Goal: Task Accomplishment & Management: Manage account settings

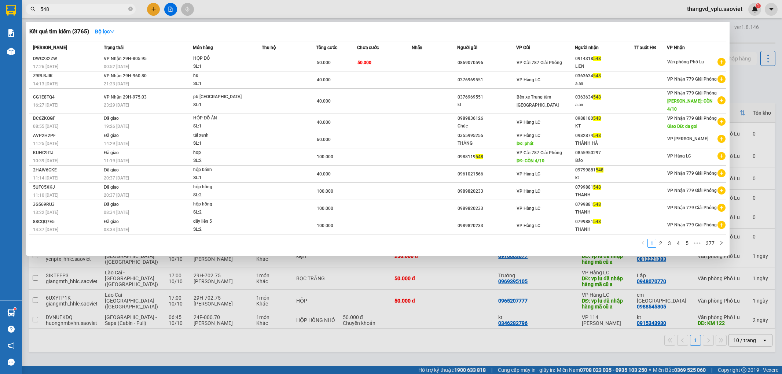
click at [37, 10] on span "548" at bounding box center [81, 9] width 110 height 11
click at [46, 11] on input "548" at bounding box center [83, 9] width 87 height 8
click at [252, 5] on div at bounding box center [391, 187] width 782 height 374
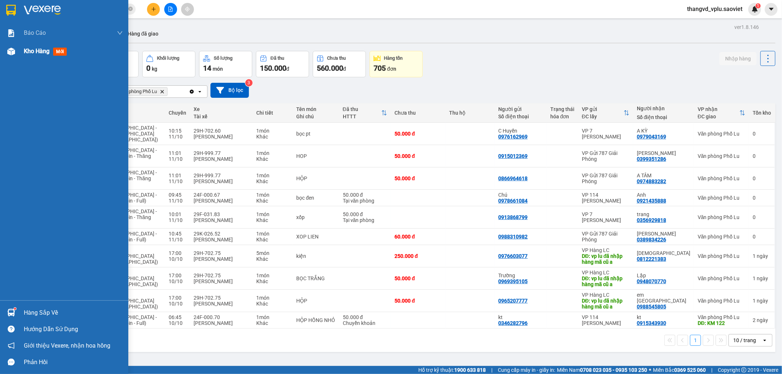
click at [27, 54] on span "Kho hàng" at bounding box center [37, 51] width 26 height 7
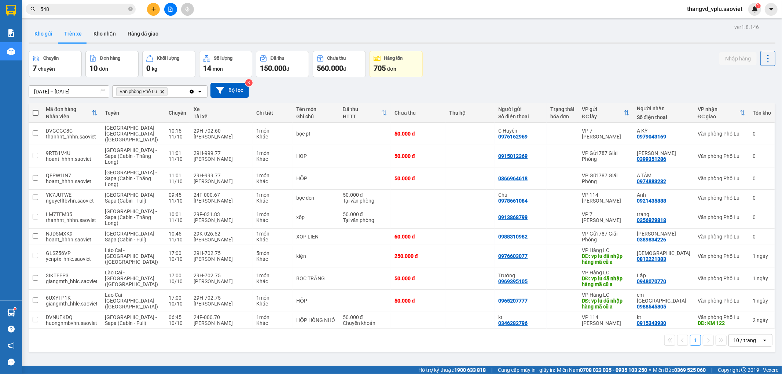
click at [41, 33] on button "Kho gửi" at bounding box center [44, 34] width 30 height 18
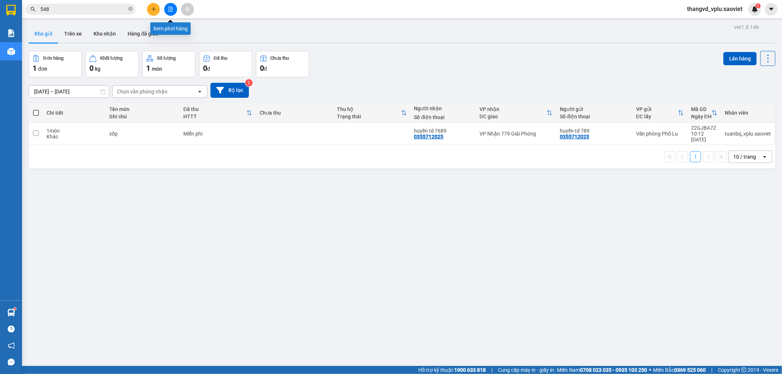
click at [152, 8] on icon "plus" at bounding box center [153, 9] width 5 height 5
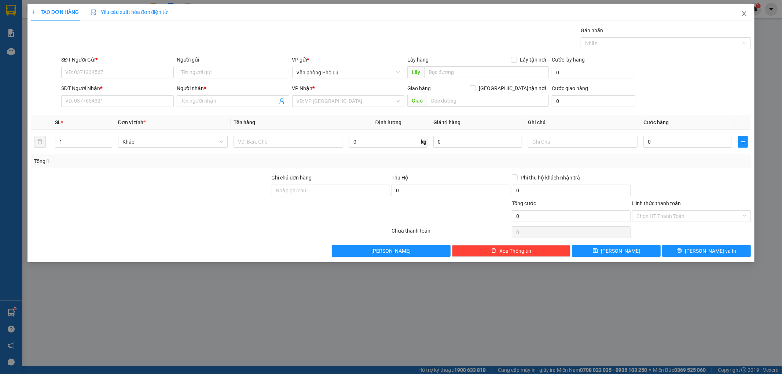
click at [748, 16] on span "Close" at bounding box center [744, 14] width 21 height 21
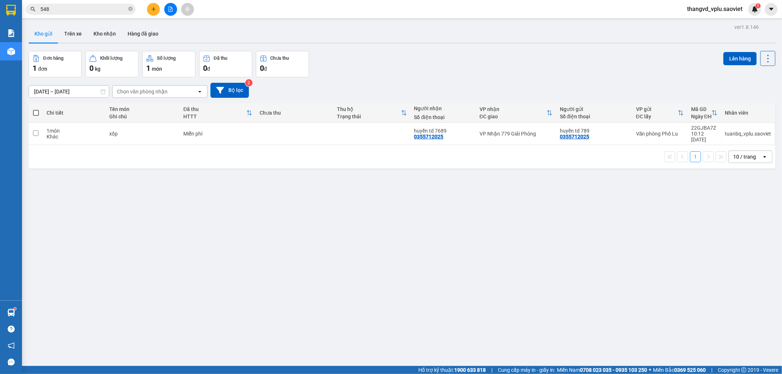
click at [168, 12] on button at bounding box center [170, 9] width 13 height 13
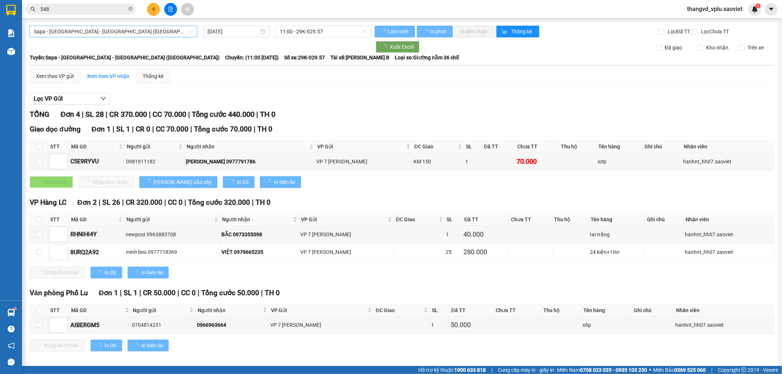
click at [141, 28] on span "Sapa - [GEOGRAPHIC_DATA] - [GEOGRAPHIC_DATA] ([GEOGRAPHIC_DATA])" at bounding box center [113, 31] width 159 height 11
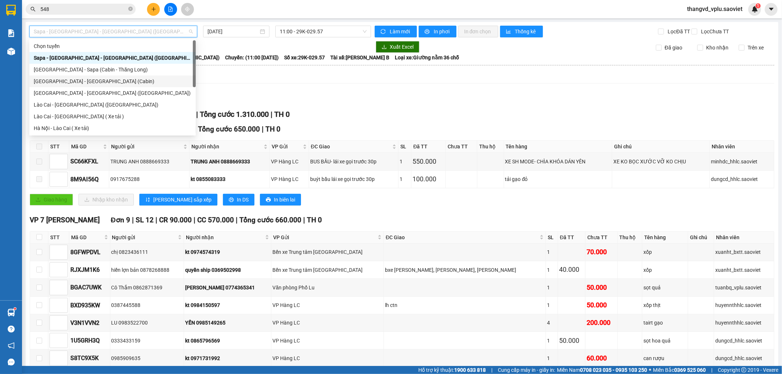
scroll to position [59, 0]
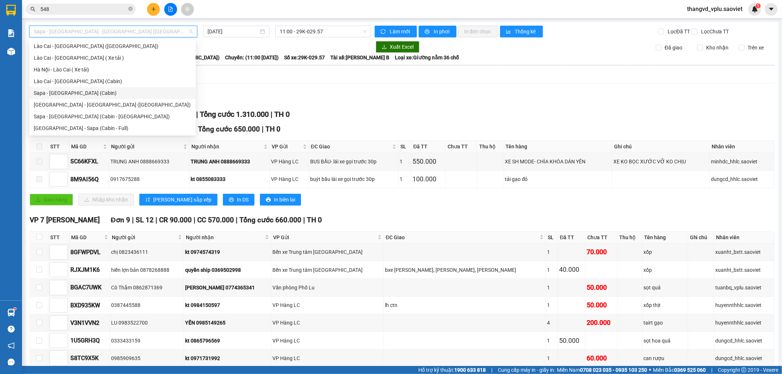
click at [89, 92] on div "Sapa - [GEOGRAPHIC_DATA] (Cabin)" at bounding box center [113, 93] width 158 height 8
type input "[DATE]"
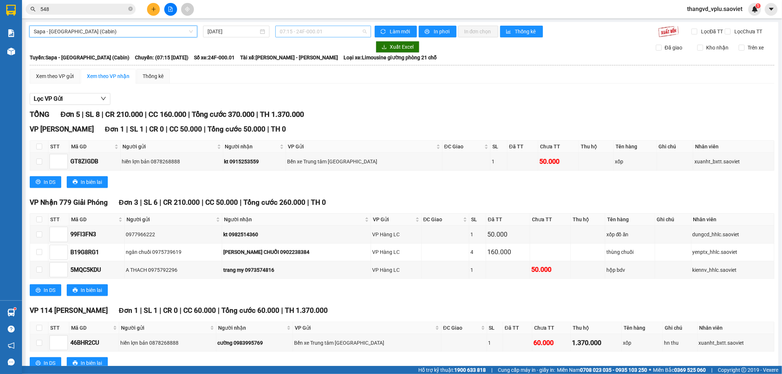
click at [324, 29] on span "07:15 - 24F-000.01" at bounding box center [323, 31] width 87 height 11
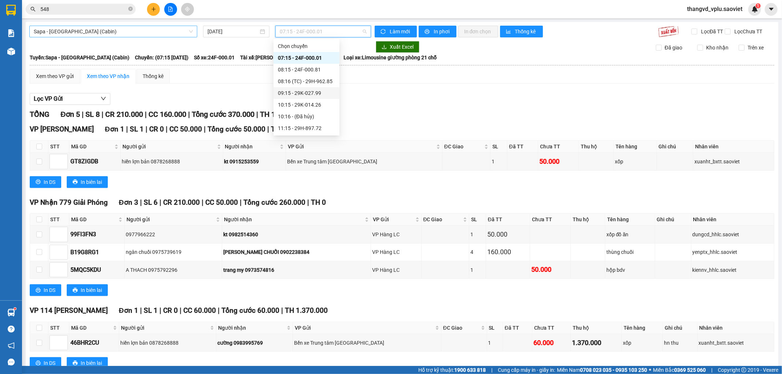
click at [94, 32] on span "Sapa - [GEOGRAPHIC_DATA] (Cabin)" at bounding box center [113, 31] width 159 height 11
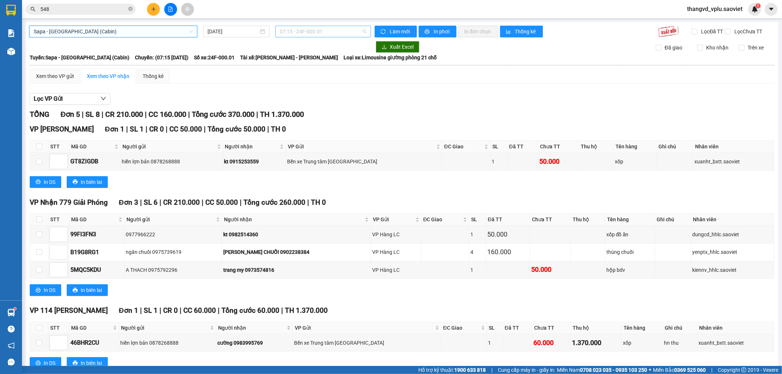
click at [319, 34] on span "07:15 - 24F-000.01" at bounding box center [323, 31] width 87 height 11
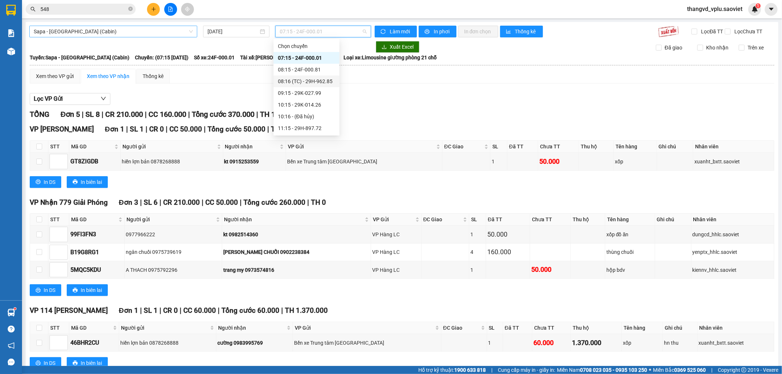
click at [118, 33] on span "Sapa - [GEOGRAPHIC_DATA] (Cabin)" at bounding box center [113, 31] width 159 height 11
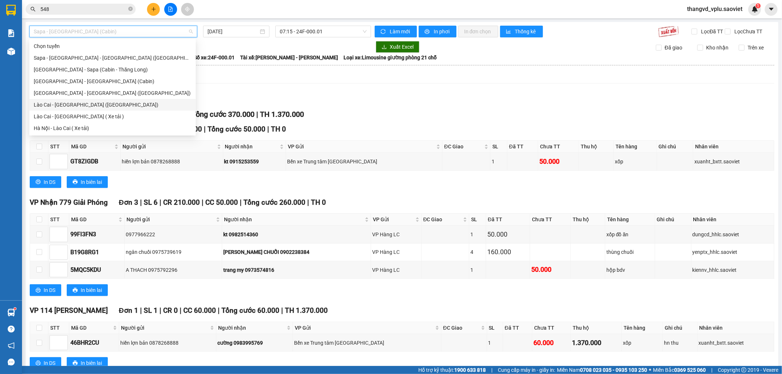
click at [103, 107] on div "Lào Cai - [GEOGRAPHIC_DATA] ([GEOGRAPHIC_DATA])" at bounding box center [113, 105] width 158 height 8
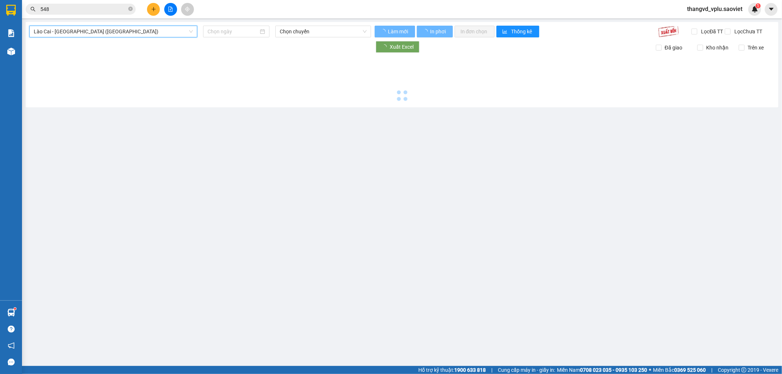
type input "[DATE]"
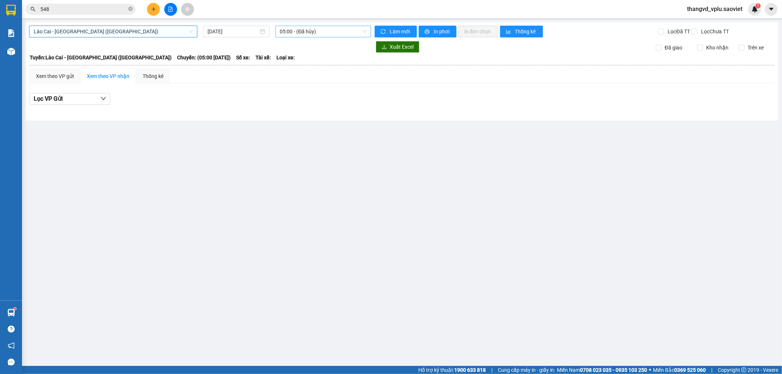
click at [342, 30] on span "05:00 - (Đã hủy)" at bounding box center [323, 31] width 87 height 11
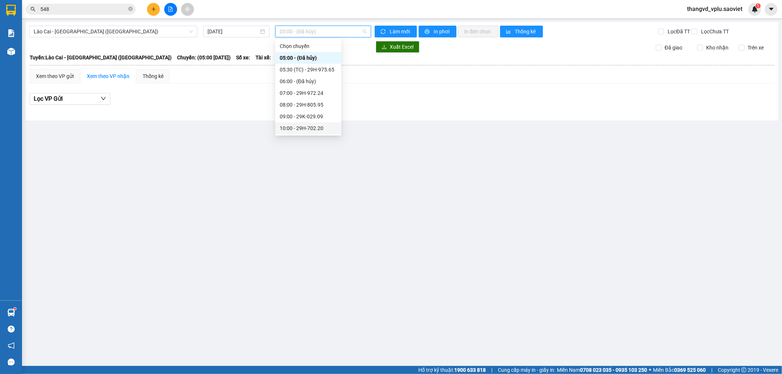
click at [324, 127] on div "10:00 - 29H-702.20" at bounding box center [308, 128] width 57 height 8
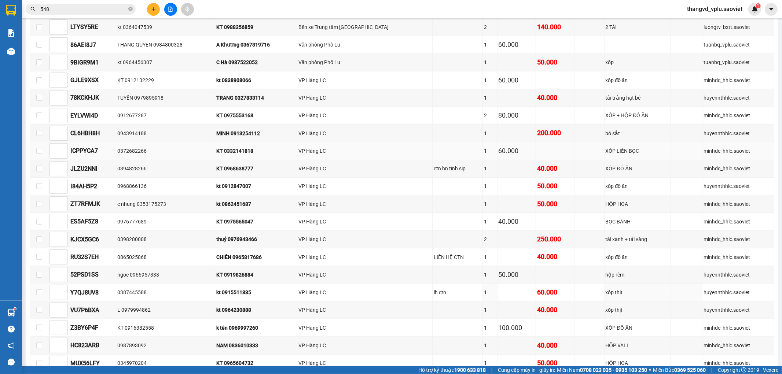
scroll to position [115, 0]
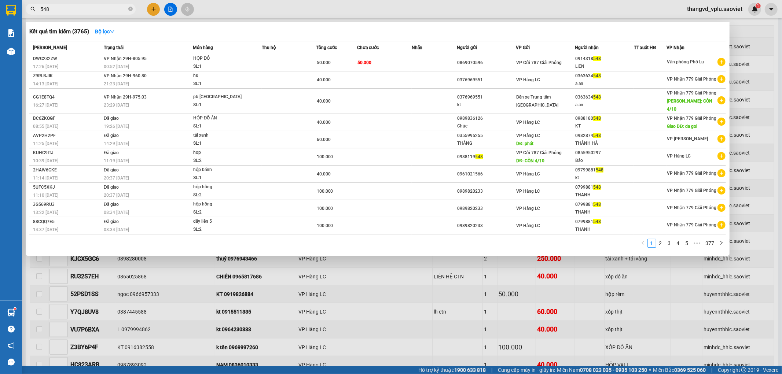
click at [102, 7] on input "548" at bounding box center [83, 9] width 87 height 8
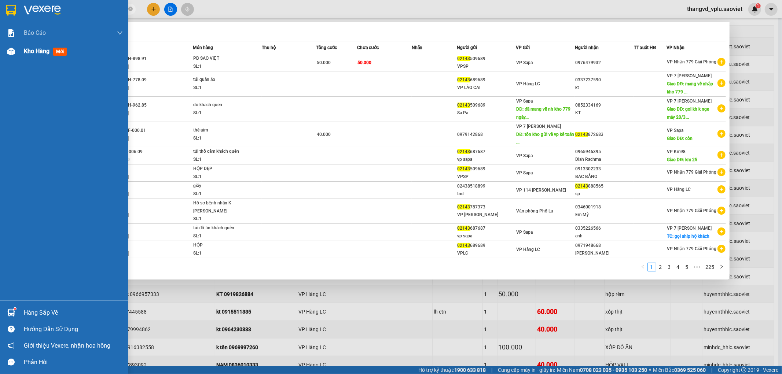
click at [25, 52] on span "Kho hàng" at bounding box center [37, 51] width 26 height 7
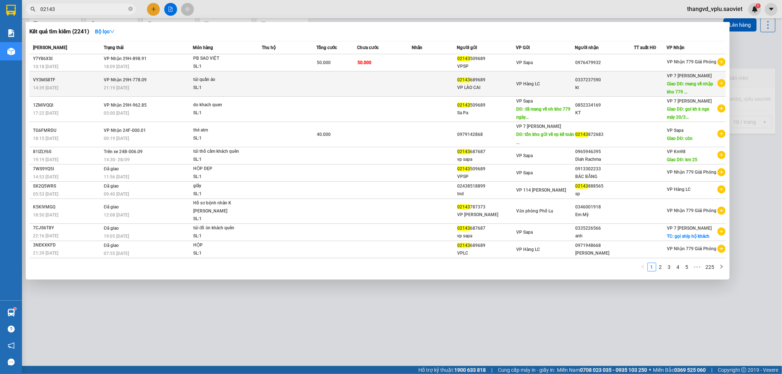
scroll to position [34, 0]
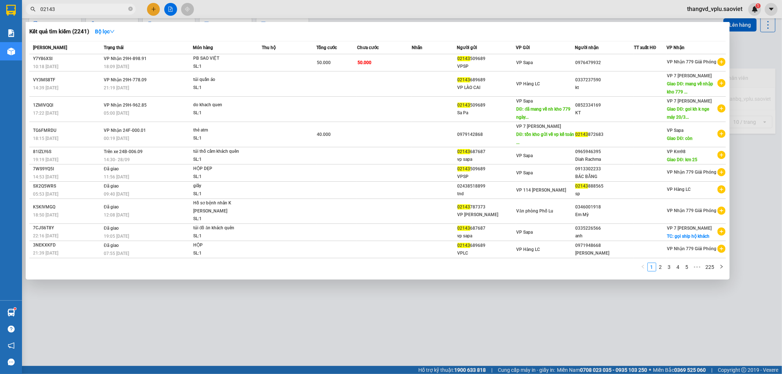
click at [547, 8] on div at bounding box center [391, 187] width 782 height 374
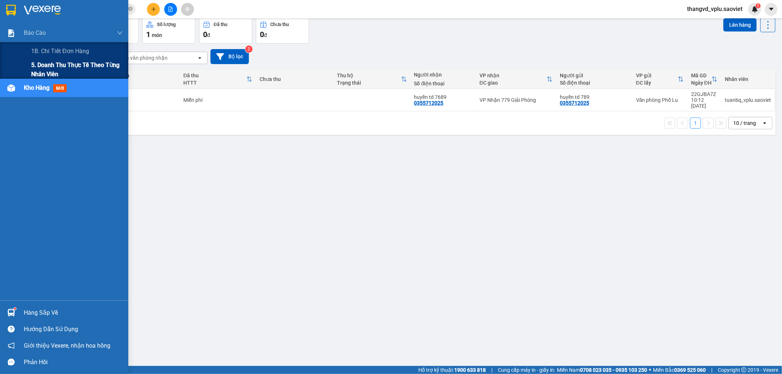
click at [43, 67] on span "5. Doanh thu thực tế theo từng nhân viên" at bounding box center [77, 69] width 92 height 18
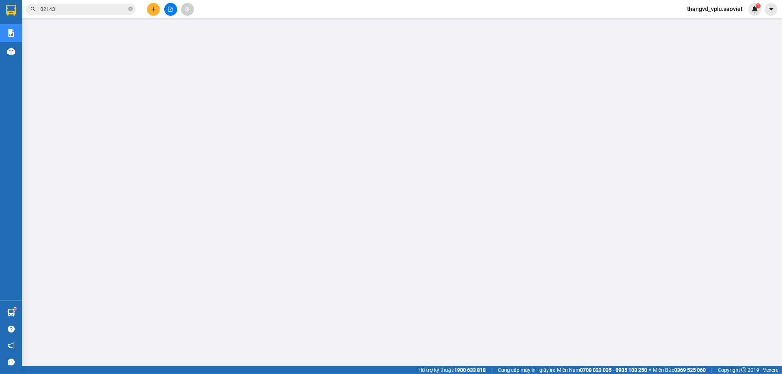
click at [91, 9] on input "02143" at bounding box center [83, 9] width 87 height 8
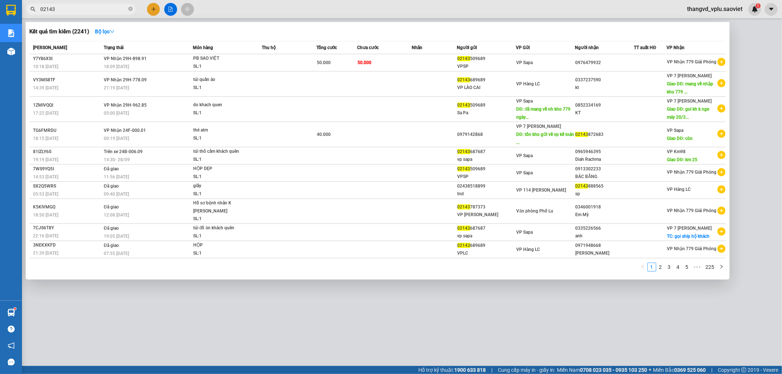
click at [91, 9] on input "02143" at bounding box center [83, 9] width 87 height 8
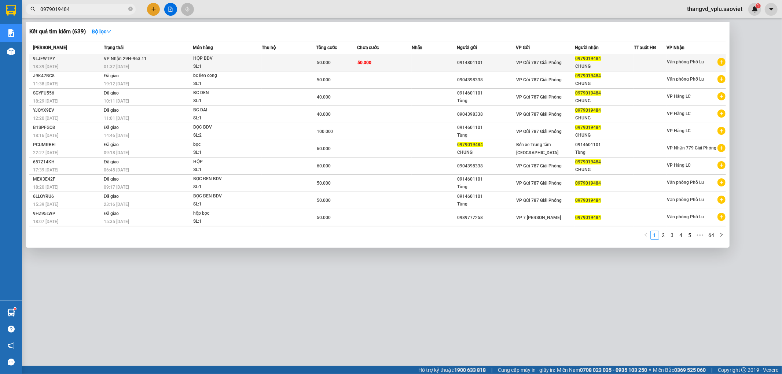
type input "0979019484"
click at [246, 59] on div "HỘP BDV" at bounding box center [220, 59] width 55 height 8
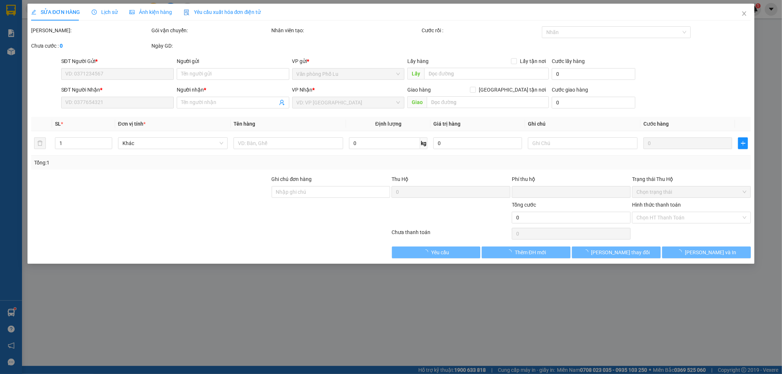
type input "0914801101"
type input "0979019484"
type input "CHUNG"
type input "0"
type input "50.000"
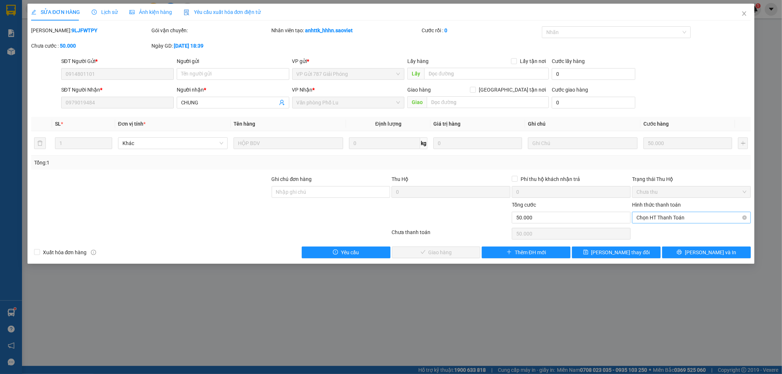
click at [672, 218] on span "Chọn HT Thanh Toán" at bounding box center [691, 217] width 110 height 11
click at [661, 229] on div "Tại văn phòng" at bounding box center [692, 232] width 110 height 8
type input "0"
click at [745, 16] on icon "close" at bounding box center [744, 14] width 6 height 6
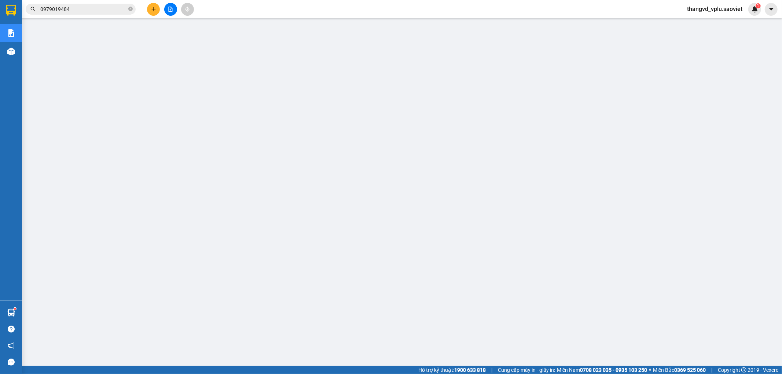
click at [702, 5] on span "thangvd_vplu.saoviet" at bounding box center [714, 8] width 67 height 9
click at [708, 19] on span "Đăng xuất" at bounding box center [718, 23] width 52 height 8
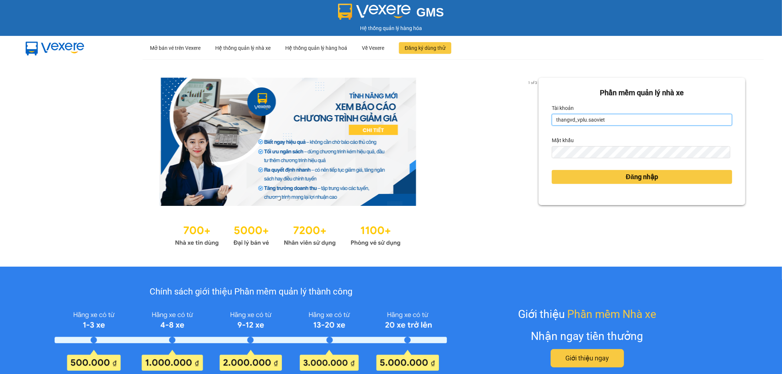
click at [610, 120] on input "thangvd_vplu.saoviet" at bounding box center [642, 120] width 180 height 12
type input "nhungltn_bvlu.saoviet"
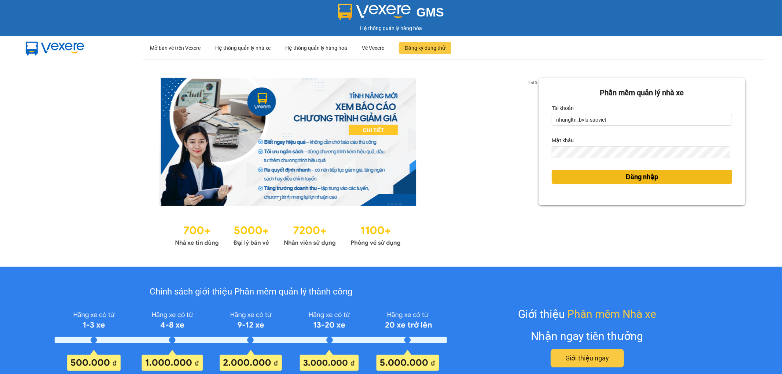
click at [563, 177] on button "Đăng nhập" at bounding box center [642, 177] width 180 height 14
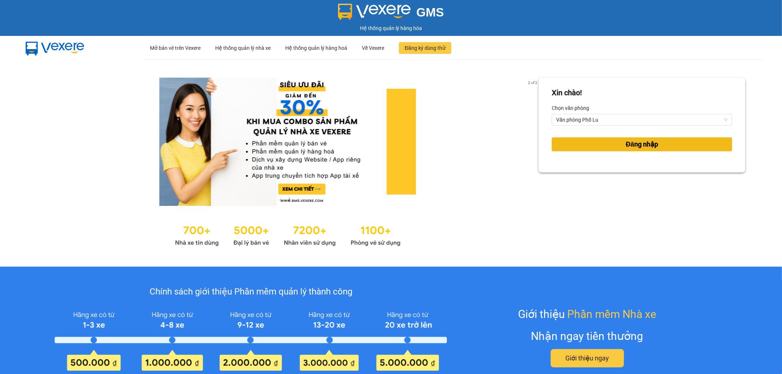
click at [626, 142] on span "Đăng nhập" at bounding box center [642, 144] width 32 height 10
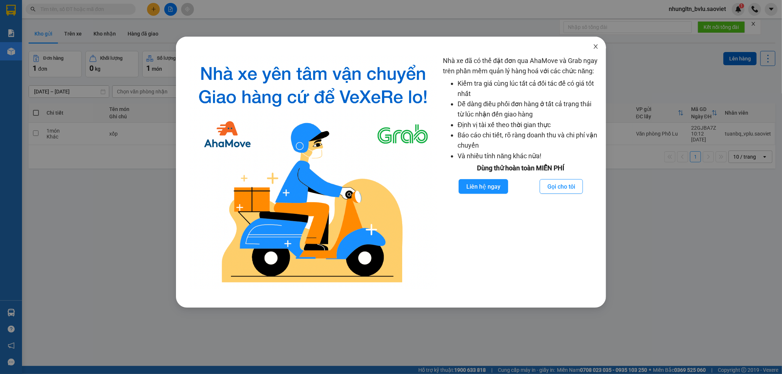
click at [598, 49] on icon "close" at bounding box center [596, 47] width 6 height 6
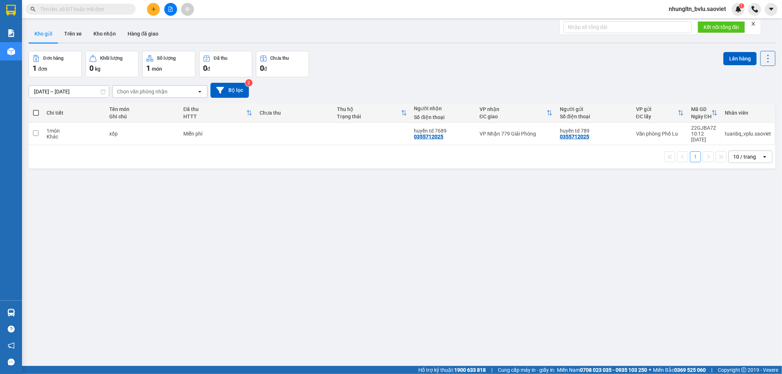
click at [63, 7] on input "text" at bounding box center [83, 9] width 87 height 8
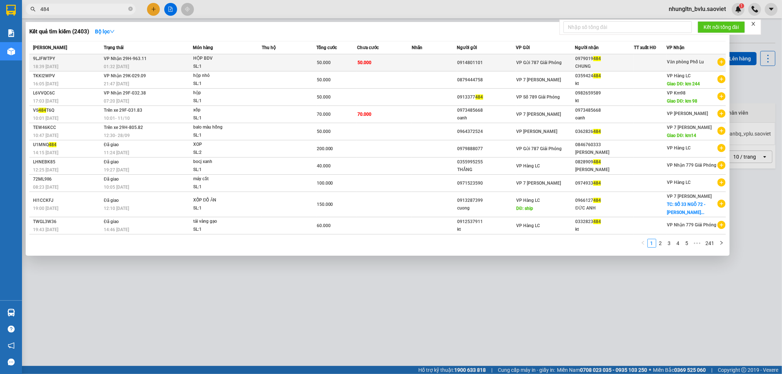
type input "484"
click at [288, 65] on td at bounding box center [289, 62] width 55 height 17
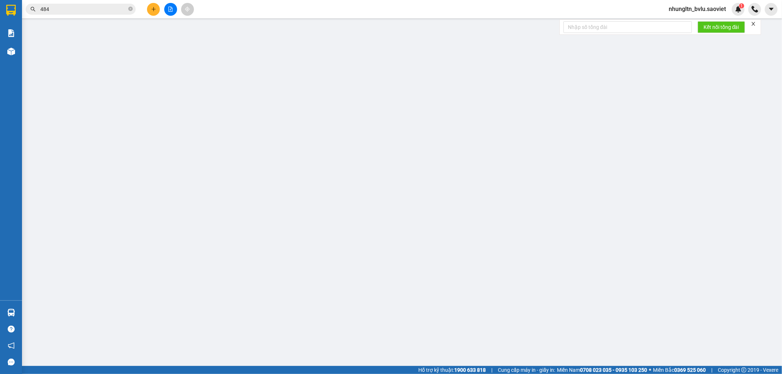
type input "0914801101"
type input "0979019484"
type input "CHUNG"
type input "0"
type input "50.000"
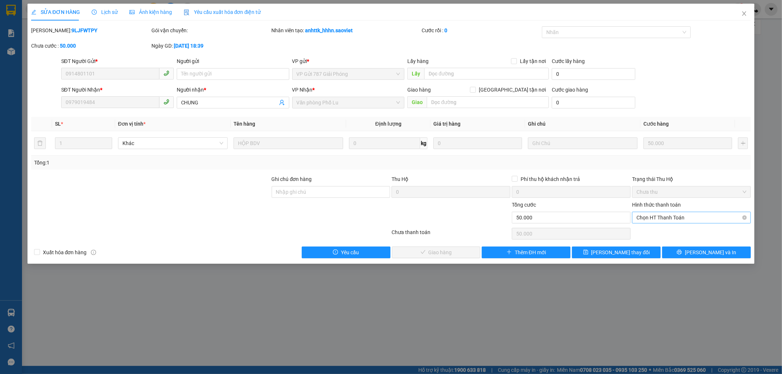
click at [694, 219] on span "Chọn HT Thanh Toán" at bounding box center [691, 217] width 110 height 11
click at [690, 231] on div "Tại văn phòng" at bounding box center [692, 232] width 110 height 8
type input "0"
click at [434, 250] on span "[PERSON_NAME] và Giao hàng" at bounding box center [441, 253] width 70 height 8
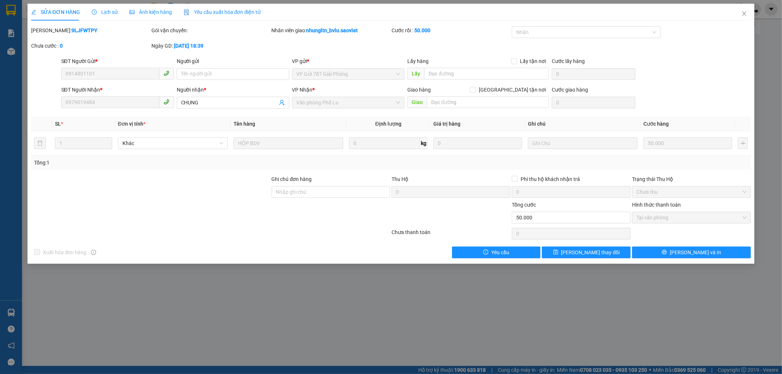
click at [382, 311] on div "SỬA ĐƠN HÀNG Lịch sử Ảnh kiện hàng Yêu cầu xuất hóa đơn điện tử Total Paid Fee …" at bounding box center [391, 187] width 782 height 374
drag, startPoint x: 744, startPoint y: 14, endPoint x: 0, endPoint y: 18, distance: 743.5
click at [744, 13] on icon "close" at bounding box center [744, 14] width 6 height 6
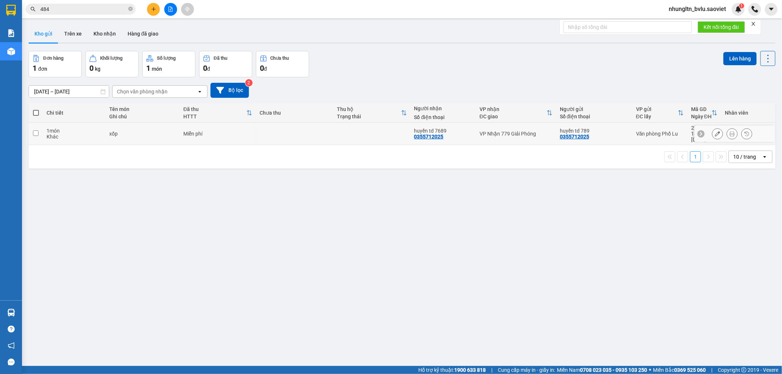
click at [85, 134] on div "Khác" at bounding box center [74, 137] width 55 height 6
checkbox input "true"
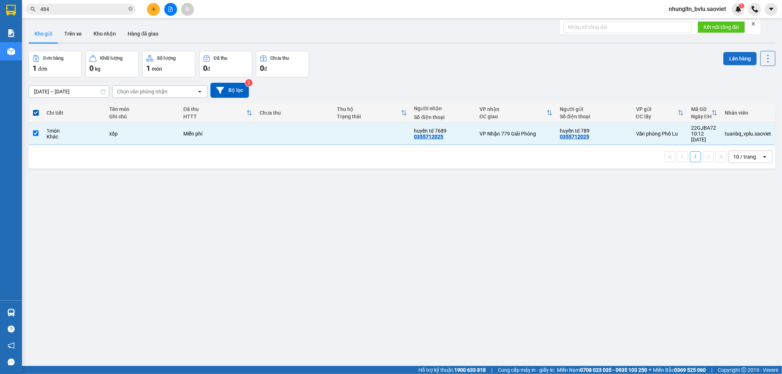
click at [738, 62] on button "Lên hàng" at bounding box center [739, 58] width 33 height 13
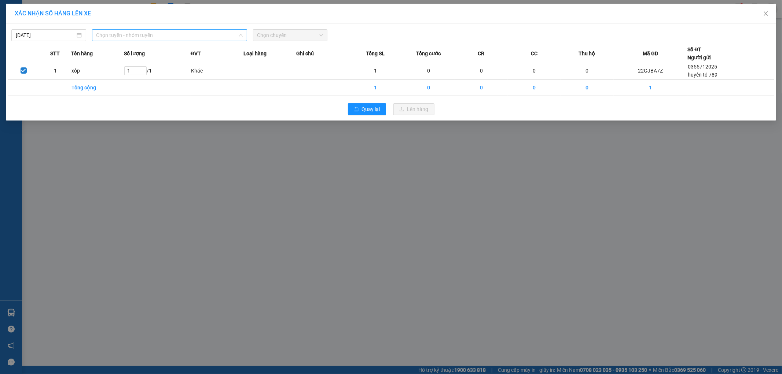
click at [130, 37] on span "Chọn tuyến - nhóm tuyến" at bounding box center [169, 35] width 146 height 11
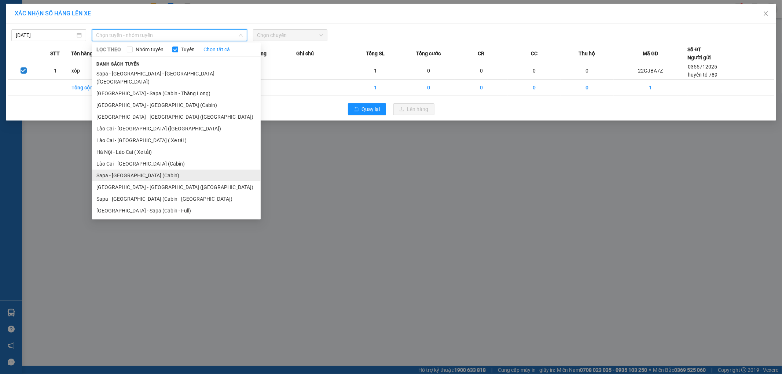
click at [145, 170] on li "Sapa - [GEOGRAPHIC_DATA] (Cabin)" at bounding box center [176, 176] width 169 height 12
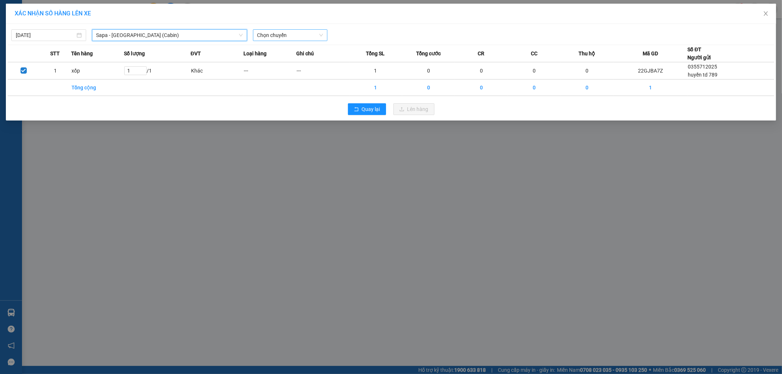
click at [299, 35] on span "Chọn chuyến" at bounding box center [290, 35] width 66 height 11
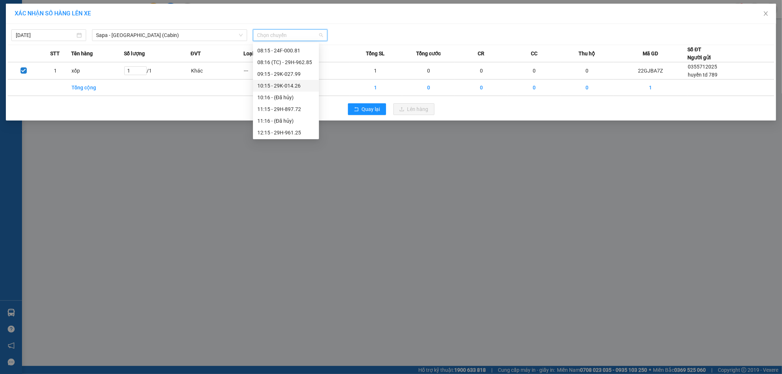
scroll to position [41, 0]
click at [303, 116] on div "12:15 - 29H-961.25" at bounding box center [285, 115] width 57 height 8
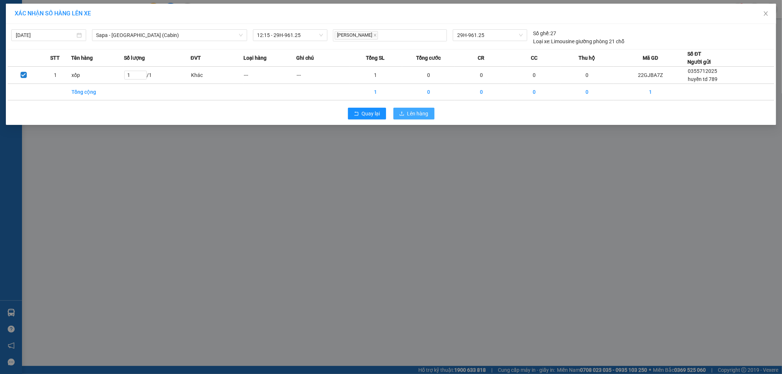
click at [418, 115] on span "Lên hàng" at bounding box center [417, 114] width 21 height 8
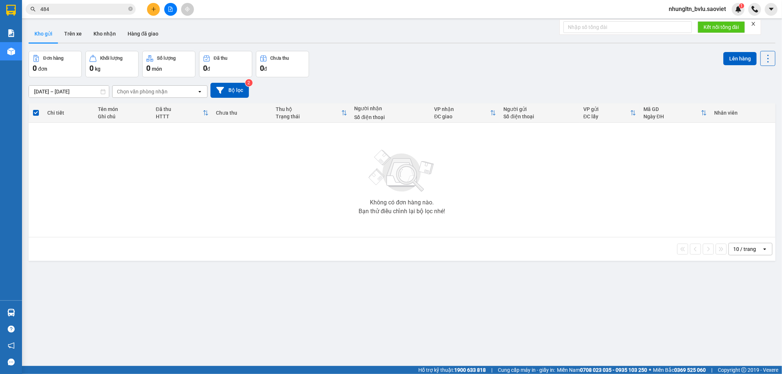
click at [149, 6] on button at bounding box center [153, 9] width 13 height 13
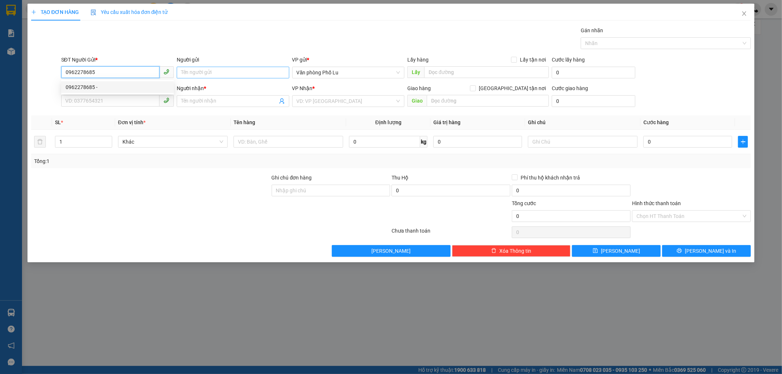
type input "0962278685"
click at [189, 71] on input "Người gửi" at bounding box center [233, 73] width 113 height 12
click at [118, 71] on input "0962278685" at bounding box center [110, 72] width 98 height 12
click at [112, 89] on div "0962278685 -" at bounding box center [118, 87] width 104 height 8
type input "0981891528"
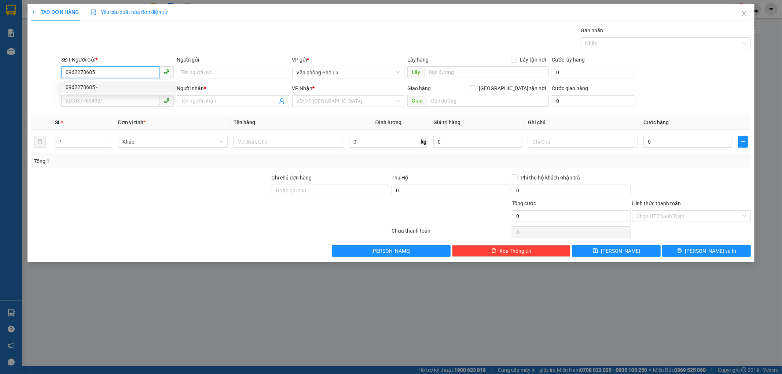
type input "kt"
click at [115, 99] on input "0981891528" at bounding box center [110, 101] width 98 height 12
type input "0564578835"
click at [208, 99] on input "kt" at bounding box center [229, 101] width 96 height 8
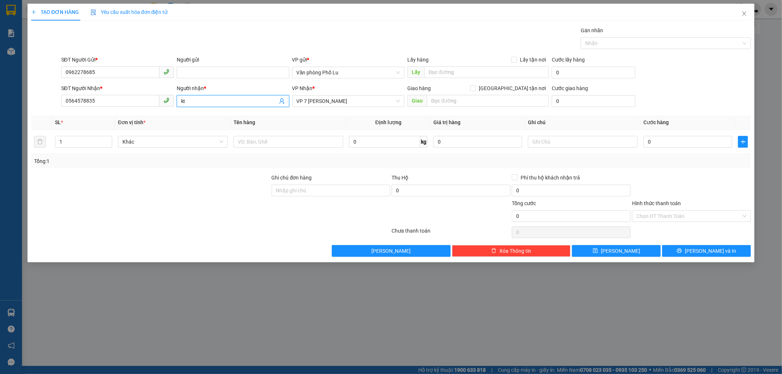
click at [208, 99] on input "kt" at bounding box center [229, 101] width 96 height 8
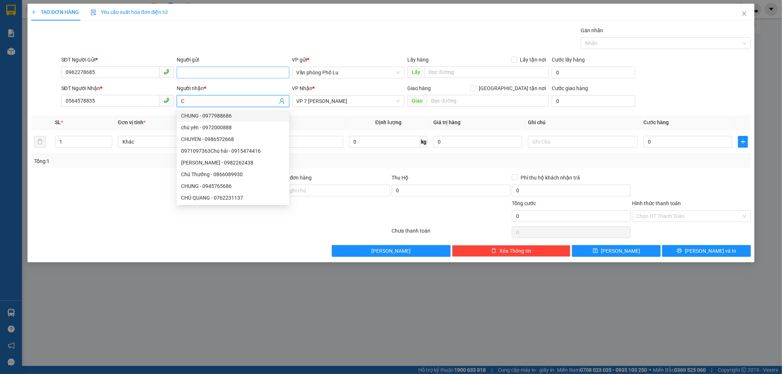
type input "C"
click at [191, 71] on input "Người gửi" at bounding box center [233, 73] width 113 height 12
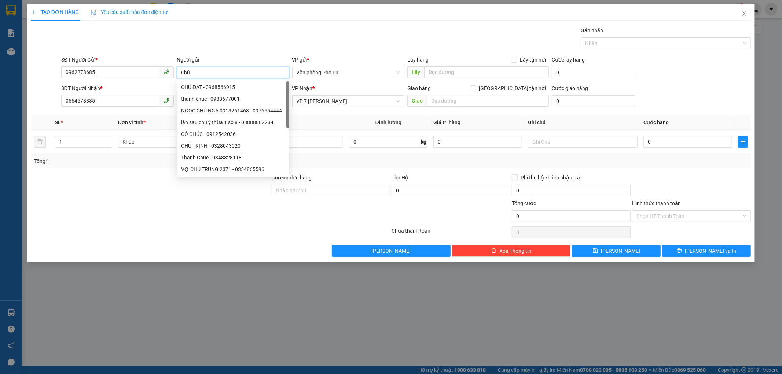
click at [192, 73] on input "Chú" at bounding box center [233, 73] width 113 height 12
type input "KT"
click at [150, 115] on th "Đơn vị tính *" at bounding box center [172, 122] width 115 height 14
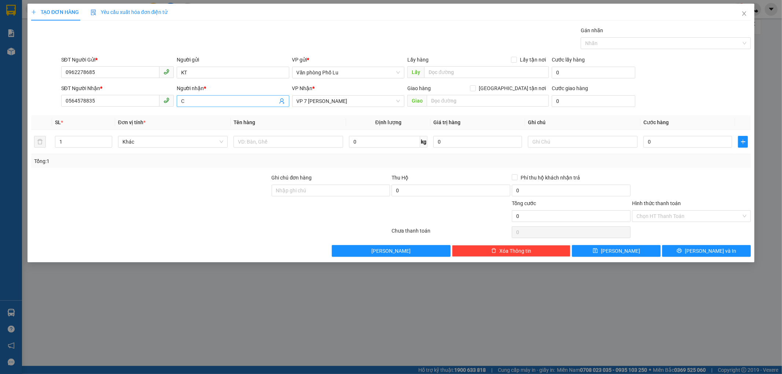
click at [187, 101] on input "C" at bounding box center [229, 101] width 96 height 8
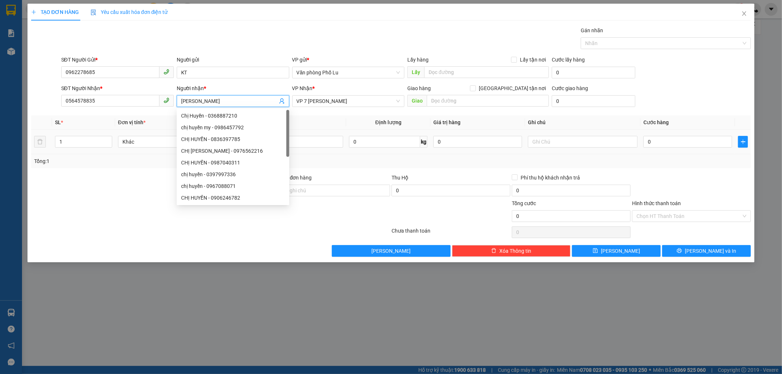
click at [544, 131] on td at bounding box center [582, 142] width 115 height 25
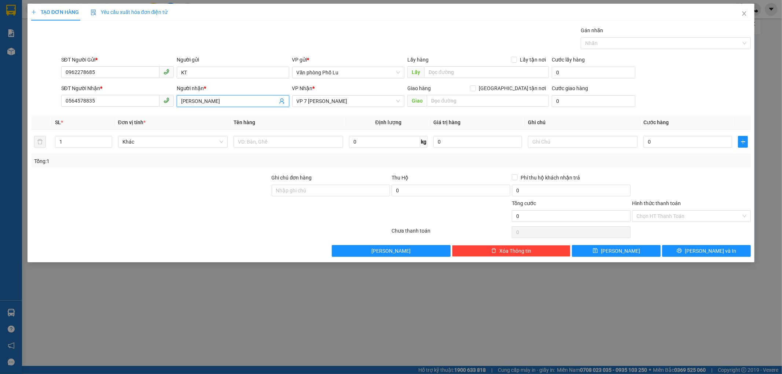
click at [243, 103] on input "Chị Huyền" at bounding box center [229, 101] width 96 height 8
type input "Chị Huyền 0981891528"
click at [164, 122] on th "Đơn vị tính *" at bounding box center [172, 122] width 115 height 14
click at [691, 140] on input "0" at bounding box center [687, 142] width 89 height 12
type input "5"
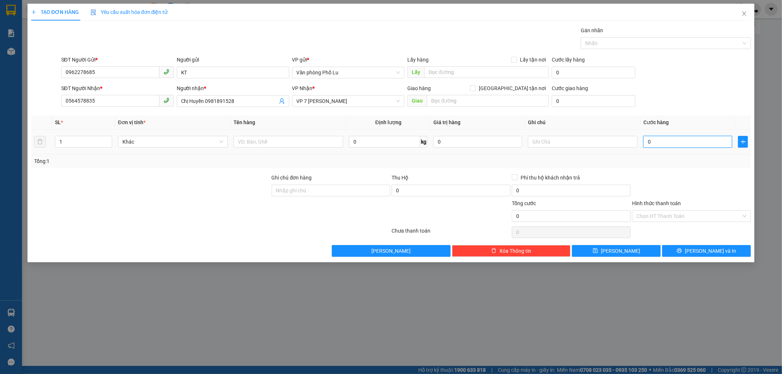
type input "5"
type input "50"
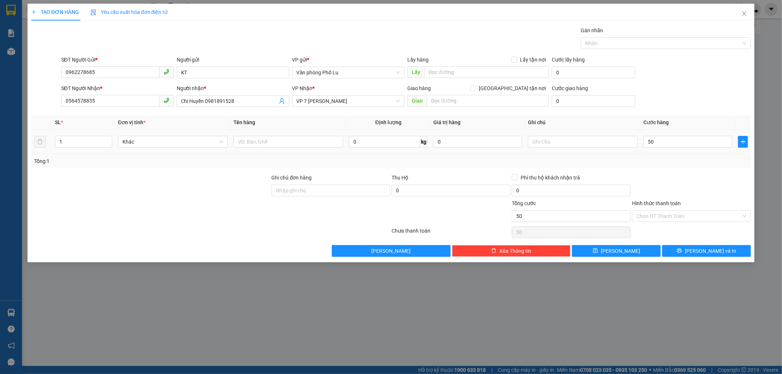
type input "50.000"
click at [678, 173] on div "Transit Pickup Surcharge Ids Transit Deliver Surcharge Ids Transit Deliver Surc…" at bounding box center [391, 141] width 720 height 231
click at [694, 222] on div "Hình thức thanh toán Chọn HT Thanh Toán" at bounding box center [691, 212] width 119 height 26
click at [693, 216] on input "Hình thức thanh toán" at bounding box center [688, 216] width 105 height 11
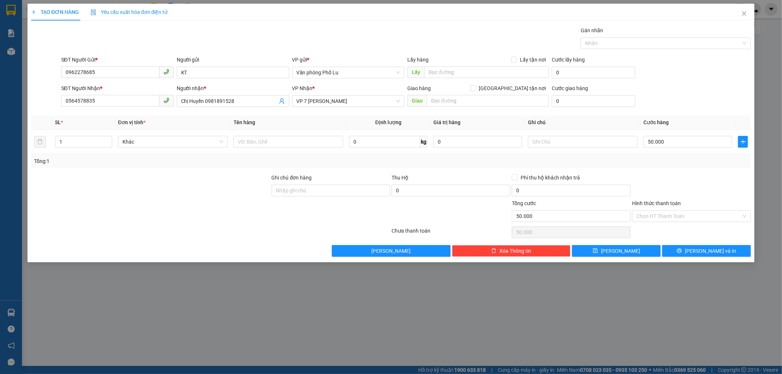
click at [675, 177] on div at bounding box center [691, 187] width 120 height 26
click at [679, 213] on input "Hình thức thanh toán" at bounding box center [688, 216] width 105 height 11
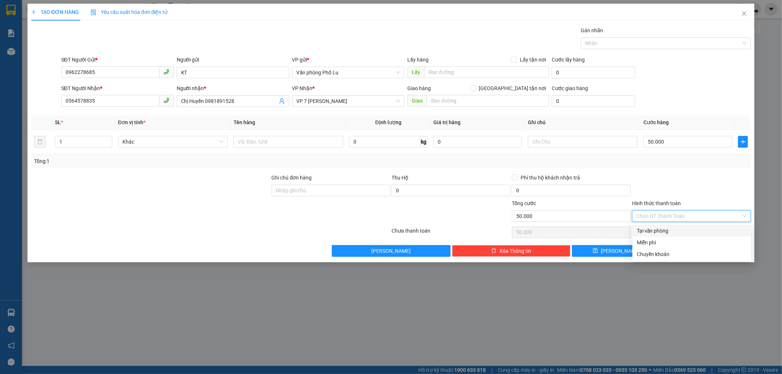
click at [672, 235] on div "Tại văn phòng" at bounding box center [691, 231] width 119 height 12
type input "0"
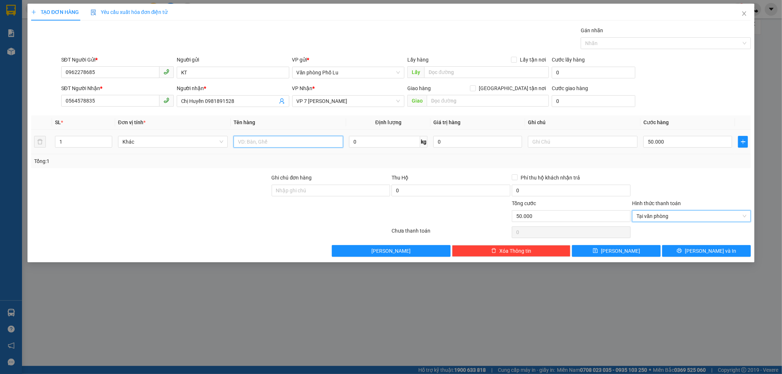
click at [312, 145] on input "text" at bounding box center [289, 142] width 110 height 12
click at [275, 143] on input "Xôpps" at bounding box center [289, 142] width 110 height 12
click at [267, 141] on input "Xôps" at bounding box center [289, 142] width 110 height 12
click at [250, 144] on input "Xôp" at bounding box center [289, 142] width 110 height 12
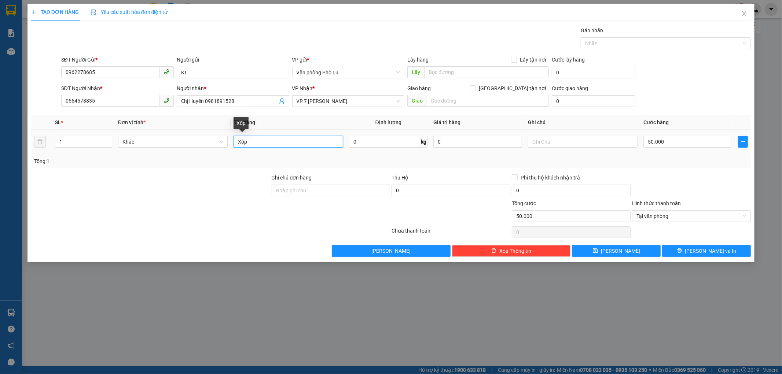
type input "Xốp"
click at [226, 184] on div at bounding box center [150, 187] width 241 height 26
click at [725, 253] on button "Lưu và In" at bounding box center [706, 251] width 89 height 12
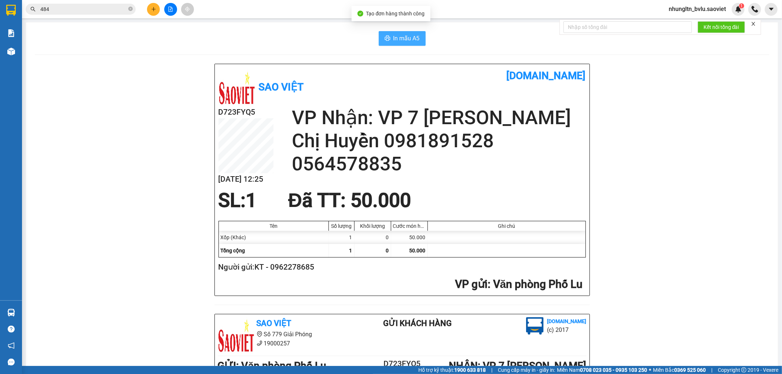
click at [412, 40] on span "In mẫu A5" at bounding box center [406, 38] width 26 height 9
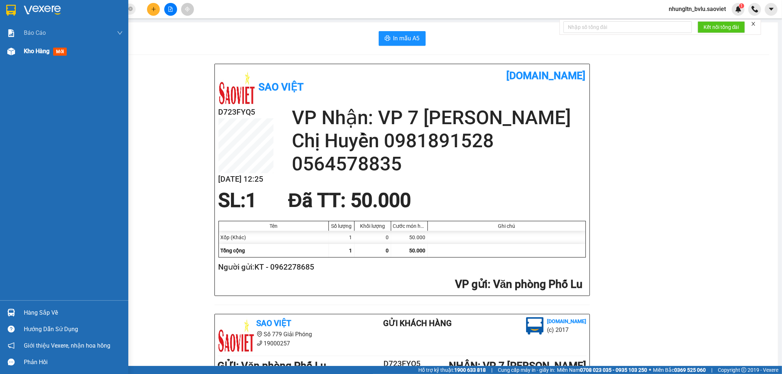
click at [34, 47] on div "Kho hàng mới" at bounding box center [47, 51] width 46 height 9
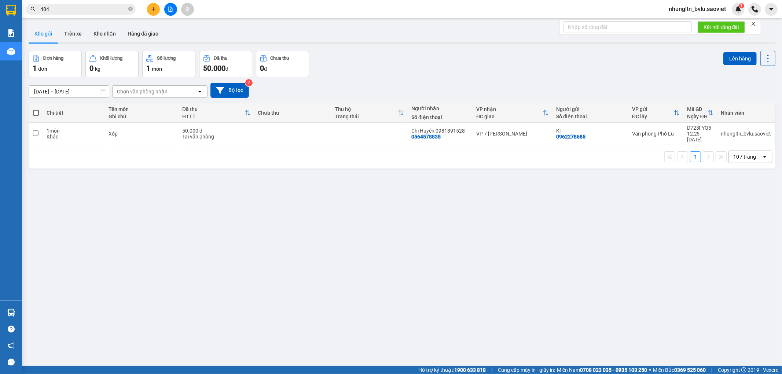
click at [166, 10] on button at bounding box center [170, 9] width 13 height 13
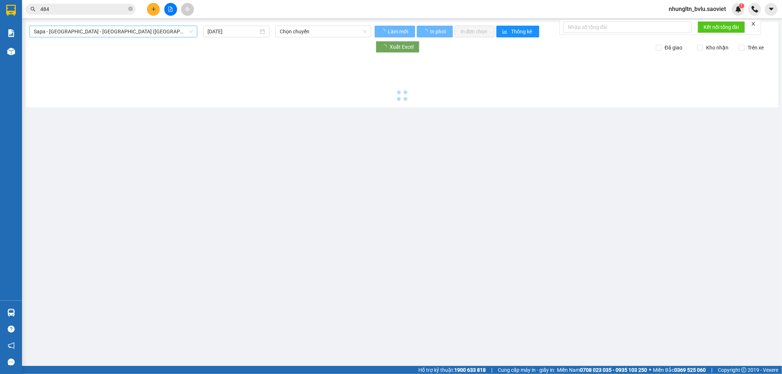
click at [144, 34] on span "Sapa - Lào Cai - Hà Nội (Giường)" at bounding box center [113, 31] width 159 height 11
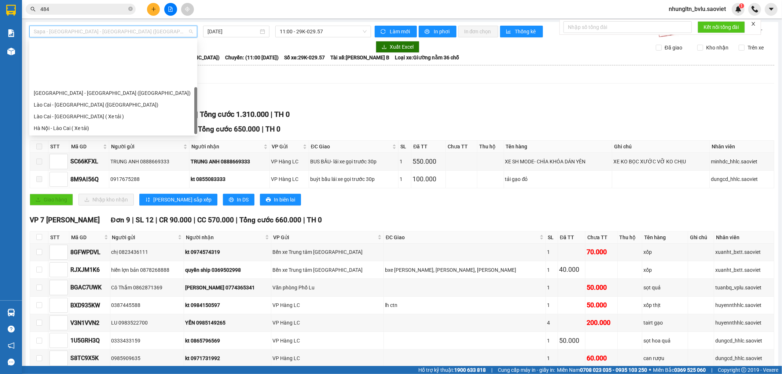
scroll to position [59, 0]
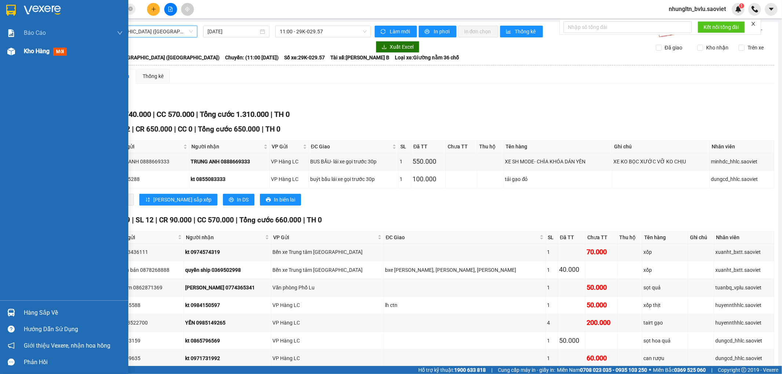
click at [41, 52] on span "Kho hàng" at bounding box center [37, 51] width 26 height 7
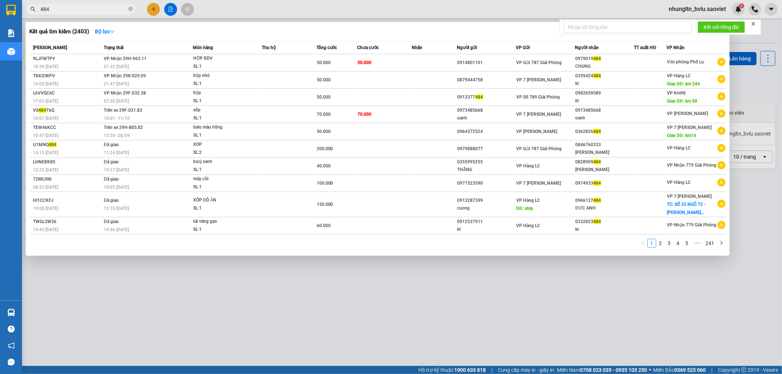
click at [103, 11] on input "484" at bounding box center [83, 9] width 87 height 8
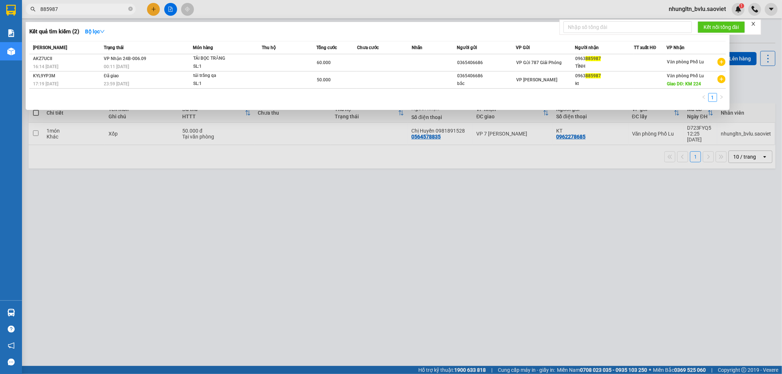
type input "885987"
click at [167, 8] on div at bounding box center [391, 187] width 782 height 374
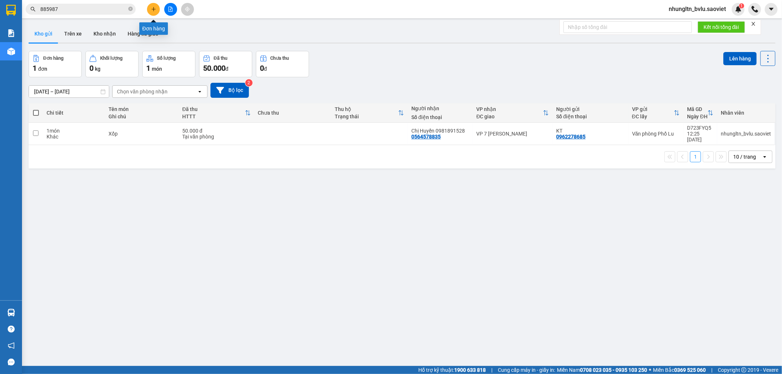
click at [171, 7] on icon "file-add" at bounding box center [171, 9] width 4 height 5
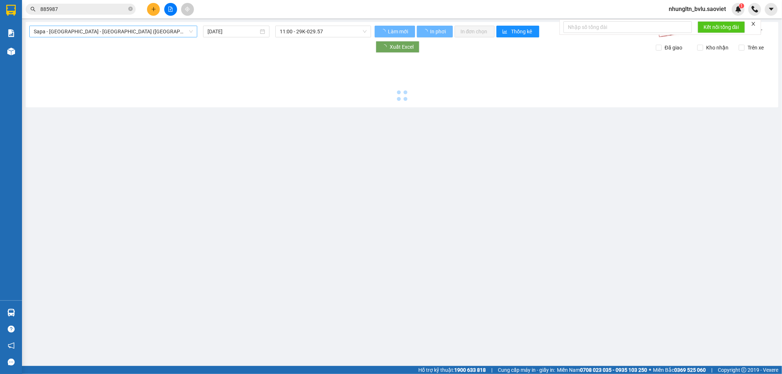
drag, startPoint x: 131, startPoint y: 22, endPoint x: 127, endPoint y: 26, distance: 5.7
click at [131, 23] on main "Sapa - Lào Cai - Hà Nội (Giường) 11/10/2025 11:00 - 29K-029.57 Làm mới In phơi …" at bounding box center [391, 183] width 782 height 366
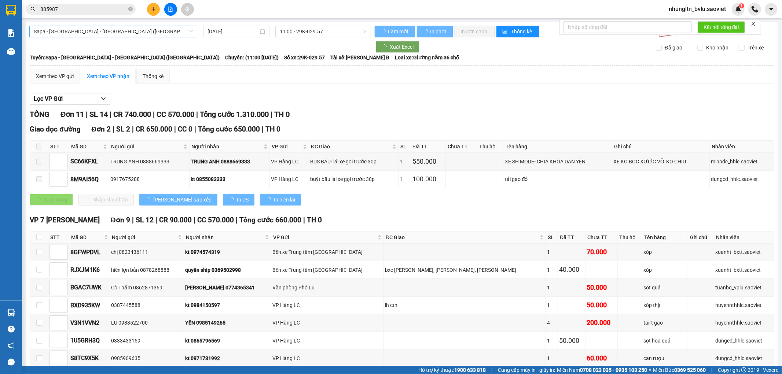
click at [126, 27] on span "Sapa - Lào Cai - Hà Nội (Giường)" at bounding box center [113, 31] width 159 height 11
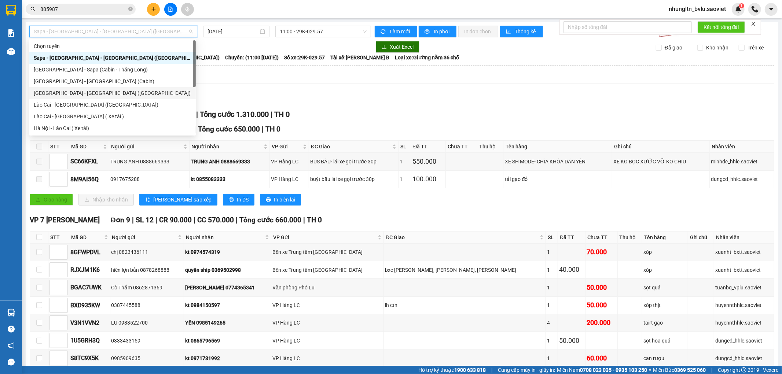
scroll to position [59, 0]
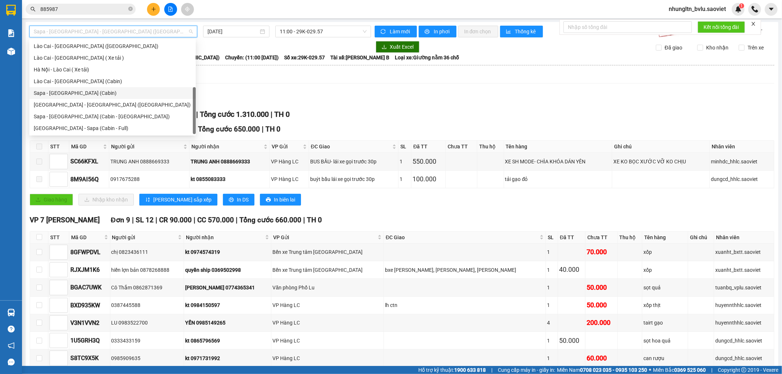
click at [92, 94] on div "Sapa - [GEOGRAPHIC_DATA] (Cabin)" at bounding box center [113, 93] width 158 height 8
type input "11/10/2025"
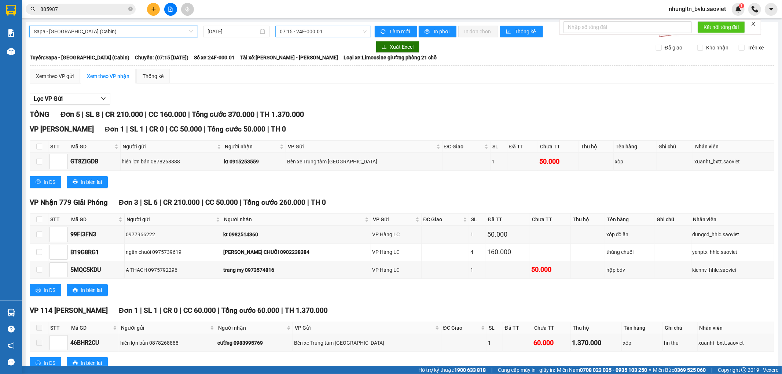
click at [347, 35] on span "07:15 - 24F-000.01" at bounding box center [323, 31] width 87 height 11
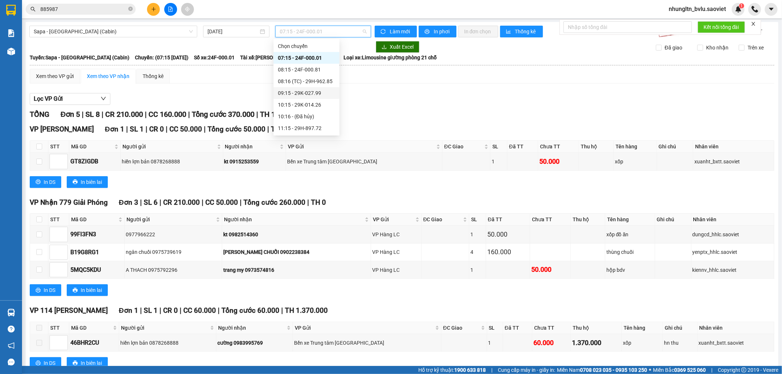
click at [333, 82] on div "08:16 (TC) - 29H-962.85" at bounding box center [306, 82] width 66 height 12
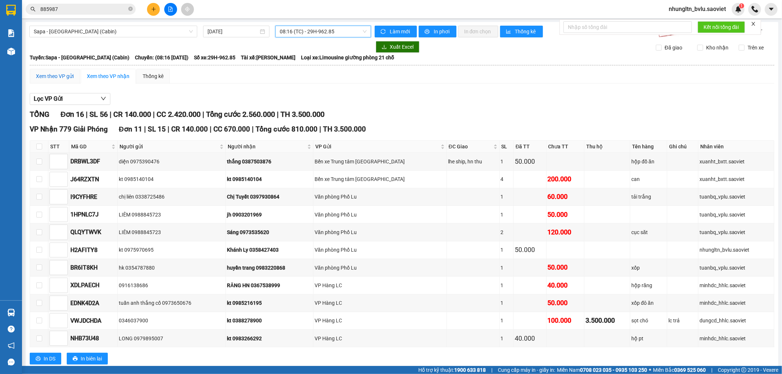
click at [63, 80] on div "Xem theo VP gửi" at bounding box center [55, 76] width 38 height 8
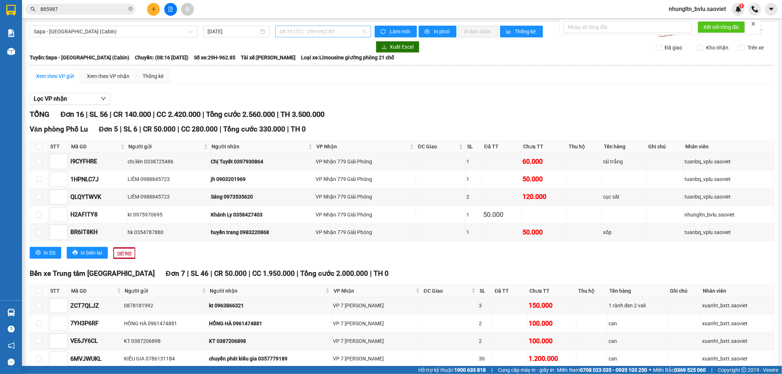
click at [327, 32] on span "08:16 (TC) - 29H-962.85" at bounding box center [323, 31] width 87 height 11
click at [322, 71] on div "12:15 - 29H-961.25" at bounding box center [306, 70] width 57 height 8
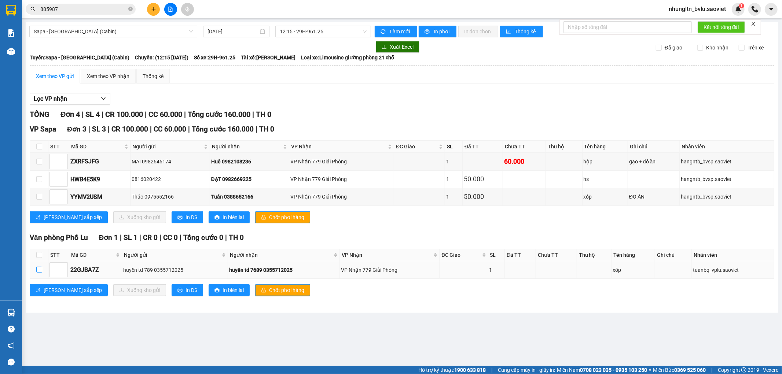
click at [39, 272] on input "checkbox" at bounding box center [39, 270] width 6 height 6
checkbox input "true"
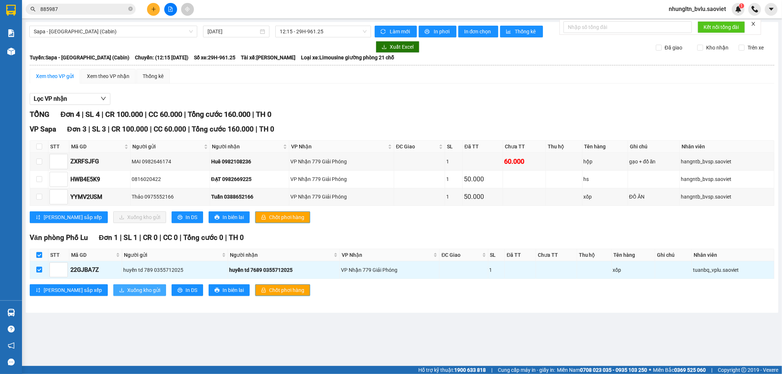
click at [127, 290] on span "Xuống kho gửi" at bounding box center [143, 290] width 33 height 8
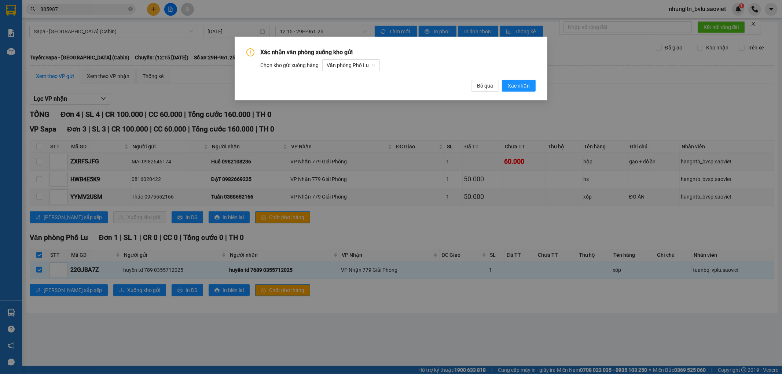
click at [529, 92] on div "Xác nhận văn phòng xuống kho gửi Chọn kho gửi xuống hàng Văn phòng Phố Lu Bỏ qu…" at bounding box center [391, 69] width 313 height 64
click at [525, 86] on span "Xác nhận" at bounding box center [519, 86] width 22 height 8
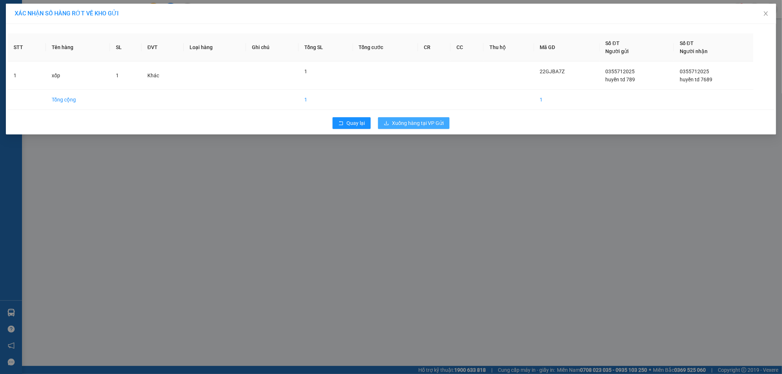
click at [431, 123] on span "Xuống hàng tại VP Gửi" at bounding box center [418, 123] width 52 height 8
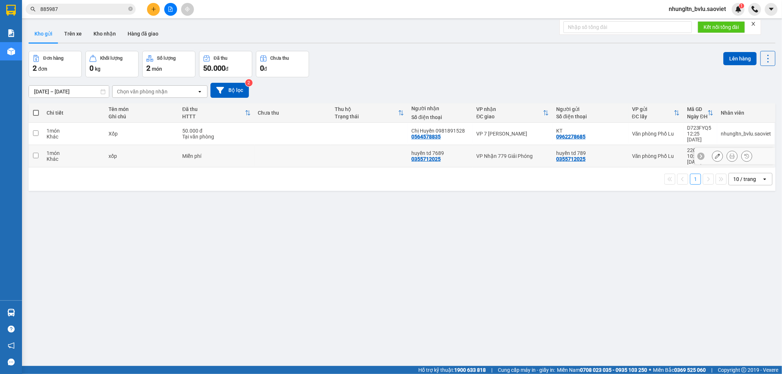
click at [288, 153] on td at bounding box center [292, 156] width 77 height 22
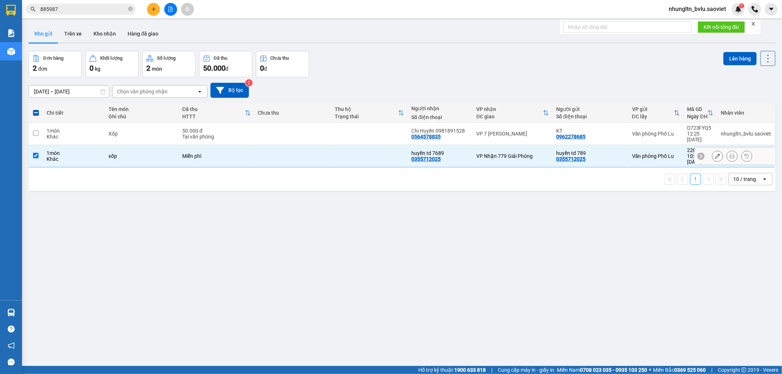
click at [271, 153] on td at bounding box center [292, 156] width 77 height 22
checkbox input "false"
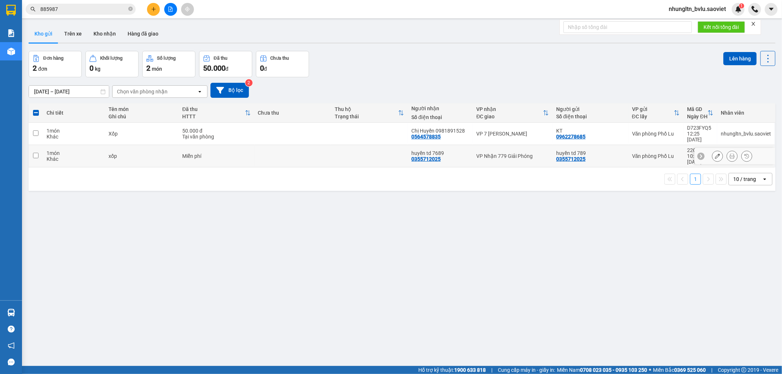
click at [264, 137] on td at bounding box center [292, 134] width 77 height 22
checkbox input "true"
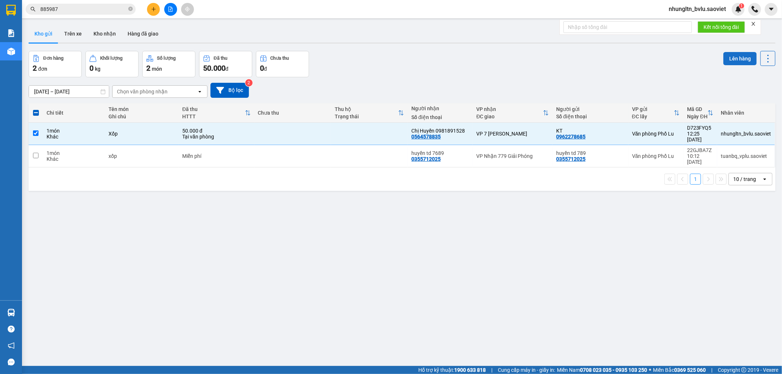
click at [733, 58] on button "Lên hàng" at bounding box center [739, 58] width 33 height 13
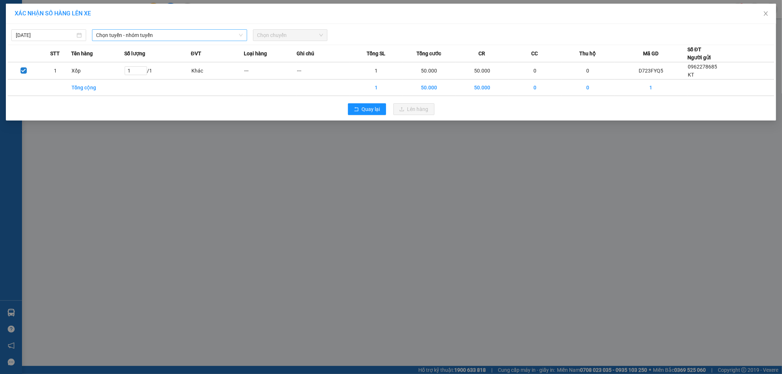
click at [157, 34] on span "Chọn tuyến - nhóm tuyến" at bounding box center [169, 35] width 146 height 11
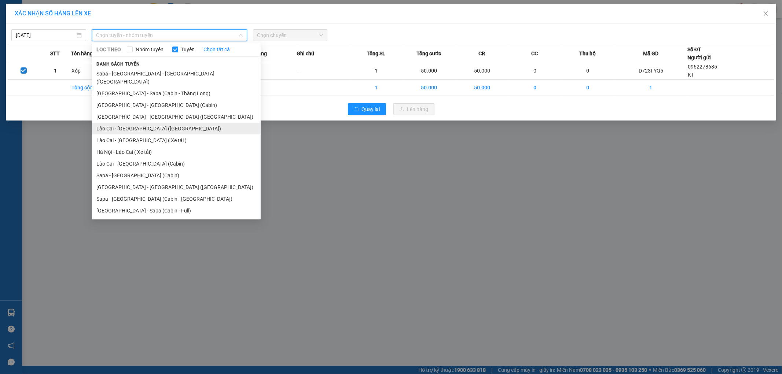
click at [155, 124] on li "Lào Cai - Hà Nội (Giường)" at bounding box center [176, 129] width 169 height 12
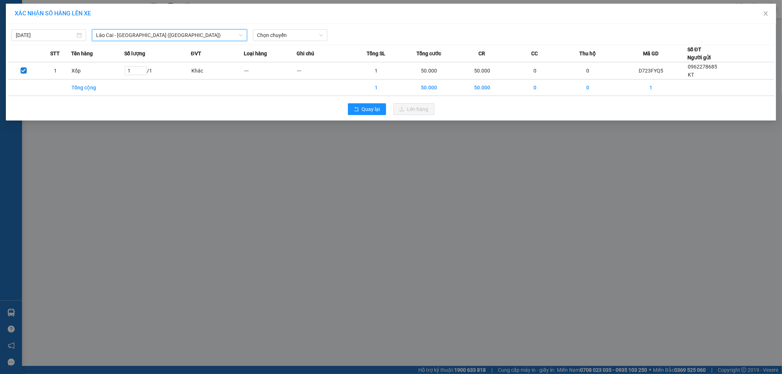
click at [295, 42] on div "11/10/2025 Lào Cai - Hà Nội (Giường) Lào Cai - Hà Nội (Giường) LỌC THEO Nhóm tu…" at bounding box center [391, 72] width 770 height 97
click at [297, 30] on span "Chọn chuyến" at bounding box center [290, 35] width 66 height 11
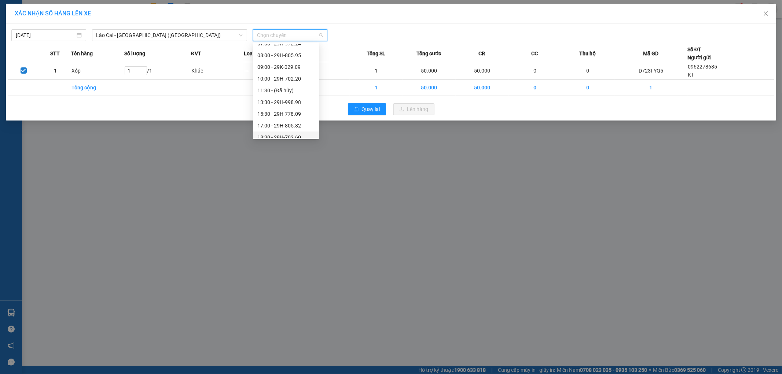
scroll to position [41, 0]
click at [190, 32] on span "Lào Cai - Hà Nội (Giường)" at bounding box center [169, 35] width 146 height 11
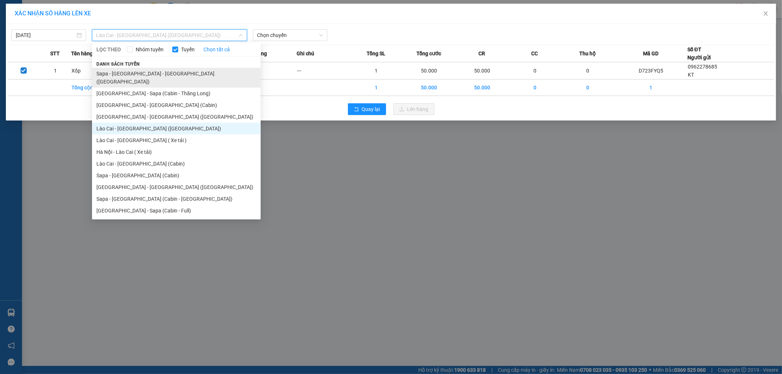
click at [181, 75] on li "Sapa - Lào Cai - Hà Nội (Giường)" at bounding box center [176, 78] width 169 height 20
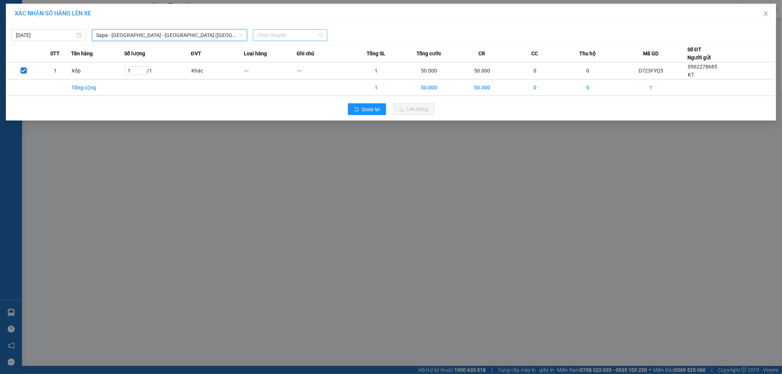
scroll to position [0, 0]
click at [293, 39] on span "Chọn chuyến" at bounding box center [290, 35] width 66 height 11
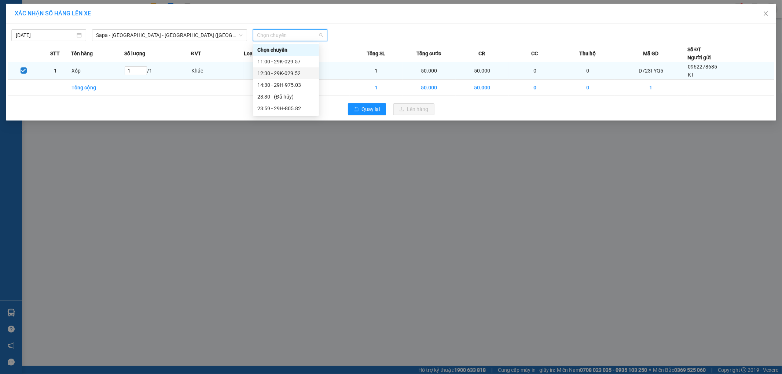
click at [300, 74] on div "12:30 - 29K-029.52" at bounding box center [285, 73] width 57 height 8
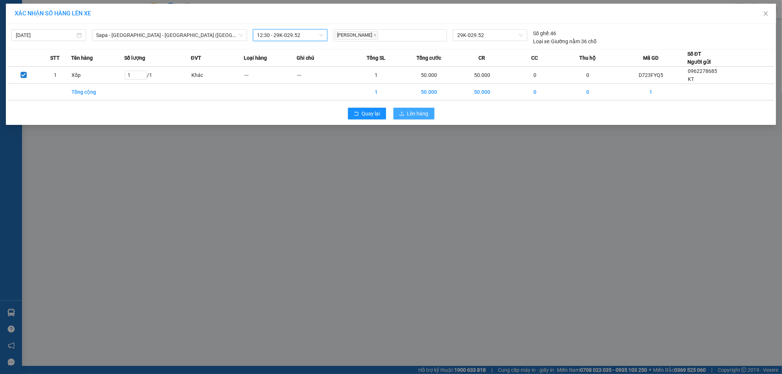
click at [410, 115] on span "Lên hàng" at bounding box center [417, 114] width 21 height 8
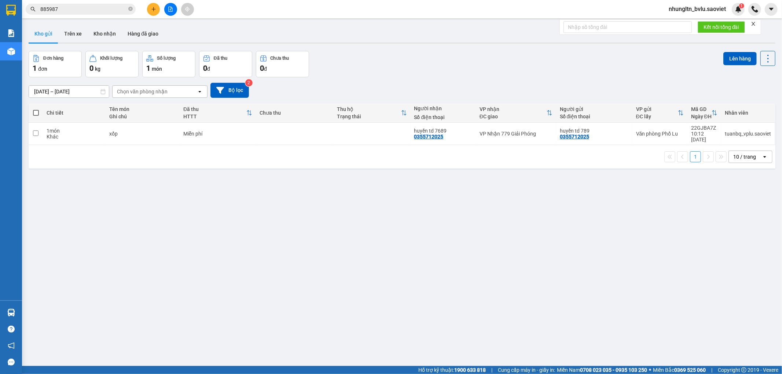
click at [78, 7] on input "885987" at bounding box center [83, 9] width 87 height 8
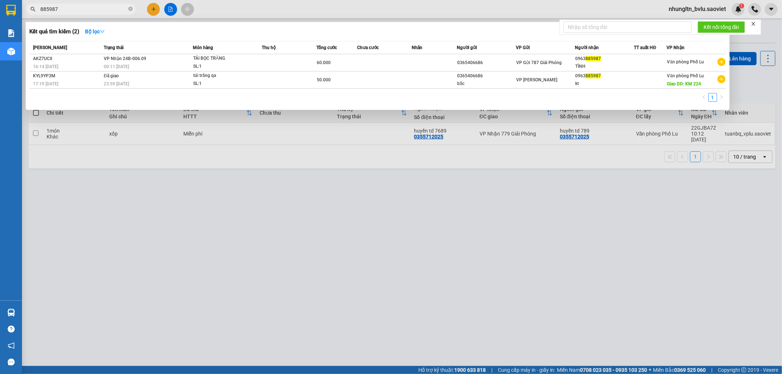
click at [78, 7] on input "885987" at bounding box center [83, 9] width 87 height 8
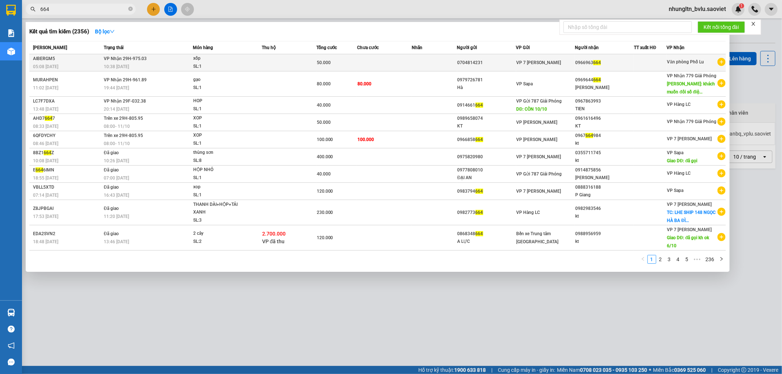
type input "664"
click at [259, 62] on span "xốp SL: 1" at bounding box center [227, 63] width 68 height 16
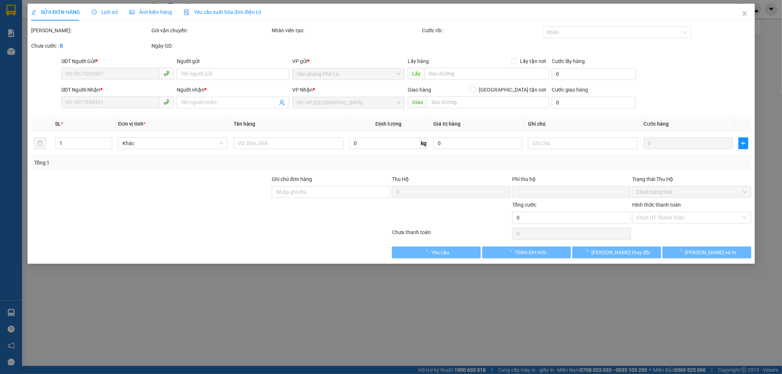
type input "0704814231"
type input "0966963664"
type input "0"
type input "50.000"
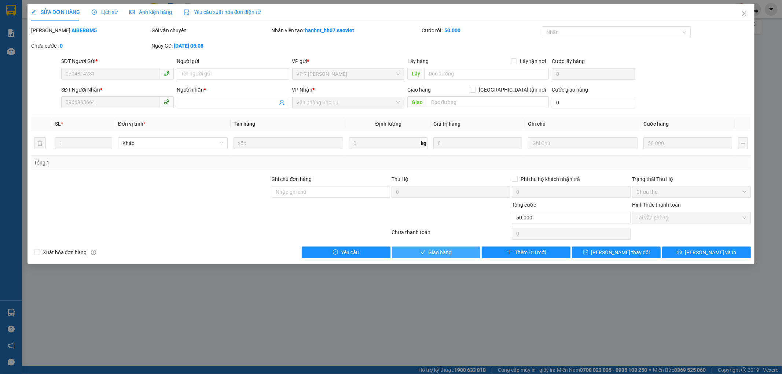
click at [438, 250] on span "Giao hàng" at bounding box center [440, 253] width 23 height 8
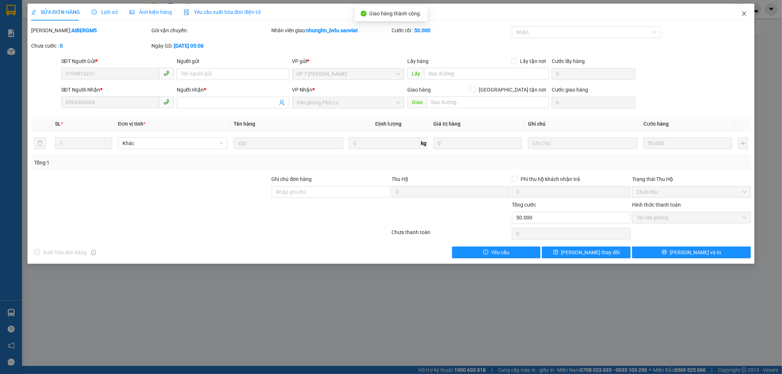
click at [745, 15] on icon "close" at bounding box center [744, 14] width 6 height 6
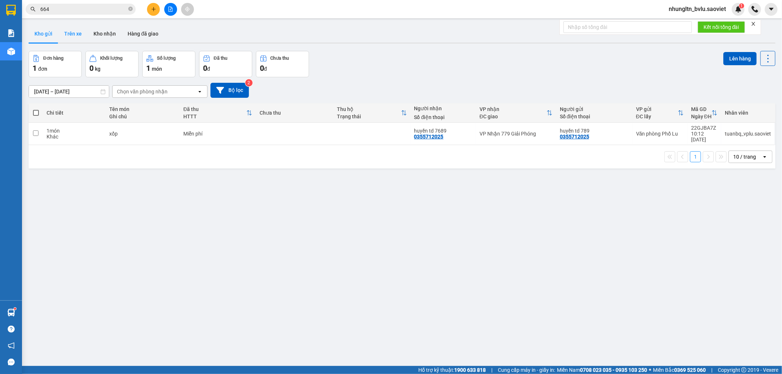
click at [76, 31] on button "Trên xe" at bounding box center [72, 34] width 29 height 18
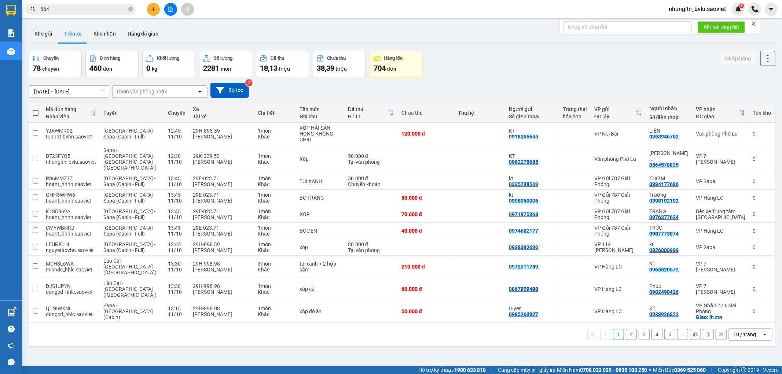
click at [145, 92] on div "Chọn văn phòng nhận" at bounding box center [142, 91] width 51 height 7
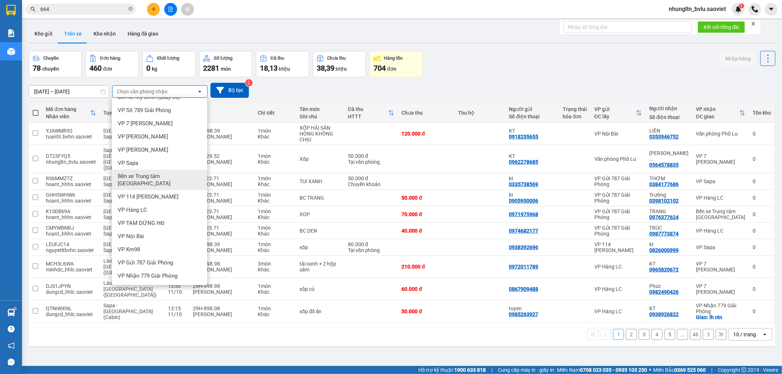
scroll to position [16, 0]
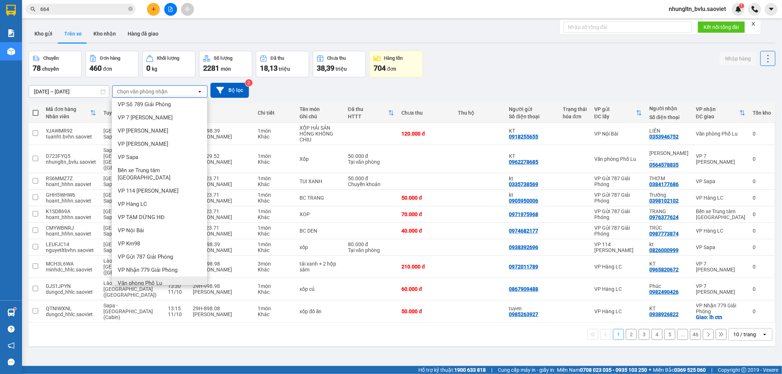
click at [149, 280] on span "Văn phòng Phố Lu" at bounding box center [140, 283] width 44 height 7
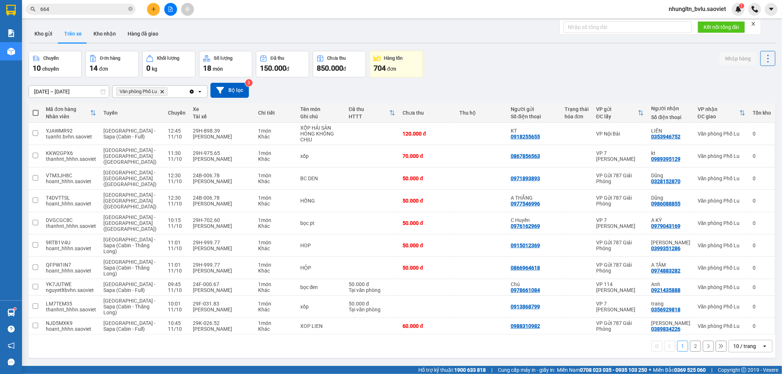
click at [692, 341] on button "2" at bounding box center [695, 346] width 11 height 11
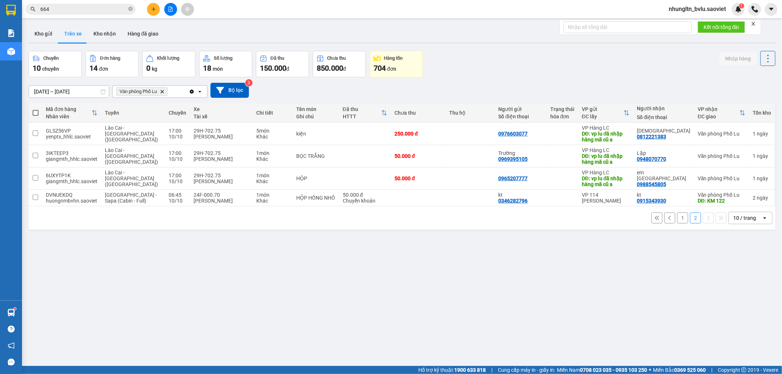
click at [677, 219] on button "1" at bounding box center [682, 218] width 11 height 11
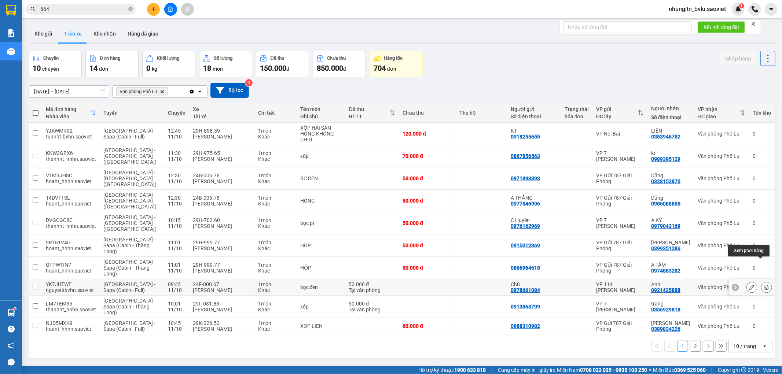
click at [765, 285] on icon at bounding box center [767, 287] width 4 height 5
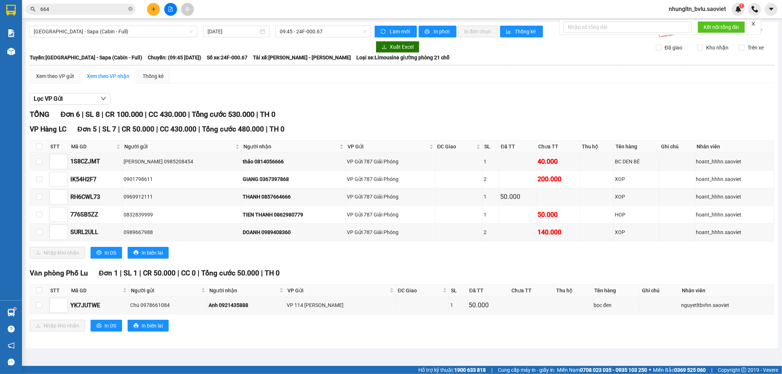
click at [149, 10] on button at bounding box center [153, 9] width 13 height 13
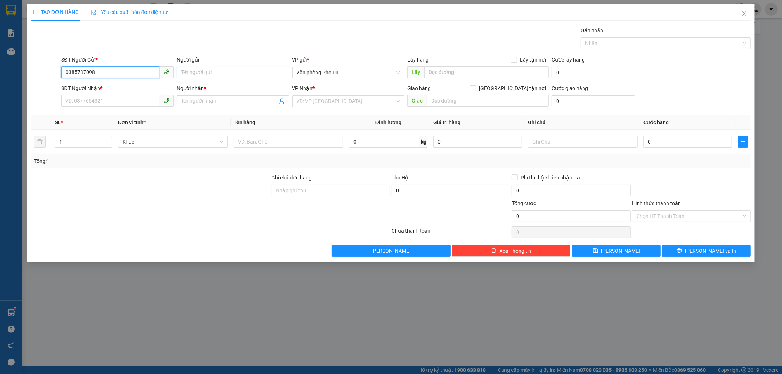
type input "0385737098"
click at [213, 74] on input "Người gửi" at bounding box center [233, 73] width 113 height 12
type input "Cô Huệ"
click at [112, 105] on input "SĐT Người Nhận *" at bounding box center [110, 101] width 98 height 12
type input "0865593745"
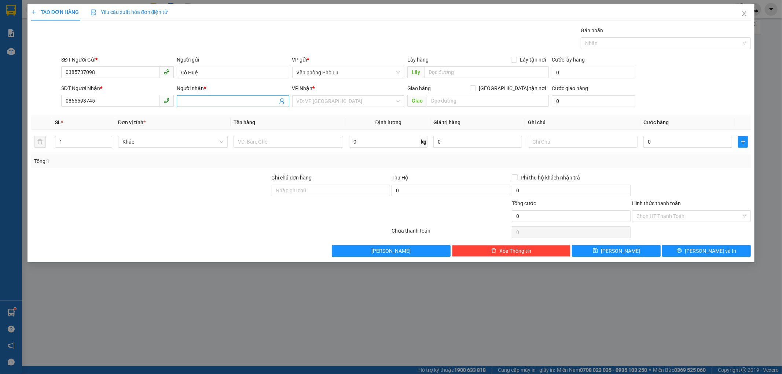
click at [197, 101] on input "Người nhận *" at bounding box center [229, 101] width 96 height 8
type input "Anh Bằng"
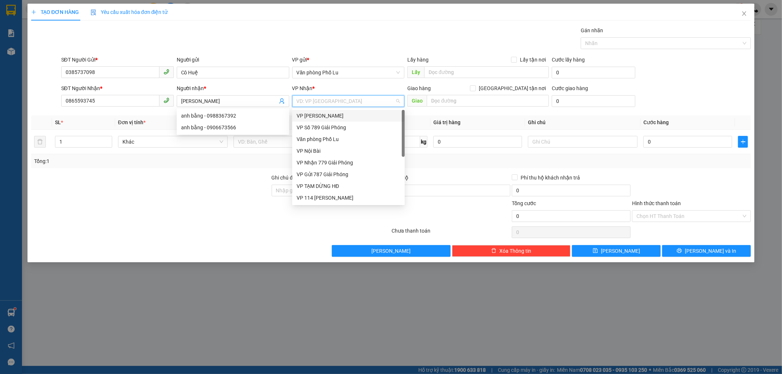
click at [320, 104] on input "search" at bounding box center [346, 101] width 99 height 11
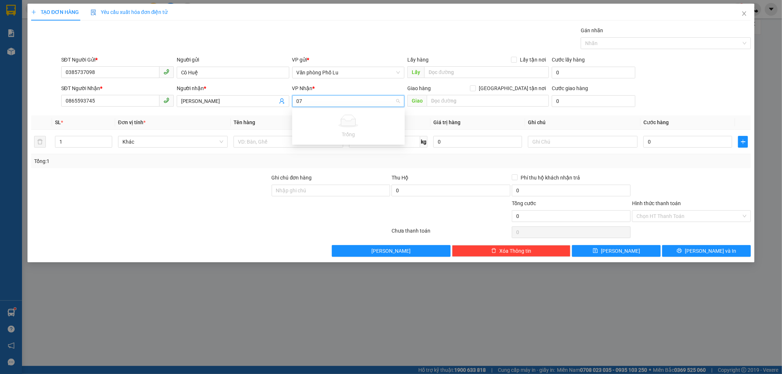
type input "0"
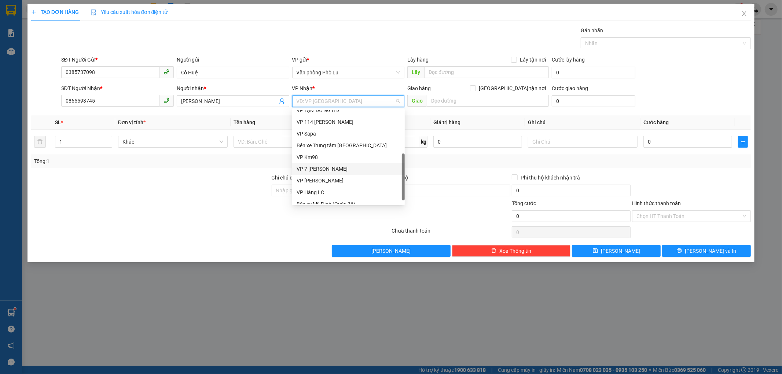
click at [349, 169] on div "VP 7 [PERSON_NAME]" at bounding box center [349, 169] width 104 height 8
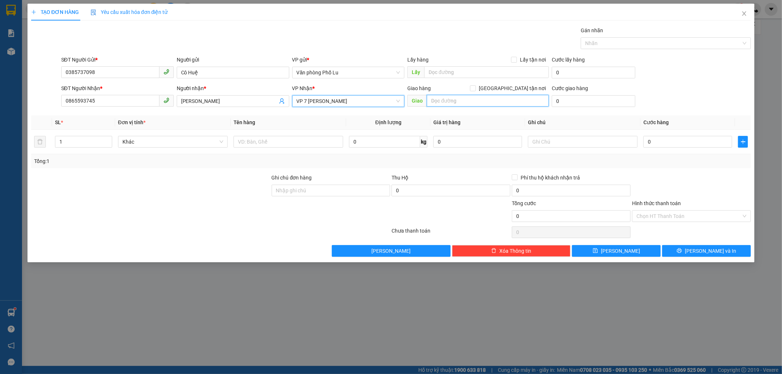
click at [483, 103] on input "text" at bounding box center [488, 101] width 122 height 12
click at [250, 150] on td at bounding box center [288, 142] width 115 height 25
click at [253, 146] on input "text" at bounding box center [289, 142] width 110 height 12
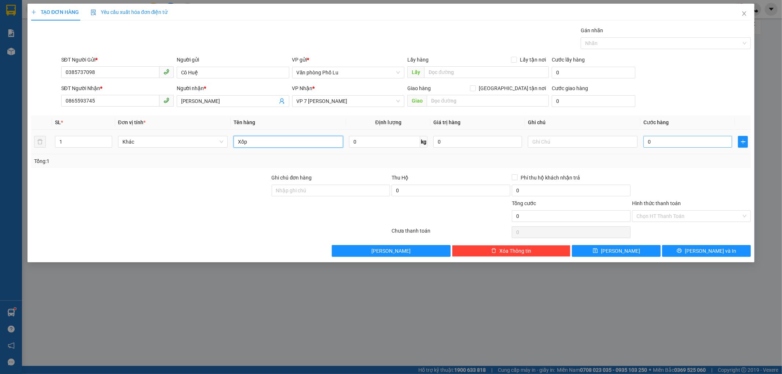
type input "Xốp"
click at [696, 138] on input "0" at bounding box center [687, 142] width 89 height 12
type input "5"
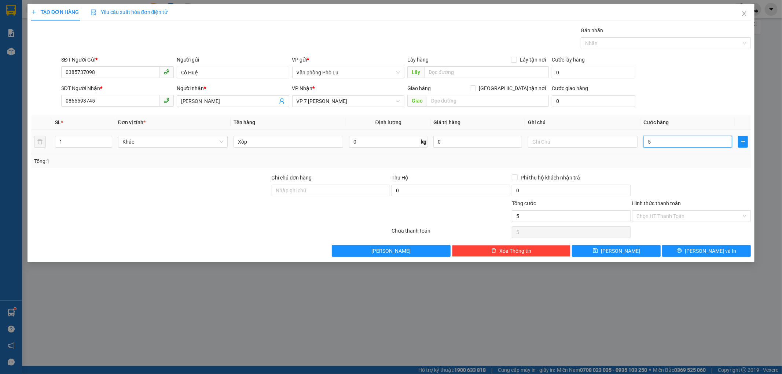
type input "50"
type input "50.000"
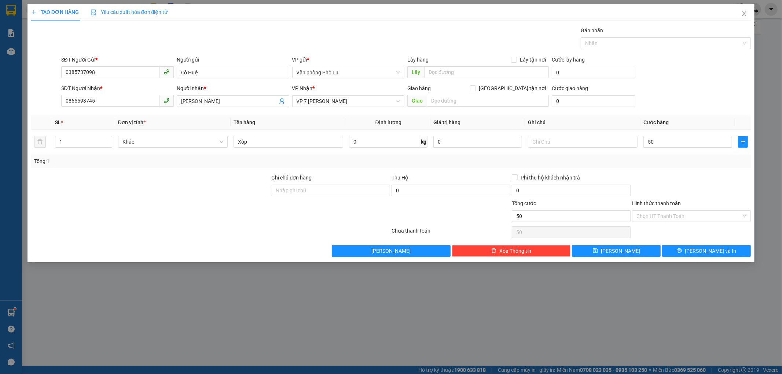
type input "50.000"
click at [745, 181] on div at bounding box center [691, 187] width 120 height 26
click at [713, 215] on input "Hình thức thanh toán" at bounding box center [688, 216] width 105 height 11
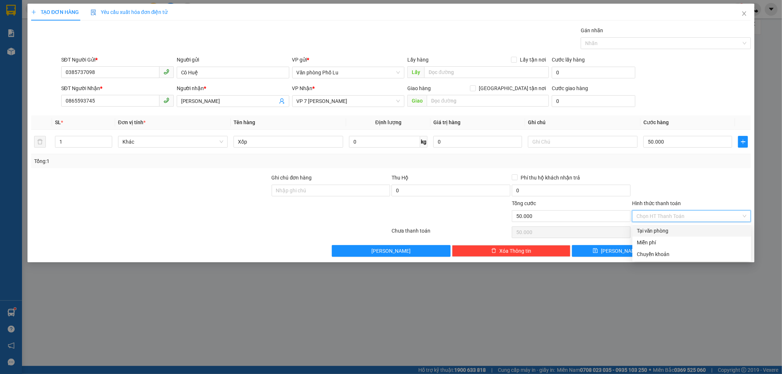
click at [697, 181] on div at bounding box center [691, 187] width 120 height 26
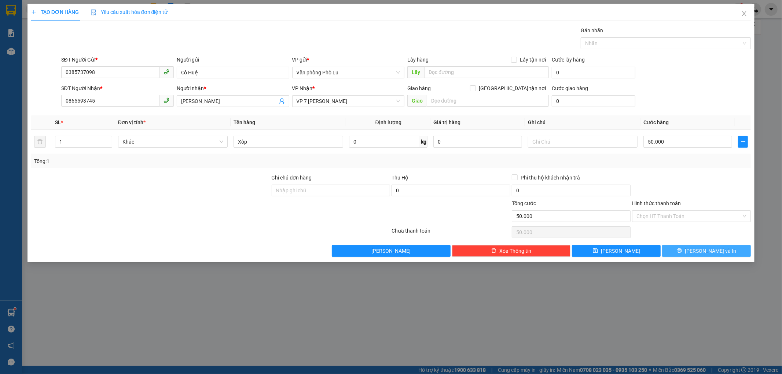
click at [721, 252] on button "Lưu và In" at bounding box center [706, 251] width 89 height 12
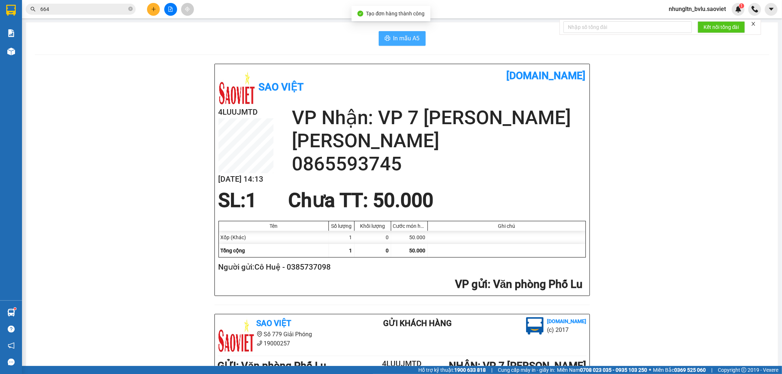
click at [402, 38] on span "In mẫu A5" at bounding box center [406, 38] width 26 height 9
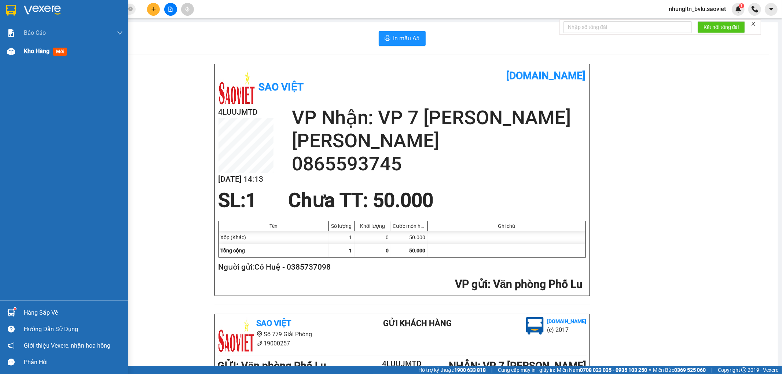
click at [34, 53] on span "Kho hàng" at bounding box center [37, 51] width 26 height 7
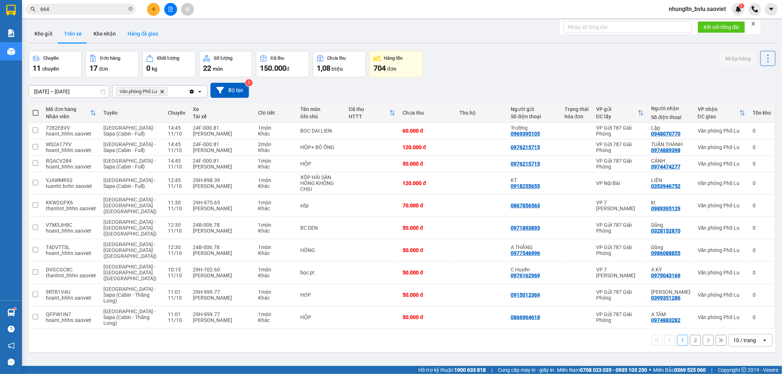
click at [137, 34] on button "Hàng đã giao" at bounding box center [143, 34] width 43 height 18
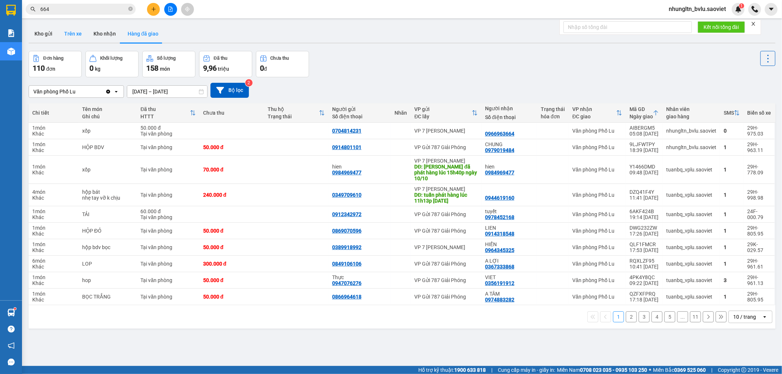
click at [75, 33] on button "Trên xe" at bounding box center [72, 34] width 29 height 18
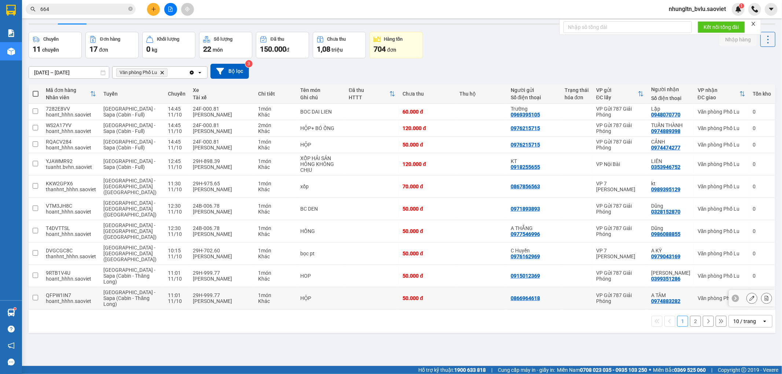
scroll to position [34, 0]
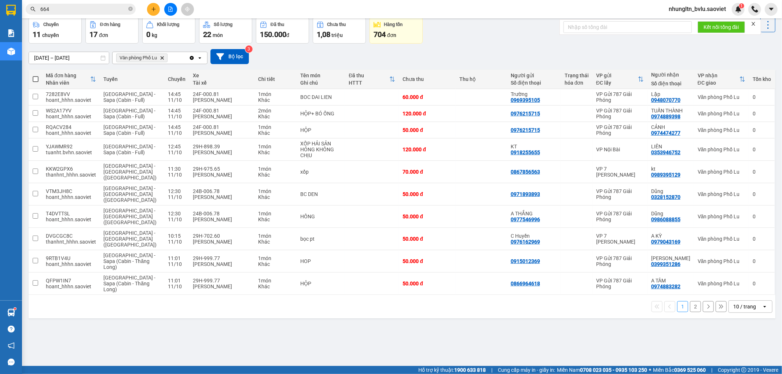
click at [690, 301] on button "2" at bounding box center [695, 306] width 11 height 11
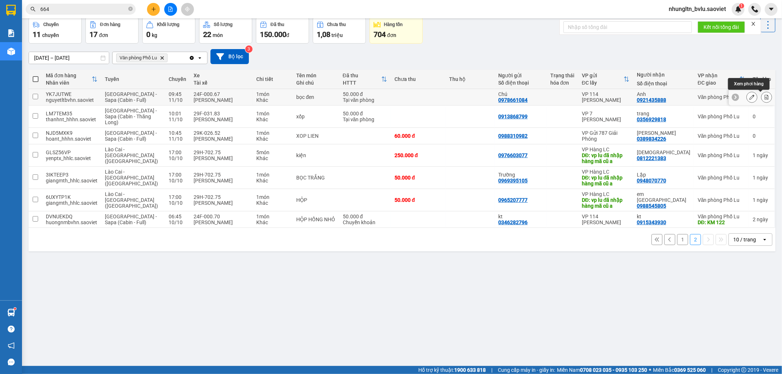
click at [764, 96] on icon at bounding box center [766, 97] width 5 height 5
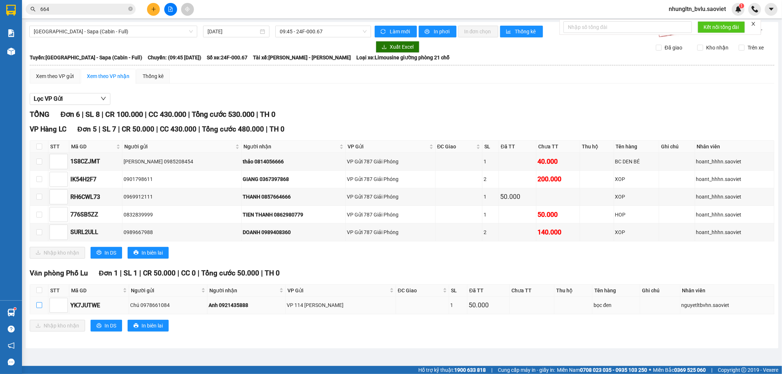
click at [38, 307] on input "checkbox" at bounding box center [39, 305] width 6 height 6
checkbox input "true"
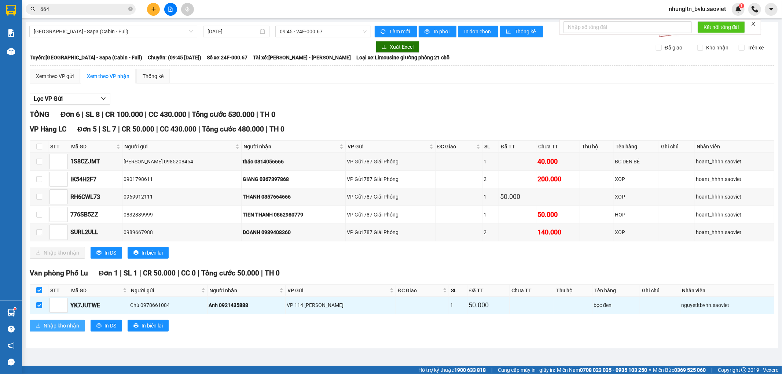
click at [41, 327] on button "Nhập kho nhận" at bounding box center [57, 326] width 55 height 12
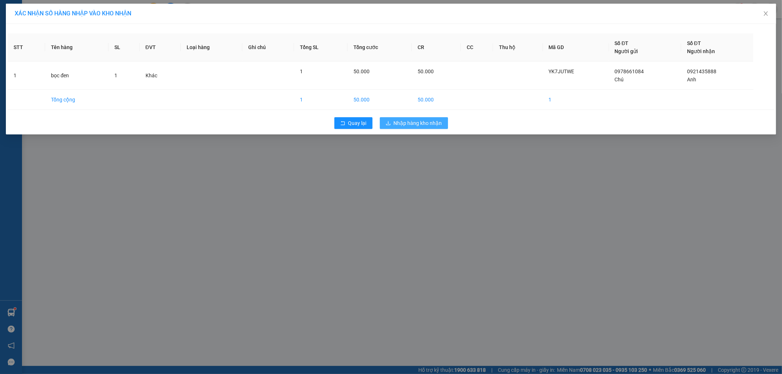
click at [408, 120] on span "Nhập hàng kho nhận" at bounding box center [418, 123] width 48 height 8
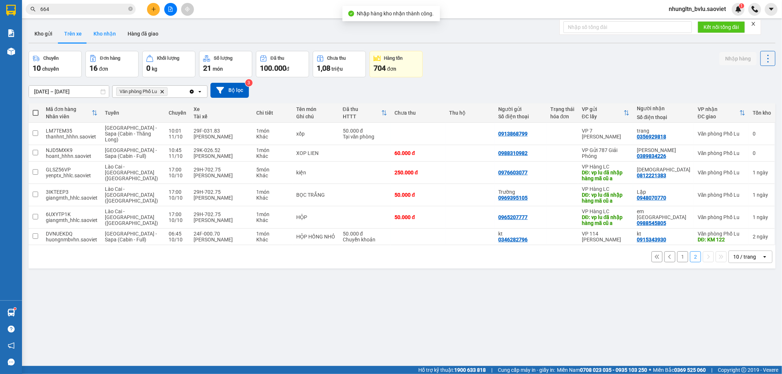
click at [110, 34] on button "Kho nhận" at bounding box center [105, 34] width 34 height 18
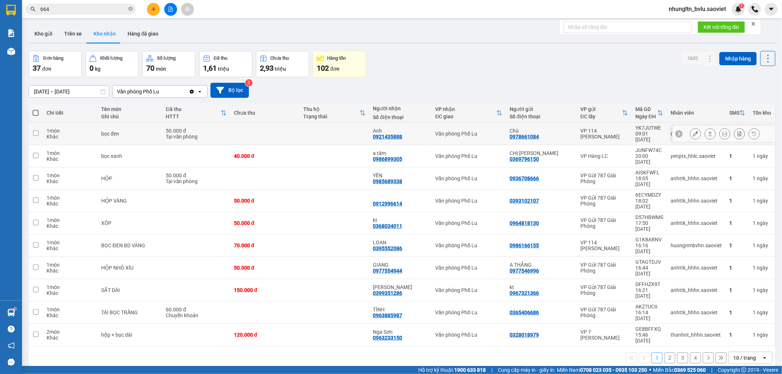
click at [327, 132] on td at bounding box center [335, 134] width 70 height 22
checkbox input "true"
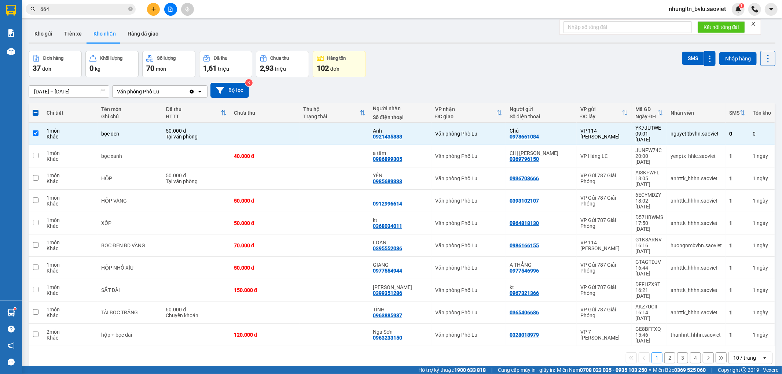
click at [691, 51] on div "SMS" at bounding box center [699, 58] width 34 height 15
click at [689, 55] on button "SMS" at bounding box center [693, 58] width 22 height 13
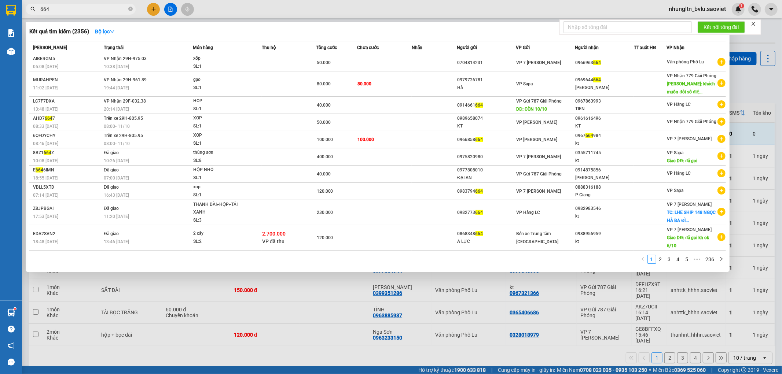
click at [66, 12] on input "664" at bounding box center [83, 9] width 87 height 8
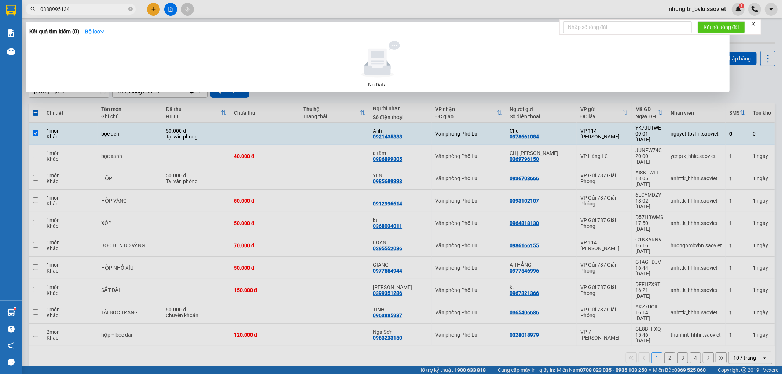
click at [76, 9] on input "0388995134" at bounding box center [83, 9] width 87 height 8
type input "0388995134"
click at [297, 3] on div at bounding box center [391, 187] width 782 height 374
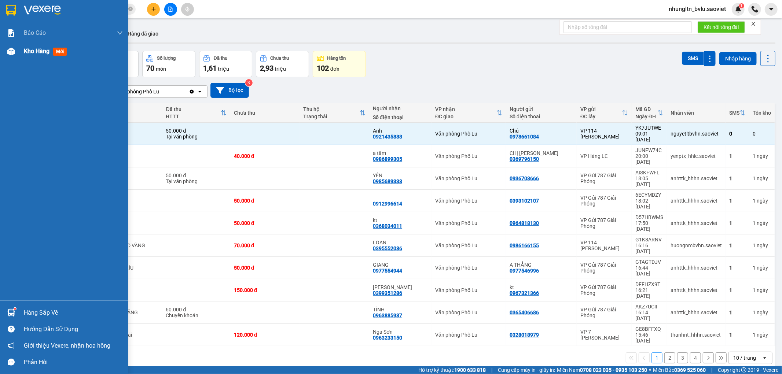
click at [40, 50] on span "Kho hàng" at bounding box center [37, 51] width 26 height 7
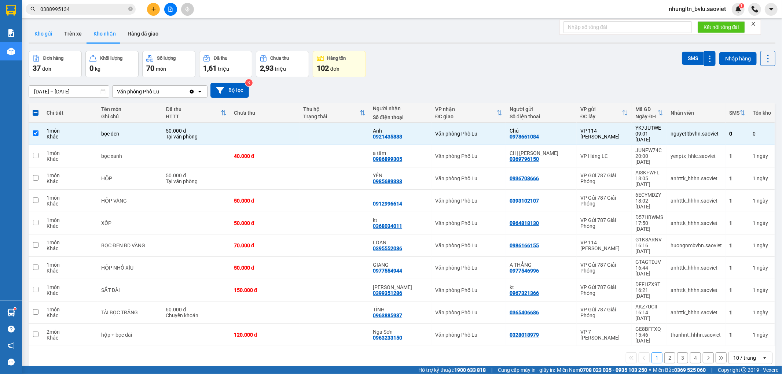
click at [45, 32] on button "Kho gửi" at bounding box center [44, 34] width 30 height 18
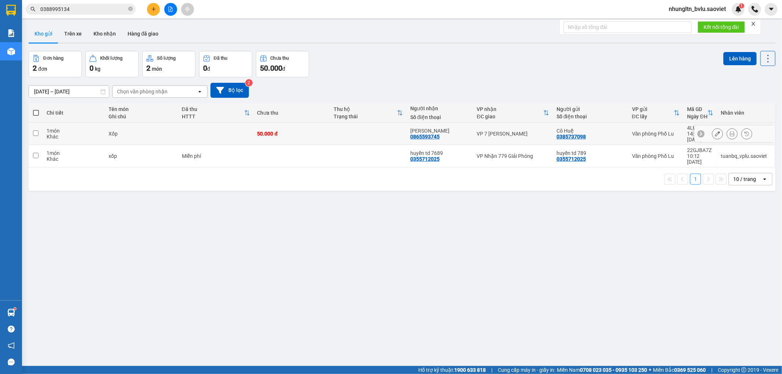
click at [222, 129] on td at bounding box center [216, 134] width 76 height 22
checkbox input "true"
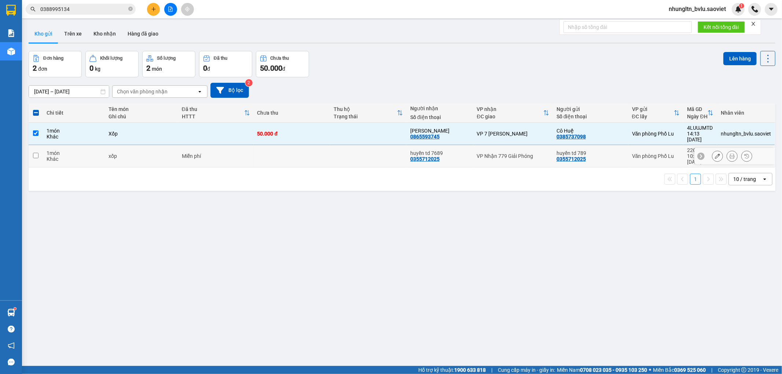
click at [229, 153] on div "Miễn phí" at bounding box center [216, 156] width 68 height 6
checkbox input "true"
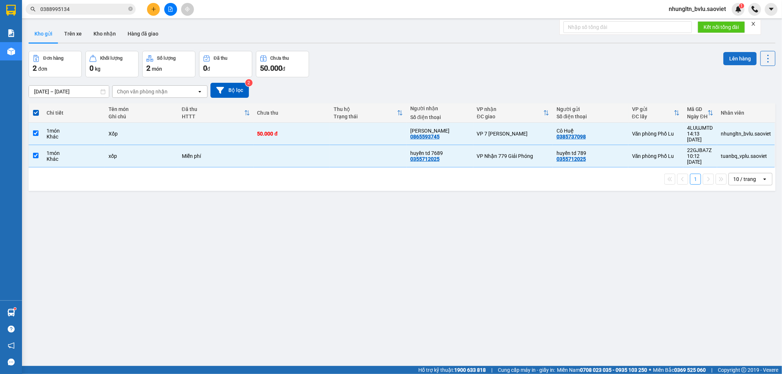
click at [734, 58] on button "Lên hàng" at bounding box center [739, 58] width 33 height 13
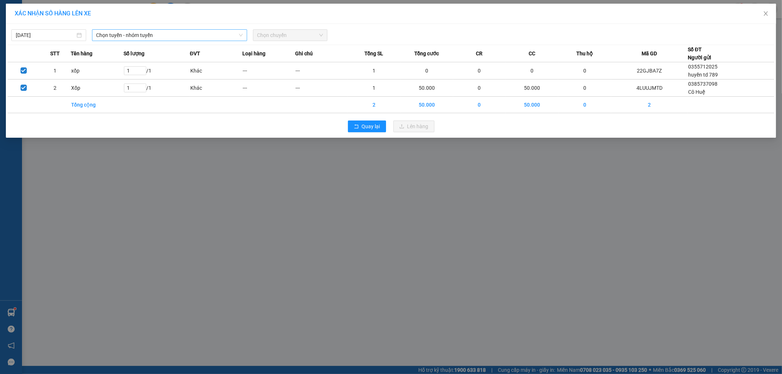
click at [133, 31] on span "Chọn tuyến - nhóm tuyến" at bounding box center [169, 35] width 146 height 11
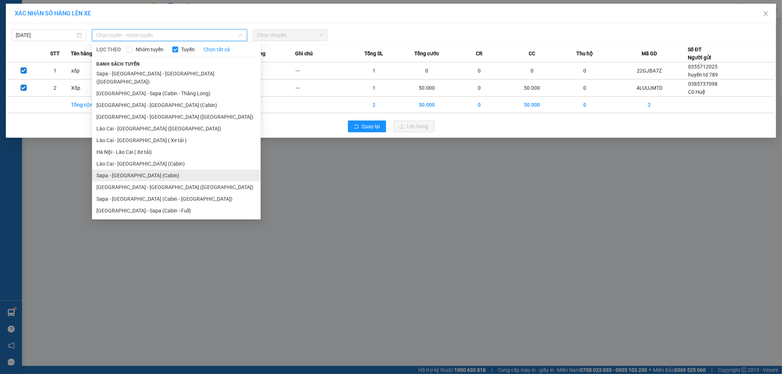
click at [122, 170] on li "Sapa - [GEOGRAPHIC_DATA] (Cabin)" at bounding box center [176, 176] width 169 height 12
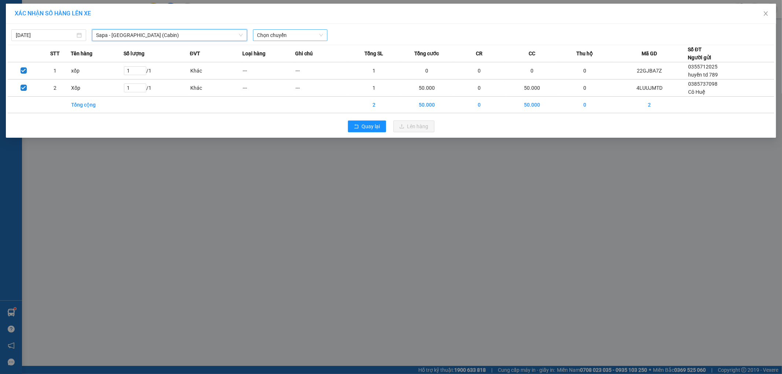
drag, startPoint x: 282, startPoint y: 40, endPoint x: 283, endPoint y: 35, distance: 4.5
click at [282, 39] on span "Chọn chuyến" at bounding box center [290, 35] width 66 height 11
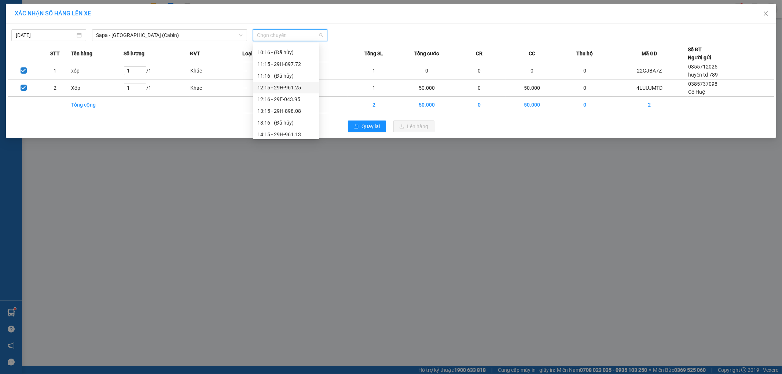
scroll to position [81, 0]
click at [303, 118] on div "14:15 - 29H-961.13" at bounding box center [285, 121] width 57 height 8
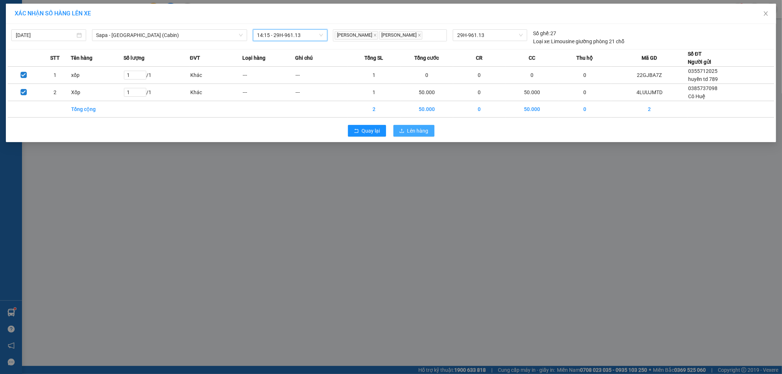
click at [426, 127] on span "Lên hàng" at bounding box center [417, 131] width 21 height 8
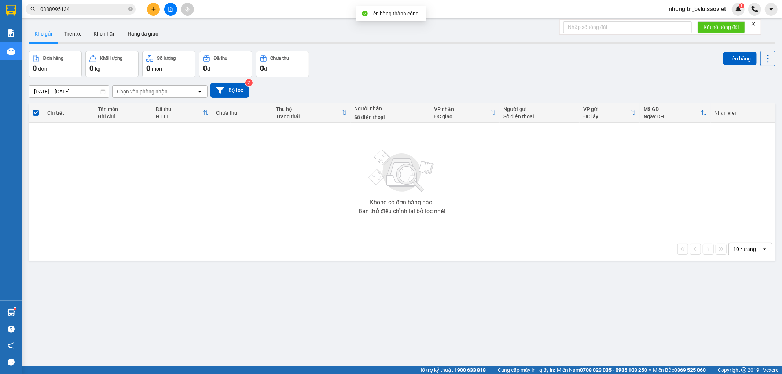
click at [432, 228] on div "Không có đơn hàng nào. Bạn thử điều chỉnh lại bộ lọc nhé!" at bounding box center [401, 180] width 739 height 110
click at [103, 32] on button "Kho nhận" at bounding box center [105, 34] width 34 height 18
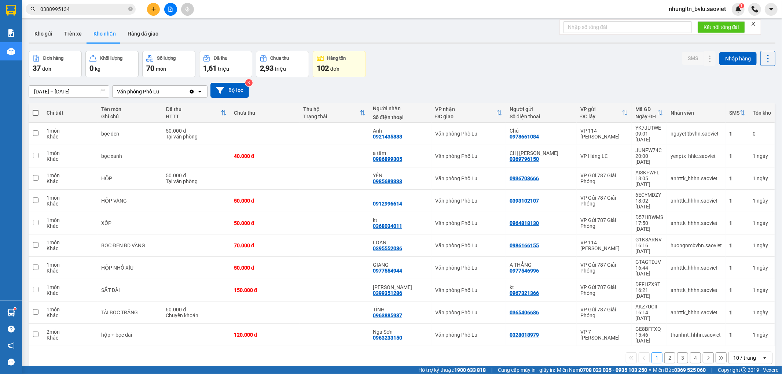
click at [170, 8] on icon "file-add" at bounding box center [170, 9] width 5 height 5
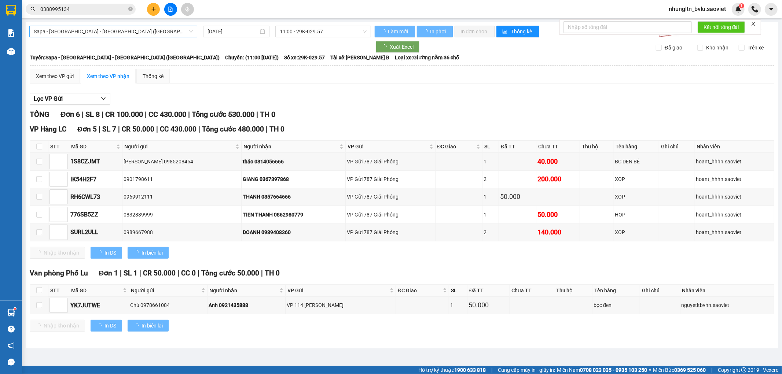
click at [148, 26] on span "Sapa - Lào Cai - Hà Nội (Giường)" at bounding box center [113, 31] width 159 height 11
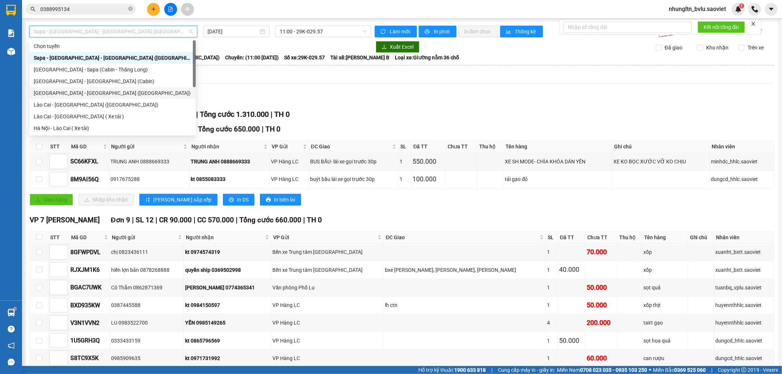
scroll to position [59, 0]
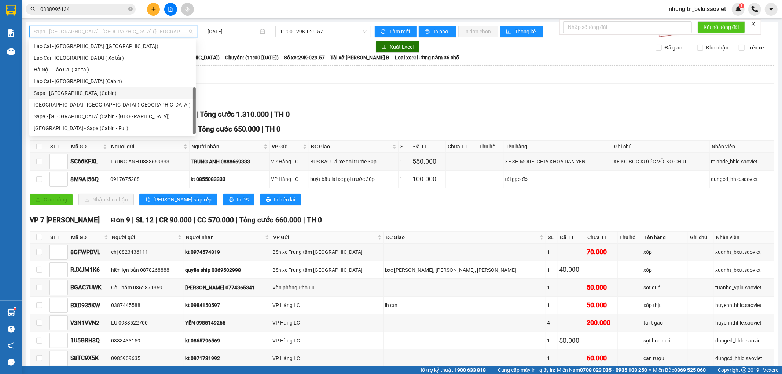
click at [114, 97] on div "Sapa - [GEOGRAPHIC_DATA] (Cabin)" at bounding box center [113, 93] width 158 height 8
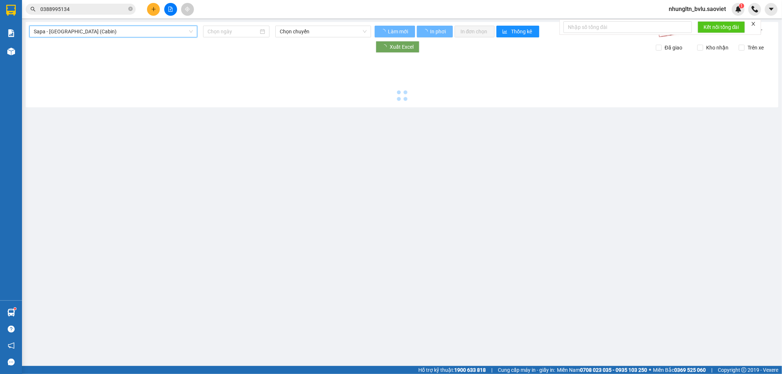
type input "11/10/2025"
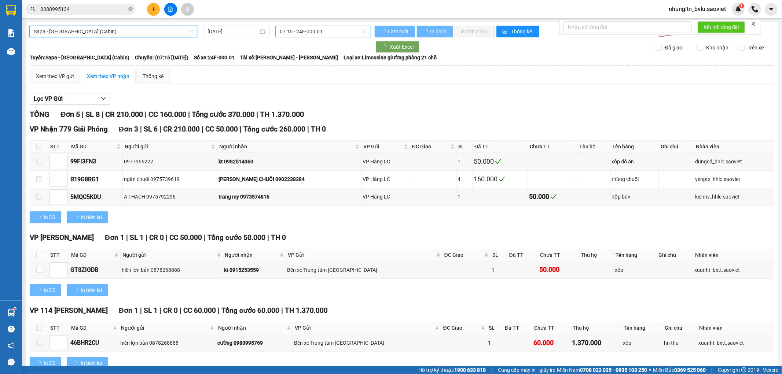
click at [324, 27] on span "07:15 - 24F-000.01" at bounding box center [323, 31] width 87 height 11
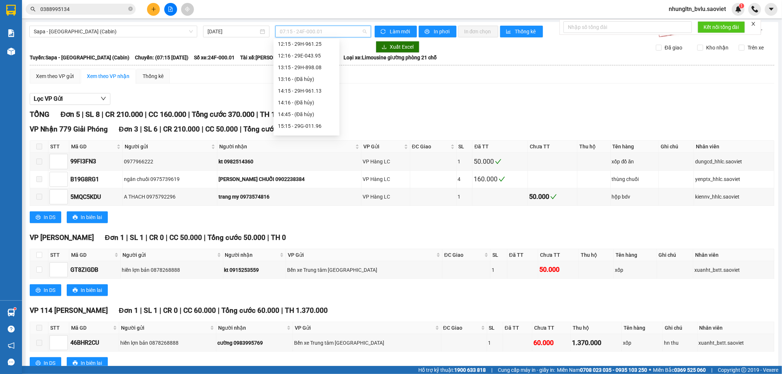
scroll to position [122, 0]
click at [324, 78] on div "14:15 - 29H-961.13" at bounding box center [306, 77] width 57 height 8
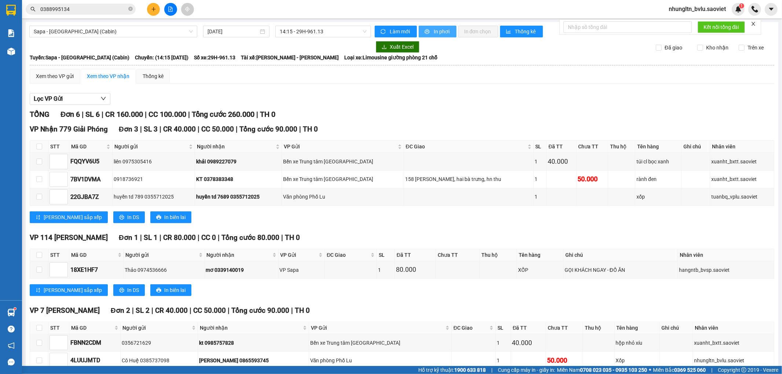
click at [440, 32] on span "In phơi" at bounding box center [442, 31] width 17 height 8
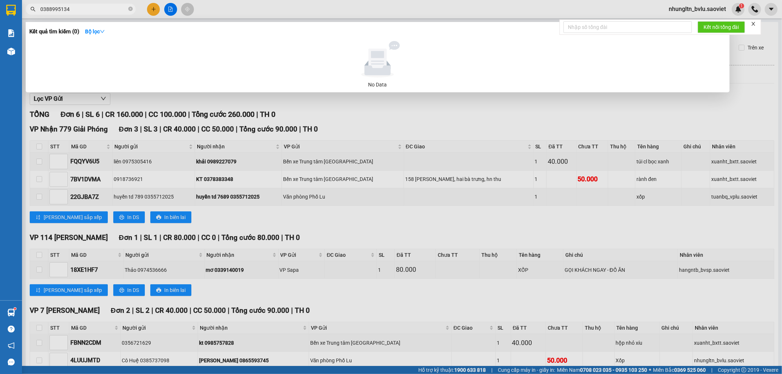
click at [81, 6] on input "0388995134" at bounding box center [83, 9] width 87 height 8
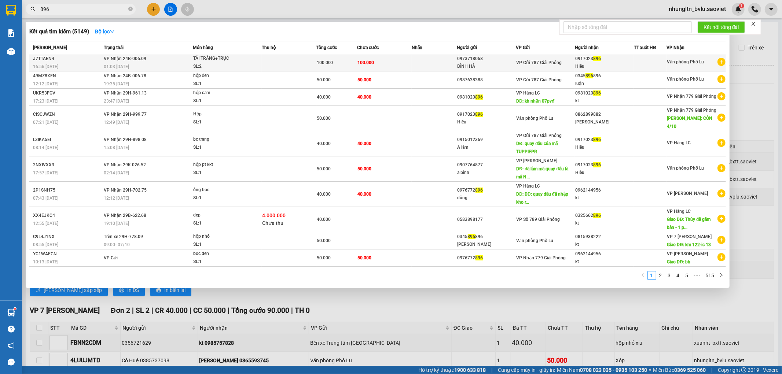
type input "896"
click at [309, 60] on td at bounding box center [289, 62] width 55 height 17
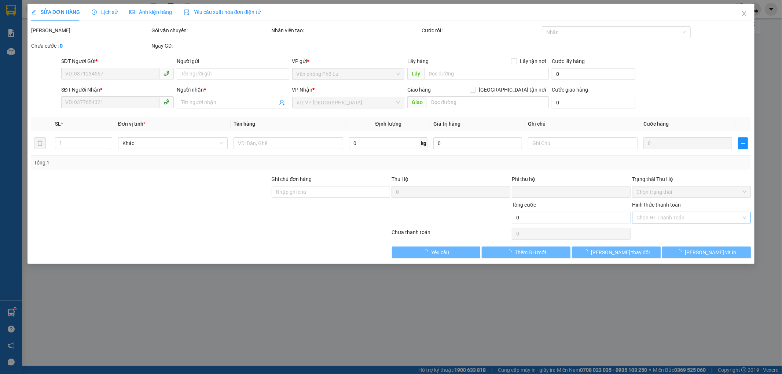
type input "0973718068"
type input "BÌNH HÀ"
type input "0917023896"
type input "Hiếu"
type input "0"
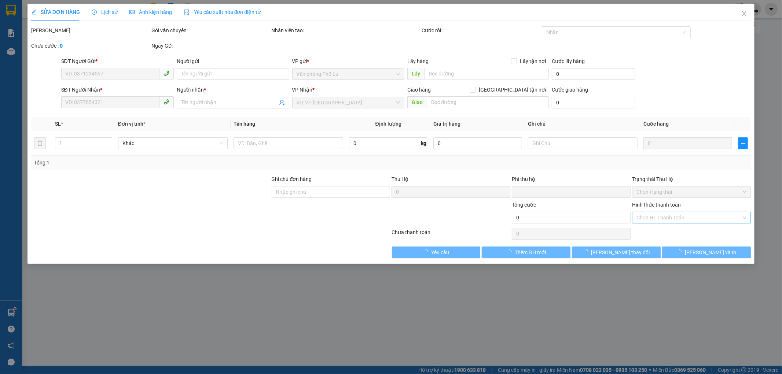
type input "100.000"
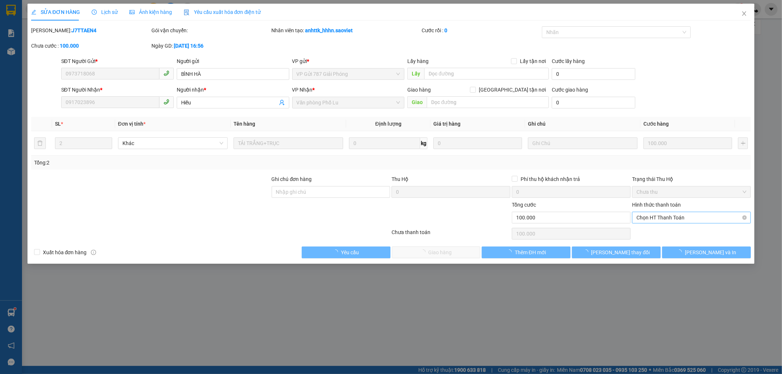
click at [686, 217] on span "Chọn HT Thanh Toán" at bounding box center [691, 217] width 110 height 11
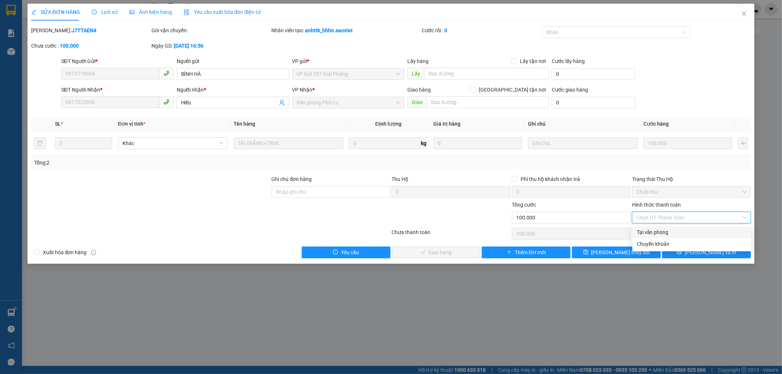
click at [683, 230] on div "Tại văn phòng" at bounding box center [692, 232] width 110 height 8
type input "0"
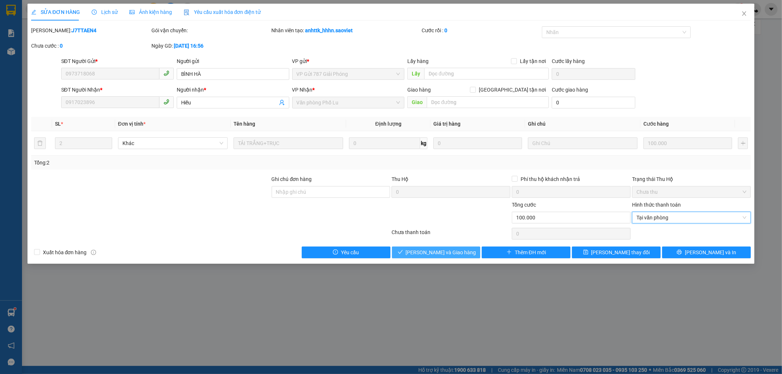
click at [429, 254] on span "Lưu và Giao hàng" at bounding box center [441, 253] width 70 height 8
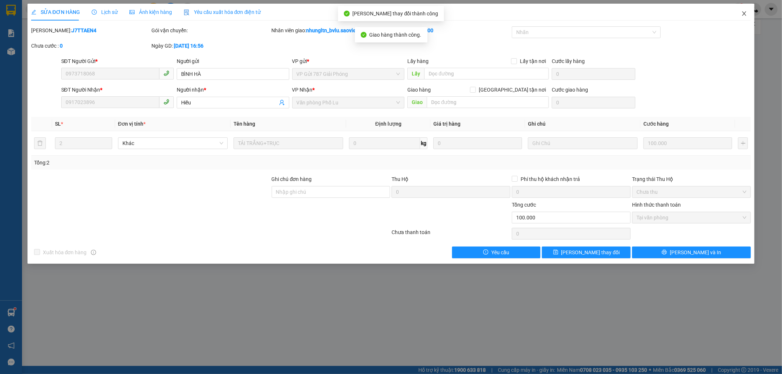
click at [745, 14] on icon "close" at bounding box center [744, 14] width 6 height 6
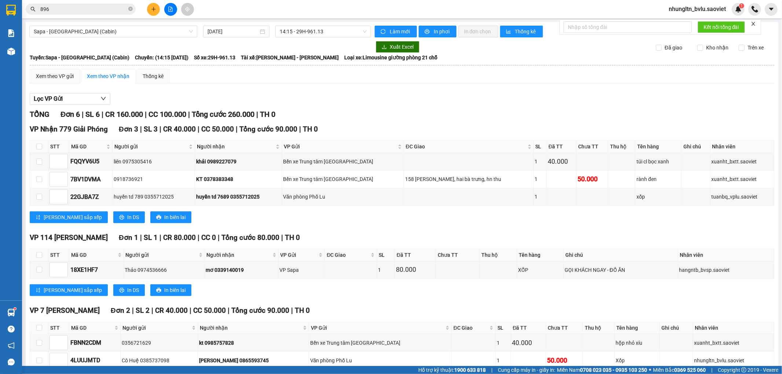
click at [89, 11] on input "896" at bounding box center [83, 9] width 87 height 8
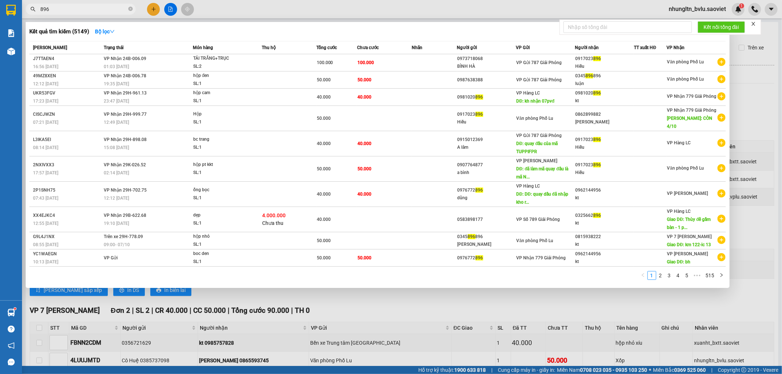
click at [89, 11] on input "896" at bounding box center [83, 9] width 87 height 8
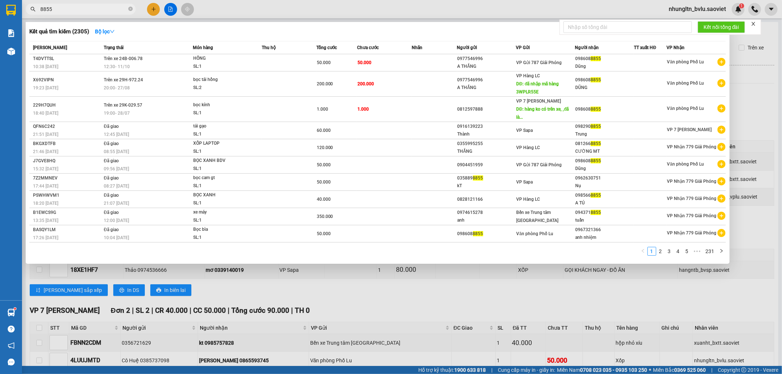
type input "8855"
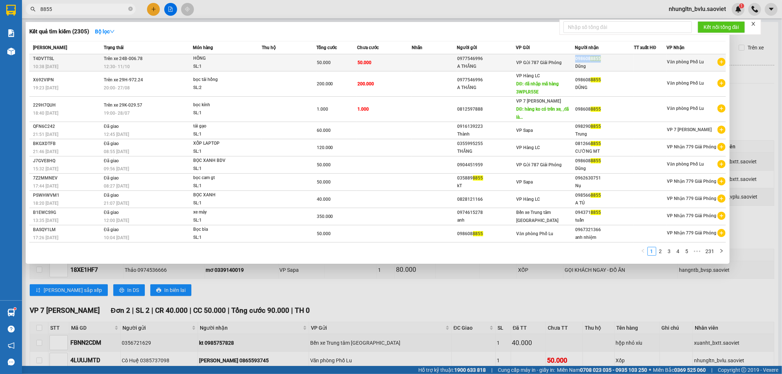
drag, startPoint x: 605, startPoint y: 59, endPoint x: 576, endPoint y: 58, distance: 29.0
click at [576, 58] on div "098608 8855" at bounding box center [604, 59] width 58 height 8
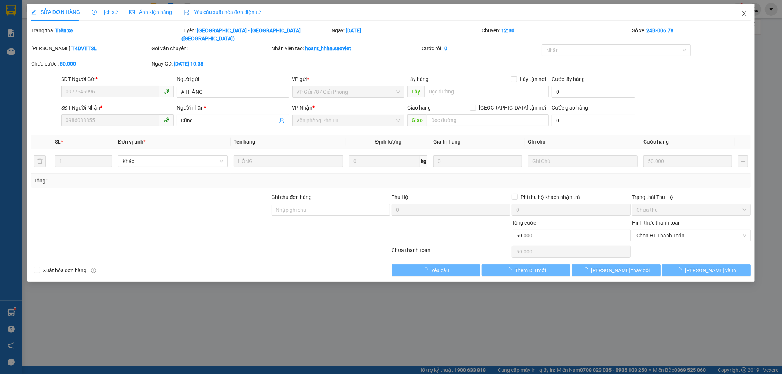
click at [745, 12] on icon "close" at bounding box center [744, 14] width 6 height 6
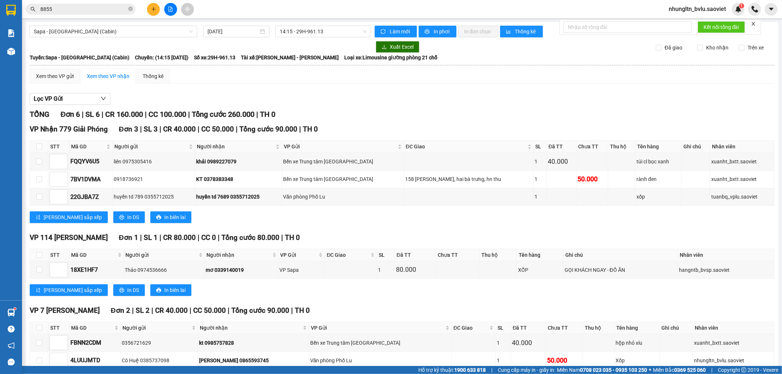
click at [148, 6] on button at bounding box center [153, 9] width 13 height 13
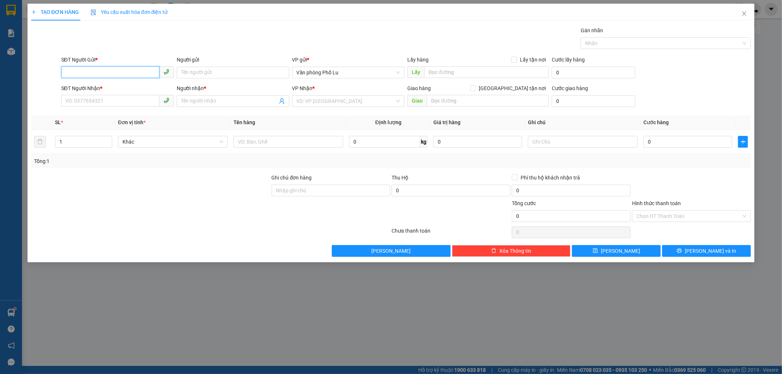
paste input "961.13"
click at [118, 72] on input "961.13" at bounding box center [110, 72] width 98 height 12
type input "961.13"
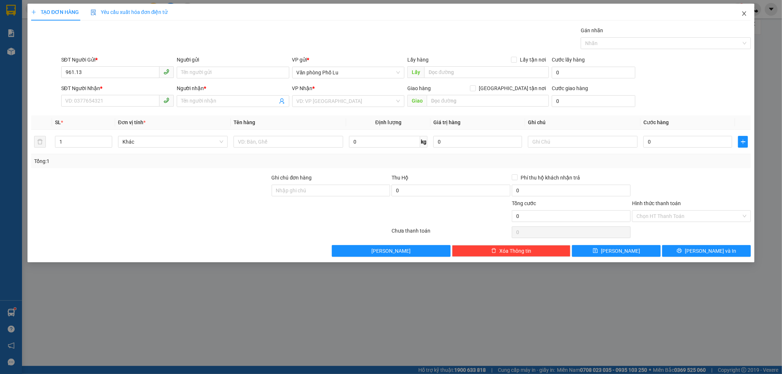
click at [745, 13] on icon "close" at bounding box center [744, 13] width 4 height 4
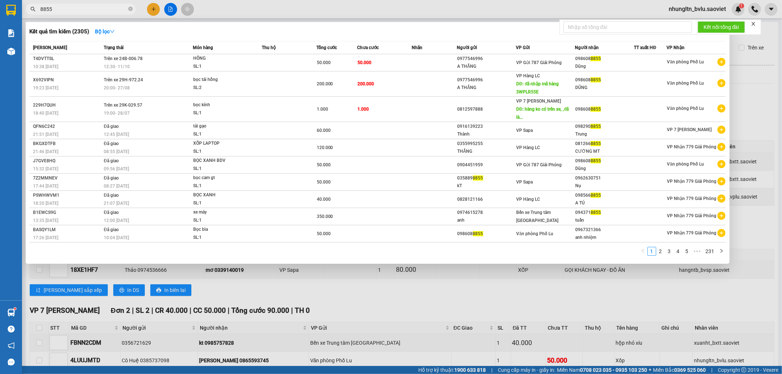
click at [92, 10] on input "8855" at bounding box center [83, 9] width 87 height 8
click at [262, 62] on td at bounding box center [289, 62] width 55 height 17
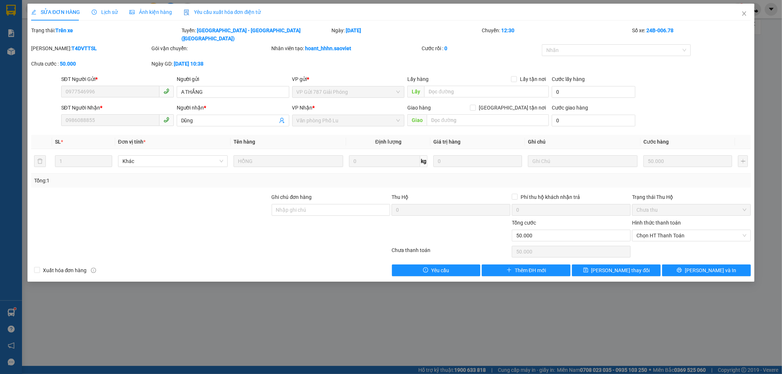
type input "0977546996"
type input "A THẮNG"
type input "0986088855"
type input "Dũng"
type input "0"
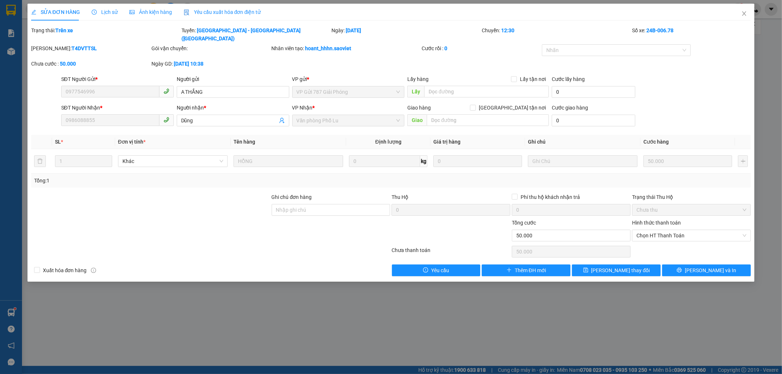
type input "50.000"
click at [56, 110] on div "SĐT Người Nhận * 0986088855 Người nhận * Dũng VP Nhận * Văn phòng Phố Lu Giao h…" at bounding box center [391, 117] width 722 height 26
click at [743, 13] on icon "close" at bounding box center [744, 13] width 4 height 4
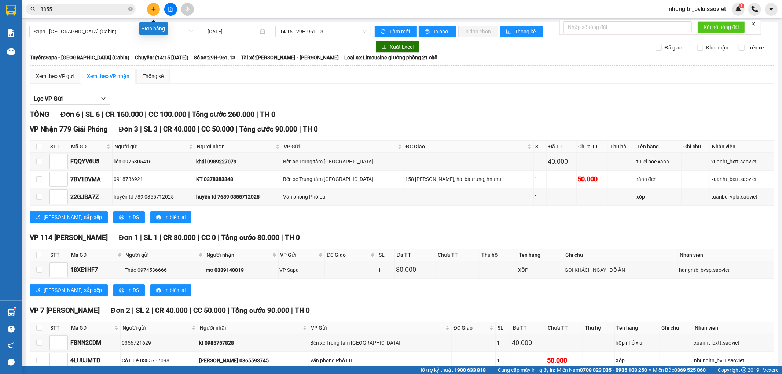
click at [153, 9] on icon "plus" at bounding box center [153, 9] width 4 height 0
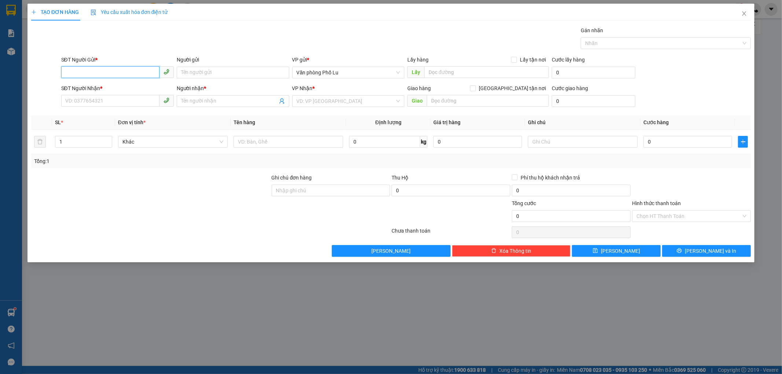
paste input "0986088855"
type input "0986088855"
click at [210, 70] on input "Người gửi" at bounding box center [233, 73] width 113 height 12
click at [107, 71] on input "0986088855" at bounding box center [110, 72] width 98 height 12
click at [113, 87] on div "0986088855 - Dũng" at bounding box center [118, 87] width 104 height 8
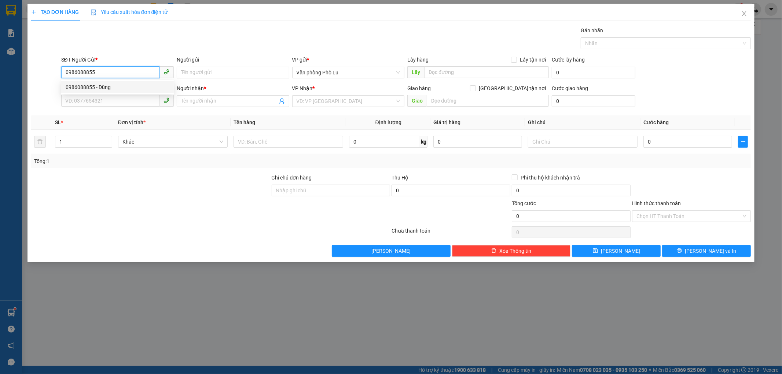
type input "Dũng"
type input "0967321366"
click at [116, 104] on input "0967321366" at bounding box center [110, 101] width 98 height 12
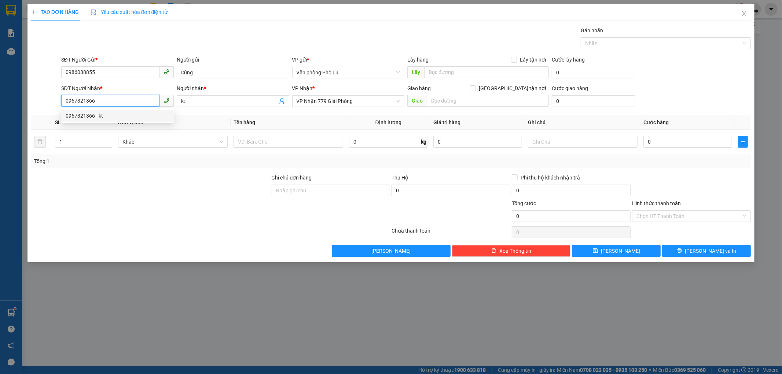
click at [126, 100] on input "0967321366" at bounding box center [110, 101] width 98 height 12
click at [199, 100] on input "kt" at bounding box center [229, 101] width 96 height 8
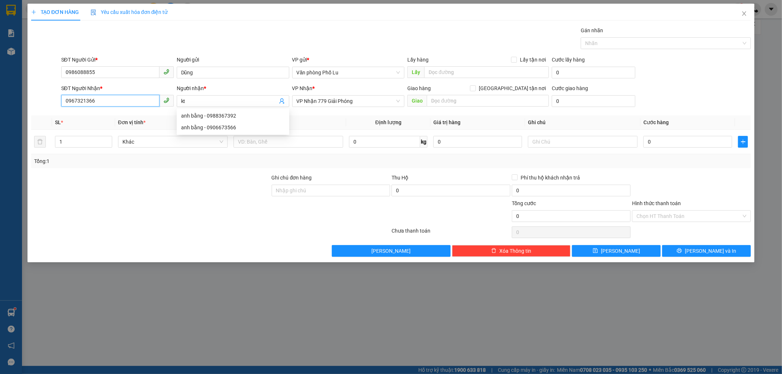
click at [104, 99] on input "0967321366" at bounding box center [110, 101] width 98 height 12
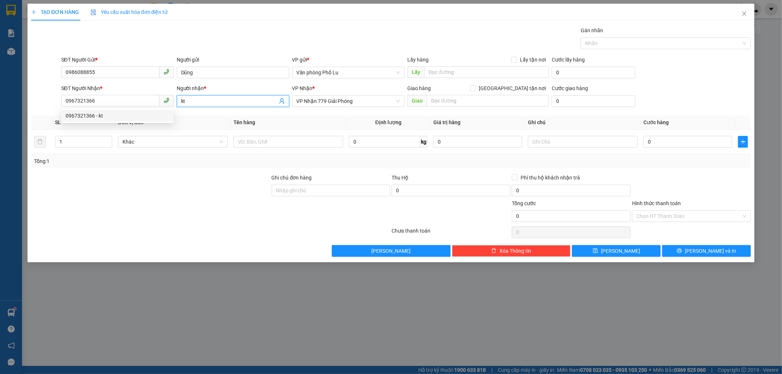
click at [203, 99] on input "kt" at bounding box center [229, 101] width 96 height 8
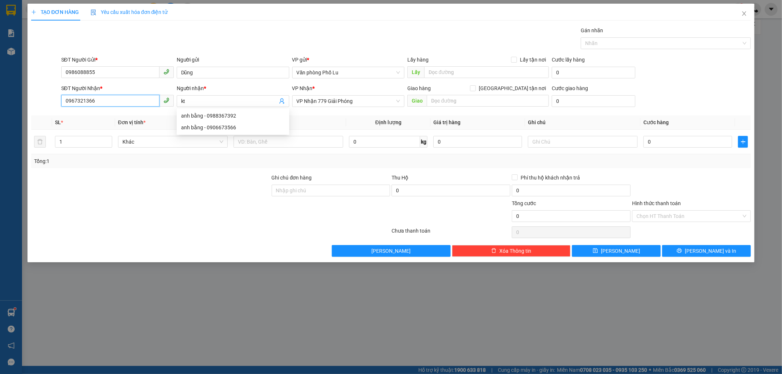
click at [111, 99] on input "0967321366" at bounding box center [110, 101] width 98 height 12
click at [111, 115] on div "0967321366 - kt" at bounding box center [118, 116] width 104 height 8
click at [206, 98] on input "kt" at bounding box center [229, 101] width 96 height 8
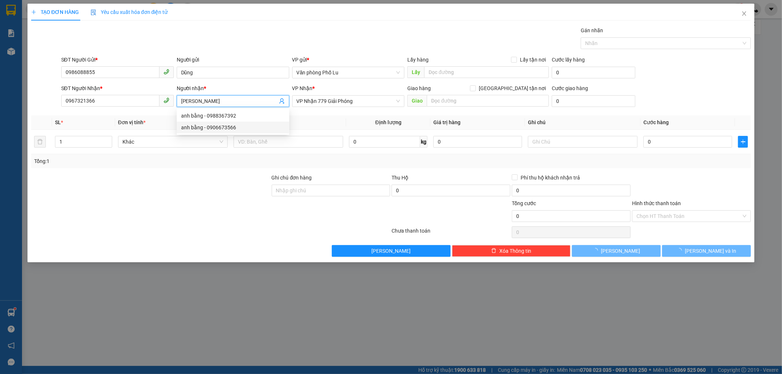
type input "[PERSON_NAME]"
click at [199, 206] on div at bounding box center [150, 212] width 241 height 26
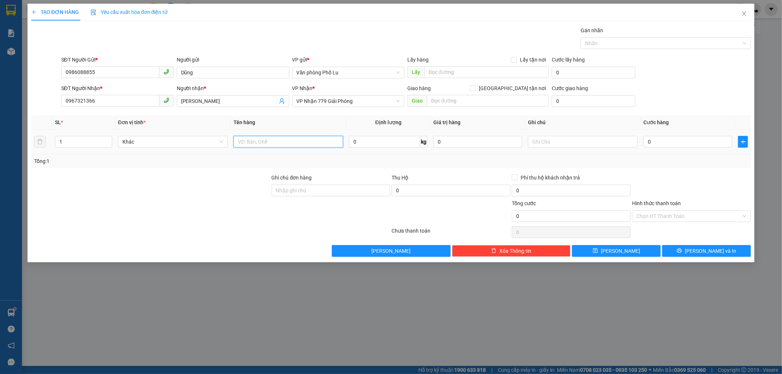
click at [311, 144] on input "text" at bounding box center [289, 142] width 110 height 12
type input "Bọc tải đen"
click at [687, 140] on input "0" at bounding box center [687, 142] width 89 height 12
type input "1"
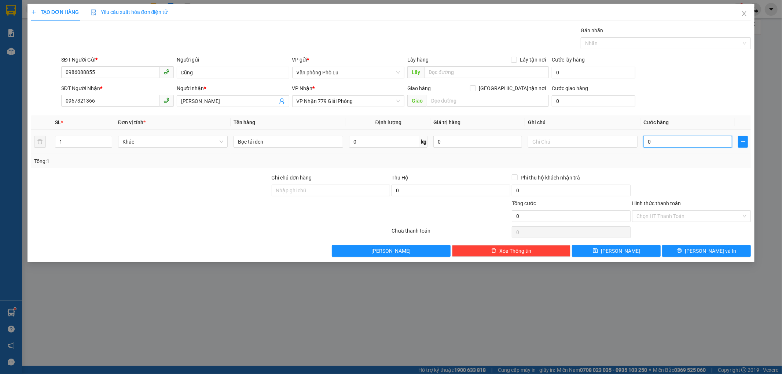
type input "1"
type input "15"
type input "150"
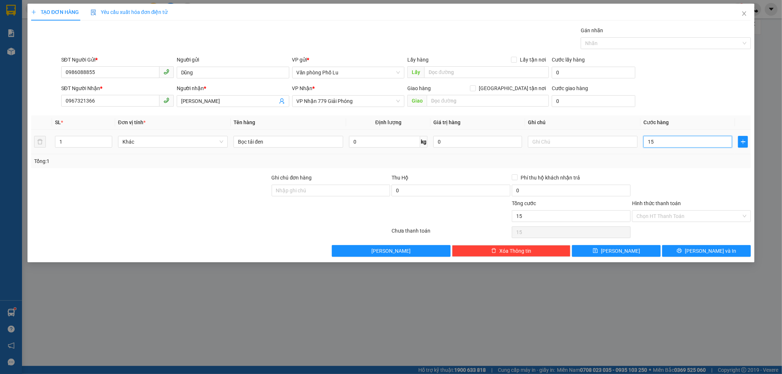
type input "150"
type input "1.500"
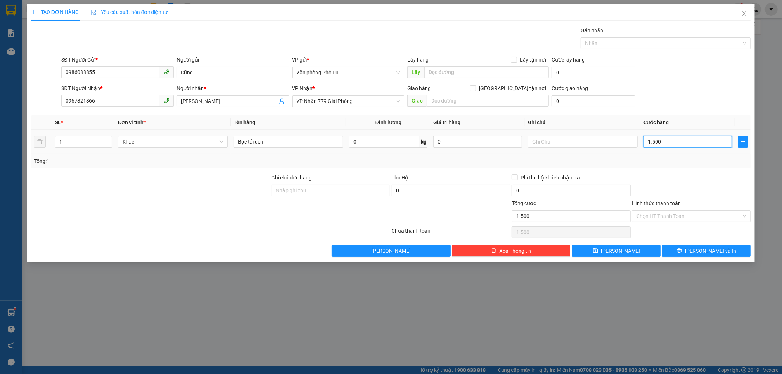
type input "15.000"
type input "150.000"
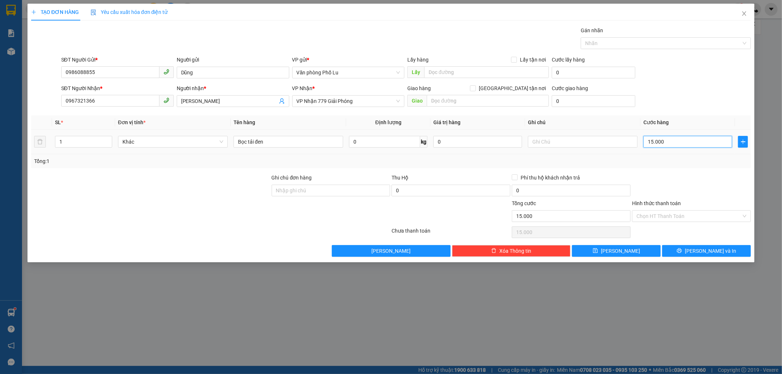
type input "150.000"
click at [680, 184] on div at bounding box center [691, 187] width 120 height 26
click at [711, 214] on input "Hình thức thanh toán" at bounding box center [688, 216] width 105 height 11
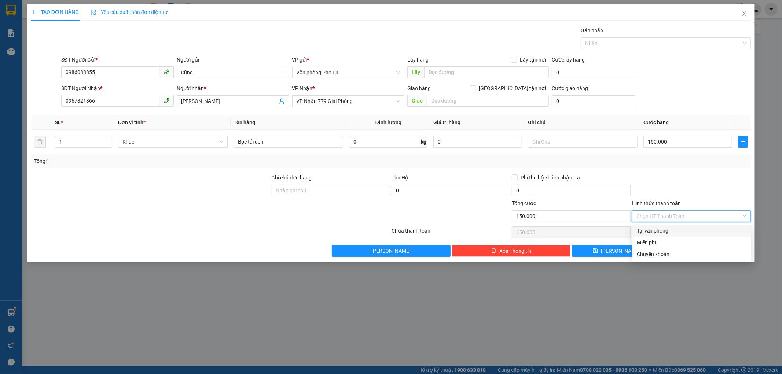
click at [699, 231] on div "Tại văn phòng" at bounding box center [692, 231] width 110 height 8
type input "0"
click at [717, 254] on span "Lưu và In" at bounding box center [710, 251] width 51 height 8
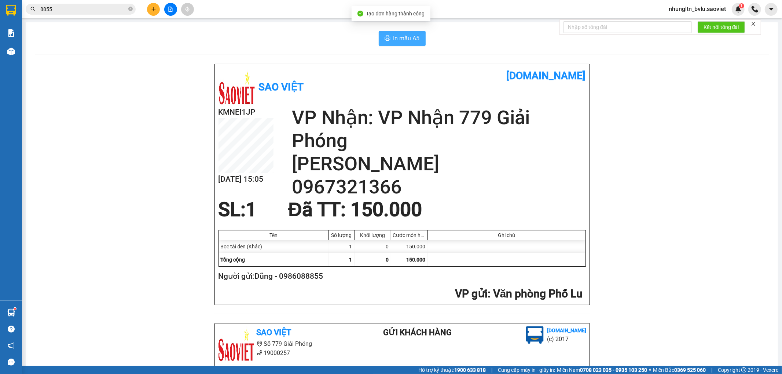
click at [403, 39] on span "In mẫu A5" at bounding box center [406, 38] width 26 height 9
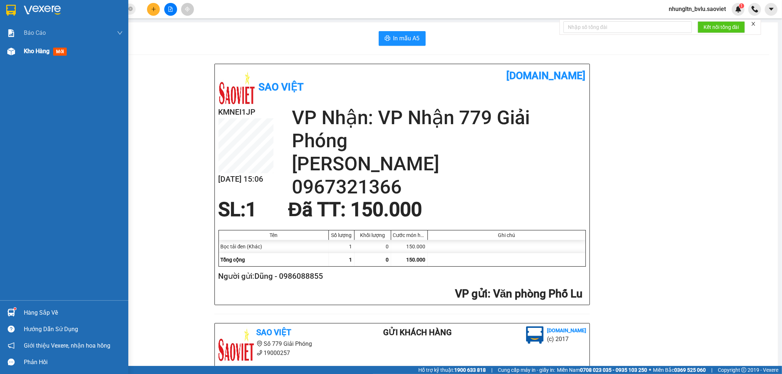
click at [29, 48] on span "Kho hàng" at bounding box center [37, 51] width 26 height 7
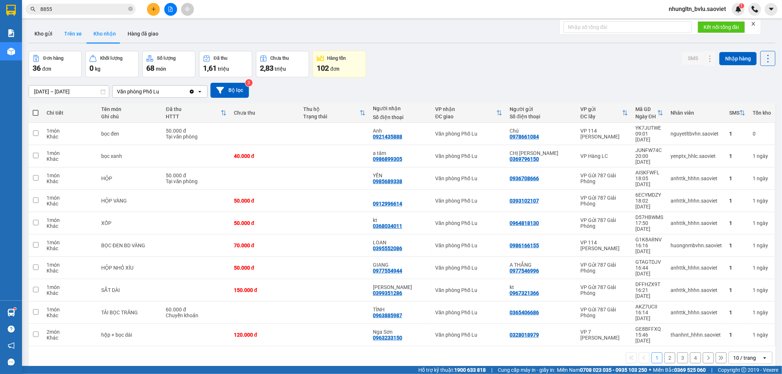
click at [76, 35] on button "Trên xe" at bounding box center [72, 34] width 29 height 18
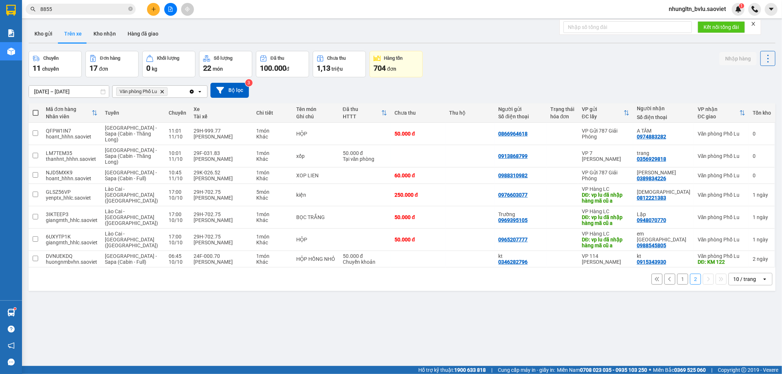
click at [683, 283] on div "1 2 10 / trang open" at bounding box center [402, 279] width 741 height 12
click at [679, 281] on button "1" at bounding box center [682, 279] width 11 height 11
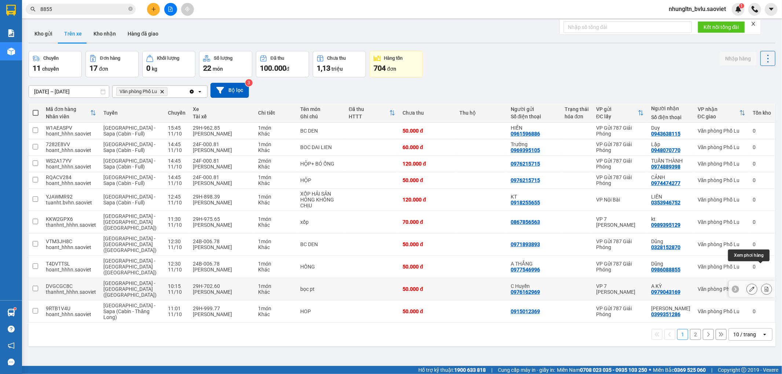
click at [764, 287] on icon at bounding box center [766, 289] width 5 height 5
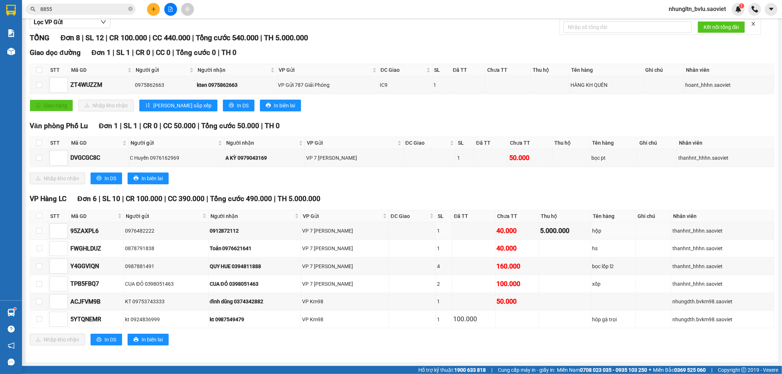
scroll to position [84, 0]
click at [40, 158] on input "checkbox" at bounding box center [39, 158] width 6 height 6
checkbox input "true"
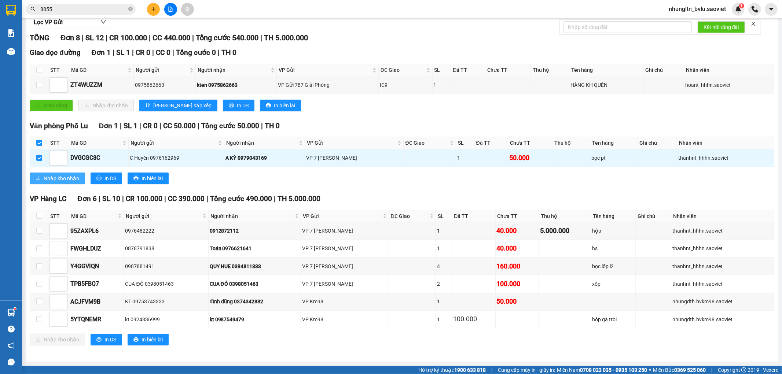
click at [44, 175] on span "Nhập kho nhận" at bounding box center [62, 179] width 36 height 8
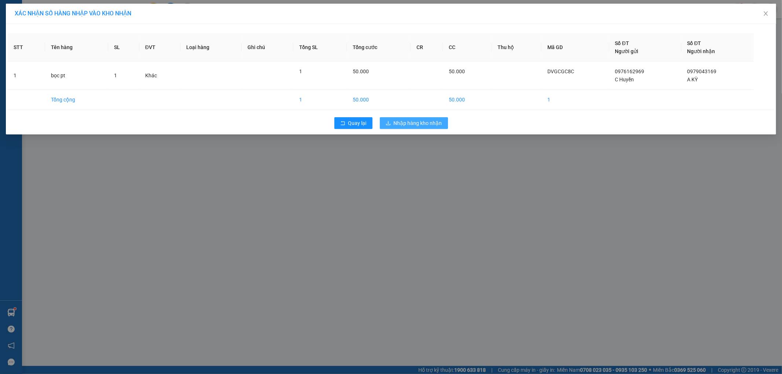
click at [407, 125] on span "Nhập hàng kho nhận" at bounding box center [418, 123] width 48 height 8
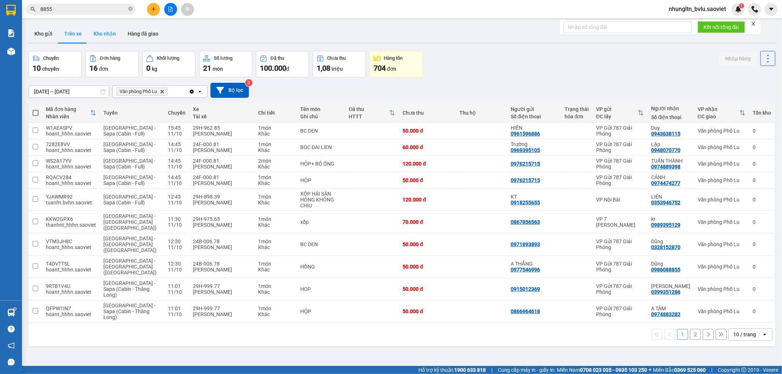
click at [106, 32] on button "Kho nhận" at bounding box center [105, 34] width 34 height 18
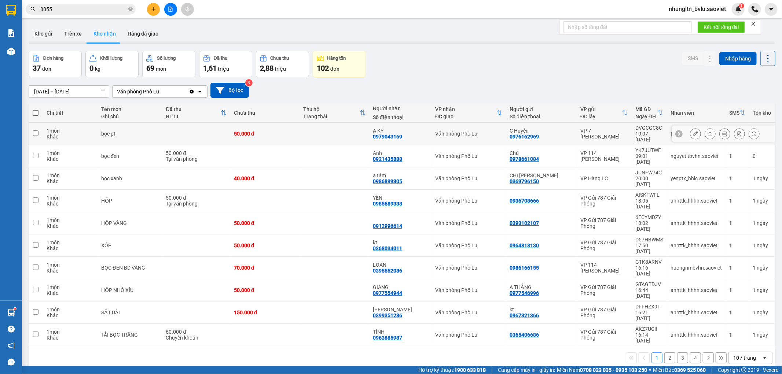
click at [273, 132] on div "50.000 đ" at bounding box center [265, 134] width 62 height 6
checkbox input "true"
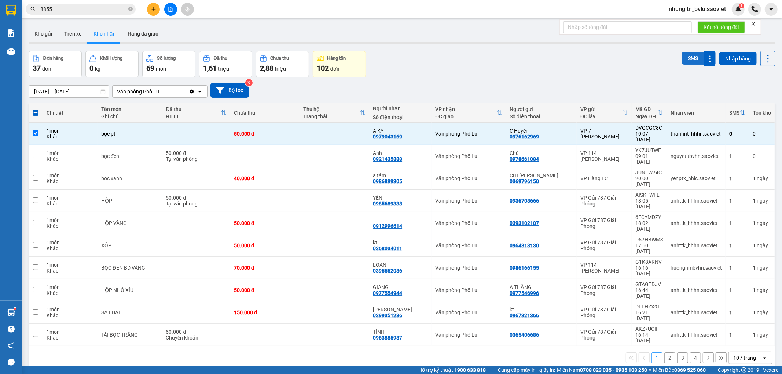
click at [687, 58] on button "SMS" at bounding box center [693, 58] width 22 height 13
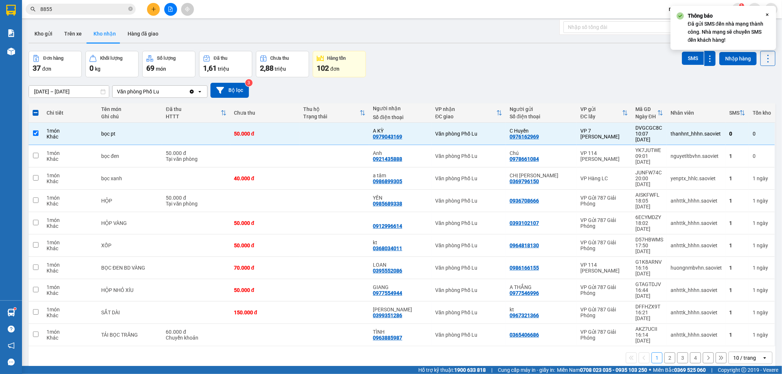
click at [455, 72] on div "Đơn hàng 37 đơn Khối lượng 0 kg Số lượng 69 món Đã thu 1,61 triệu Chưa thu 2,88…" at bounding box center [402, 64] width 747 height 26
click at [153, 8] on icon "plus" at bounding box center [153, 9] width 5 height 5
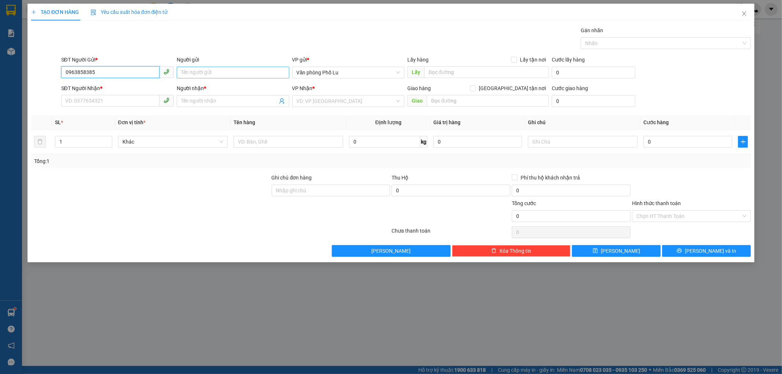
type input "0963858385"
click at [203, 75] on input "Người gửi" at bounding box center [233, 73] width 113 height 12
click at [222, 70] on input "Người gửi" at bounding box center [233, 73] width 113 height 12
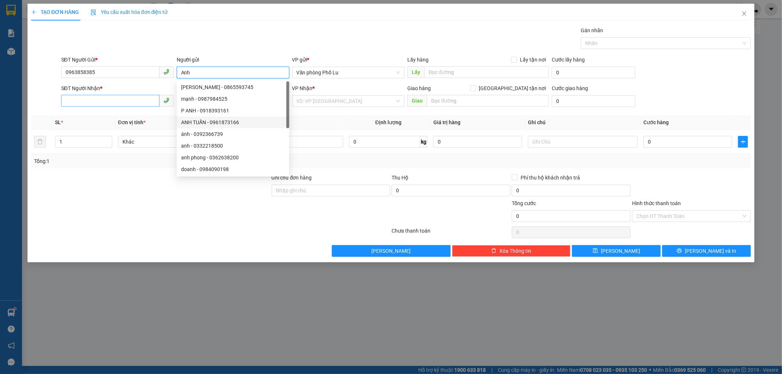
type input "Anh"
click at [133, 104] on input "SĐT Người Nhận *" at bounding box center [110, 101] width 98 height 12
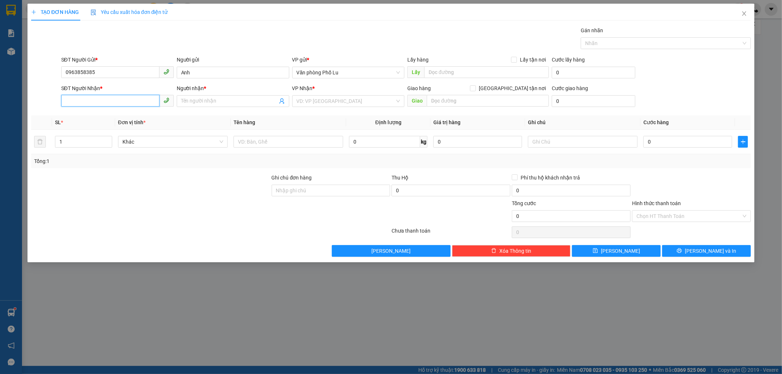
click at [115, 102] on input "SĐT Người Nhận *" at bounding box center [110, 101] width 98 height 12
click at [98, 73] on input "0963858385" at bounding box center [110, 72] width 98 height 12
type input "0963858383"
click at [137, 92] on div "0963858383 - Anh Hoàng" at bounding box center [117, 87] width 113 height 12
type input "[PERSON_NAME]"
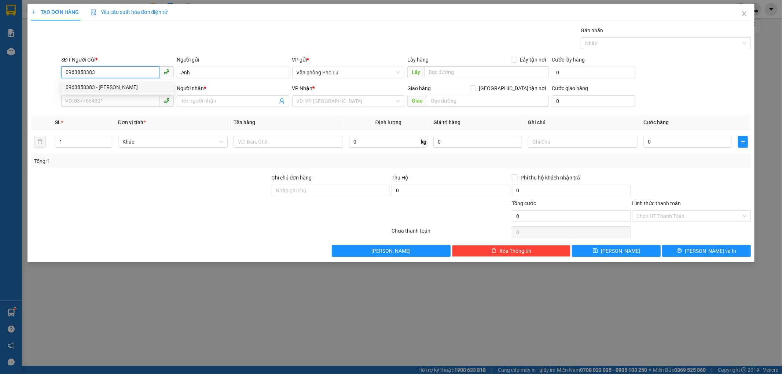
type input "0969896902"
type input "kt"
type input "0963858383"
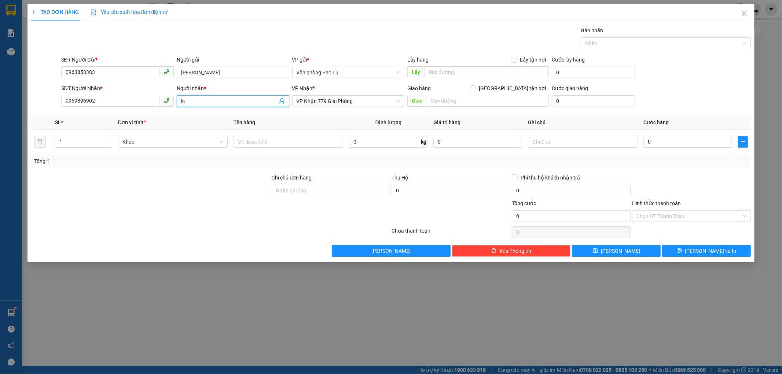
click at [199, 103] on input "kt" at bounding box center [229, 101] width 96 height 8
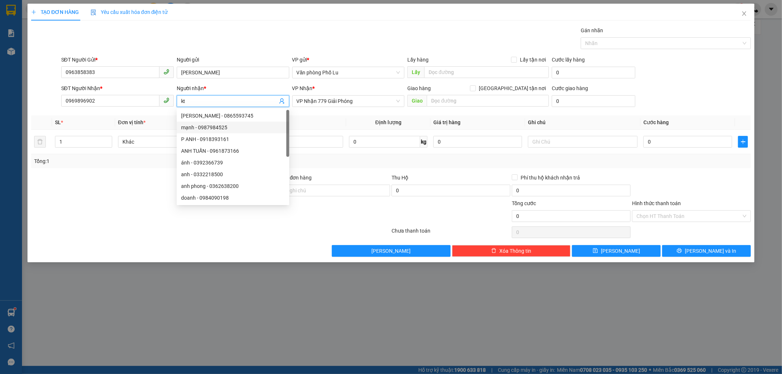
click at [358, 122] on th "Định lượng" at bounding box center [388, 122] width 84 height 14
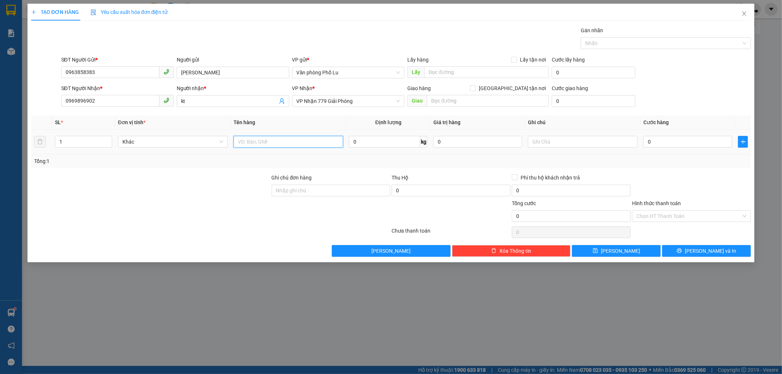
click at [269, 146] on input "text" at bounding box center [289, 142] width 110 height 12
type input "@"
type input "2 xốp + 1 hộp"
click at [65, 140] on input "1" at bounding box center [83, 141] width 56 height 11
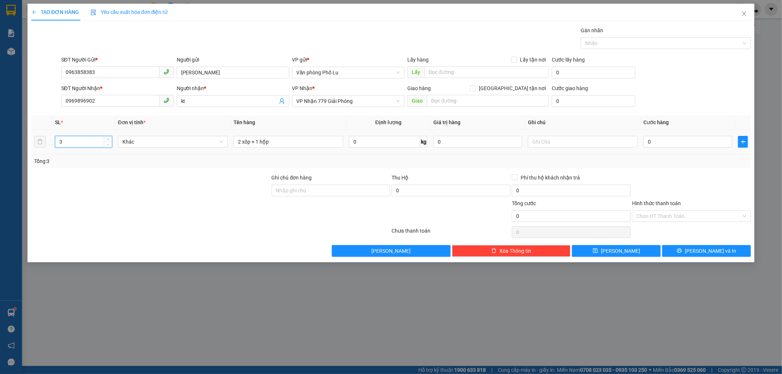
type input "3"
click at [210, 210] on div at bounding box center [150, 212] width 241 height 26
click at [655, 144] on input "0" at bounding box center [687, 142] width 89 height 12
type input "2"
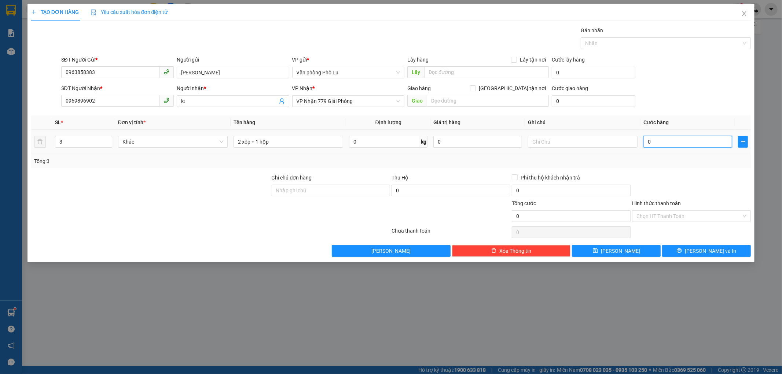
type input "2"
type input "24"
type input "240"
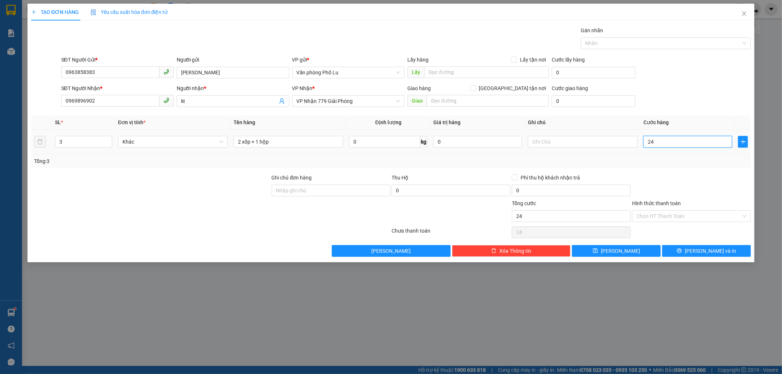
type input "240"
type input "2.400"
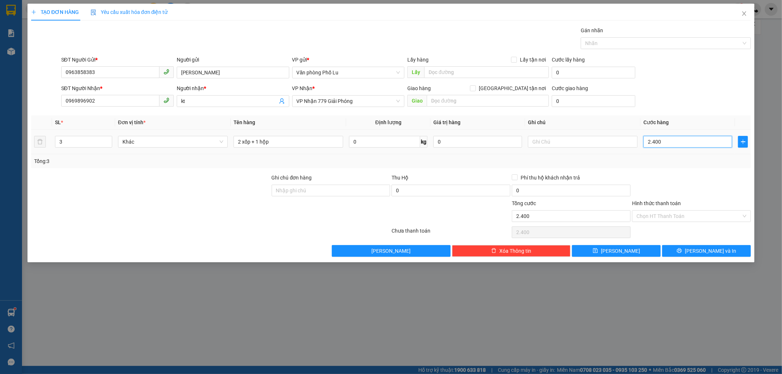
type input "24.000"
type input "240.000"
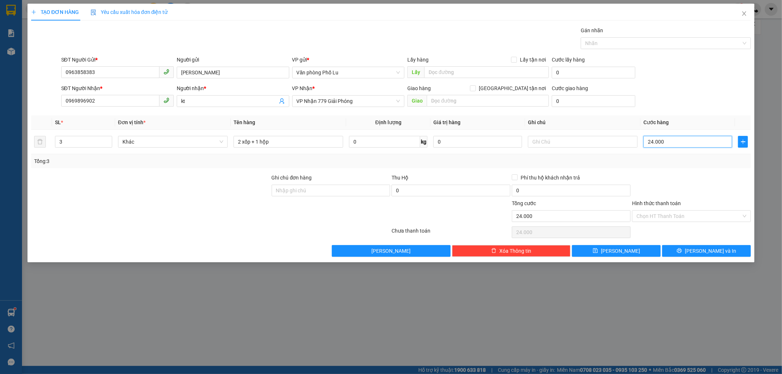
type input "240.000"
click at [680, 175] on div at bounding box center [691, 187] width 120 height 26
click at [686, 215] on input "Hình thức thanh toán" at bounding box center [688, 216] width 105 height 11
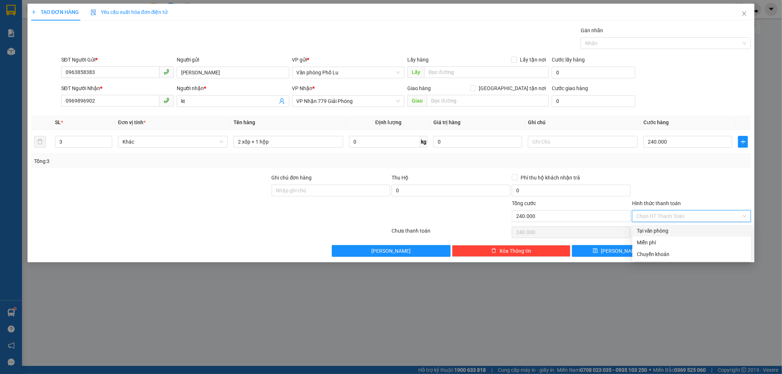
click at [686, 232] on div "Tại văn phòng" at bounding box center [692, 231] width 110 height 8
type input "0"
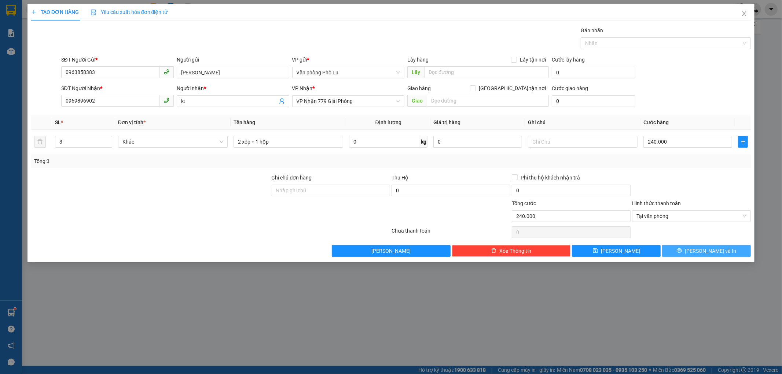
click at [725, 248] on button "Lưu và In" at bounding box center [706, 251] width 89 height 12
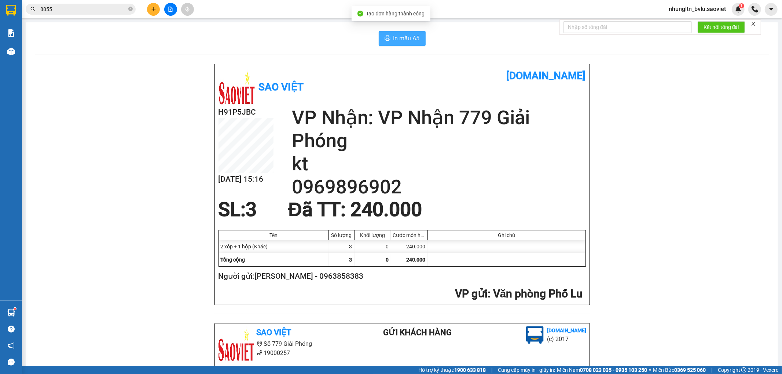
click at [411, 36] on span "In mẫu A5" at bounding box center [406, 38] width 26 height 9
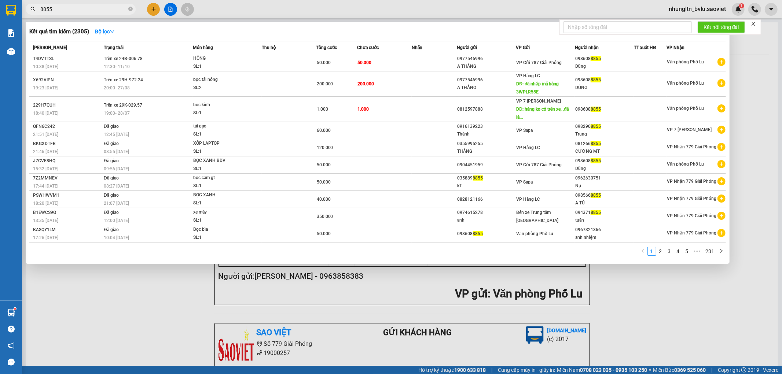
click at [81, 10] on input "8855" at bounding box center [83, 9] width 87 height 8
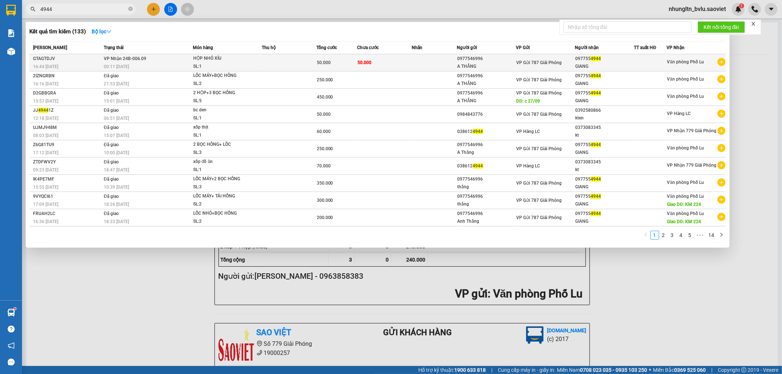
type input "4944"
click at [288, 64] on td at bounding box center [289, 62] width 55 height 17
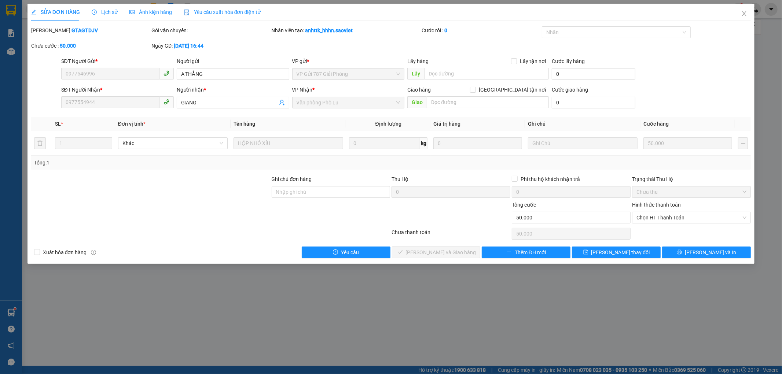
type input "0977546996"
type input "A THẮNG"
type input "0977554944"
type input "GIANG"
type input "0"
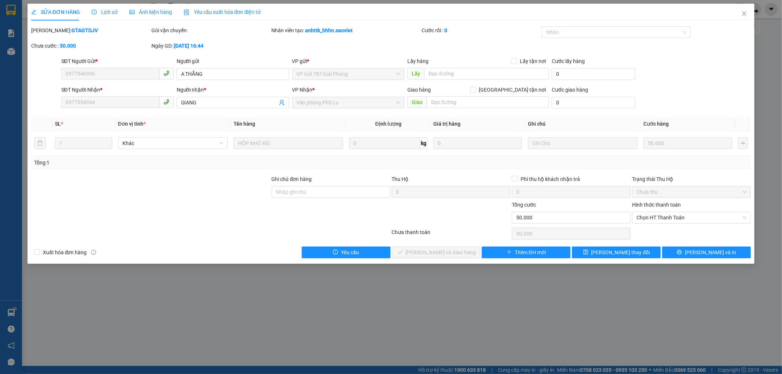
type input "50.000"
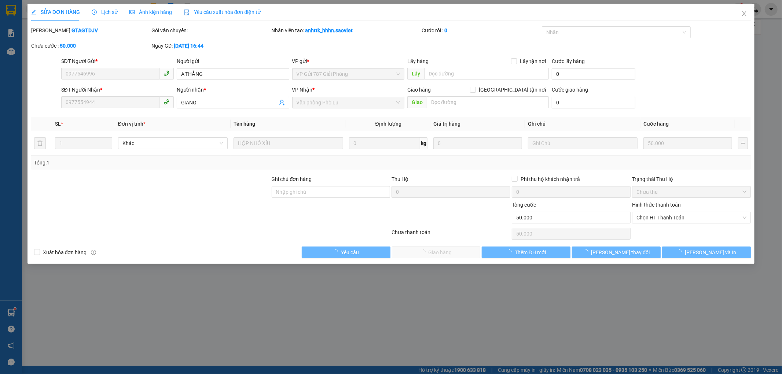
click at [696, 224] on div "Hình thức thanh toán Chọn HT Thanh Toán" at bounding box center [691, 214] width 119 height 26
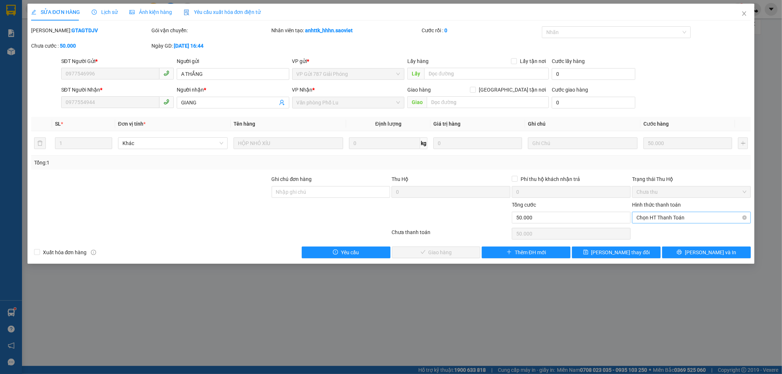
click at [696, 216] on span "Chọn HT Thanh Toán" at bounding box center [691, 217] width 110 height 11
click at [695, 231] on div "Tại văn phòng" at bounding box center [692, 232] width 110 height 8
type input "0"
click at [430, 252] on span "Lưu và Giao hàng" at bounding box center [441, 253] width 70 height 8
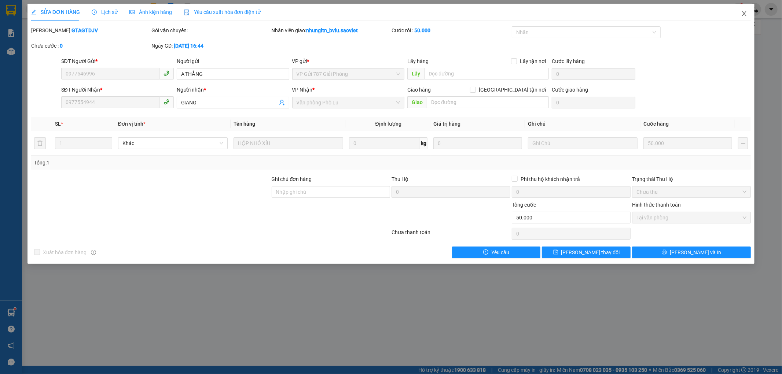
drag, startPoint x: 746, startPoint y: 14, endPoint x: 683, endPoint y: 10, distance: 62.8
click at [745, 14] on icon "close" at bounding box center [744, 14] width 6 height 6
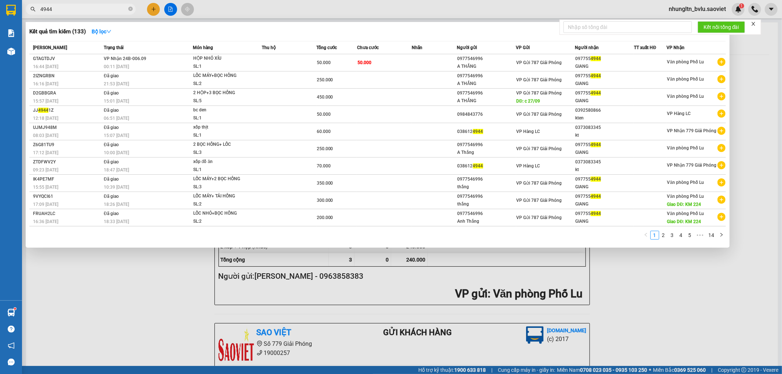
click at [87, 9] on input "4944" at bounding box center [83, 9] width 87 height 8
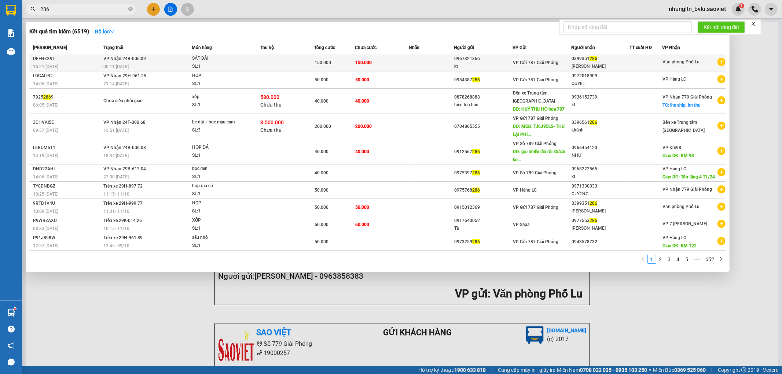
type input "286"
click at [284, 59] on td at bounding box center [287, 62] width 54 height 17
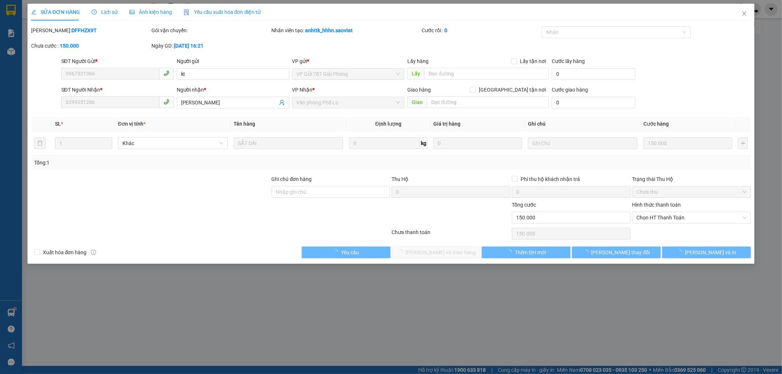
type input "0967321366"
type input "kt"
type input "0399351286"
type input "[PERSON_NAME]"
type input "0"
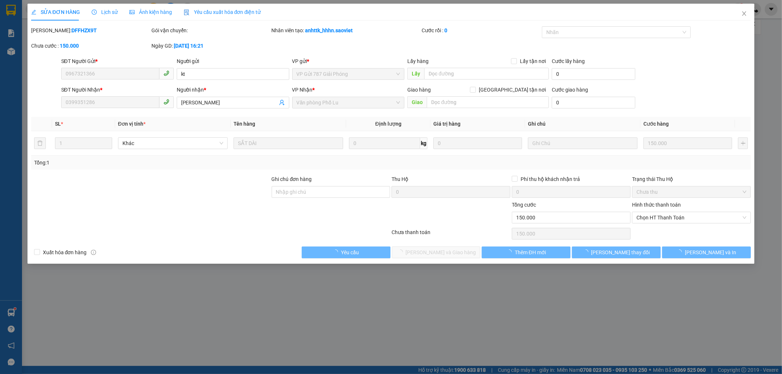
type input "150.000"
click at [675, 218] on span "Chọn HT Thanh Toán" at bounding box center [691, 217] width 110 height 11
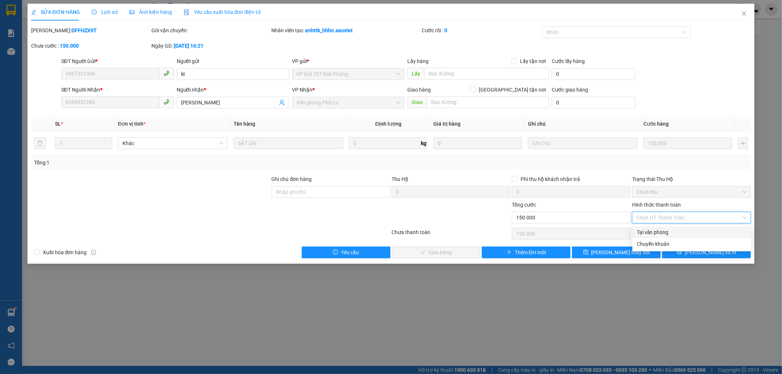
click at [674, 228] on div "Tại văn phòng" at bounding box center [691, 233] width 119 height 12
type input "0"
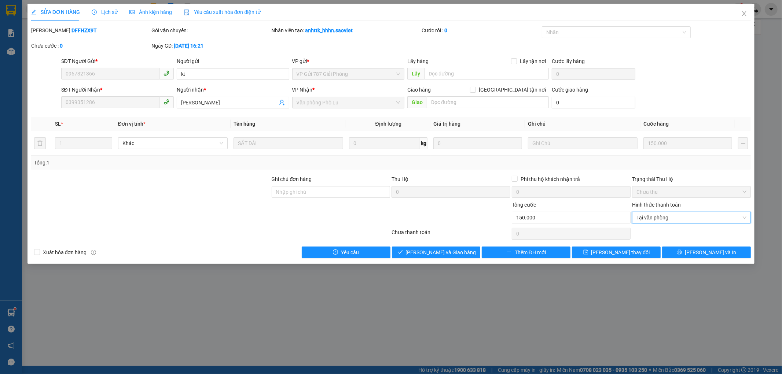
click at [457, 258] on div "SỬA ĐƠN HÀNG Lịch sử Ảnh kiện hàng Yêu cầu xuất hóa đơn điện tử Total Paid Fee …" at bounding box center [390, 134] width 727 height 260
click at [459, 255] on span "Lưu và Giao hàng" at bounding box center [441, 253] width 70 height 8
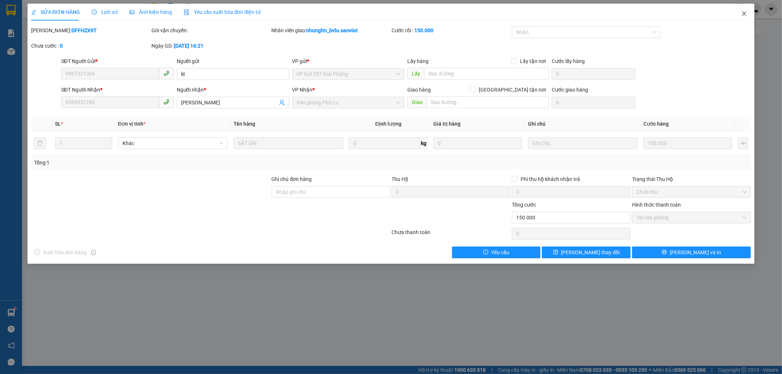
click at [746, 16] on icon "close" at bounding box center [744, 13] width 4 height 4
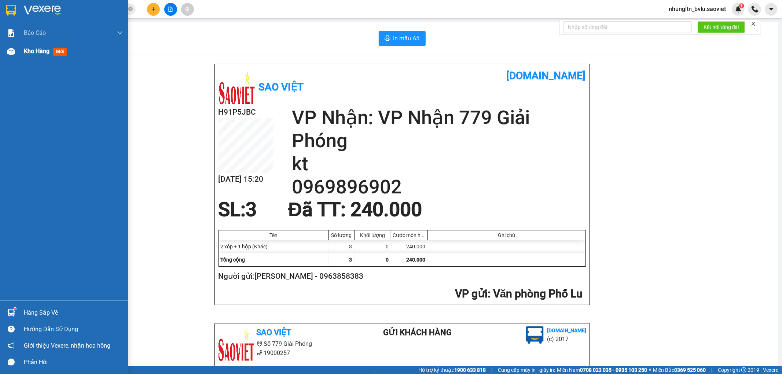
click at [27, 53] on span "Kho hàng" at bounding box center [37, 51] width 26 height 7
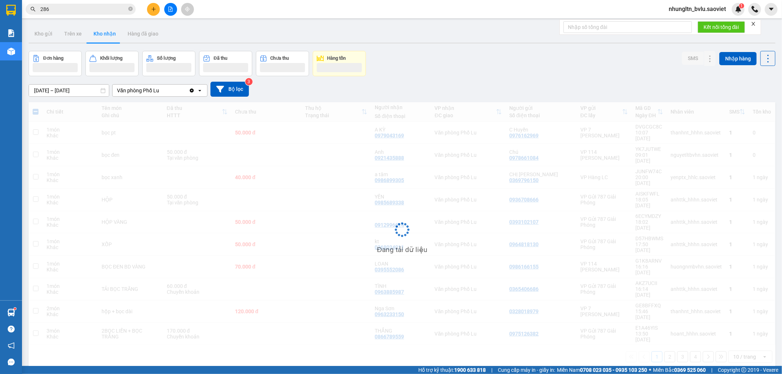
click at [33, 48] on div "ver 1.8.146 Kho gửi Trên xe Kho nhận Hàng đã giao Đơn hàng Khối lượng Số lượng …" at bounding box center [402, 209] width 753 height 374
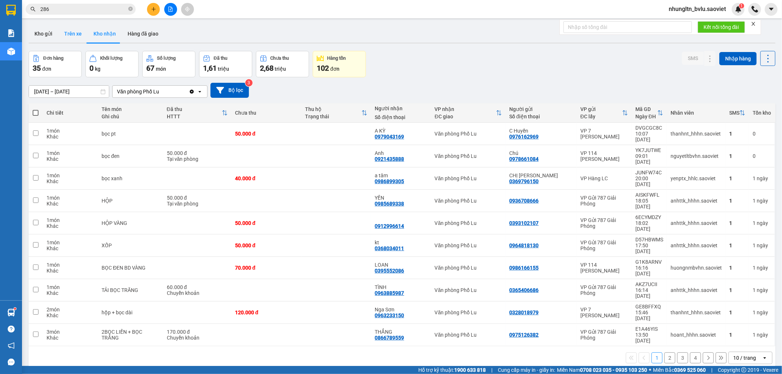
click at [67, 31] on button "Trên xe" at bounding box center [72, 34] width 29 height 18
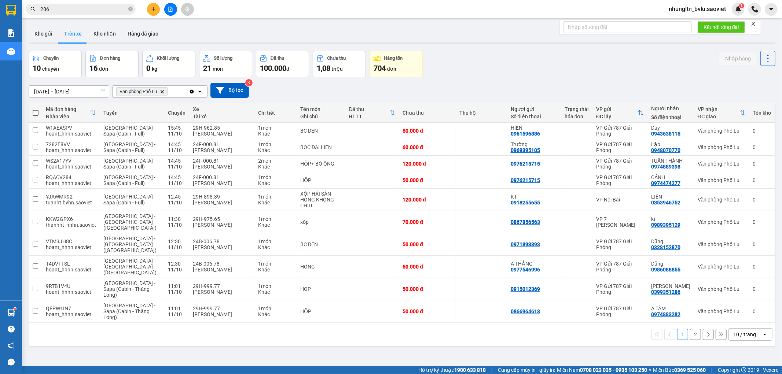
click at [690, 329] on button "2" at bounding box center [695, 334] width 11 height 11
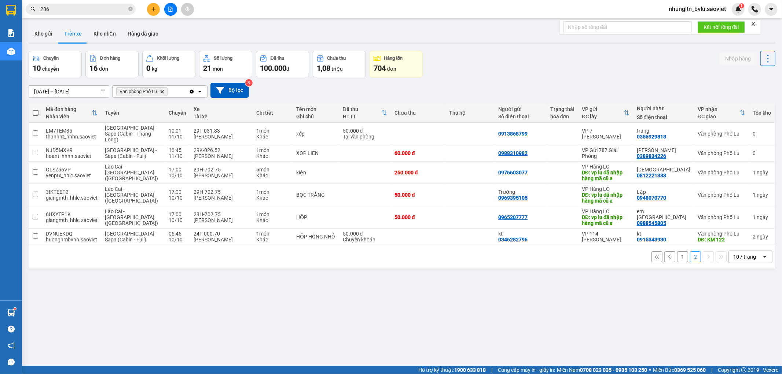
click at [93, 8] on input "286" at bounding box center [83, 9] width 87 height 8
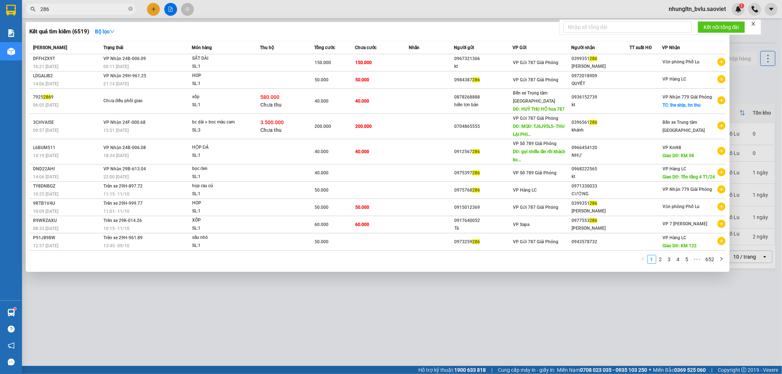
click at [92, 8] on input "286" at bounding box center [83, 9] width 87 height 8
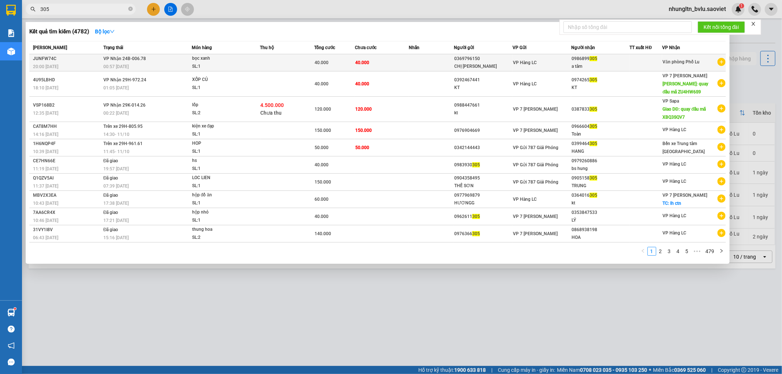
type input "305"
click at [413, 64] on td at bounding box center [431, 62] width 45 height 17
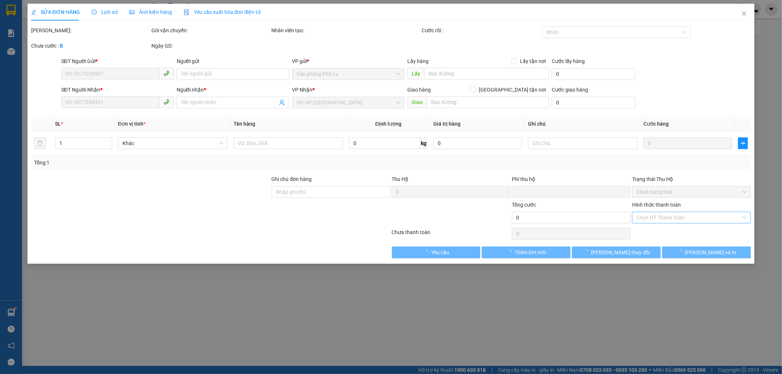
type input "0369796150"
type input "CHỊ TRINH"
type input "0986899305"
type input "a tâm"
type input "0"
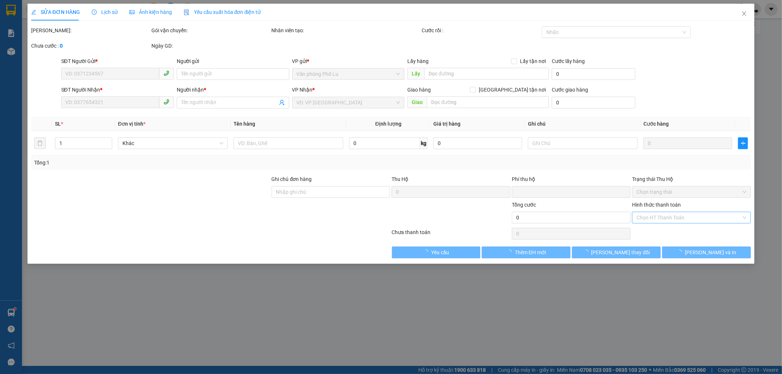
type input "40.000"
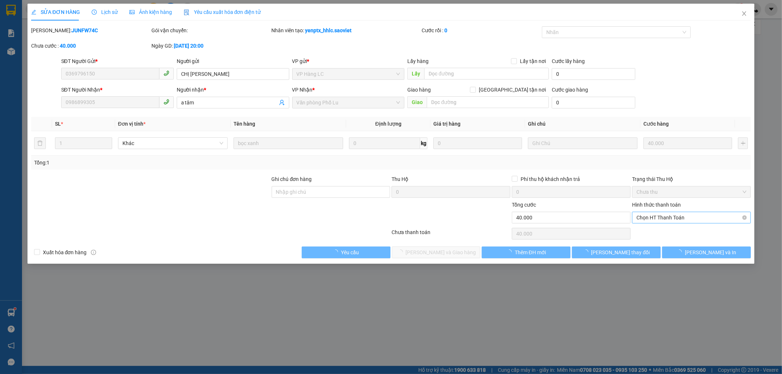
click at [695, 217] on span "Chọn HT Thanh Toán" at bounding box center [691, 217] width 110 height 11
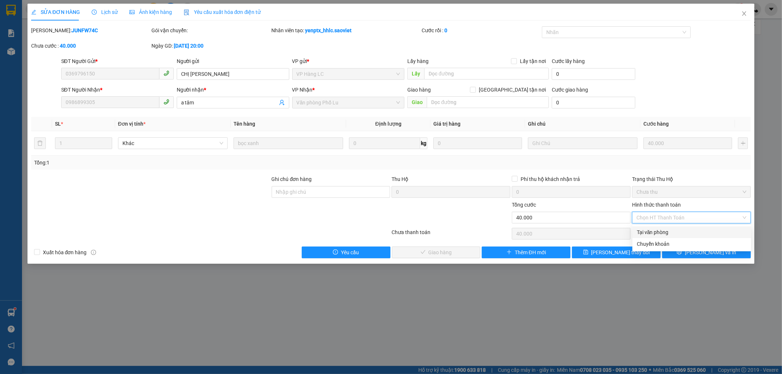
click at [692, 230] on div "Tại văn phòng" at bounding box center [692, 232] width 110 height 8
type input "0"
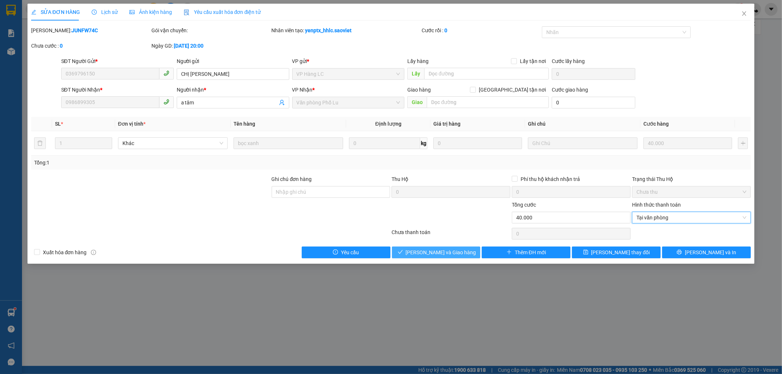
click at [441, 255] on span "Lưu và Giao hàng" at bounding box center [441, 253] width 70 height 8
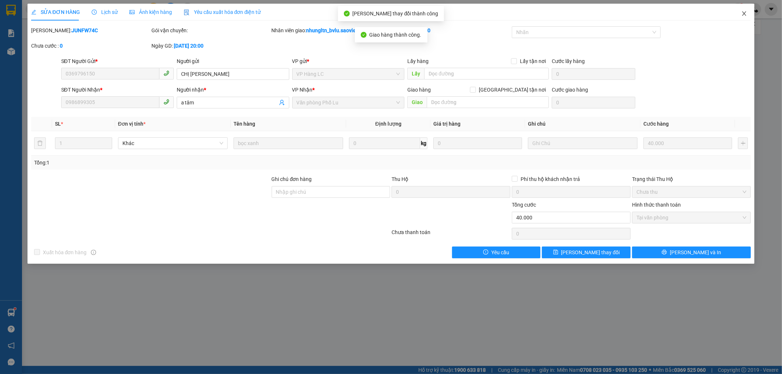
click at [744, 12] on icon "close" at bounding box center [744, 14] width 6 height 6
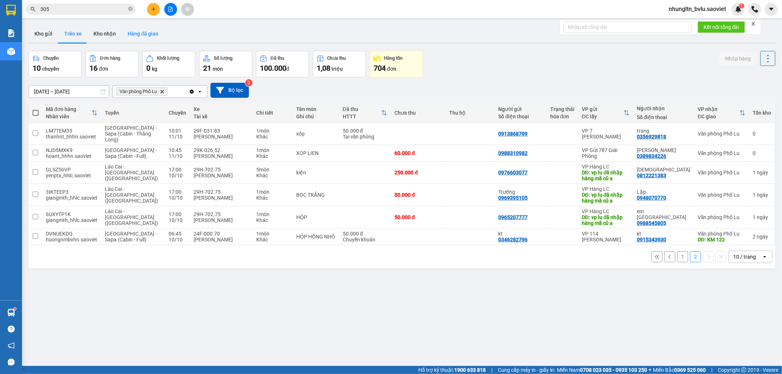
click at [133, 35] on button "Hàng đã giao" at bounding box center [143, 34] width 43 height 18
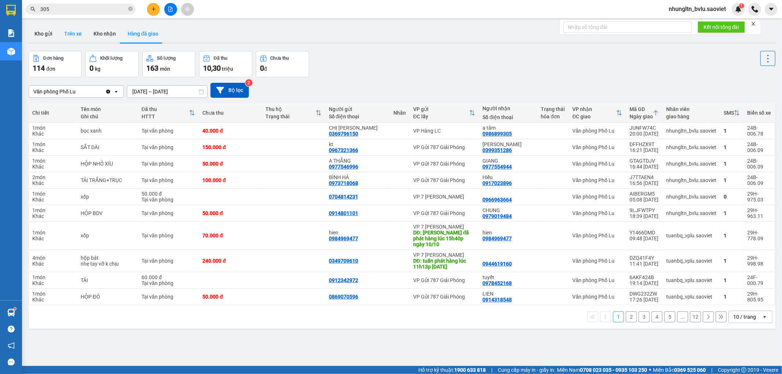
click at [77, 36] on button "Trên xe" at bounding box center [72, 34] width 29 height 18
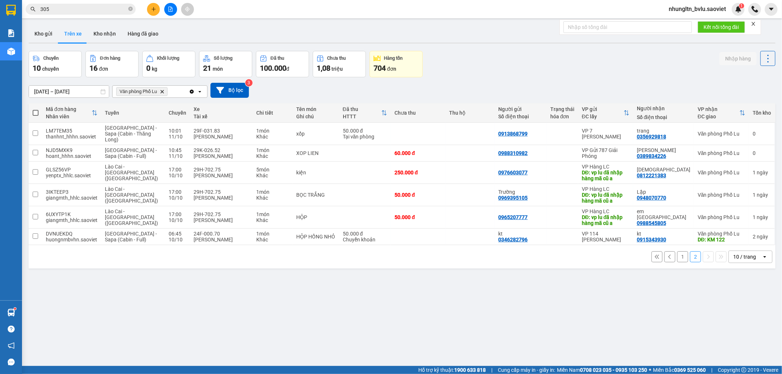
click at [678, 259] on button "1" at bounding box center [682, 257] width 11 height 11
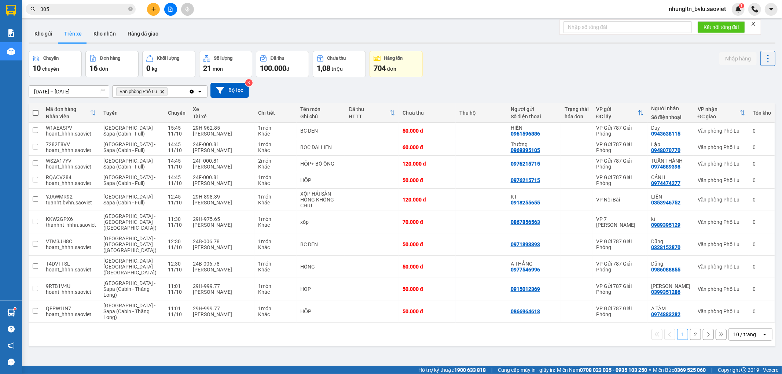
click at [74, 11] on input "305" at bounding box center [83, 9] width 87 height 8
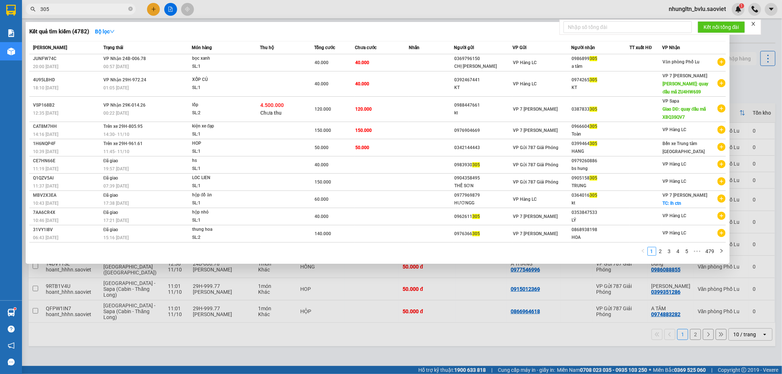
click at [74, 11] on input "305" at bounding box center [83, 9] width 87 height 8
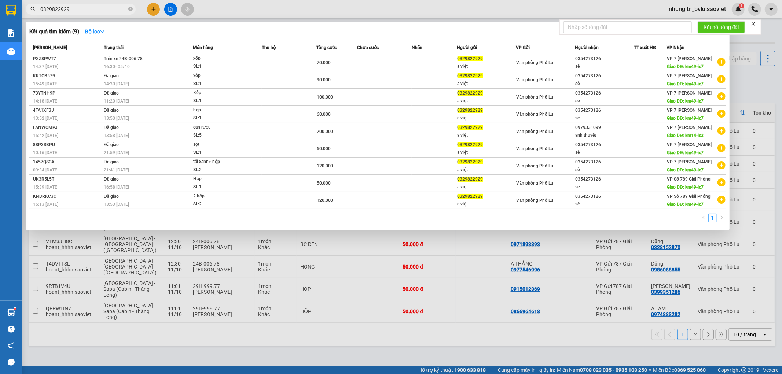
type input "0329822929"
click at [152, 8] on div at bounding box center [391, 187] width 782 height 374
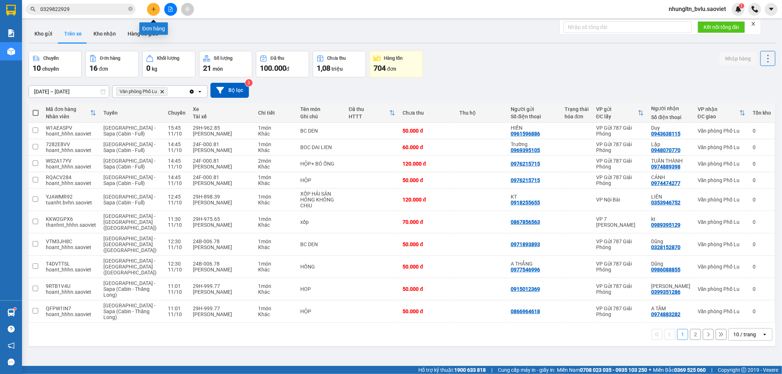
click at [149, 9] on button at bounding box center [153, 9] width 13 height 13
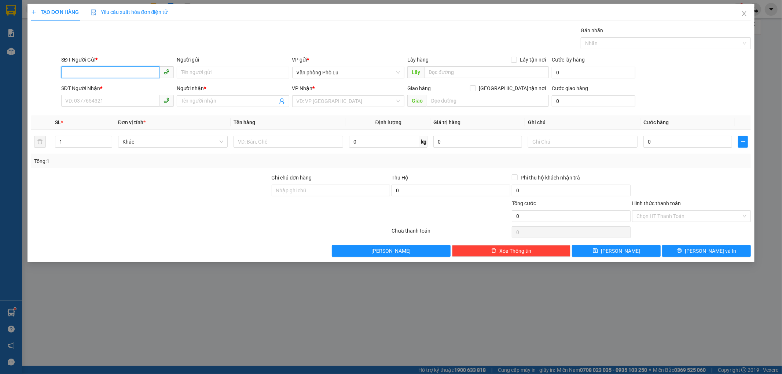
click at [129, 70] on input "SĐT Người Gửi *" at bounding box center [110, 72] width 98 height 12
click at [151, 87] on div "0329822929 - a việt" at bounding box center [118, 87] width 104 height 8
type input "0329822929"
type input "a việt"
type input "0354273126"
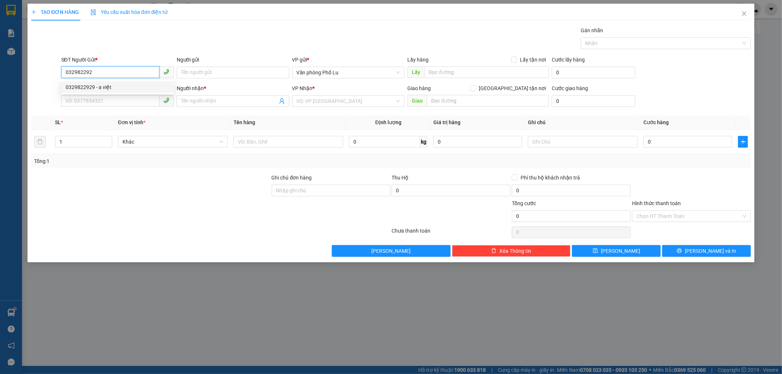
type input "sê"
type input "km49-ic7"
type input "0329822929"
click at [203, 78] on input "a việt" at bounding box center [233, 73] width 113 height 12
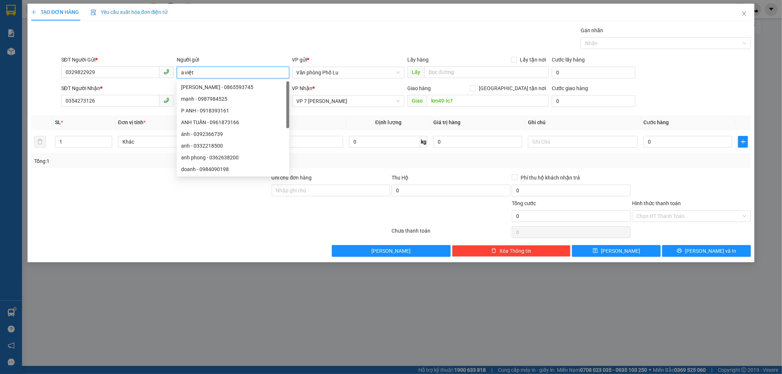
click at [206, 78] on input "a việt" at bounding box center [233, 73] width 113 height 12
type input "Anh Việt"
click at [189, 216] on div at bounding box center [150, 212] width 241 height 26
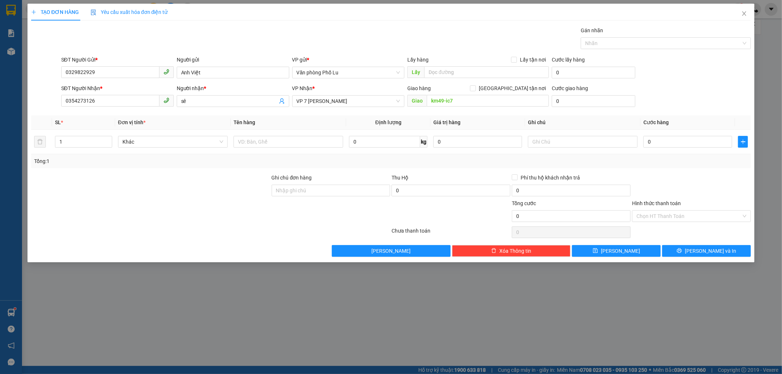
click at [152, 227] on div at bounding box center [210, 232] width 361 height 15
click at [456, 100] on input "km49-ic7" at bounding box center [488, 101] width 122 height 12
click at [192, 140] on span "Khác" at bounding box center [172, 141] width 101 height 11
click at [269, 148] on div at bounding box center [289, 142] width 110 height 15
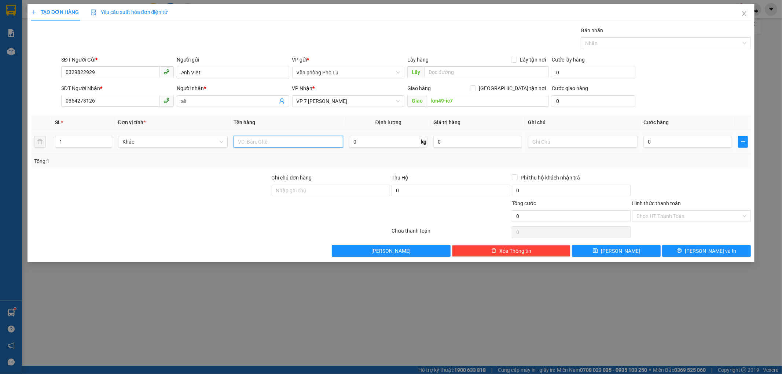
click at [275, 141] on input "text" at bounding box center [289, 142] width 110 height 12
type input "Xốp"
click at [678, 144] on input "0" at bounding box center [687, 142] width 89 height 12
type input "8"
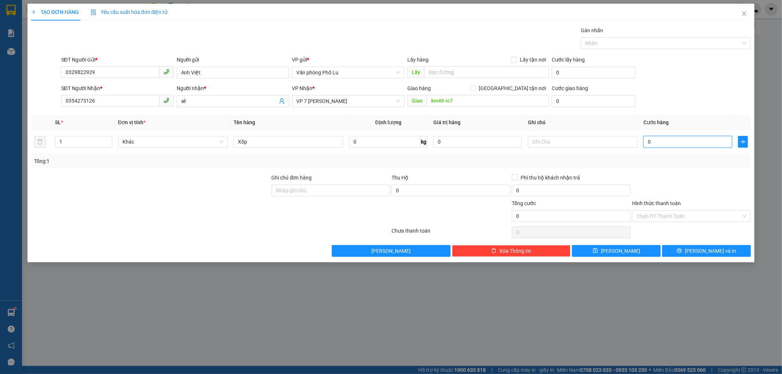
type input "8"
type input "80"
type input "80.000"
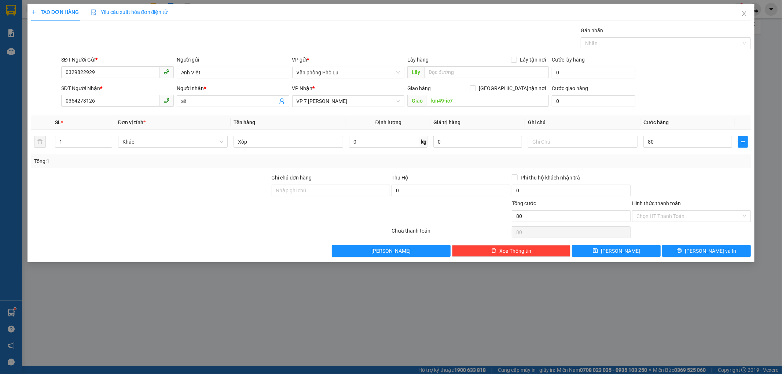
type input "80.000"
click at [697, 175] on div at bounding box center [691, 187] width 120 height 26
click at [690, 213] on input "Hình thức thanh toán" at bounding box center [688, 216] width 105 height 11
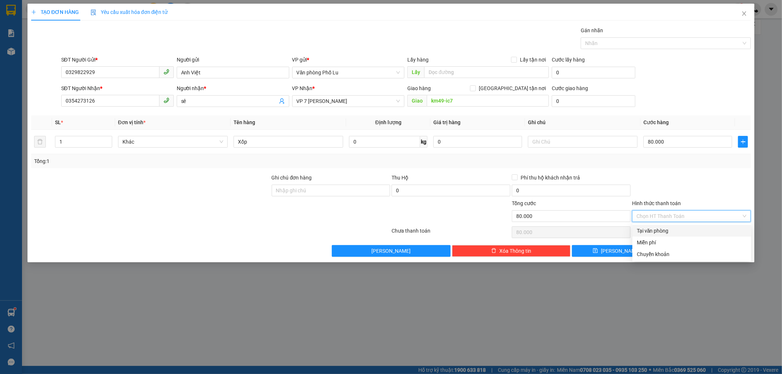
click at [686, 229] on div "Tại văn phòng" at bounding box center [692, 231] width 110 height 8
type input "0"
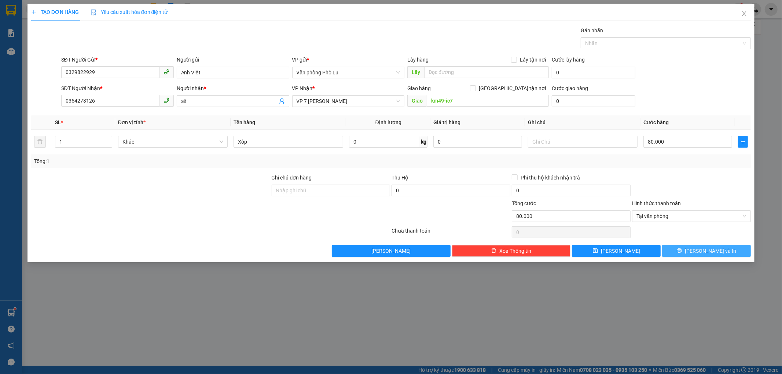
click at [716, 253] on span "Lưu và In" at bounding box center [710, 251] width 51 height 8
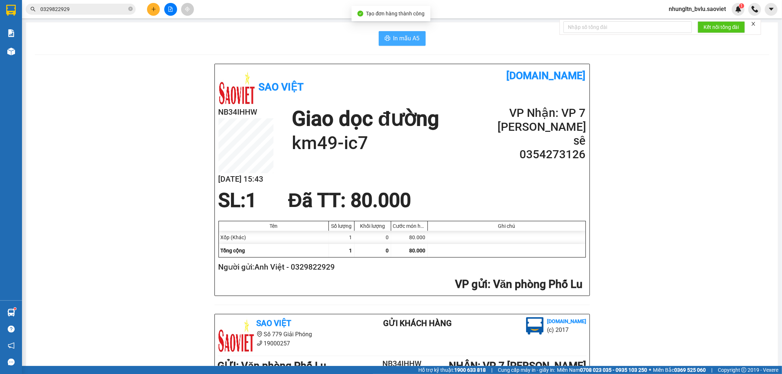
click at [405, 40] on span "In mẫu A5" at bounding box center [406, 38] width 26 height 9
click at [157, 8] on button at bounding box center [153, 9] width 13 height 13
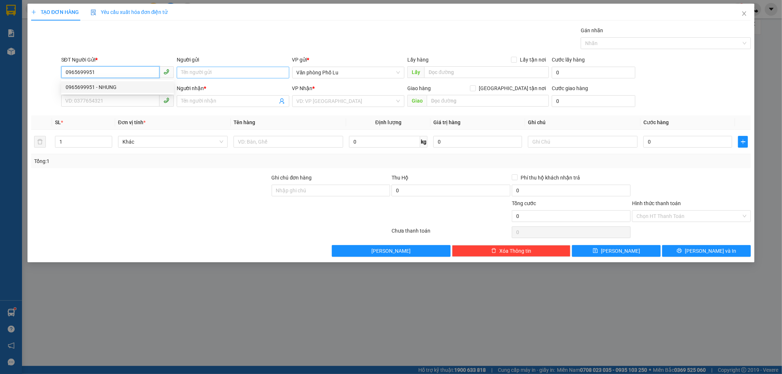
type input "0965699951"
click at [203, 71] on input "Người gửi" at bounding box center [233, 73] width 113 height 12
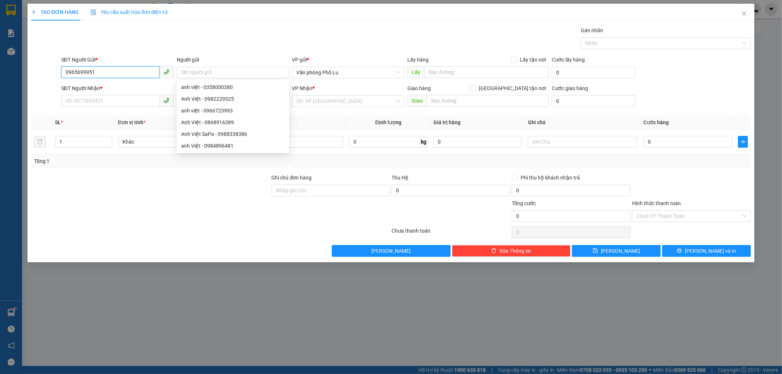
click at [148, 75] on input "0965699951" at bounding box center [110, 72] width 98 height 12
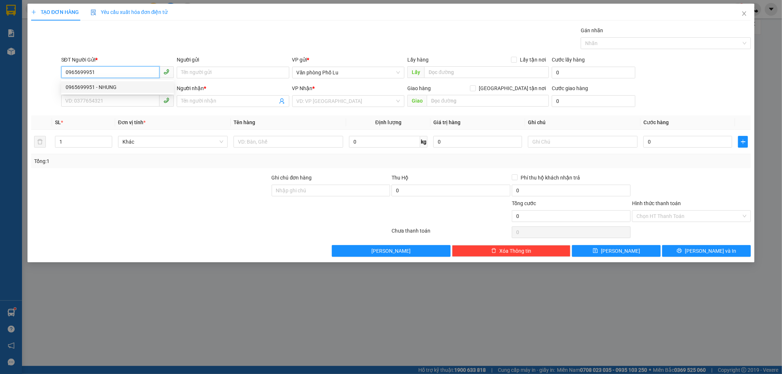
click at [134, 92] on div "0965699951 - NHUNG" at bounding box center [117, 87] width 113 height 12
type input "NHUNG"
type input "0987156456"
type input "KT"
click at [132, 105] on input "0987156456" at bounding box center [110, 101] width 98 height 12
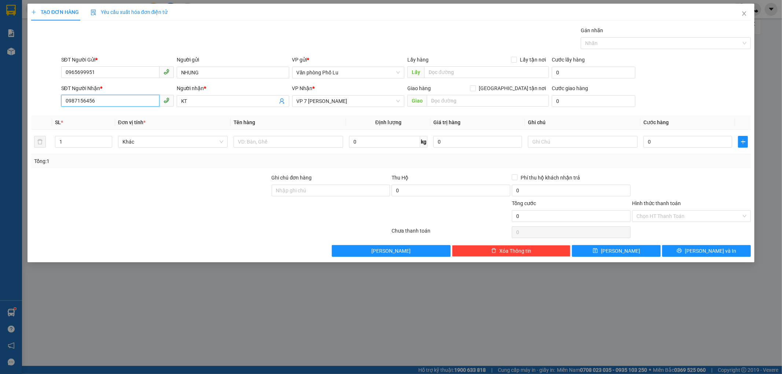
click at [132, 105] on input "0987156456" at bounding box center [110, 101] width 98 height 12
click at [216, 103] on input "KT" at bounding box center [229, 101] width 96 height 8
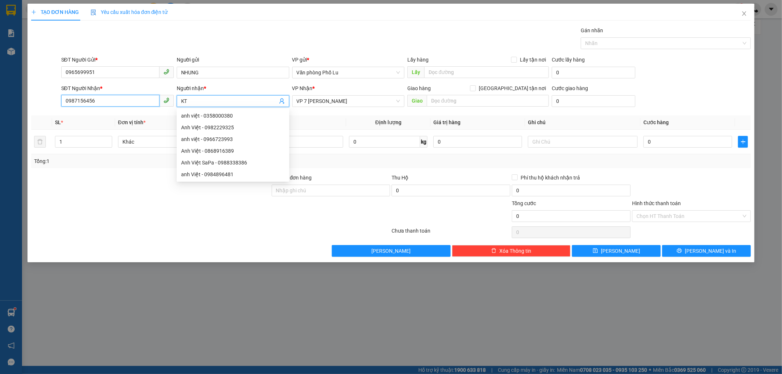
click at [118, 102] on input "0987156456" at bounding box center [110, 101] width 98 height 12
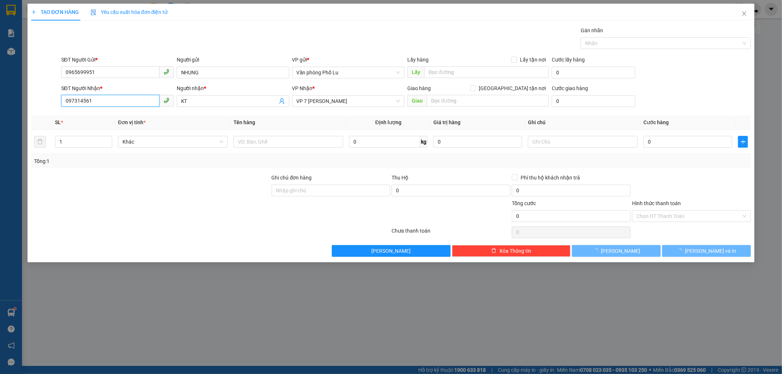
type input "0973145619"
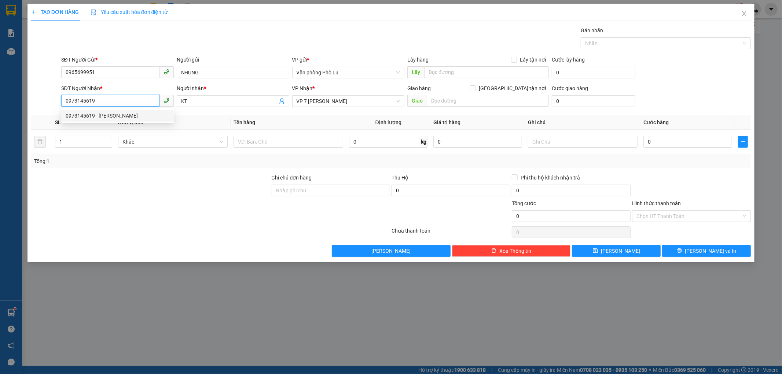
click at [140, 117] on div "0973145619 - chú khánh sky" at bounding box center [118, 116] width 104 height 8
type input "chú khánh sky"
type input "0973145619"
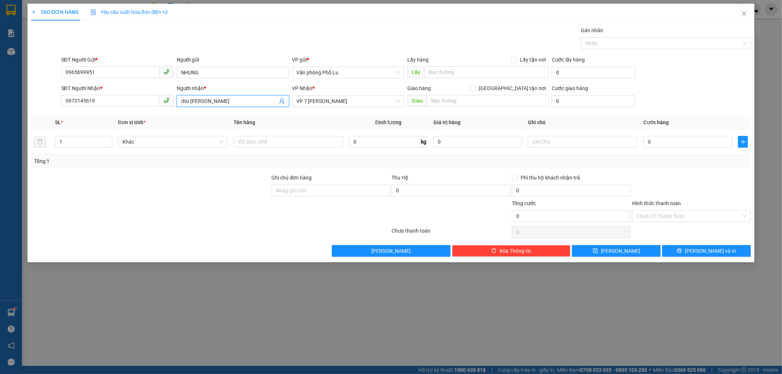
click at [208, 104] on input "chú khánh sky" at bounding box center [229, 101] width 96 height 8
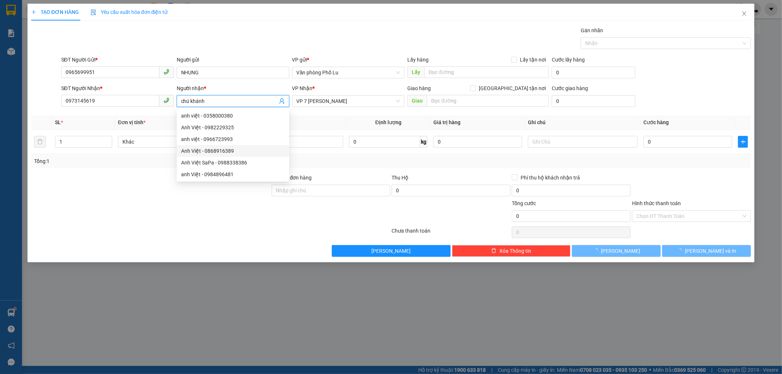
type input "chú khánh"
click at [98, 207] on div at bounding box center [150, 212] width 241 height 26
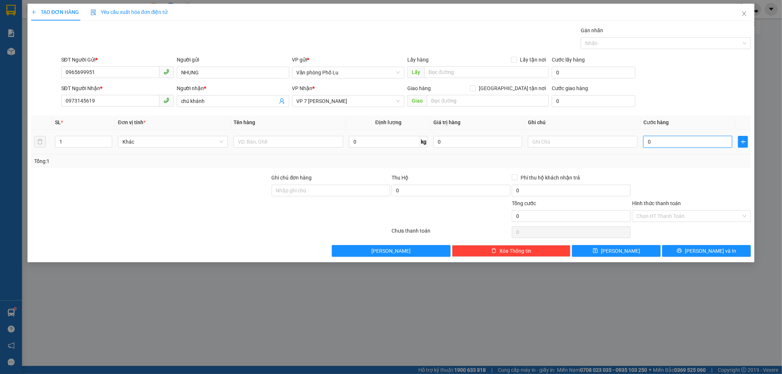
click at [676, 143] on input "0" at bounding box center [687, 142] width 89 height 12
click at [714, 212] on input "Hình thức thanh toán" at bounding box center [688, 216] width 105 height 11
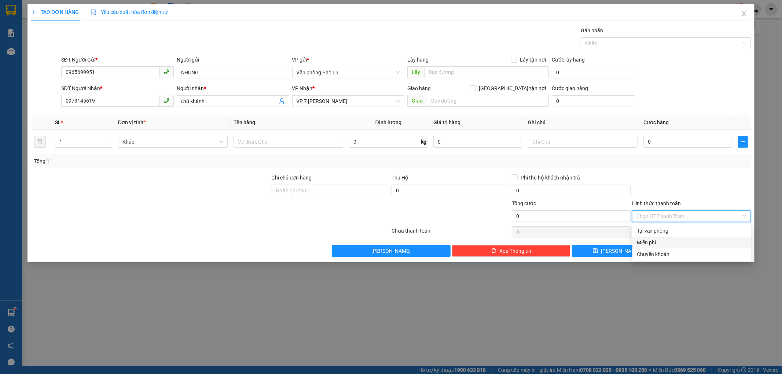
click at [692, 246] on div "Miễn phí" at bounding box center [692, 243] width 110 height 8
click at [731, 255] on button "Lưu và In" at bounding box center [706, 251] width 89 height 12
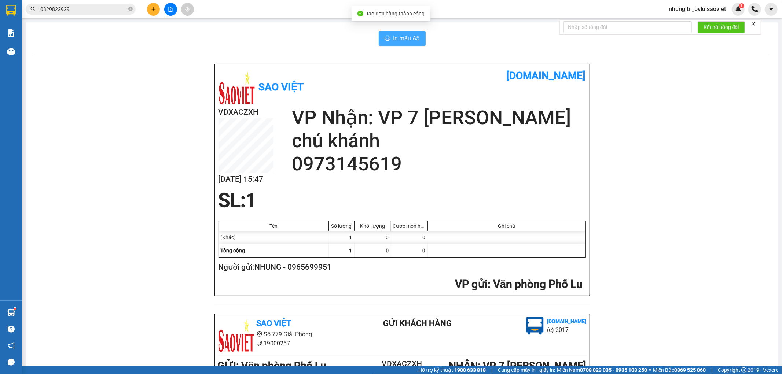
click at [397, 37] on span "In mẫu A5" at bounding box center [406, 38] width 26 height 9
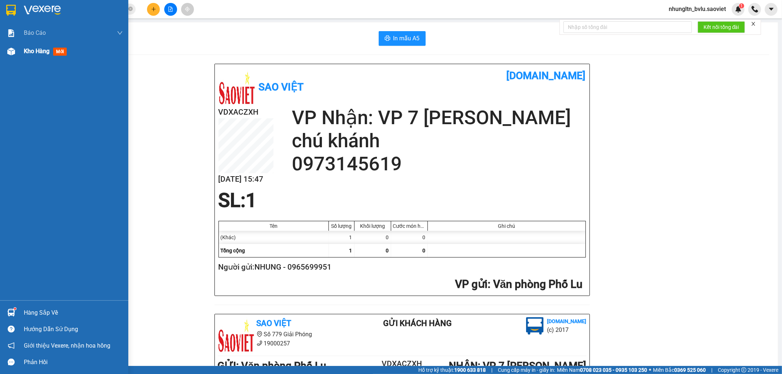
click at [42, 51] on span "Kho hàng" at bounding box center [37, 51] width 26 height 7
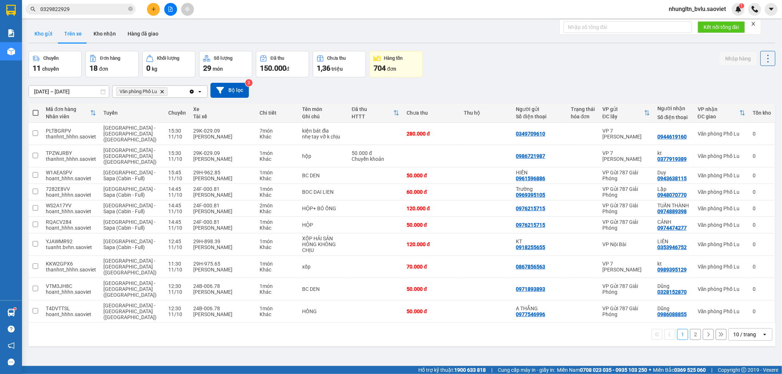
click at [40, 31] on button "Kho gửi" at bounding box center [44, 34] width 30 height 18
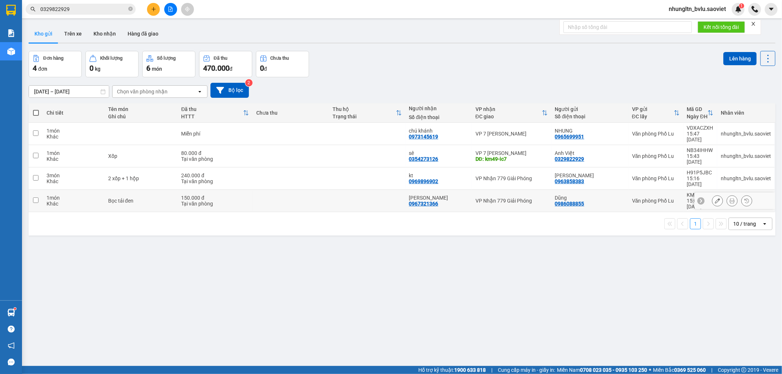
click at [312, 190] on td at bounding box center [291, 201] width 76 height 22
checkbox input "true"
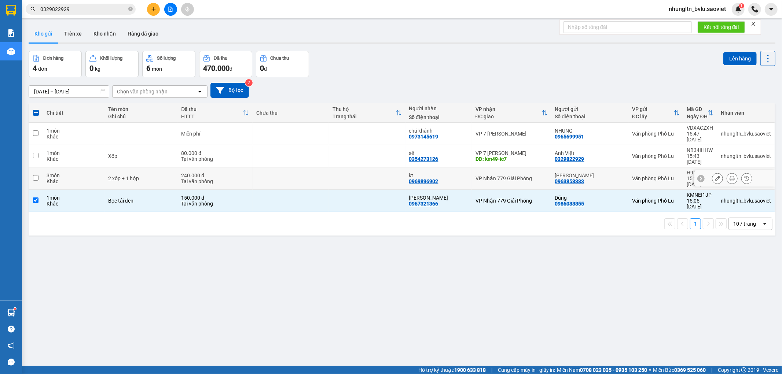
click at [316, 168] on td at bounding box center [291, 179] width 76 height 22
checkbox input "true"
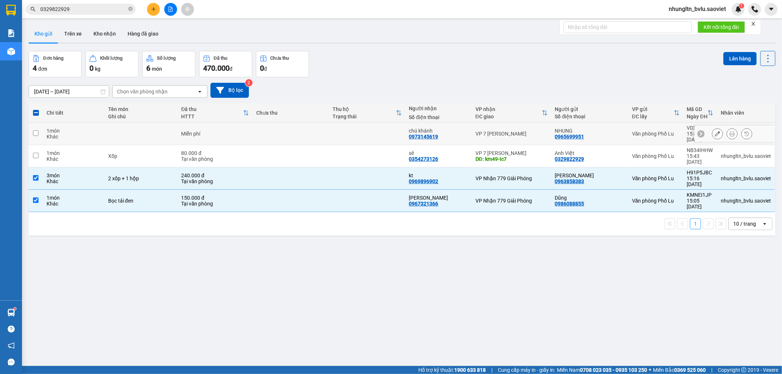
click at [335, 133] on td at bounding box center [367, 134] width 76 height 22
checkbox input "true"
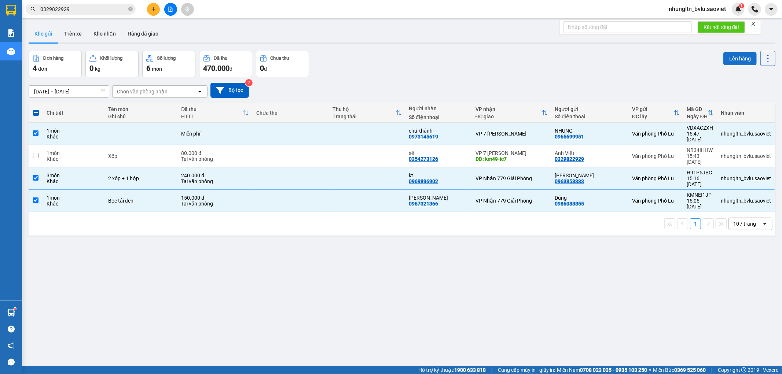
click at [728, 59] on button "Lên hàng" at bounding box center [739, 58] width 33 height 13
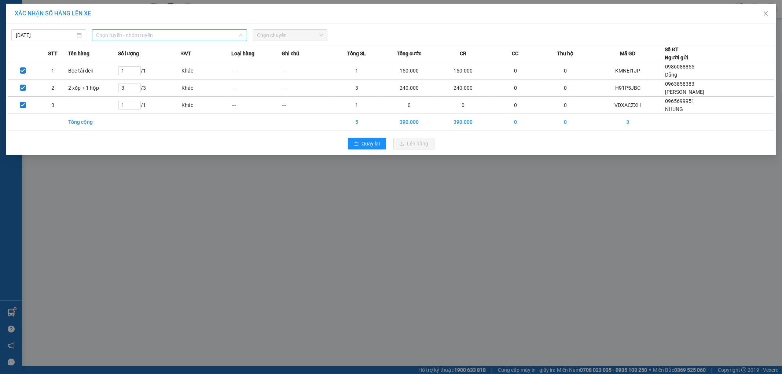
click at [133, 35] on span "Chọn tuyến - nhóm tuyến" at bounding box center [169, 35] width 146 height 11
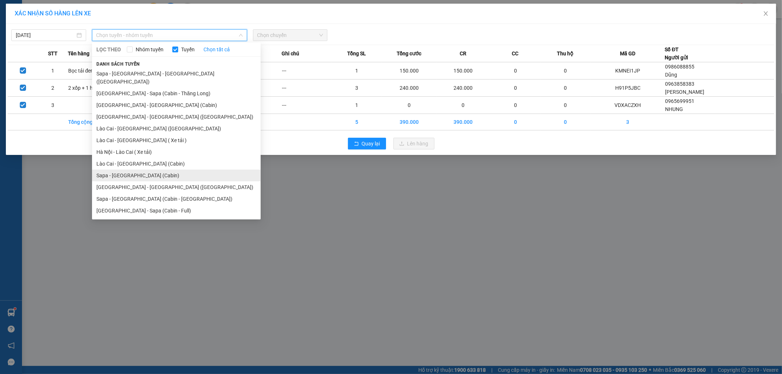
click at [133, 170] on li "Sapa - [GEOGRAPHIC_DATA] (Cabin)" at bounding box center [176, 176] width 169 height 12
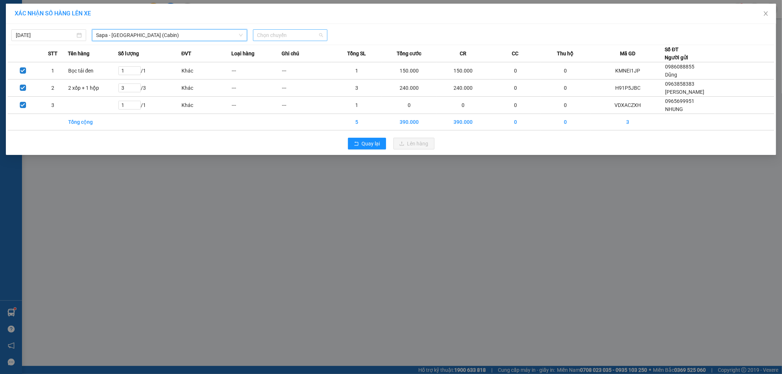
click at [311, 33] on span "Chọn chuyến" at bounding box center [290, 35] width 66 height 11
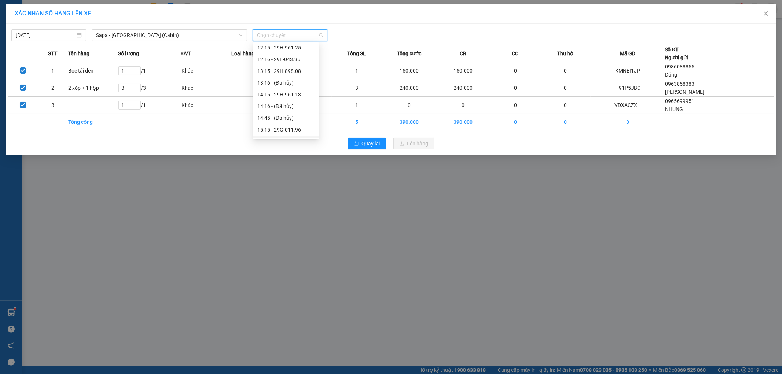
scroll to position [95, 0]
click at [300, 107] on div "14:15 - 29H-961.13" at bounding box center [285, 107] width 57 height 8
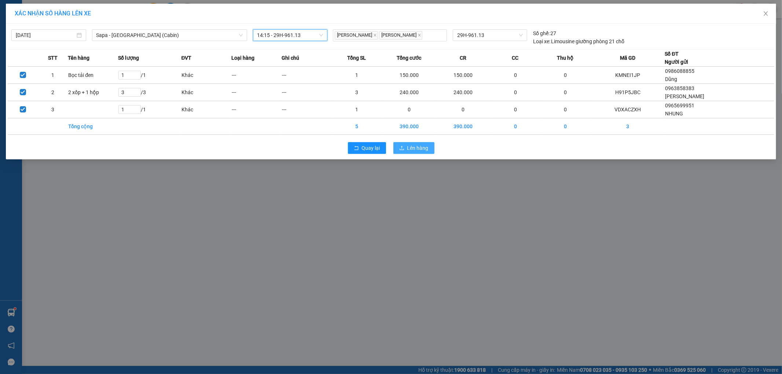
click at [413, 148] on span "Lên hàng" at bounding box center [417, 148] width 21 height 8
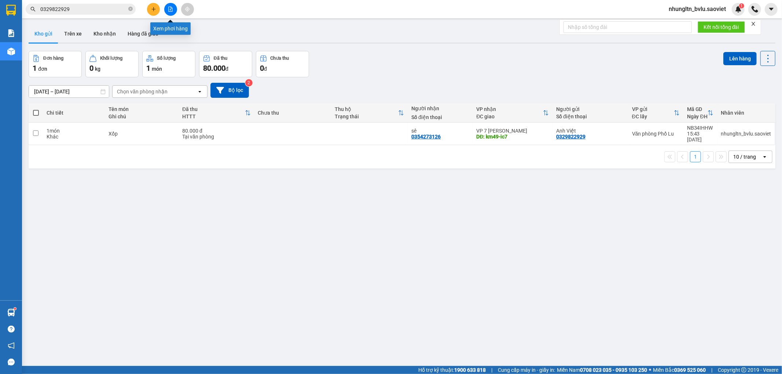
click at [169, 11] on icon "file-add" at bounding box center [170, 9] width 5 height 5
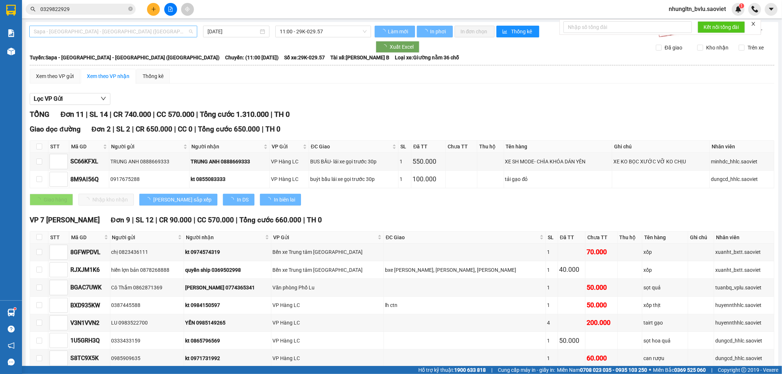
click at [153, 33] on span "Sapa - [GEOGRAPHIC_DATA] - [GEOGRAPHIC_DATA] ([GEOGRAPHIC_DATA])" at bounding box center [113, 31] width 159 height 11
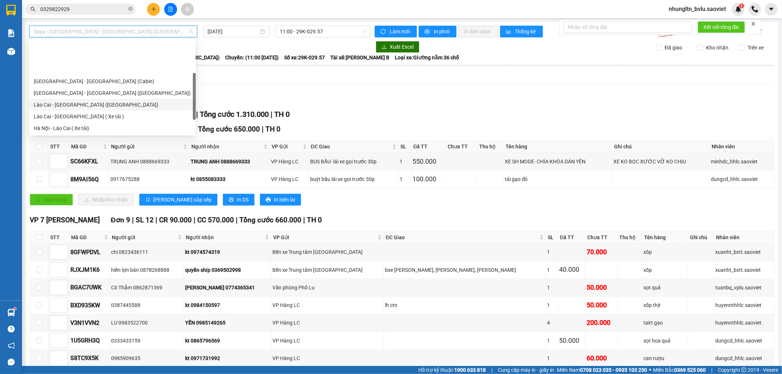
scroll to position [59, 0]
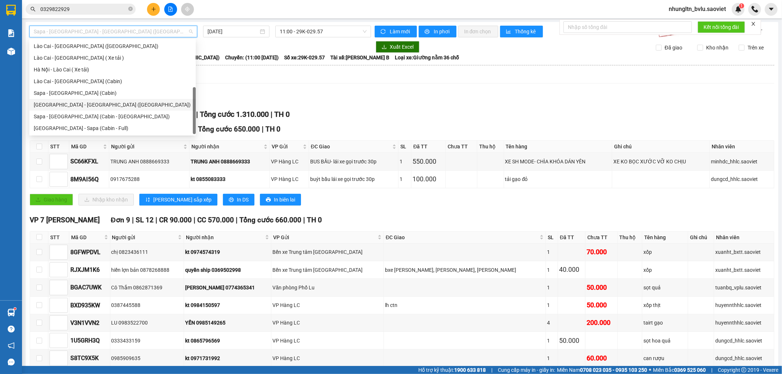
click at [93, 94] on div "Sapa - [GEOGRAPHIC_DATA] (Cabin)" at bounding box center [113, 93] width 158 height 8
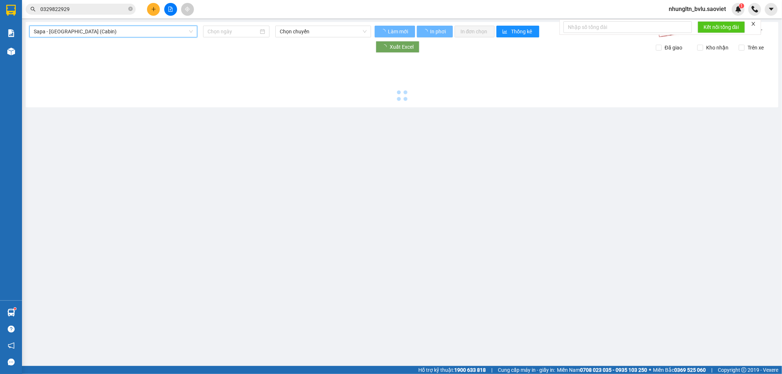
type input "[DATE]"
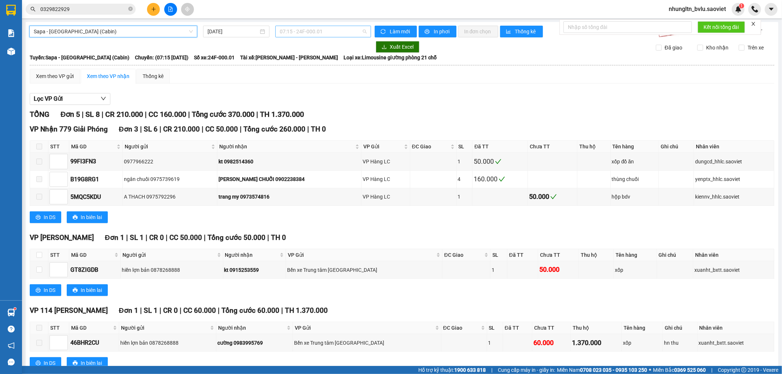
click at [331, 30] on span "07:15 - 24F-000.01" at bounding box center [323, 31] width 87 height 11
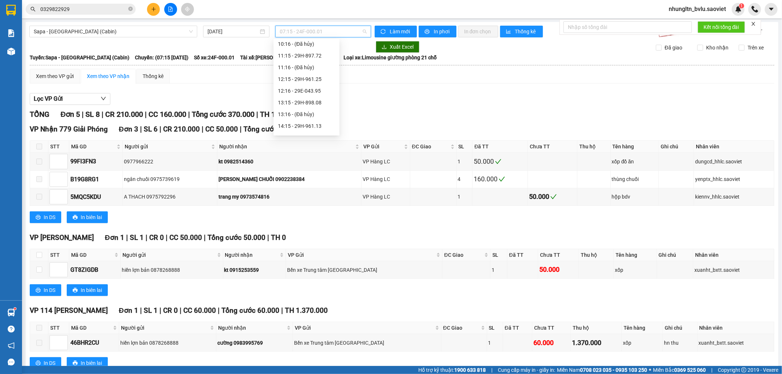
scroll to position [81, 0]
click at [323, 115] on div "14:15 - 29H-961.13" at bounding box center [306, 117] width 57 height 8
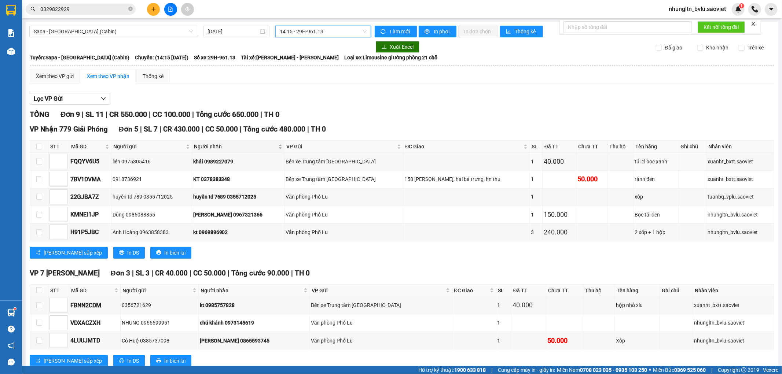
scroll to position [41, 0]
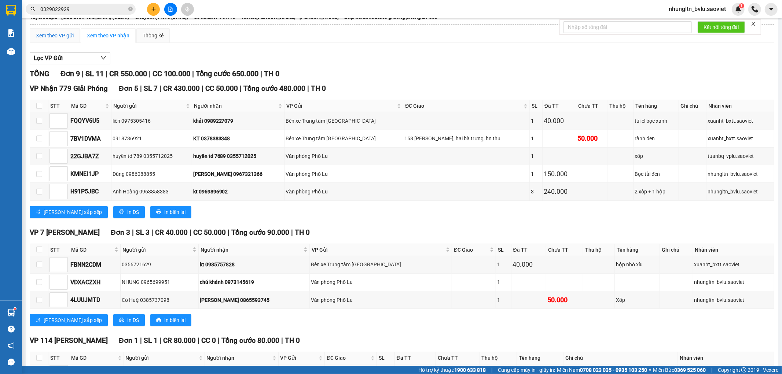
click at [59, 40] on div "Xem theo VP gửi" at bounding box center [55, 36] width 38 height 8
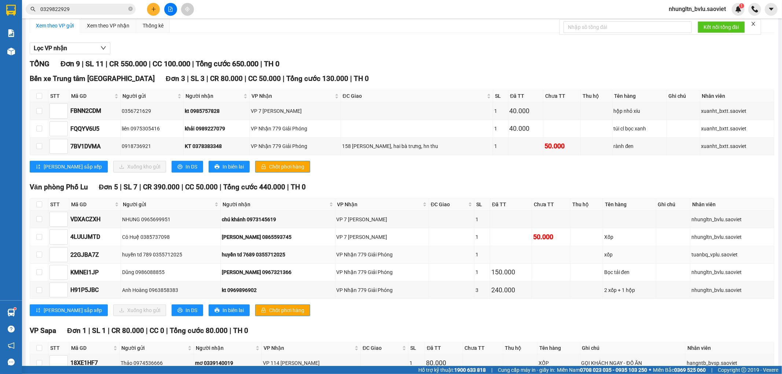
scroll to position [102, 0]
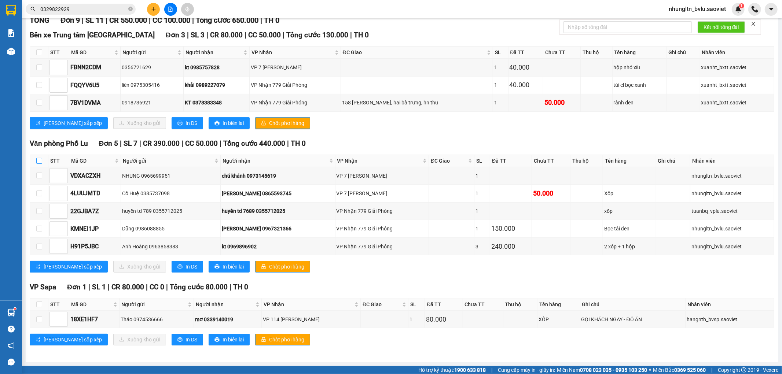
click at [41, 162] on input "checkbox" at bounding box center [39, 161] width 6 height 6
checkbox input "true"
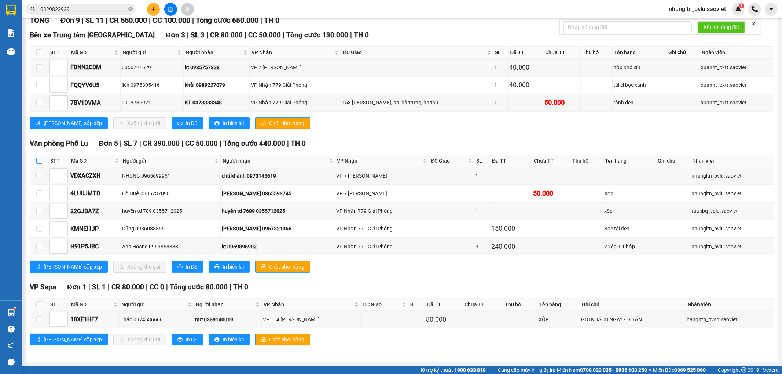
checkbox input "true"
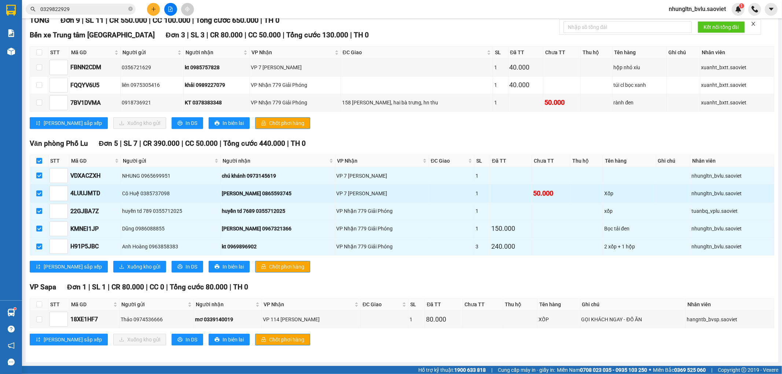
click at [40, 193] on input "checkbox" at bounding box center [39, 194] width 6 height 6
checkbox input "false"
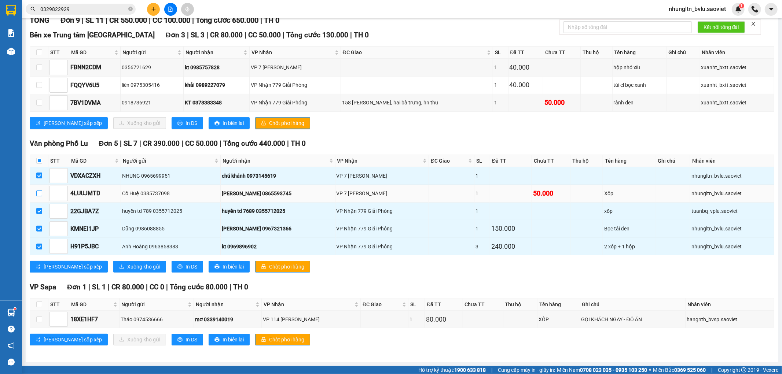
click at [40, 193] on input "checkbox" at bounding box center [39, 194] width 6 height 6
checkbox input "true"
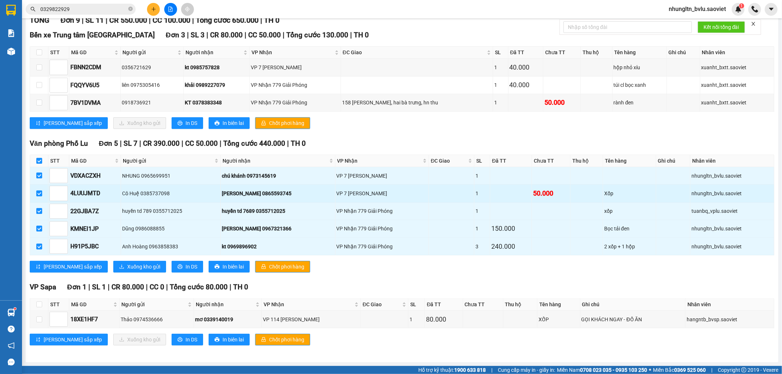
click at [40, 193] on input "checkbox" at bounding box center [39, 194] width 6 height 6
checkbox input "false"
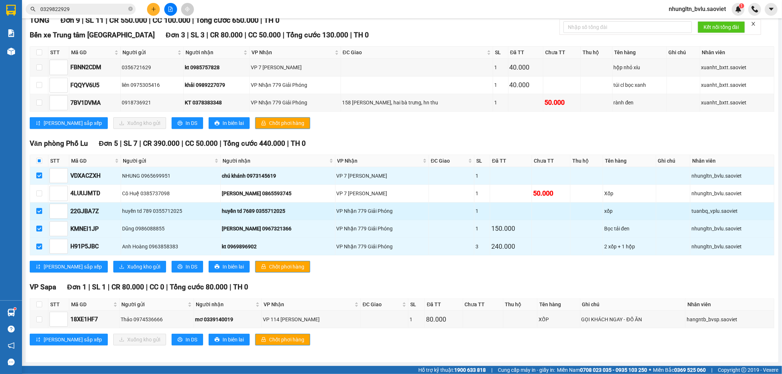
click at [40, 210] on input "checkbox" at bounding box center [39, 211] width 6 height 6
checkbox input "false"
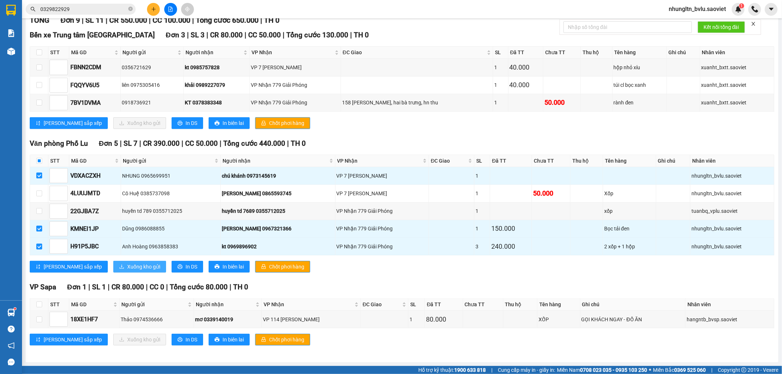
click at [127, 267] on span "Xuống kho gửi" at bounding box center [143, 267] width 33 height 8
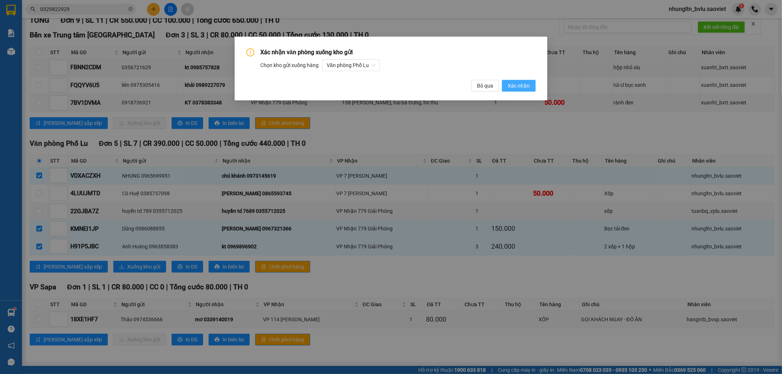
click at [518, 86] on span "Xác nhận" at bounding box center [519, 86] width 22 height 8
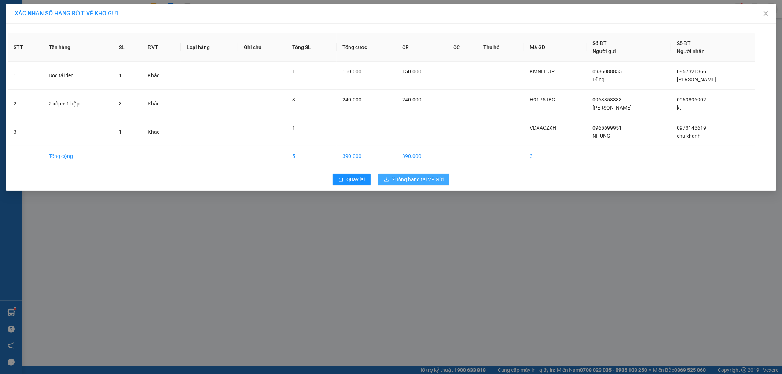
click at [432, 181] on span "Xuống hàng tại VP Gửi" at bounding box center [418, 180] width 52 height 8
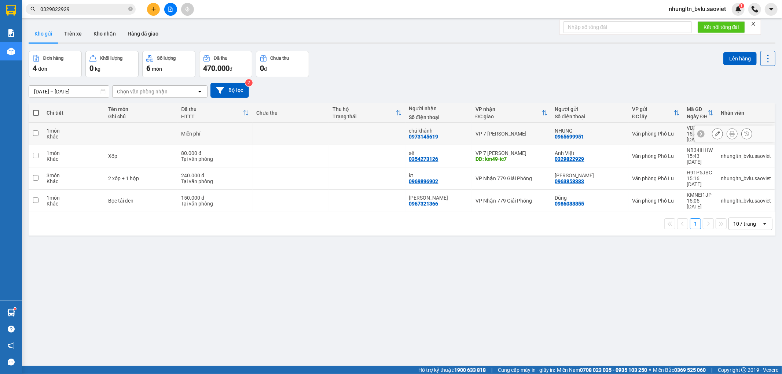
click at [144, 135] on td at bounding box center [140, 134] width 73 height 22
checkbox input "true"
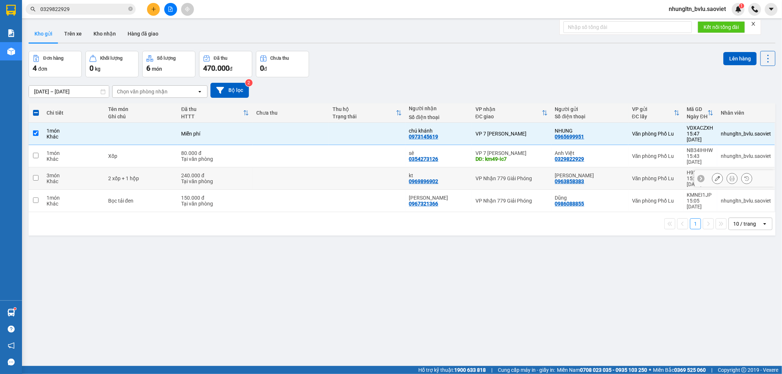
click at [153, 169] on td "2 xốp + 1 hộp" at bounding box center [140, 179] width 73 height 22
checkbox input "true"
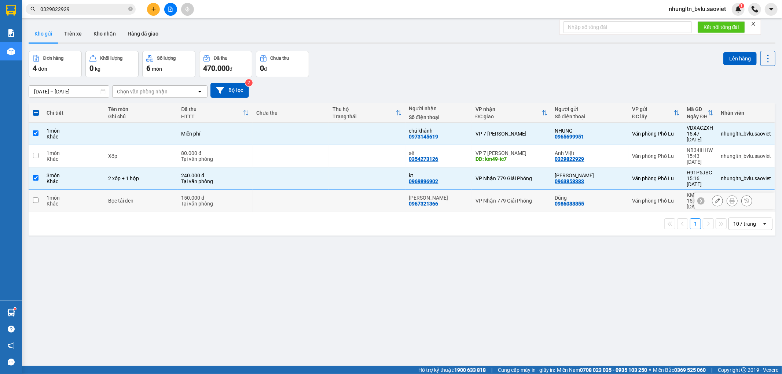
click at [153, 198] on div "Bọc tải đen" at bounding box center [141, 201] width 66 height 6
checkbox input "true"
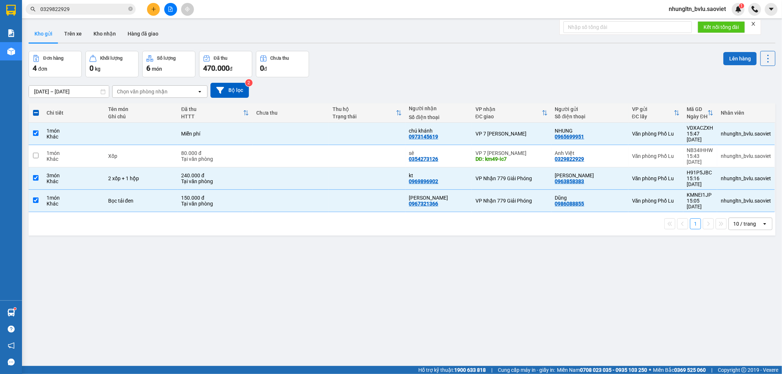
click at [739, 60] on button "Lên hàng" at bounding box center [739, 58] width 33 height 13
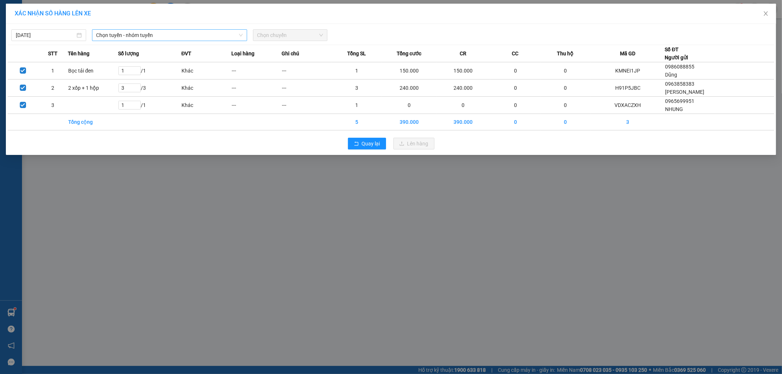
click at [131, 34] on span "Chọn tuyến - nhóm tuyến" at bounding box center [169, 35] width 146 height 11
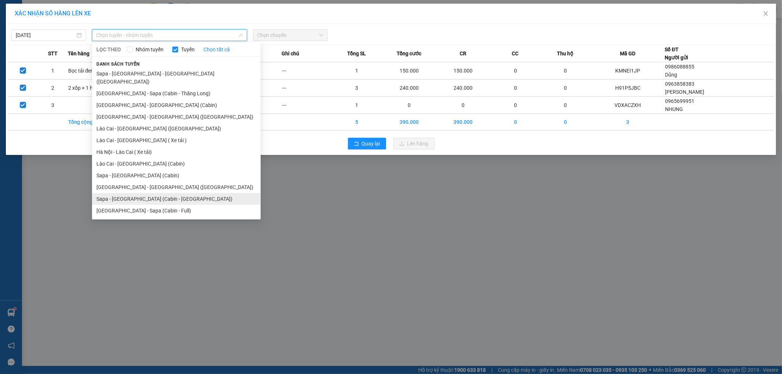
drag, startPoint x: 144, startPoint y: 70, endPoint x: 140, endPoint y: 195, distance: 125.1
click at [135, 188] on ul "Sapa - Lào Cai - Hà Nội (Giường) Hà Nội - Sapa (Cabin - Thăng Long) Hà Nội - Là…" at bounding box center [176, 142] width 169 height 149
click at [156, 170] on li "Sapa - [GEOGRAPHIC_DATA] (Cabin)" at bounding box center [176, 176] width 169 height 12
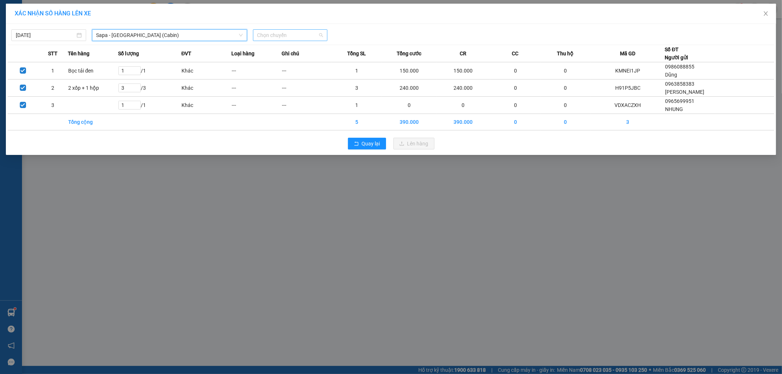
click at [289, 37] on span "Chọn chuyến" at bounding box center [290, 35] width 66 height 11
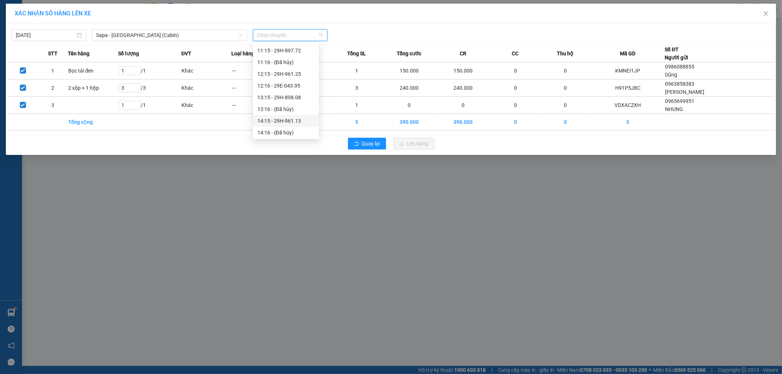
scroll to position [122, 0]
click at [302, 114] on div "15:15 - 29G-011.96" at bounding box center [285, 115] width 57 height 8
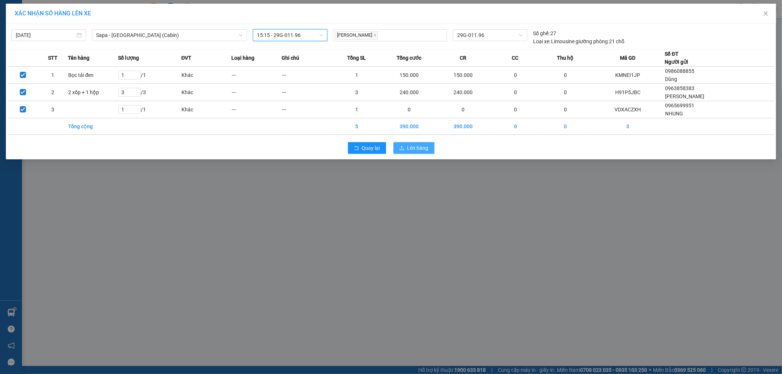
click at [405, 147] on button "Lên hàng" at bounding box center [413, 148] width 41 height 12
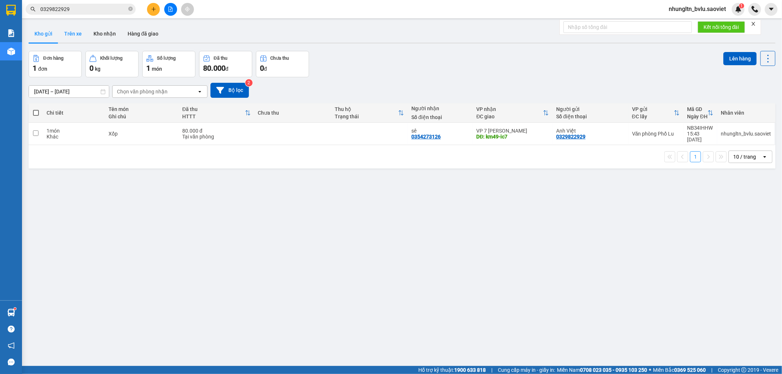
click at [72, 34] on button "Trên xe" at bounding box center [72, 34] width 29 height 18
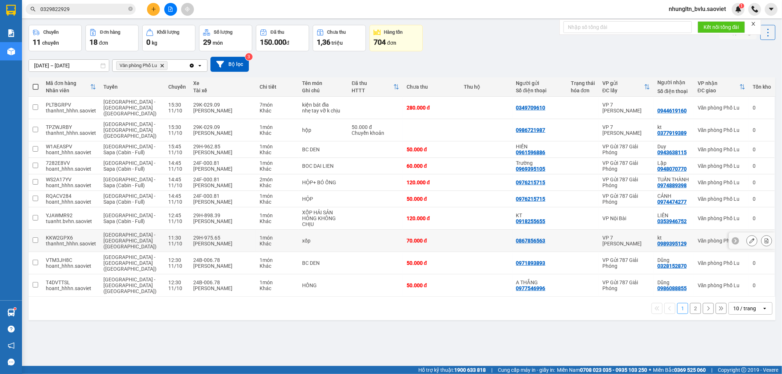
scroll to position [34, 0]
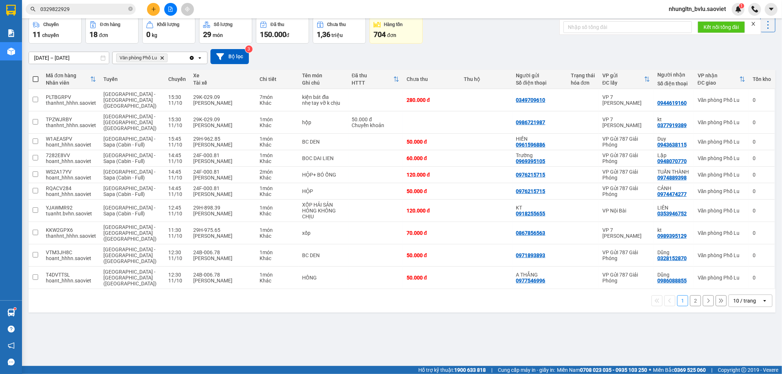
click at [693, 295] on button "2" at bounding box center [695, 300] width 11 height 11
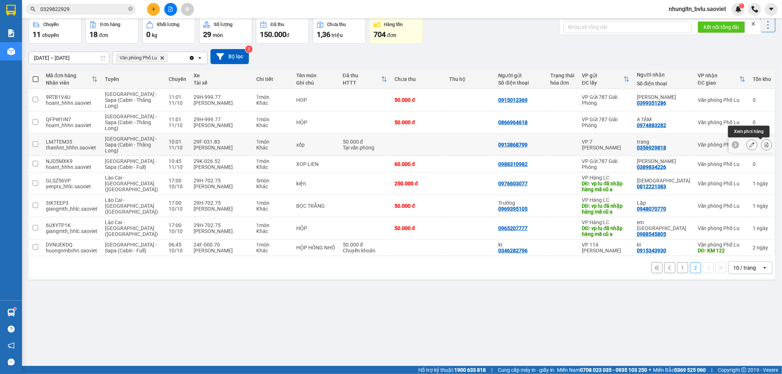
click at [764, 147] on icon at bounding box center [766, 144] width 5 height 5
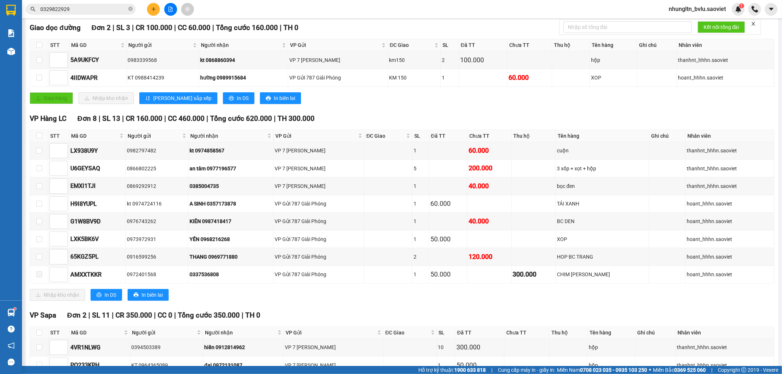
scroll to position [228, 0]
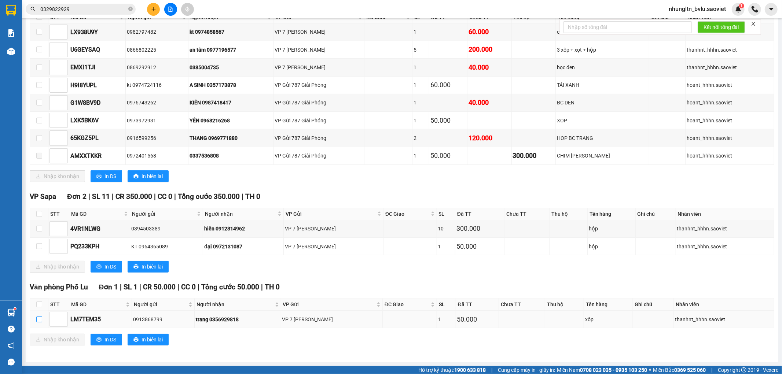
click at [40, 321] on input "checkbox" at bounding box center [39, 320] width 6 height 6
checkbox input "true"
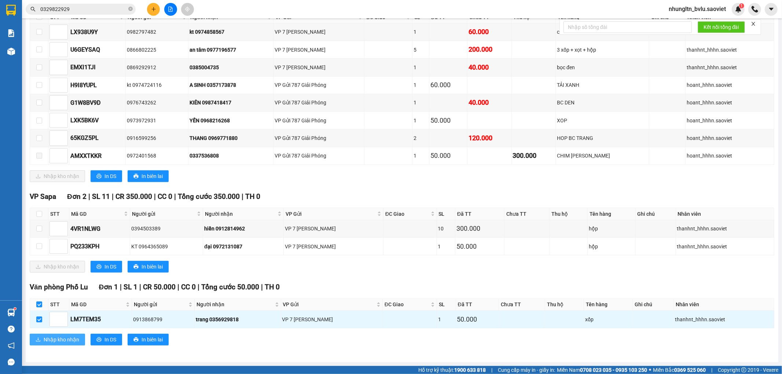
click at [50, 340] on span "Nhập kho nhận" at bounding box center [62, 340] width 36 height 8
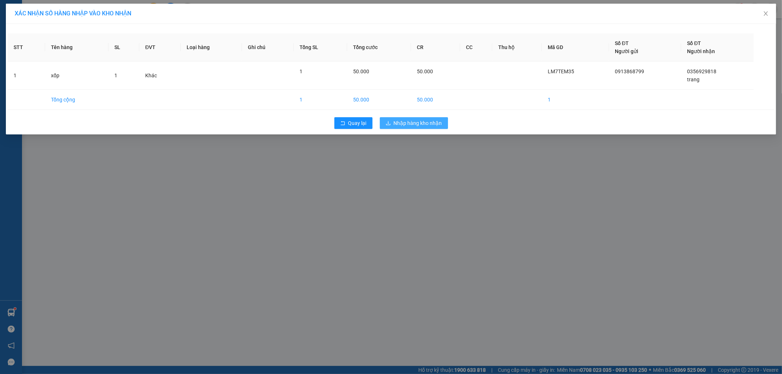
click at [437, 124] on span "Nhập hàng kho nhận" at bounding box center [418, 123] width 48 height 8
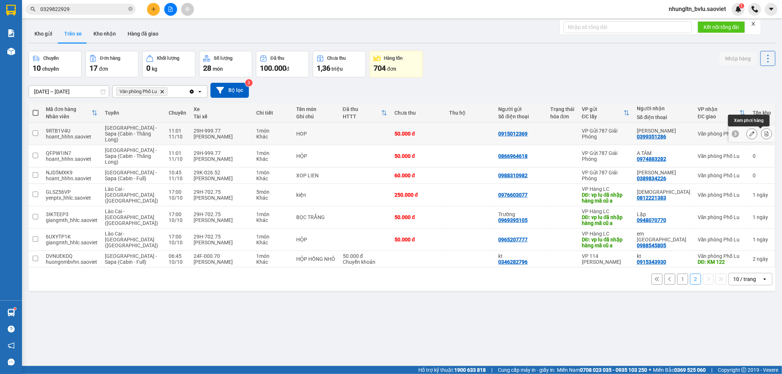
click at [764, 134] on icon at bounding box center [766, 133] width 5 height 5
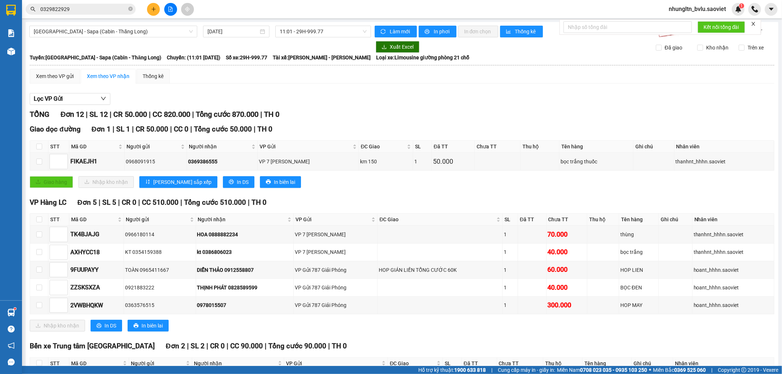
click at [108, 6] on input "0329822929" at bounding box center [83, 9] width 87 height 8
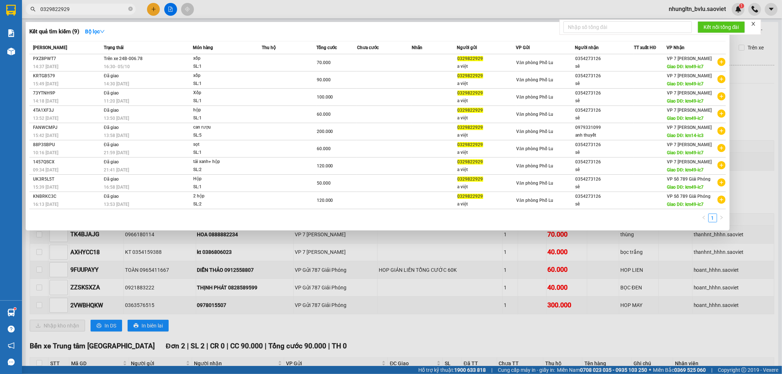
click at [108, 6] on input "0329822929" at bounding box center [83, 9] width 87 height 8
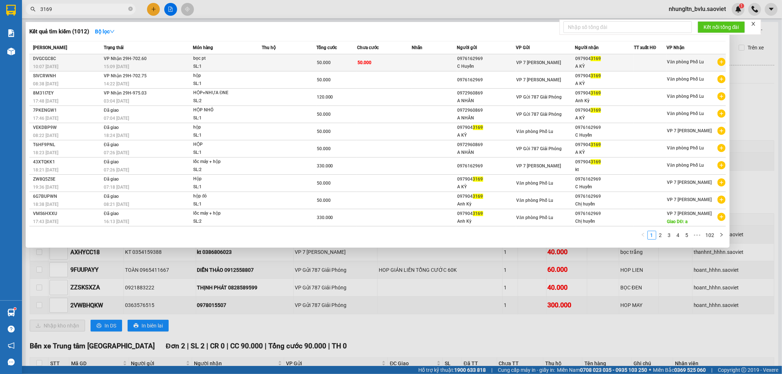
type input "3169"
click at [254, 59] on span "bọc pt SL: 1" at bounding box center [227, 63] width 68 height 16
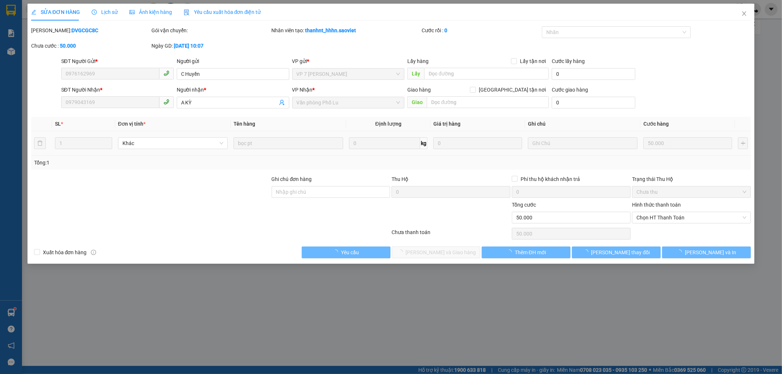
type input "0976162969"
type input "C Huyền"
type input "0979043169"
type input "A KỲ"
type input "0"
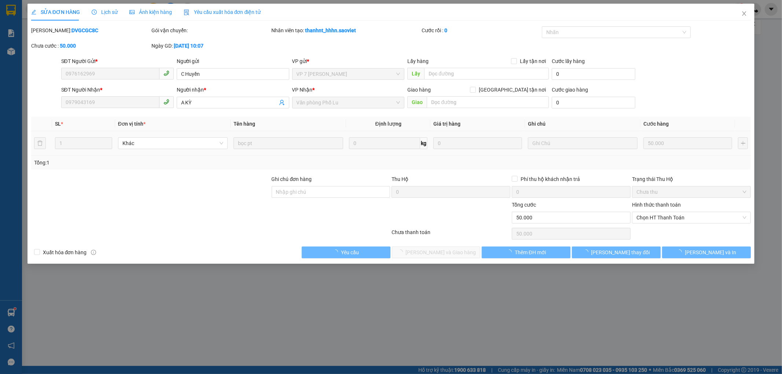
type input "50.000"
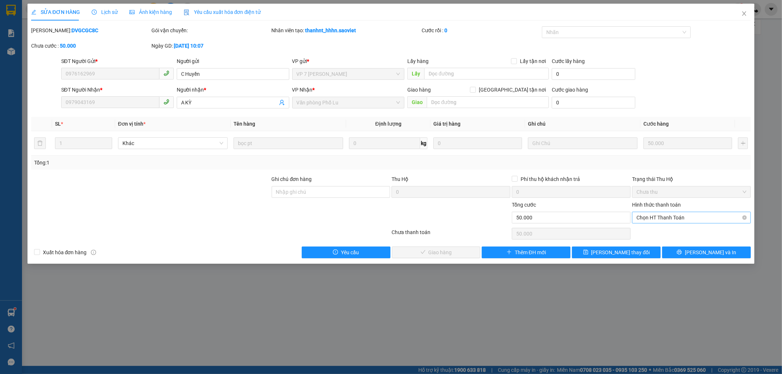
click at [694, 223] on span "Chọn HT Thanh Toán" at bounding box center [691, 217] width 110 height 11
click at [680, 231] on div "Tại văn phòng" at bounding box center [692, 232] width 110 height 8
type input "0"
click at [431, 252] on span "Lưu và Giao hàng" at bounding box center [441, 253] width 70 height 8
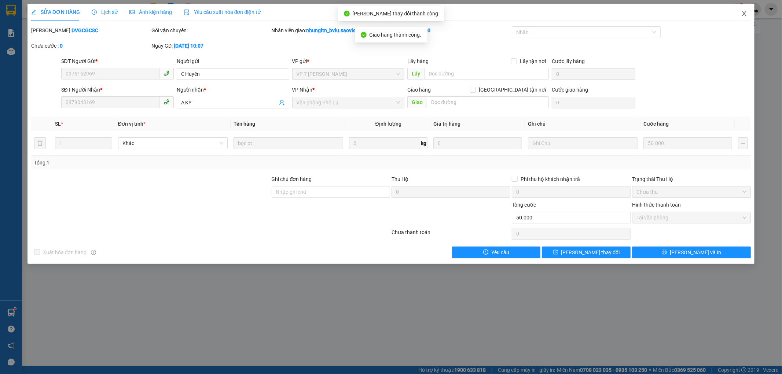
click at [747, 17] on span "Close" at bounding box center [744, 14] width 21 height 21
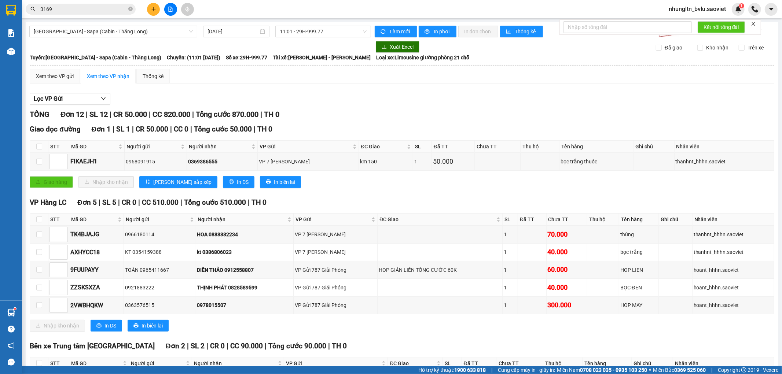
click at [103, 9] on input "3169" at bounding box center [83, 9] width 87 height 8
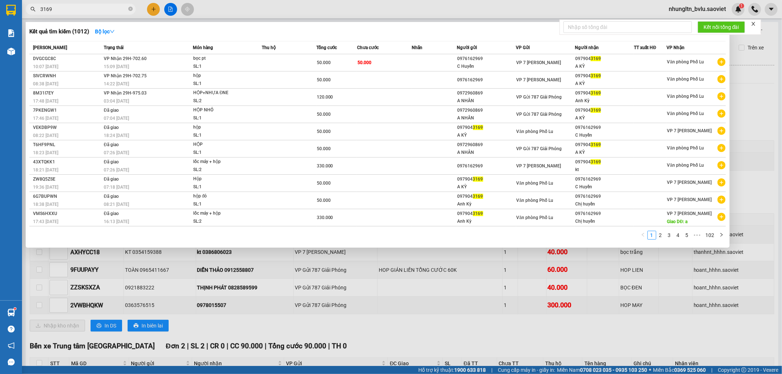
click at [103, 9] on input "3169" at bounding box center [83, 9] width 87 height 8
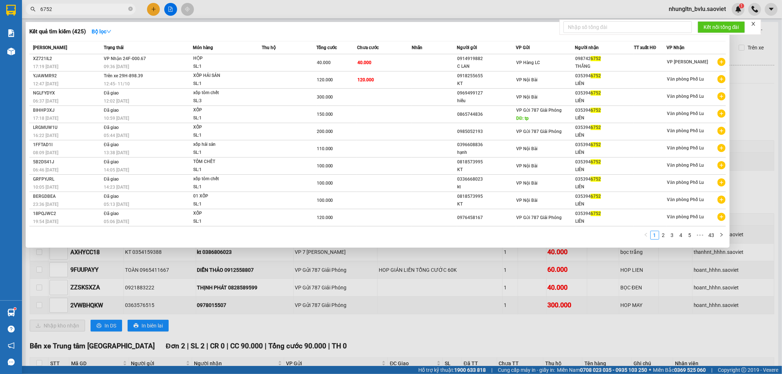
type input "6752"
click at [464, 350] on div at bounding box center [391, 187] width 782 height 374
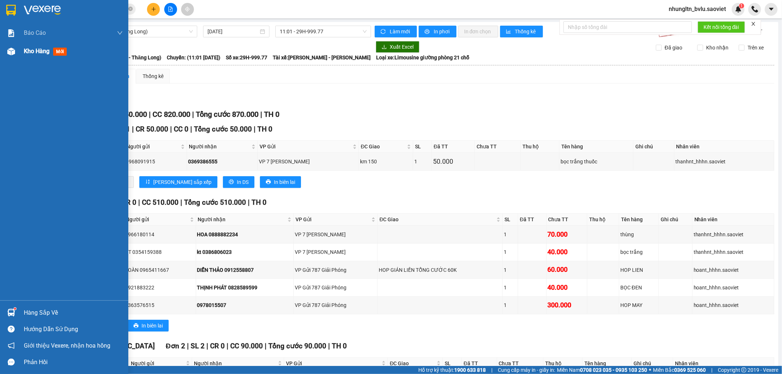
click at [31, 54] on span "Kho hàng" at bounding box center [37, 51] width 26 height 7
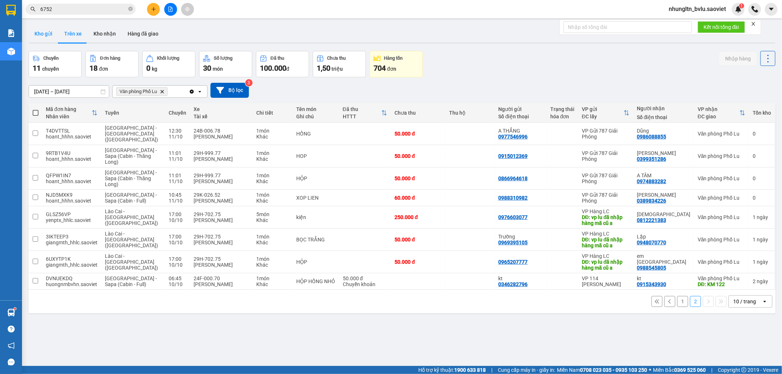
click at [48, 36] on button "Kho gửi" at bounding box center [44, 34] width 30 height 18
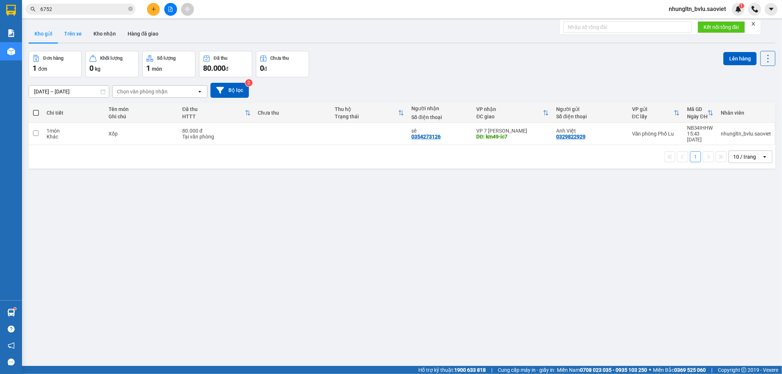
click at [73, 35] on button "Trên xe" at bounding box center [72, 34] width 29 height 18
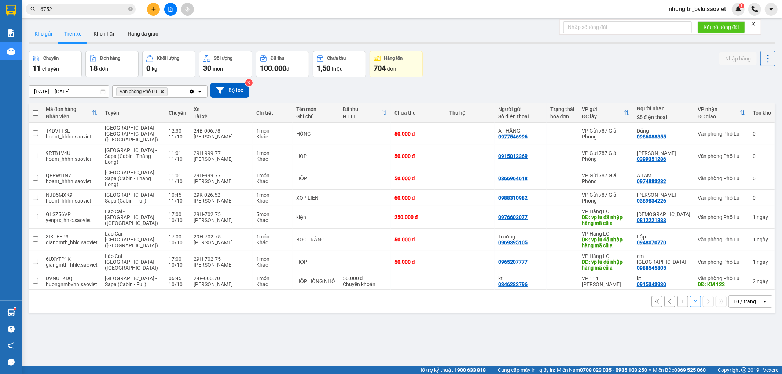
click at [50, 34] on button "Kho gửi" at bounding box center [44, 34] width 30 height 18
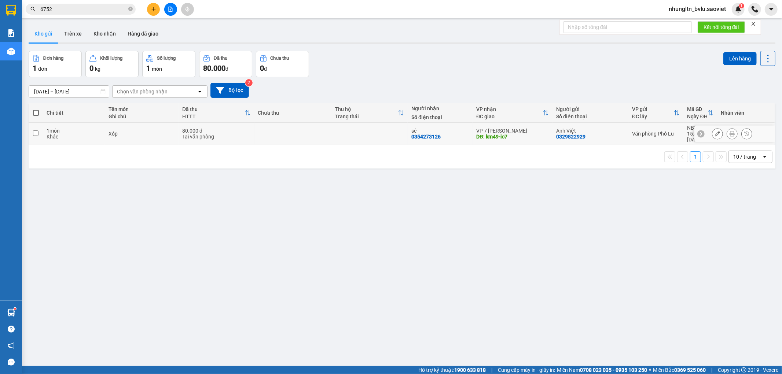
click at [82, 134] on div "Khác" at bounding box center [74, 137] width 55 height 6
checkbox input "true"
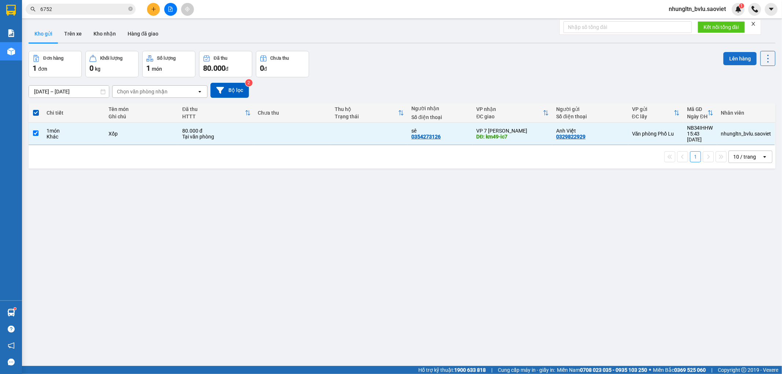
click at [735, 60] on button "Lên hàng" at bounding box center [739, 58] width 33 height 13
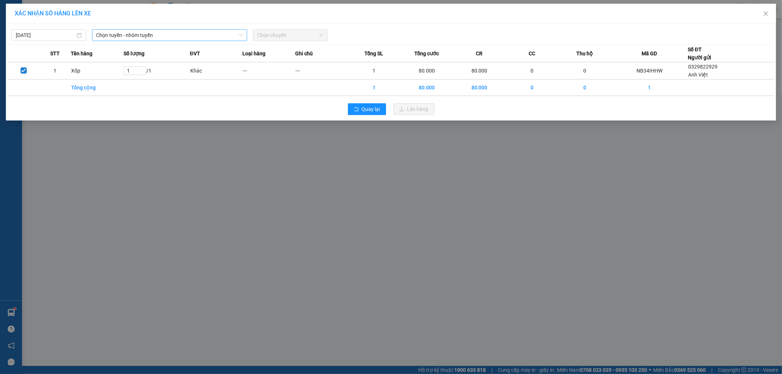
click at [123, 37] on span "Chọn tuyến - nhóm tuyến" at bounding box center [169, 35] width 146 height 11
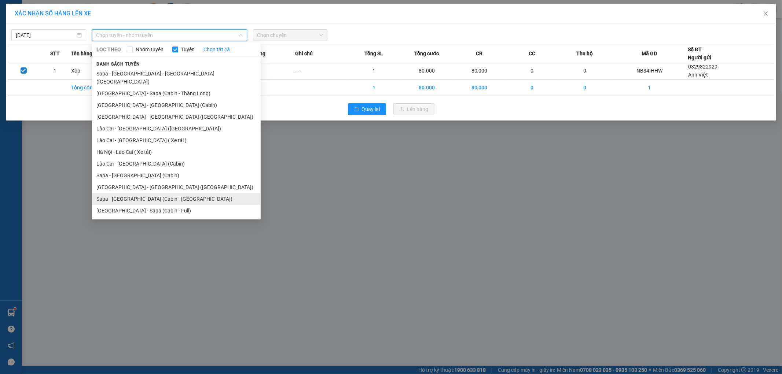
click at [160, 193] on li "Sapa - Hà Nội (Cabin - Thăng Long)" at bounding box center [176, 199] width 169 height 12
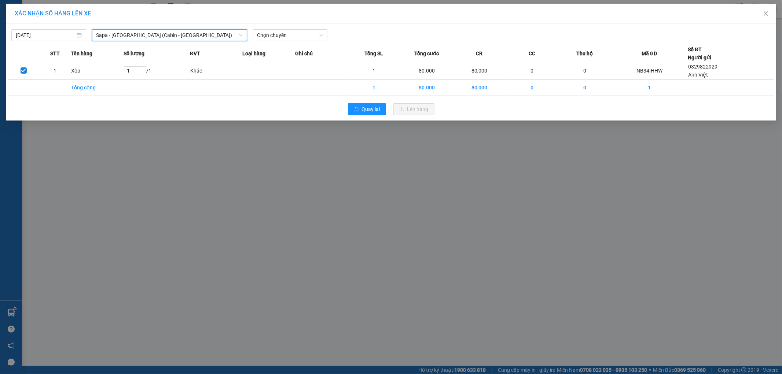
click at [157, 40] on span "Sapa - Hà Nội (Cabin - Thăng Long)" at bounding box center [169, 35] width 146 height 11
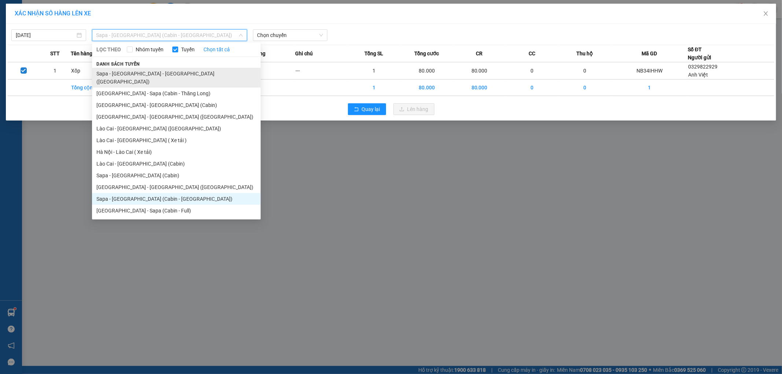
click at [164, 76] on li "Sapa - Lào Cai - Hà Nội (Giường)" at bounding box center [176, 78] width 169 height 20
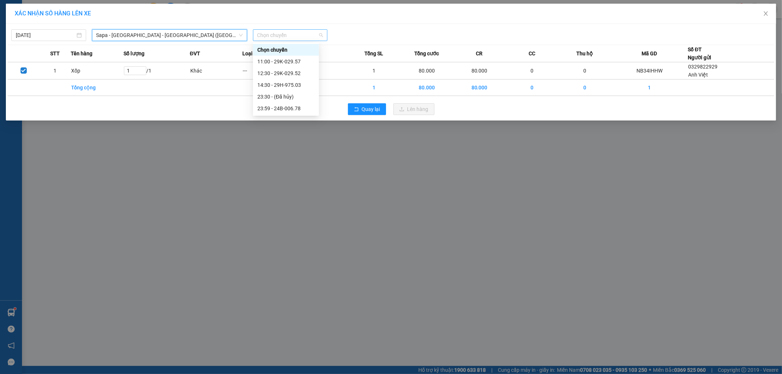
click at [298, 36] on span "Chọn chuyến" at bounding box center [290, 35] width 66 height 11
click at [197, 34] on span "Sapa - Lào Cai - Hà Nội (Giường)" at bounding box center [169, 35] width 146 height 11
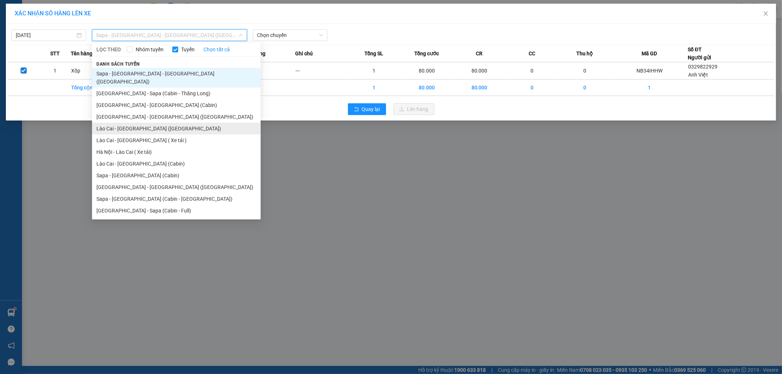
click at [171, 123] on li "Lào Cai - Hà Nội (Giường)" at bounding box center [176, 129] width 169 height 12
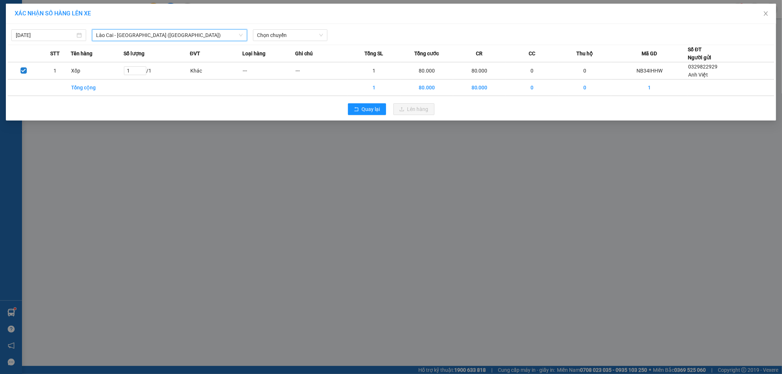
click at [159, 36] on span "Lào Cai - Hà Nội (Giường)" at bounding box center [169, 35] width 146 height 11
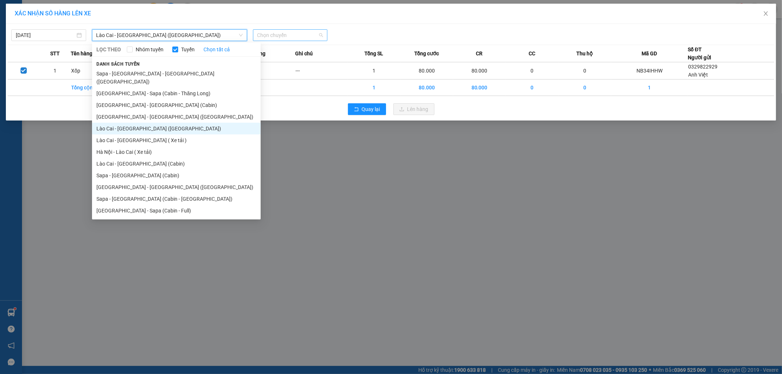
click at [286, 35] on span "Chọn chuyến" at bounding box center [290, 35] width 66 height 11
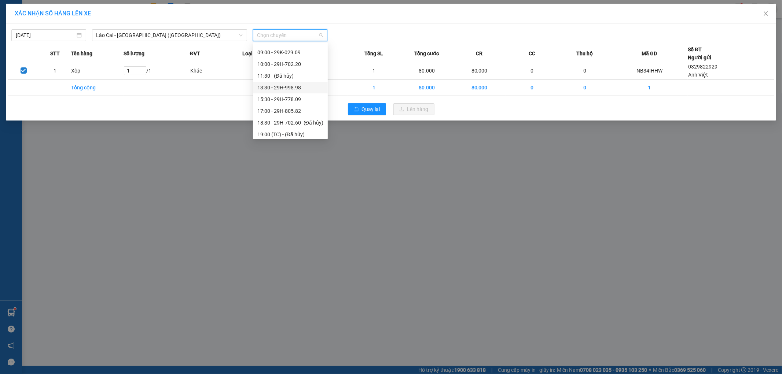
scroll to position [81, 0]
click at [305, 87] on div "15:30 - 29H-778.09" at bounding box center [290, 86] width 66 height 8
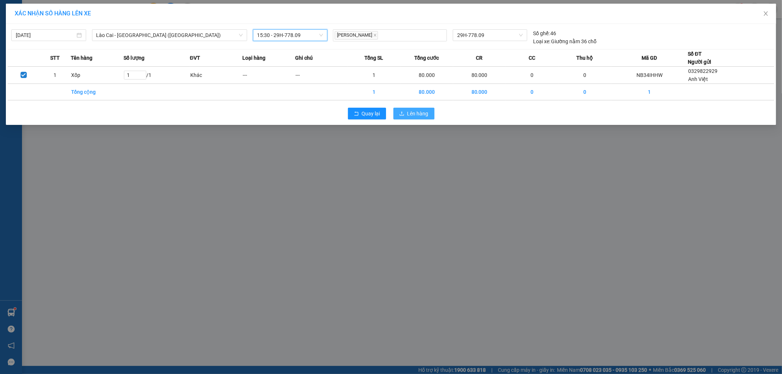
click at [423, 117] on span "Lên hàng" at bounding box center [417, 114] width 21 height 8
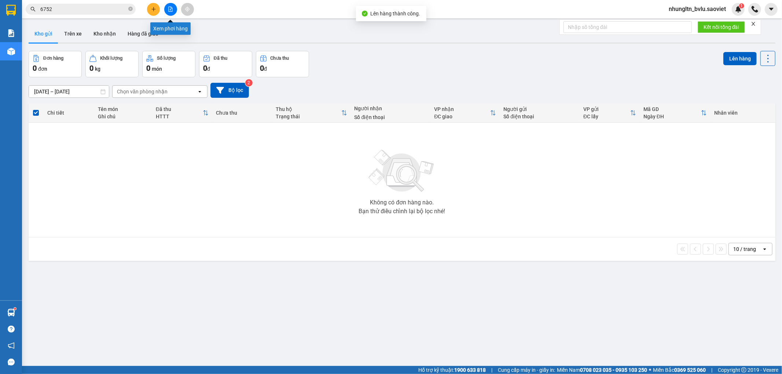
click at [170, 9] on icon "file-add" at bounding box center [170, 9] width 5 height 5
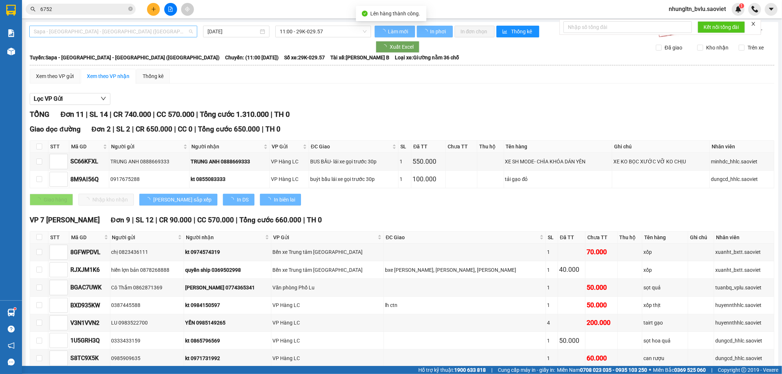
click at [141, 32] on span "Sapa - Lào Cai - Hà Nội (Giường)" at bounding box center [113, 31] width 159 height 11
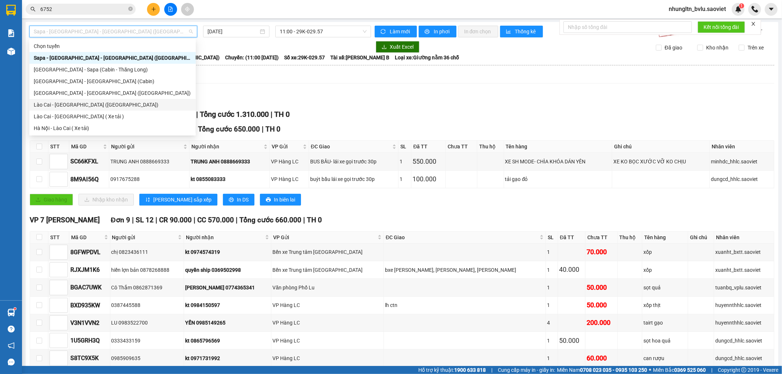
click at [106, 104] on div "Lào Cai - Hà Nội (Giường)" at bounding box center [113, 105] width 158 height 8
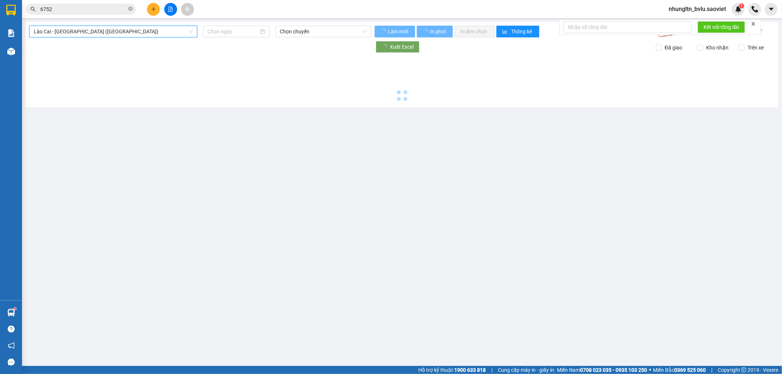
type input "11/10/2025"
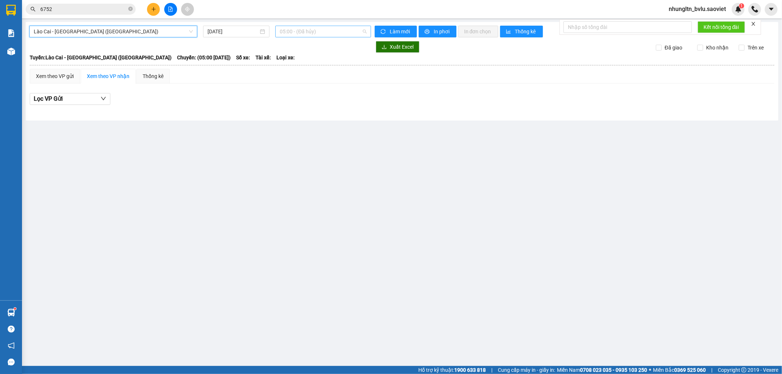
click at [304, 32] on span "05:00 - (Đã hủy)" at bounding box center [323, 31] width 87 height 11
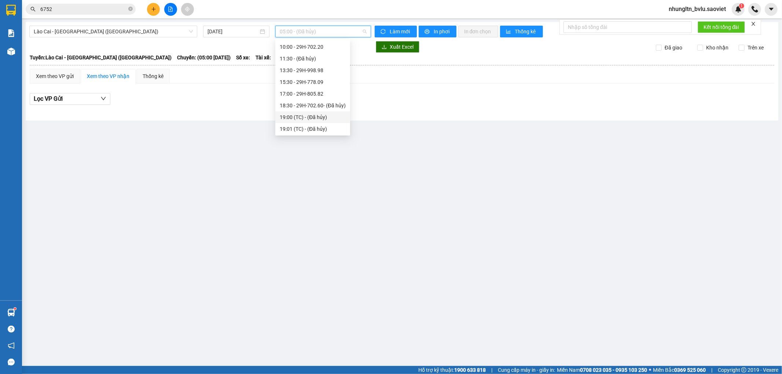
scroll to position [94, 0]
click at [332, 69] on div "15:30 - 29H-778.09" at bounding box center [313, 70] width 66 height 8
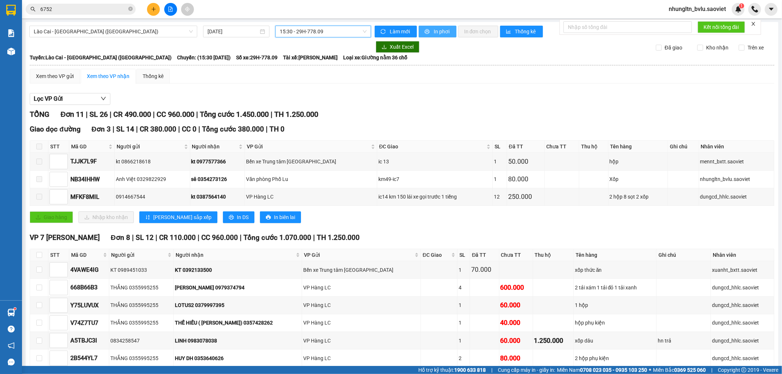
click at [444, 33] on span "In phơi" at bounding box center [442, 31] width 17 height 8
click at [142, 33] on span "Lào Cai - Hà Nội (Giường)" at bounding box center [113, 31] width 159 height 11
click at [329, 90] on div "Xem theo VP gửi Xem theo VP nhận Thống kê Lọc VP Gửi TỔNG Đơn 11 | SL 26 | CR …" at bounding box center [402, 249] width 745 height 360
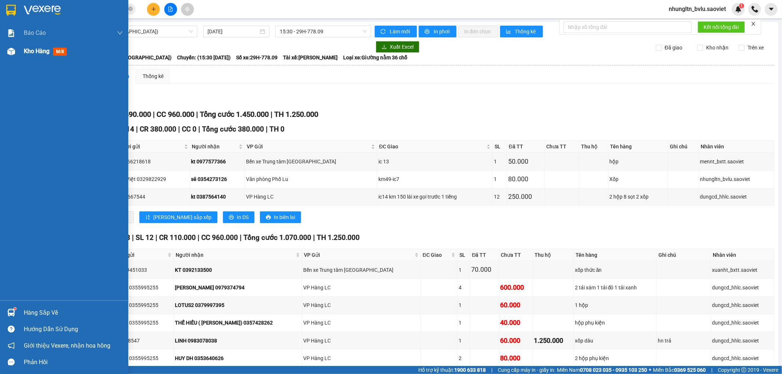
click at [17, 51] on div at bounding box center [11, 51] width 13 height 13
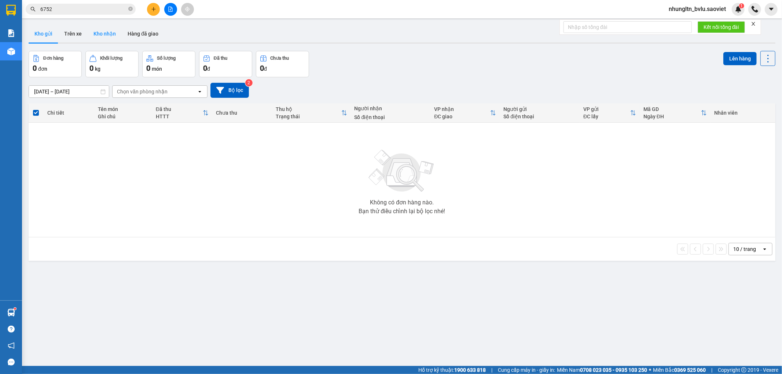
click at [108, 38] on button "Kho nhận" at bounding box center [105, 34] width 34 height 18
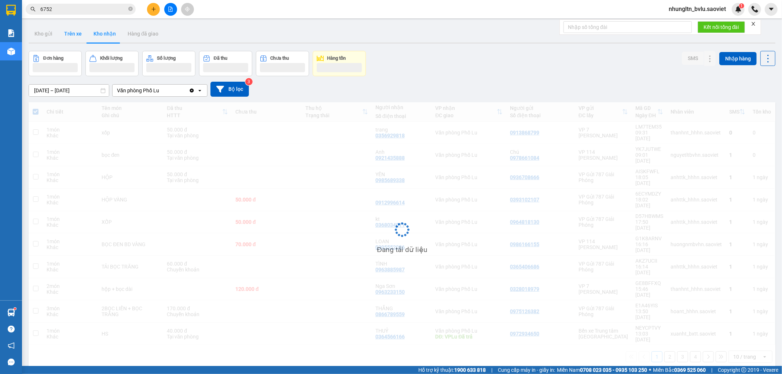
click at [65, 33] on button "Trên xe" at bounding box center [72, 34] width 29 height 18
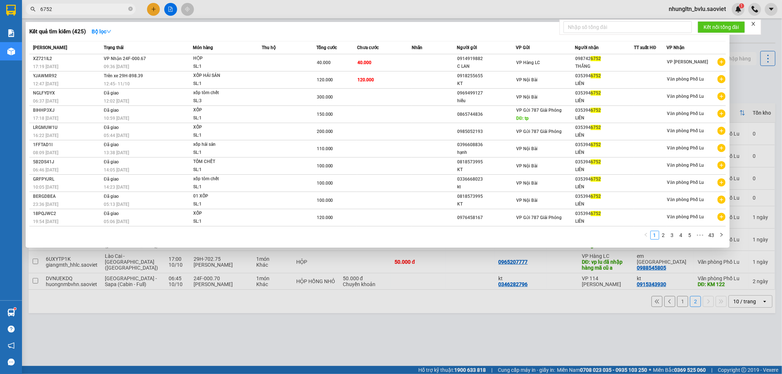
click at [98, 10] on input "6752" at bounding box center [83, 9] width 87 height 8
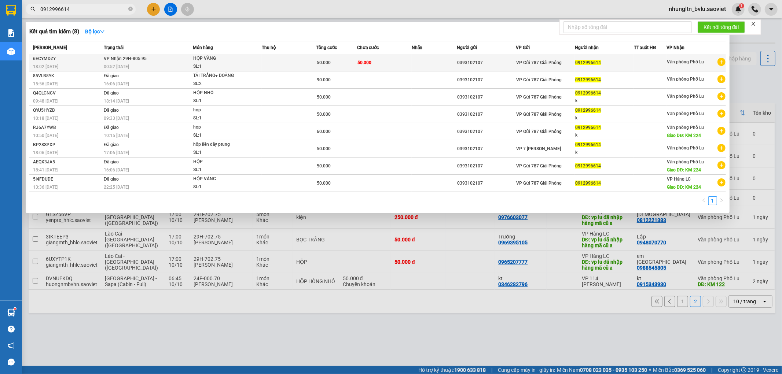
type input "0912996614"
click at [242, 61] on div "HỘP VÀNG" at bounding box center [220, 59] width 55 height 8
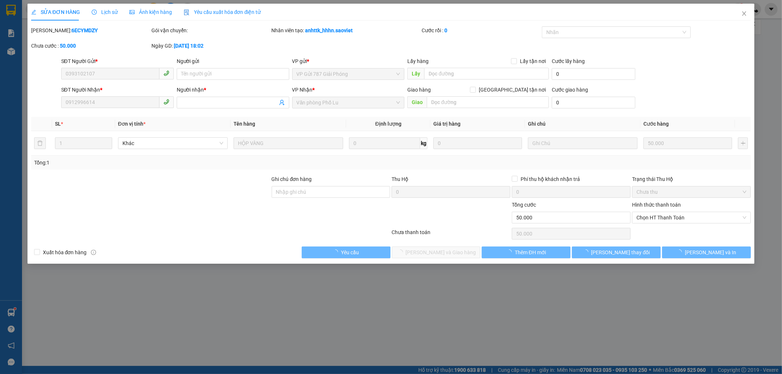
type input "0393102107"
type input "0912996614"
type input "0"
type input "50.000"
click at [698, 218] on span "Chọn HT Thanh Toán" at bounding box center [691, 217] width 110 height 11
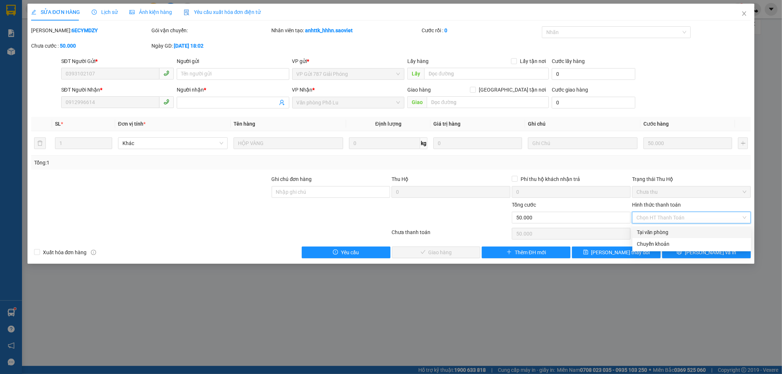
click at [686, 231] on div "Tại văn phòng" at bounding box center [692, 232] width 110 height 8
type input "0"
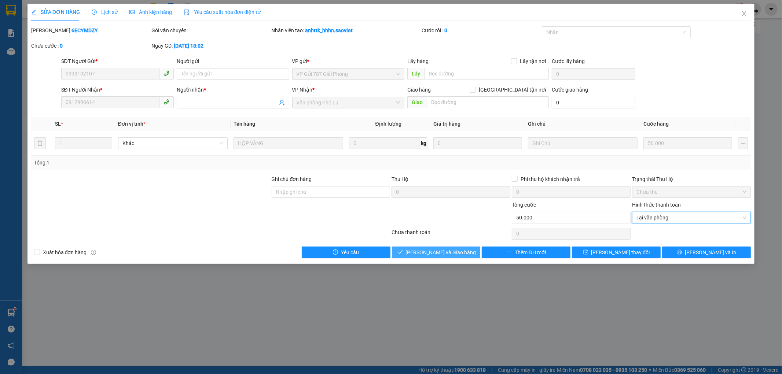
click at [450, 248] on button "Lưu và Giao hàng" at bounding box center [436, 253] width 89 height 12
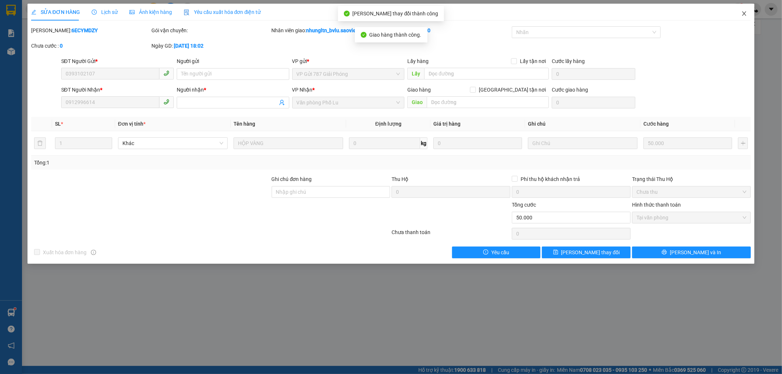
click at [744, 15] on icon "close" at bounding box center [744, 14] width 6 height 6
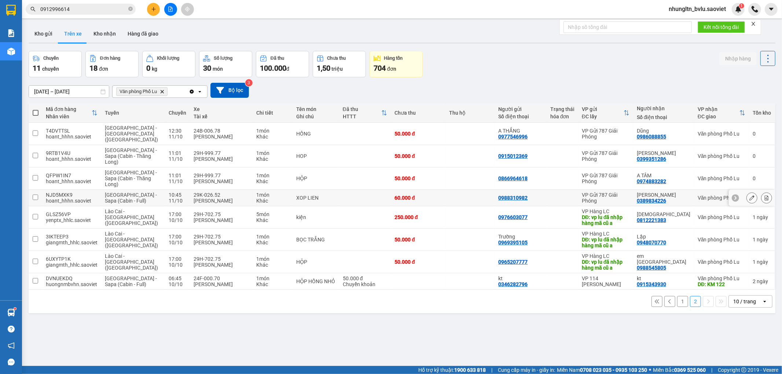
click at [764, 195] on icon at bounding box center [766, 197] width 5 height 5
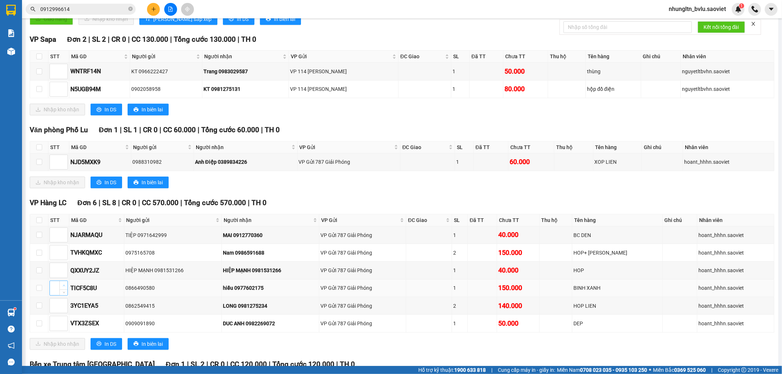
scroll to position [164, 0]
click at [37, 165] on input "checkbox" at bounding box center [39, 162] width 6 height 6
checkbox input "true"
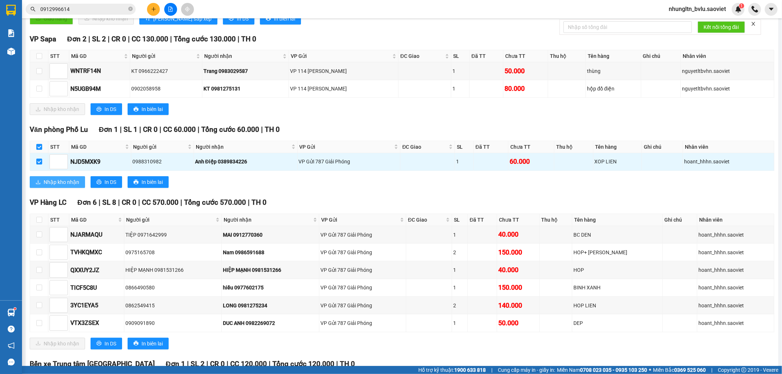
click at [52, 186] on span "Nhập kho nhận" at bounding box center [62, 182] width 36 height 8
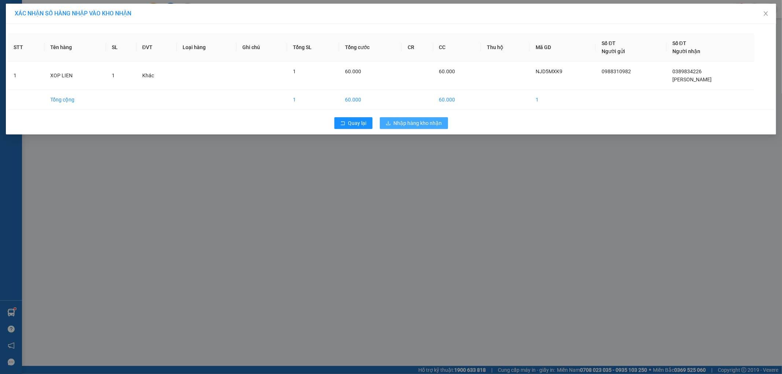
click at [413, 125] on span "Nhập hàng kho nhận" at bounding box center [418, 123] width 48 height 8
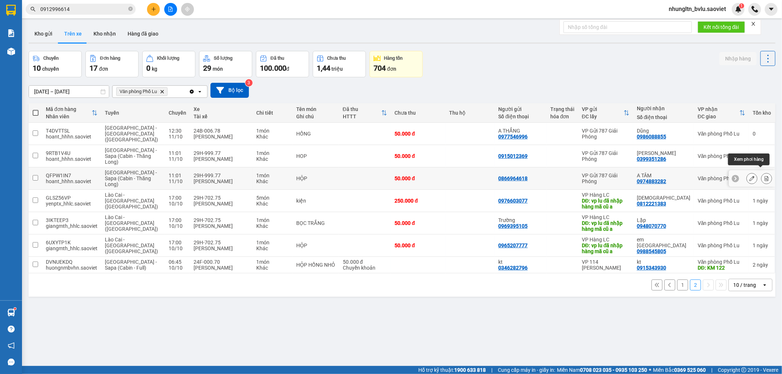
click at [765, 176] on icon at bounding box center [767, 178] width 4 height 5
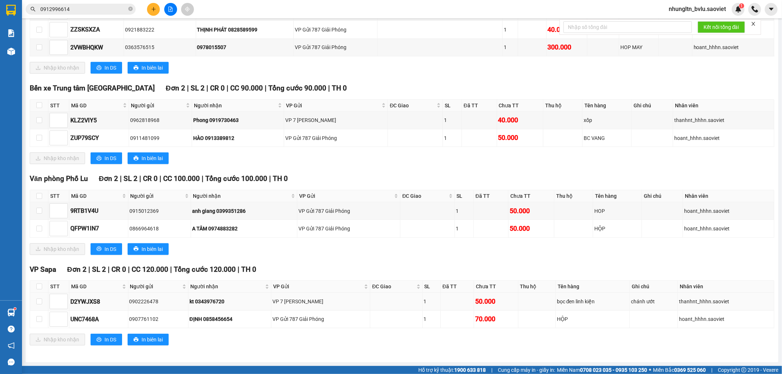
scroll to position [266, 0]
click at [39, 212] on input "checkbox" at bounding box center [39, 211] width 6 height 6
checkbox input "true"
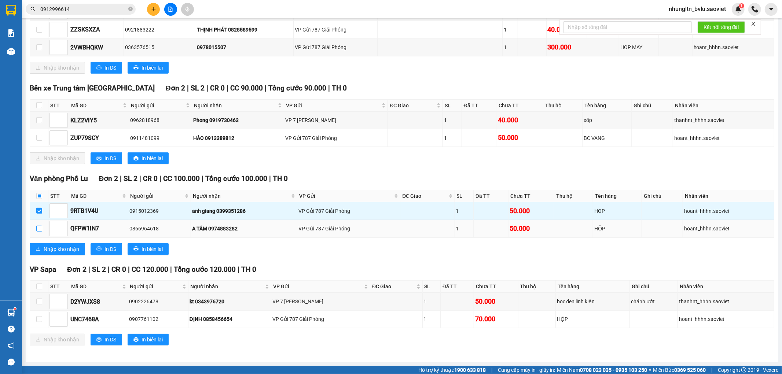
click at [38, 229] on input "checkbox" at bounding box center [39, 229] width 6 height 6
checkbox input "true"
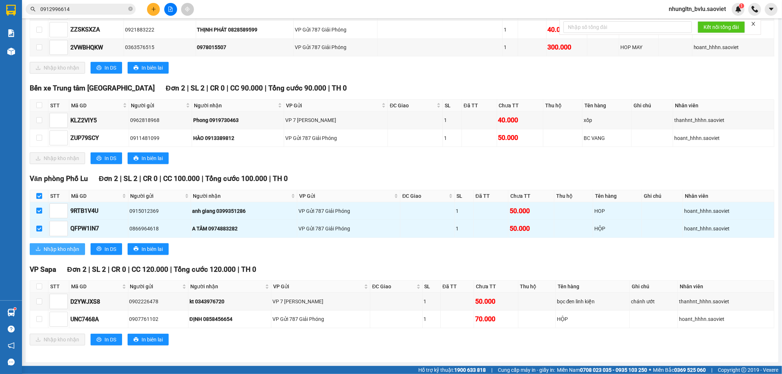
click at [71, 252] on span "Nhập kho nhận" at bounding box center [62, 249] width 36 height 8
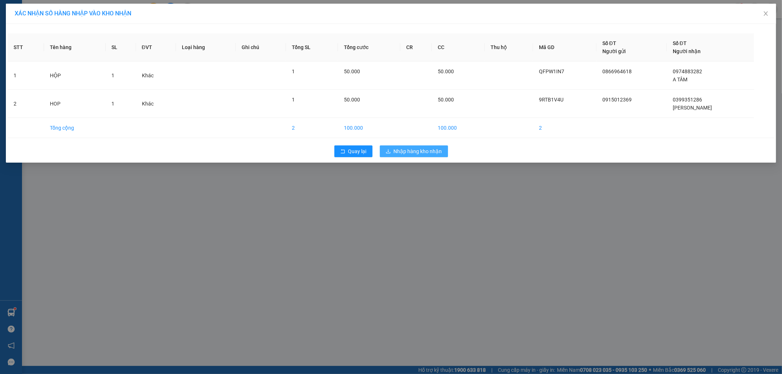
click at [401, 151] on span "Nhập hàng kho nhận" at bounding box center [418, 151] width 48 height 8
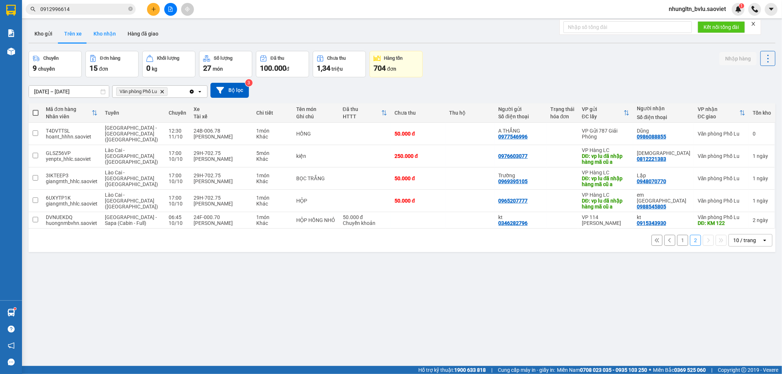
click at [94, 32] on button "Kho nhận" at bounding box center [105, 34] width 34 height 18
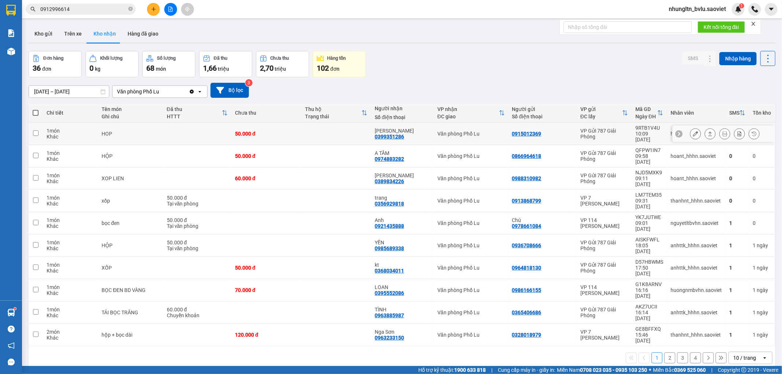
click at [306, 131] on td at bounding box center [336, 134] width 70 height 22
checkbox input "true"
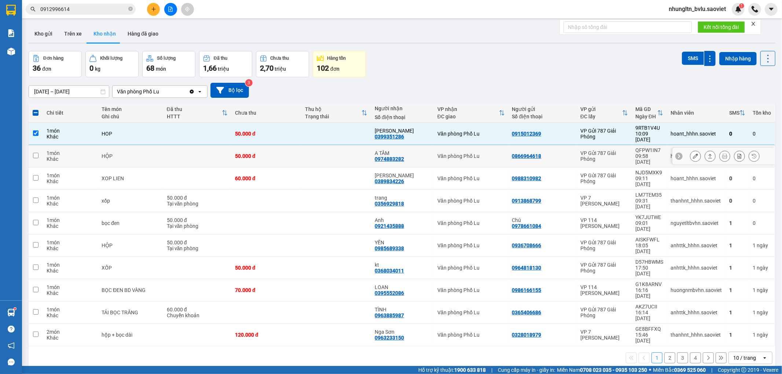
click at [301, 153] on td at bounding box center [336, 156] width 70 height 22
checkbox input "true"
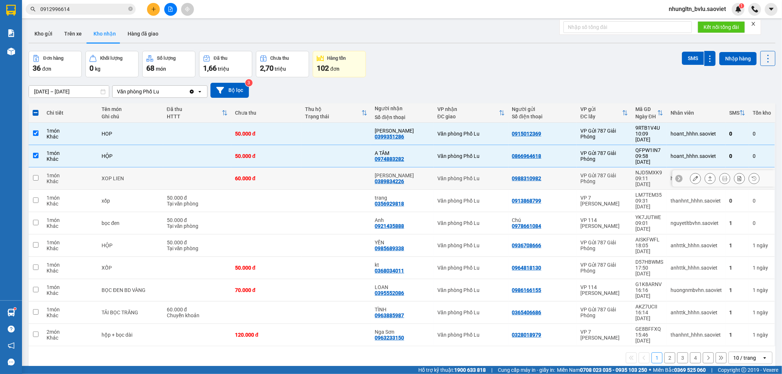
click at [301, 168] on td at bounding box center [336, 179] width 70 height 22
checkbox input "true"
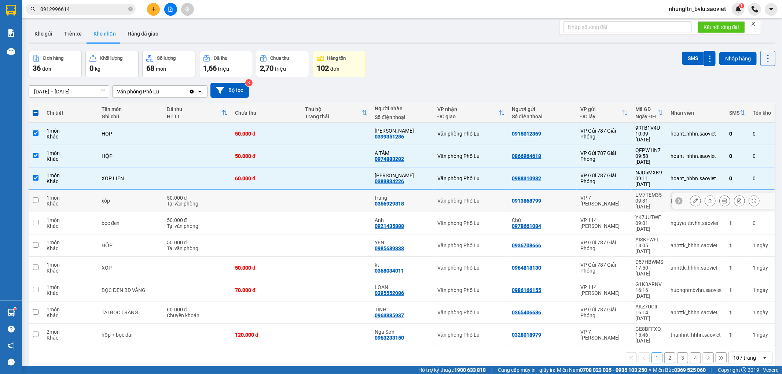
click at [298, 190] on td at bounding box center [266, 201] width 70 height 22
checkbox input "true"
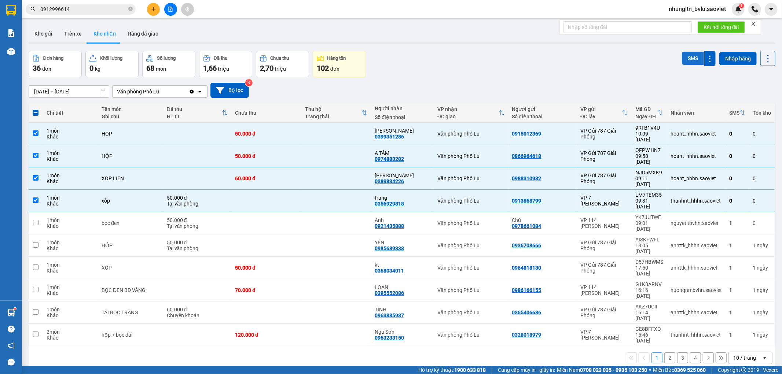
click at [683, 63] on button "SMS" at bounding box center [693, 58] width 22 height 13
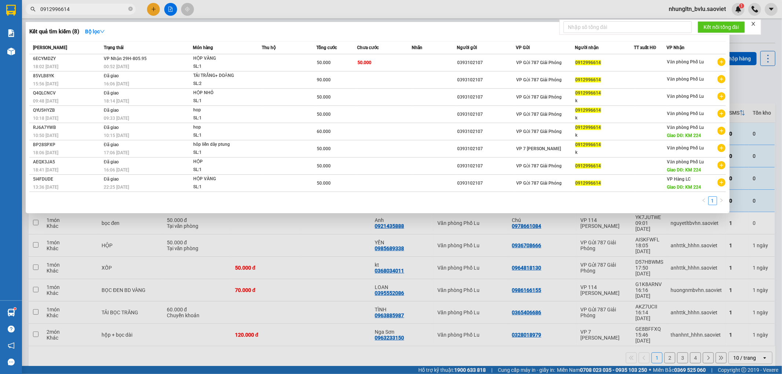
click at [87, 12] on input "0912996614" at bounding box center [83, 9] width 87 height 8
click at [86, 12] on input "0912996614" at bounding box center [83, 9] width 87 height 8
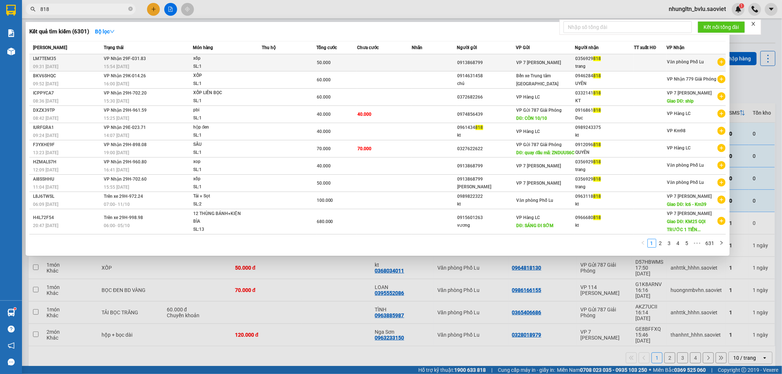
type input "818"
click at [356, 62] on div "50.000" at bounding box center [337, 63] width 40 height 8
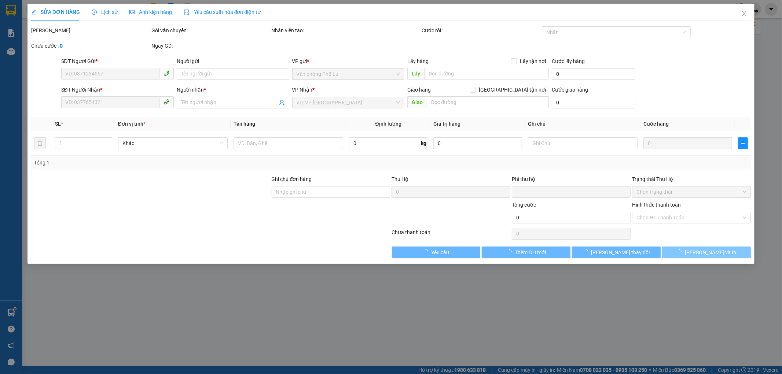
type input "0913868799"
type input "0356929818"
type input "trang"
type input "0"
type input "50.000"
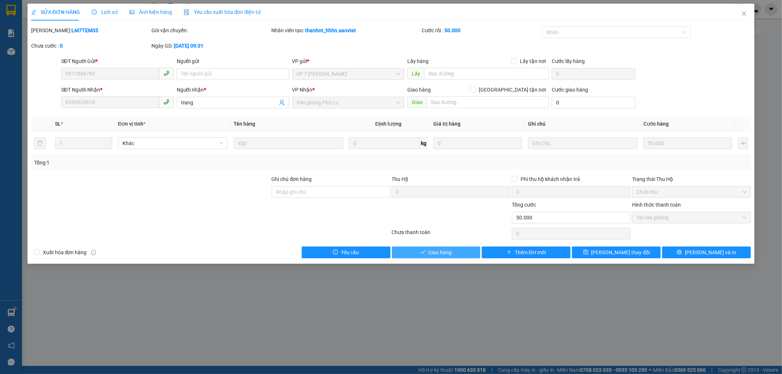
click at [445, 253] on span "Giao hàng" at bounding box center [440, 253] width 23 height 8
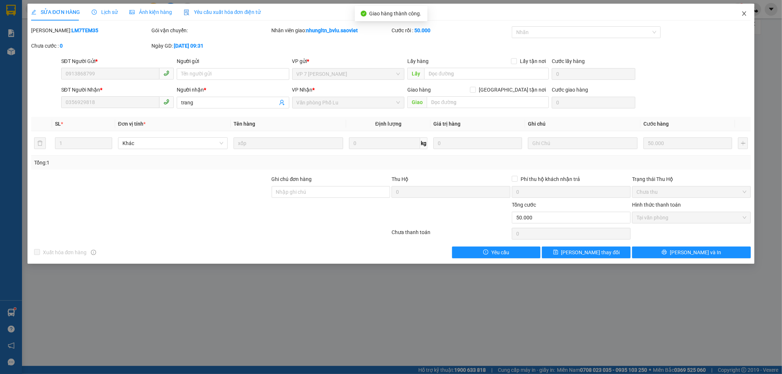
click at [747, 14] on icon "close" at bounding box center [744, 14] width 6 height 6
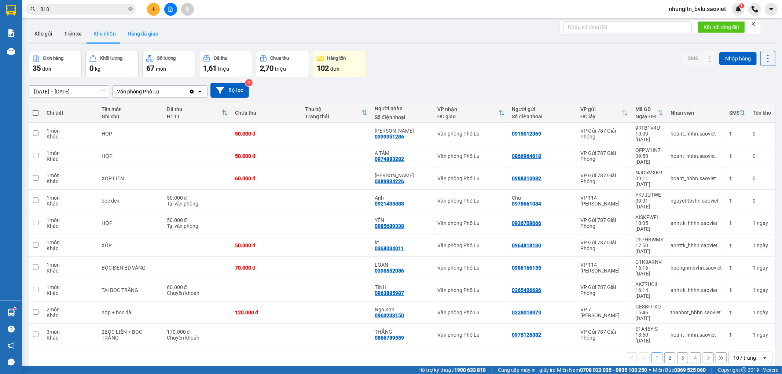
click at [137, 30] on button "Hàng đã giao" at bounding box center [143, 34] width 43 height 18
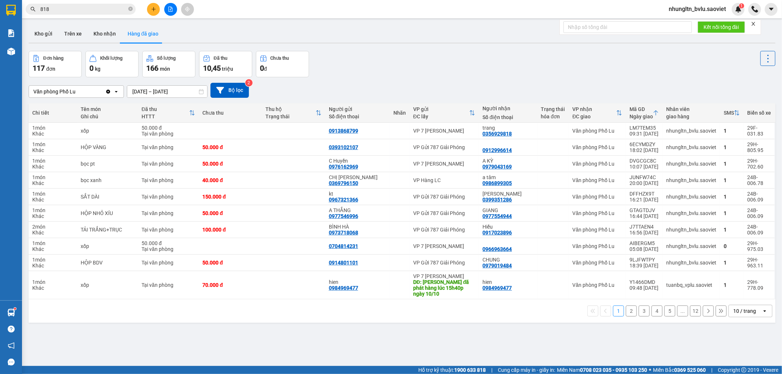
click at [94, 8] on input "818" at bounding box center [83, 9] width 87 height 8
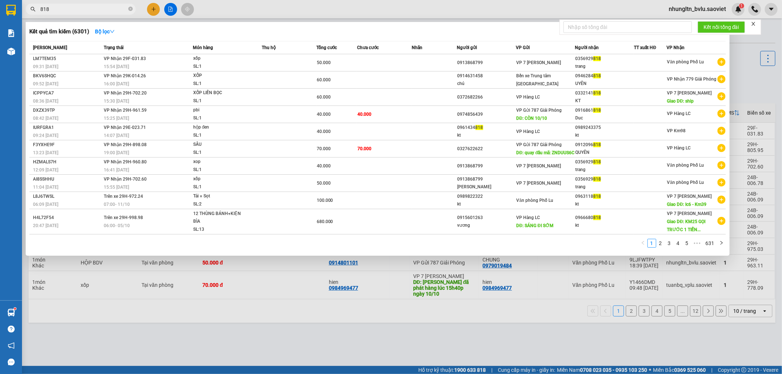
click at [94, 8] on input "818" at bounding box center [83, 9] width 87 height 8
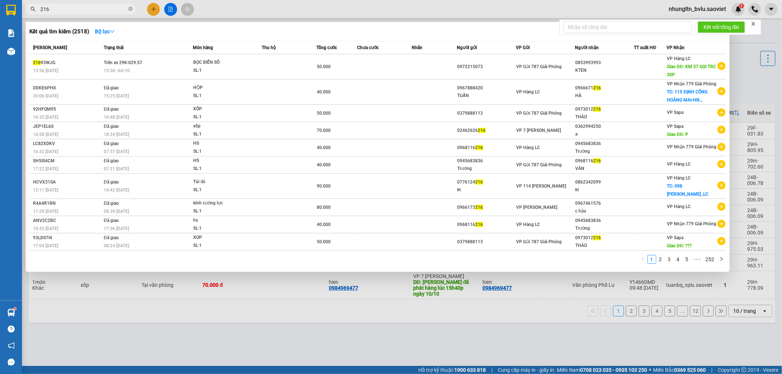
click at [55, 10] on input "216" at bounding box center [83, 9] width 87 height 8
type input "216"
click at [337, 12] on div at bounding box center [391, 187] width 782 height 374
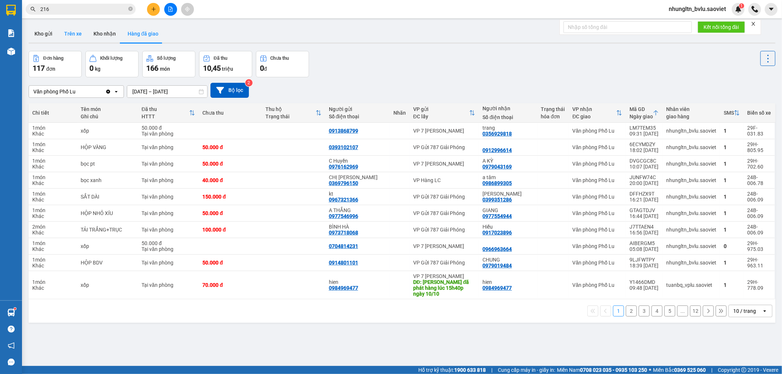
click at [73, 36] on button "Trên xe" at bounding box center [72, 34] width 29 height 18
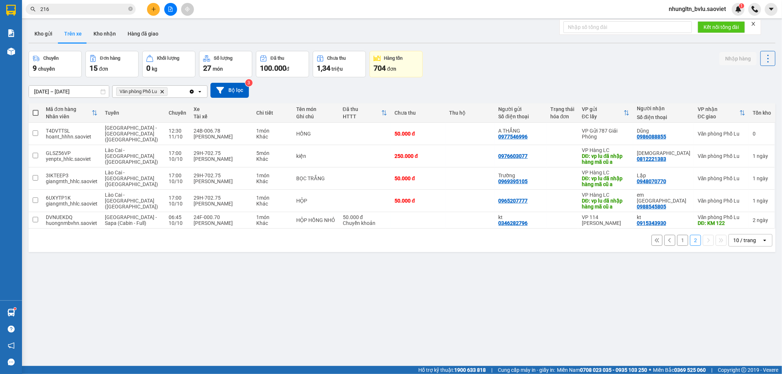
click at [677, 235] on button "1" at bounding box center [682, 240] width 11 height 11
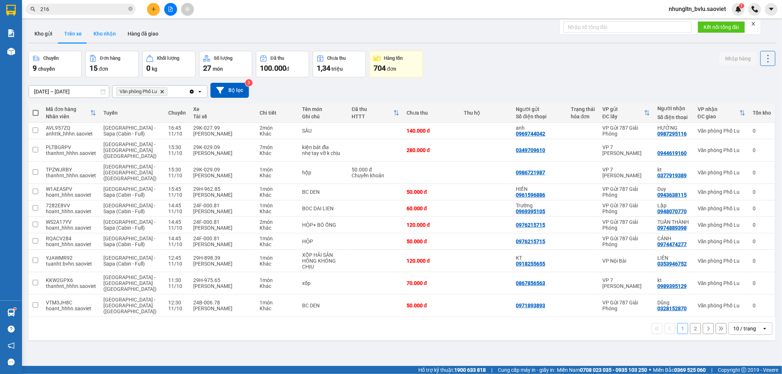
click at [97, 33] on button "Kho nhận" at bounding box center [105, 34] width 34 height 18
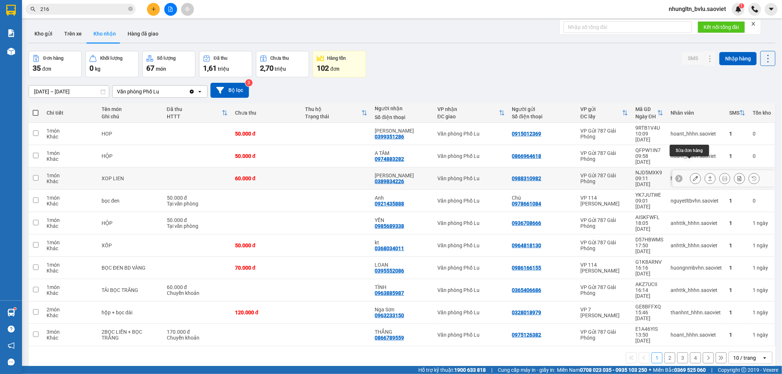
click at [693, 176] on icon at bounding box center [695, 178] width 5 height 5
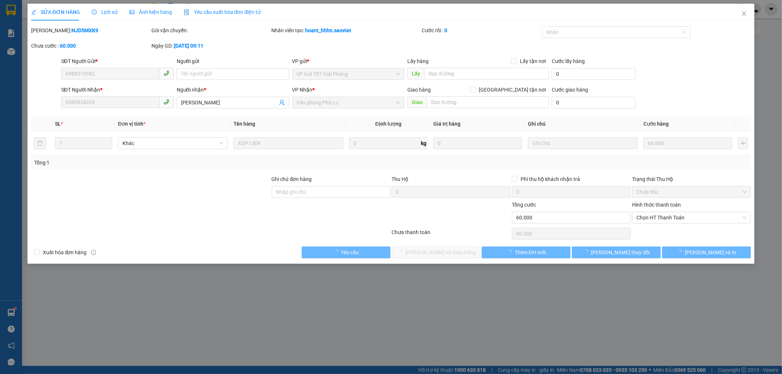
type input "0988310982"
type input "0389834226"
type input "Anh Điệp"
type input "0"
type input "60.000"
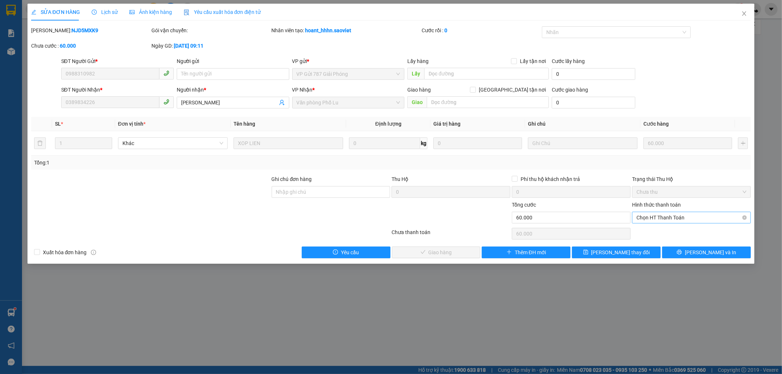
click at [684, 219] on span "Chọn HT Thanh Toán" at bounding box center [691, 217] width 110 height 11
click at [682, 232] on div "Tại văn phòng" at bounding box center [692, 232] width 110 height 8
type input "0"
click at [449, 252] on span "Lưu và Giao hàng" at bounding box center [441, 253] width 70 height 8
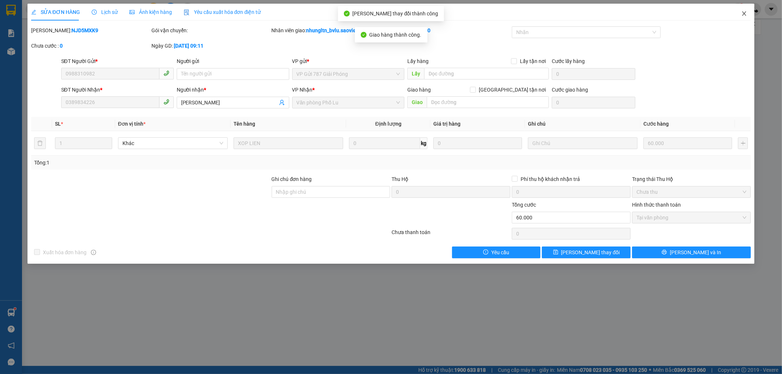
click at [745, 15] on icon "close" at bounding box center [744, 13] width 4 height 4
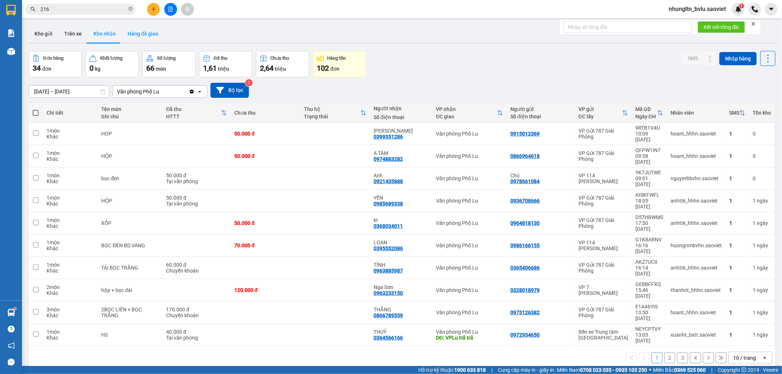
click at [142, 35] on button "Hàng đã giao" at bounding box center [143, 34] width 43 height 18
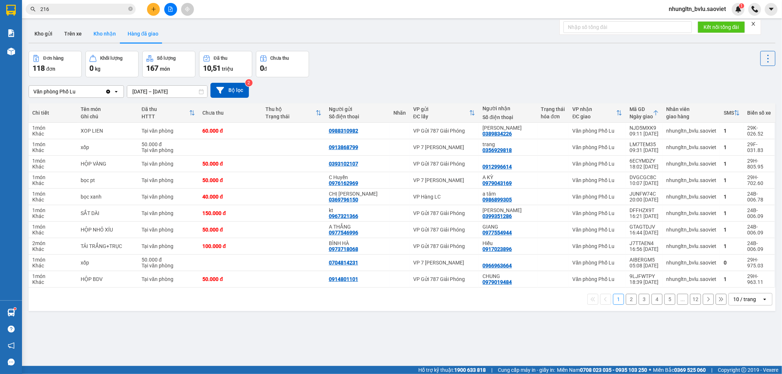
click at [99, 33] on button "Kho nhận" at bounding box center [105, 34] width 34 height 18
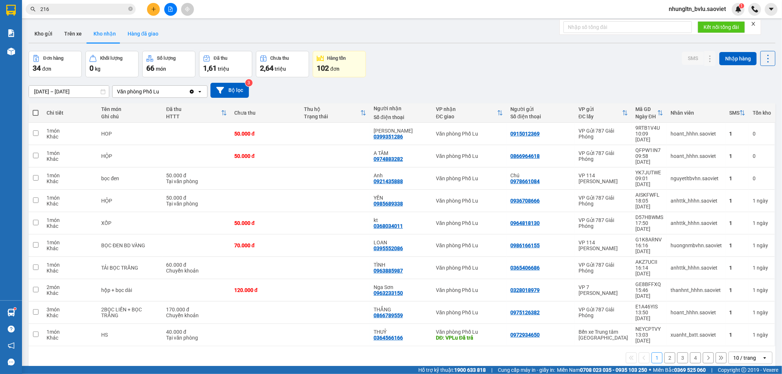
click at [145, 36] on button "Hàng đã giao" at bounding box center [143, 34] width 43 height 18
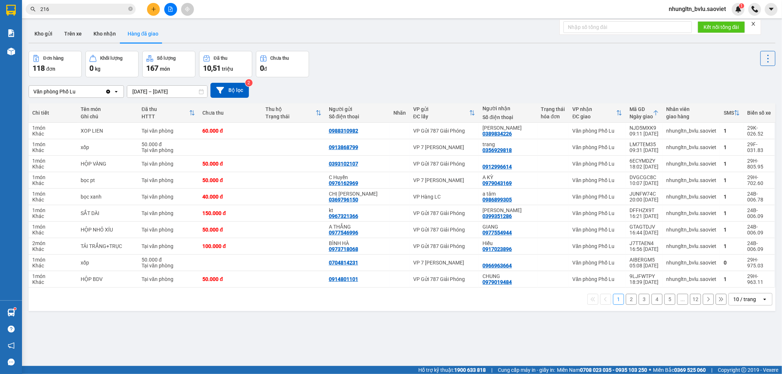
click at [89, 10] on input "216" at bounding box center [83, 9] width 87 height 8
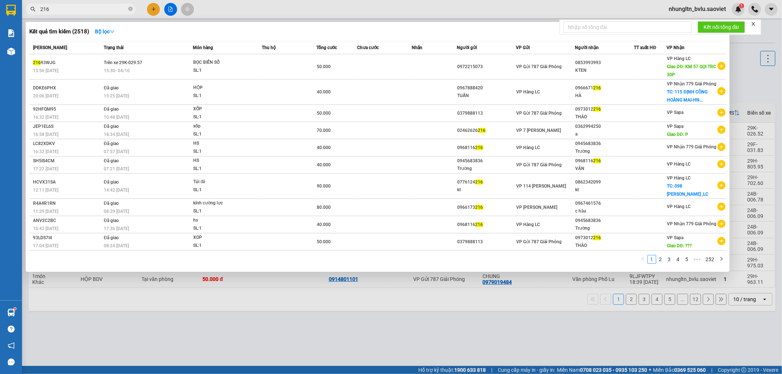
click at [89, 10] on input "216" at bounding box center [83, 9] width 87 height 8
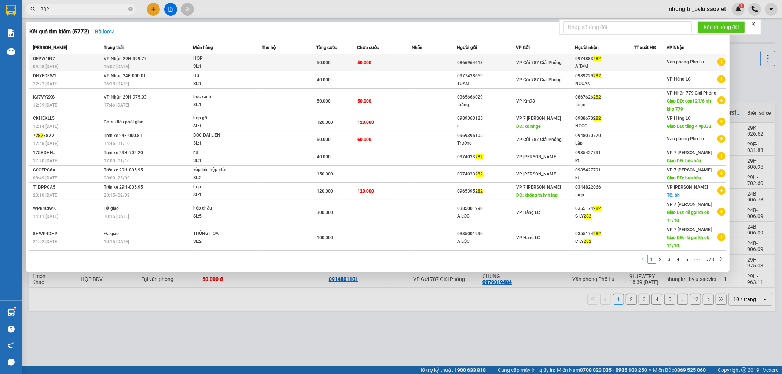
type input "282"
click at [317, 63] on span "50.000" at bounding box center [324, 62] width 14 height 5
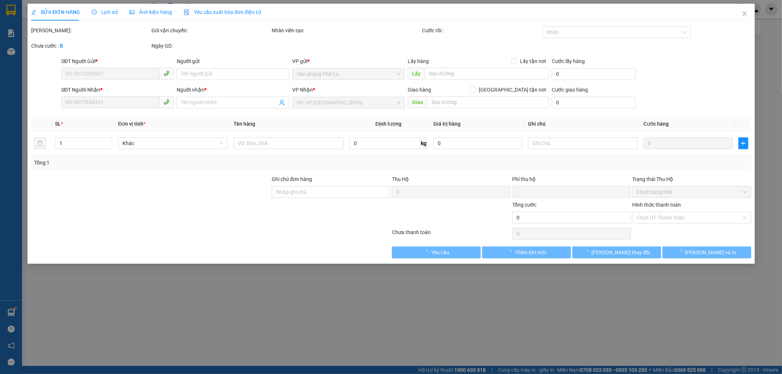
type input "0866964618"
type input "0974883282"
type input "A TÂM"
type input "0"
type input "50.000"
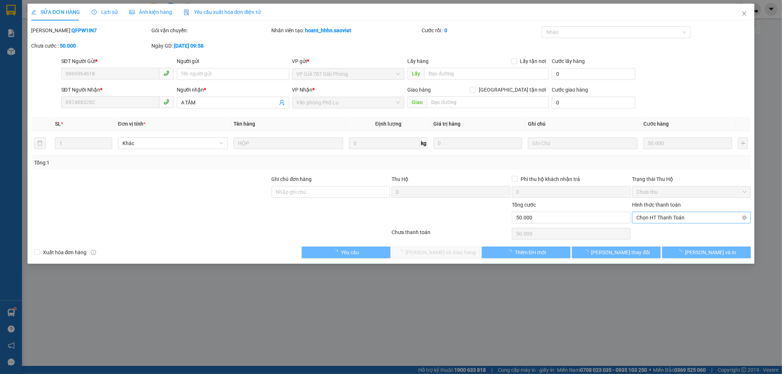
click at [691, 218] on span "Chọn HT Thanh Toán" at bounding box center [691, 217] width 110 height 11
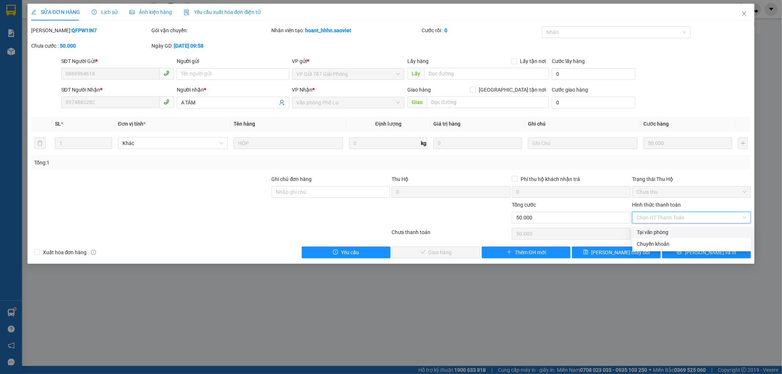
click at [683, 232] on div "Tại văn phòng" at bounding box center [692, 232] width 110 height 8
type input "0"
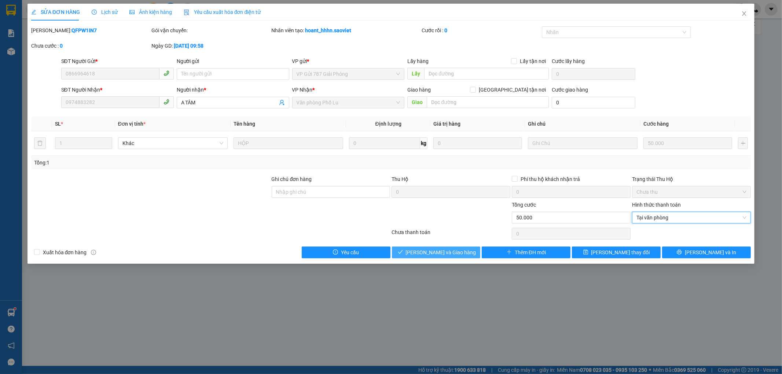
click at [437, 250] on span "Lưu và Giao hàng" at bounding box center [441, 253] width 70 height 8
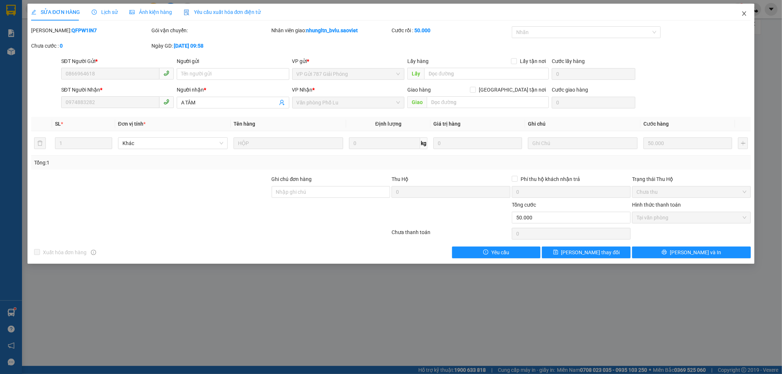
click at [745, 15] on icon "close" at bounding box center [744, 13] width 4 height 4
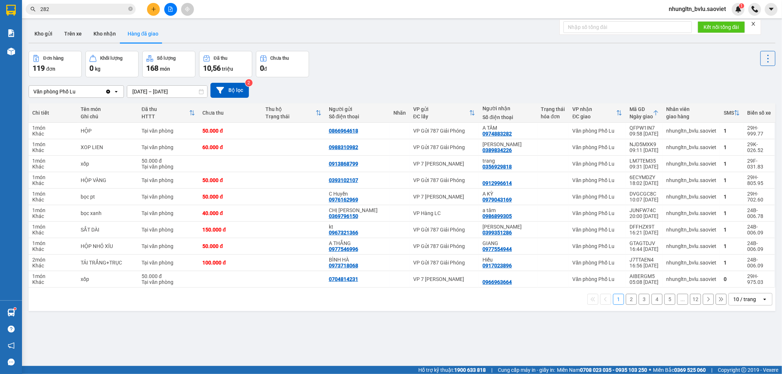
click at [152, 11] on button at bounding box center [153, 9] width 13 height 13
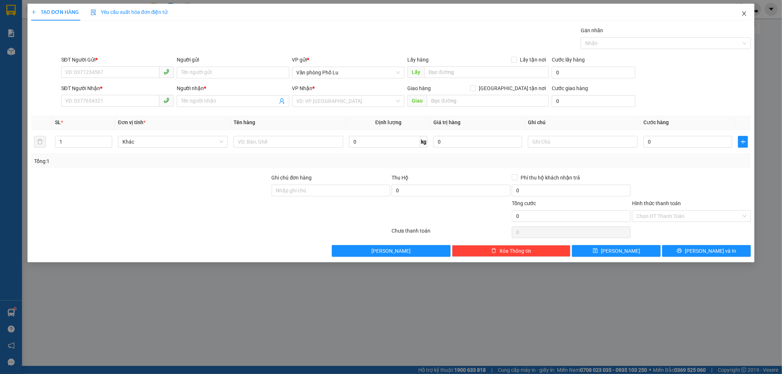
click at [745, 14] on icon "close" at bounding box center [744, 14] width 6 height 6
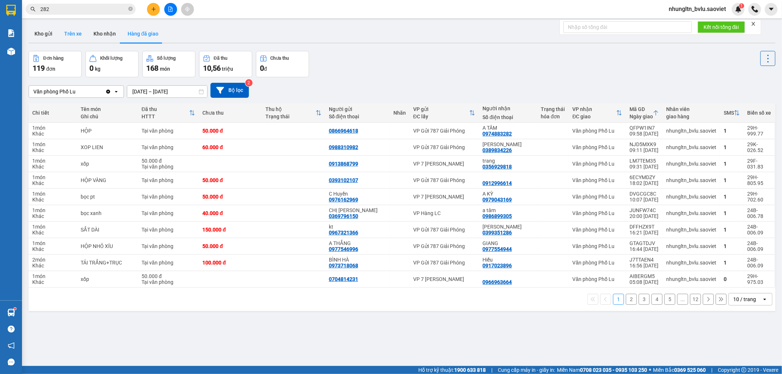
click at [76, 32] on button "Trên xe" at bounding box center [72, 34] width 29 height 18
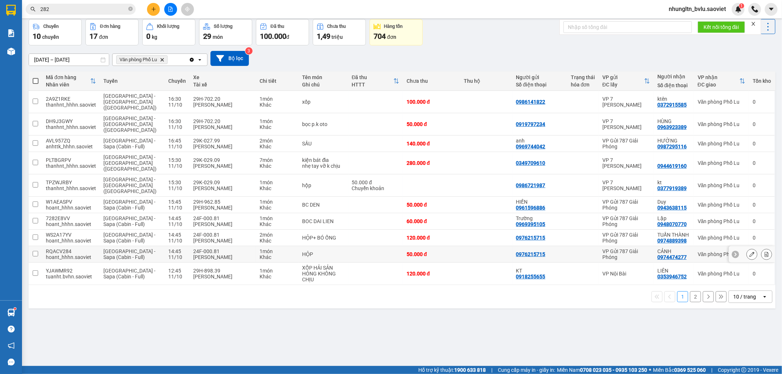
scroll to position [34, 0]
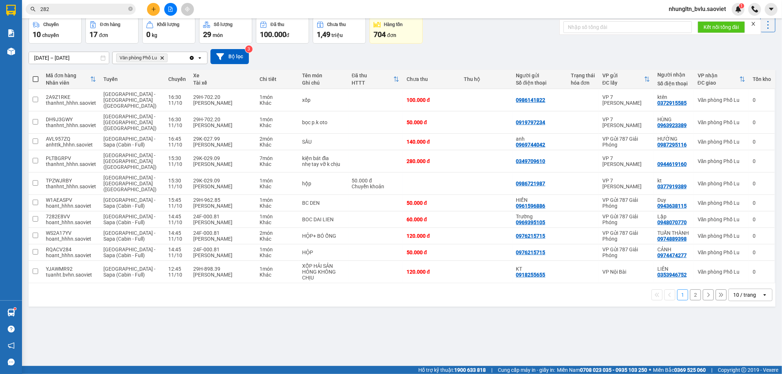
click at [690, 290] on button "2" at bounding box center [695, 295] width 11 height 11
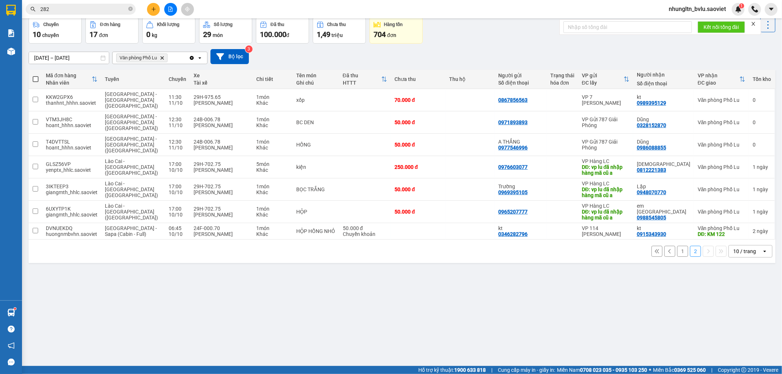
click at [167, 11] on button at bounding box center [170, 9] width 13 height 13
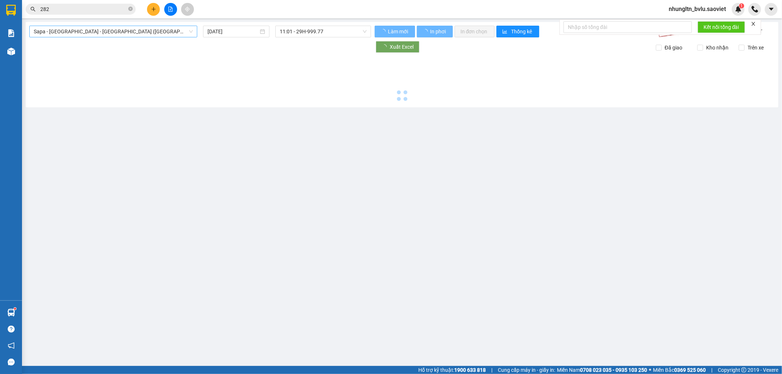
click at [112, 31] on span "Sapa - Lào Cai - Hà Nội (Giường)" at bounding box center [113, 31] width 159 height 11
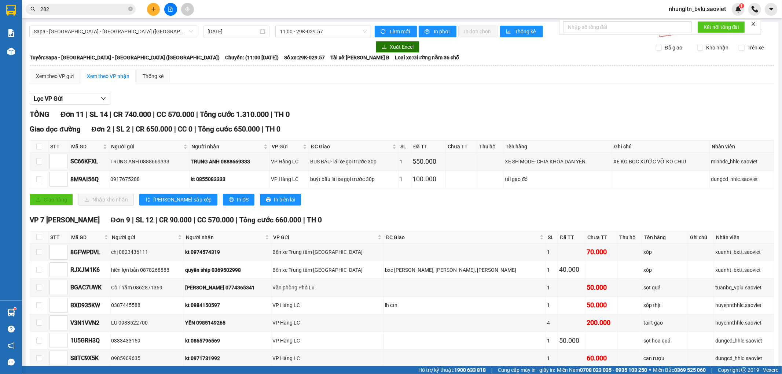
click at [265, 7] on div "Kết quả tìm kiếm ( 5772 ) Bộ lọc Mã ĐH Trạng thái Món hàng Thu hộ Tổng cước Chư…" at bounding box center [391, 9] width 782 height 18
click at [154, 32] on span "Sapa - Lào Cai - Hà Nội (Giường)" at bounding box center [113, 31] width 159 height 11
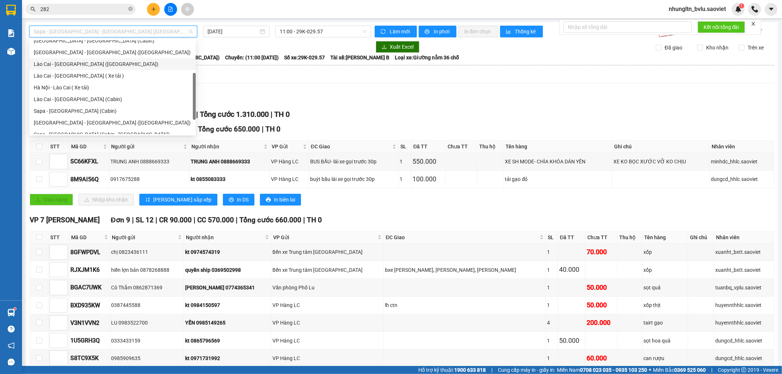
scroll to position [59, 0]
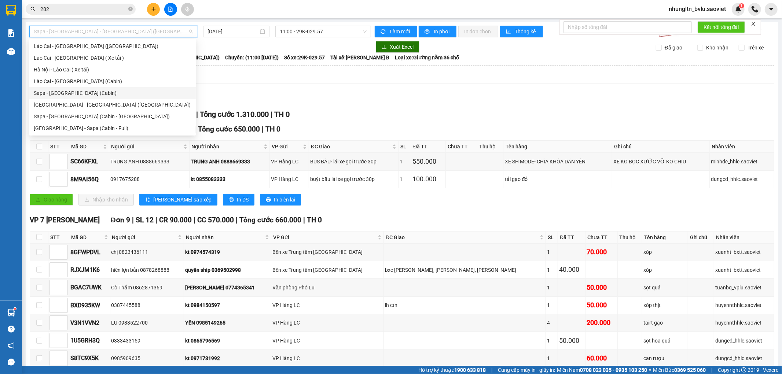
click at [89, 93] on div "Sapa - [GEOGRAPHIC_DATA] (Cabin)" at bounding box center [113, 93] width 158 height 8
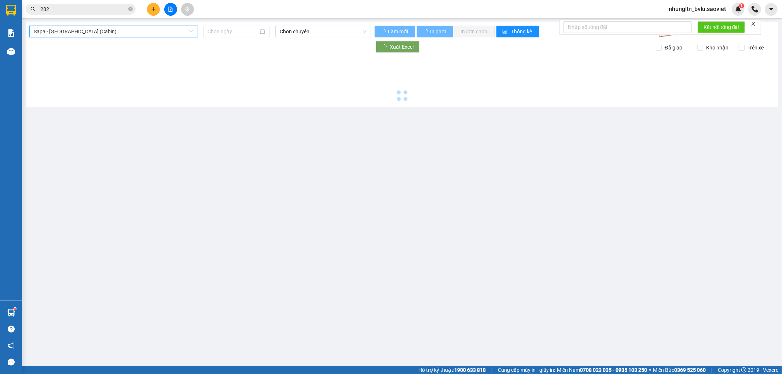
type input "11/10/2025"
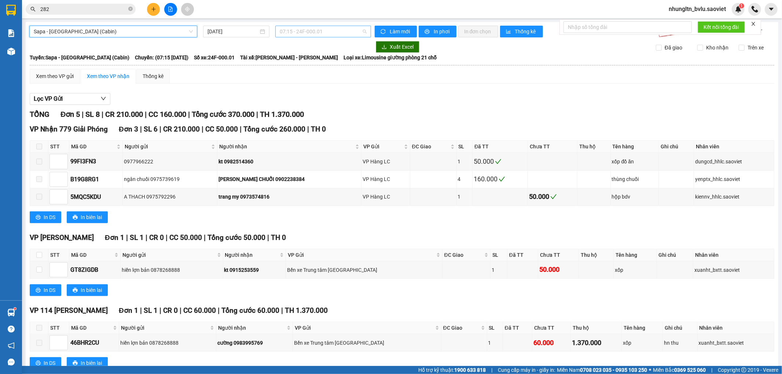
click at [320, 32] on span "07:15 - 24F-000.01" at bounding box center [323, 31] width 87 height 11
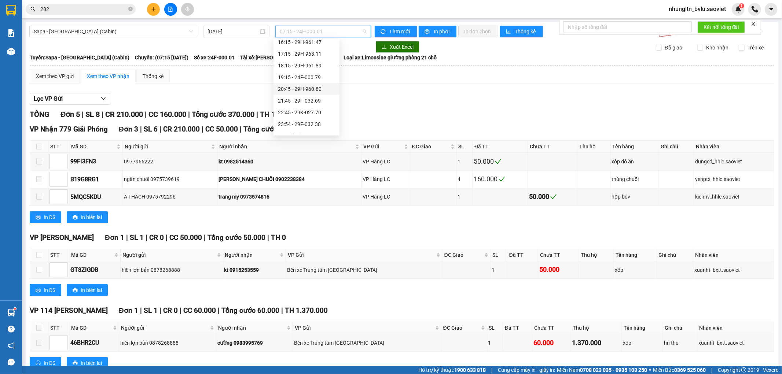
scroll to position [163, 0]
click at [325, 70] on div "15:15 - 29G-011.96" at bounding box center [306, 71] width 57 height 8
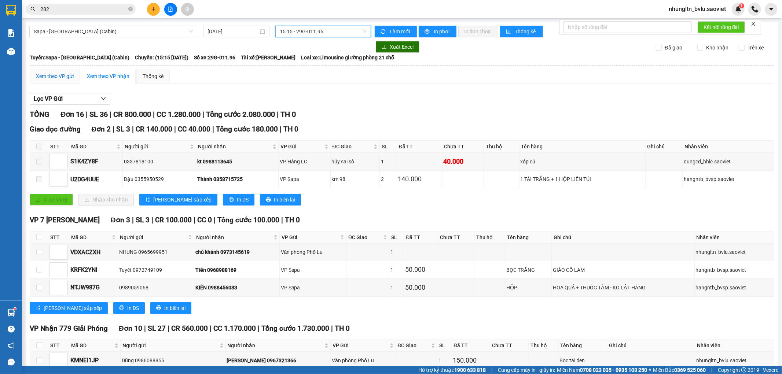
click at [68, 80] on div "Xem theo VP gửi" at bounding box center [55, 76] width 38 height 8
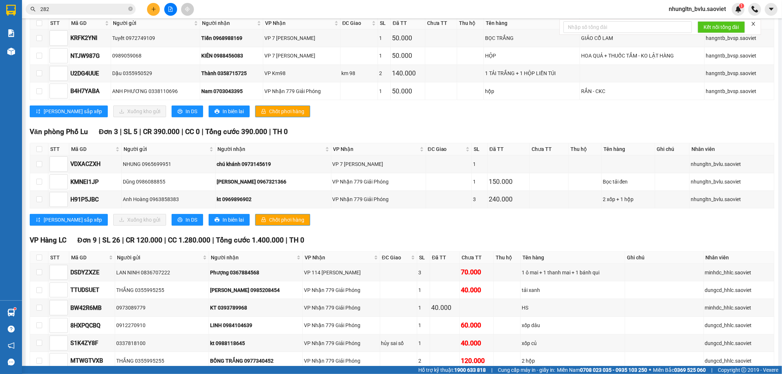
scroll to position [104, 0]
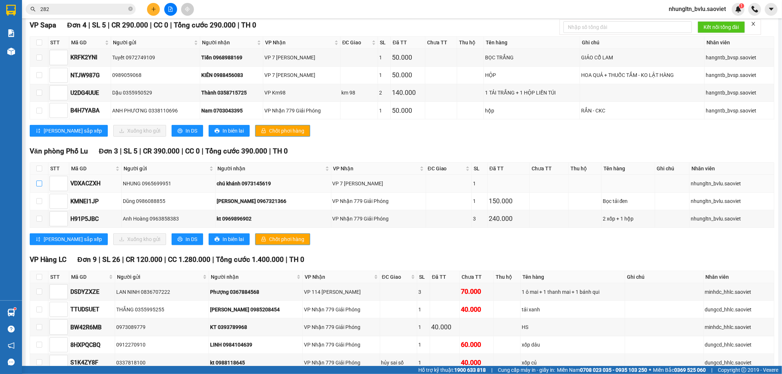
click at [38, 187] on label at bounding box center [39, 184] width 6 height 8
click at [38, 187] on input "checkbox" at bounding box center [39, 184] width 6 height 6
checkbox input "true"
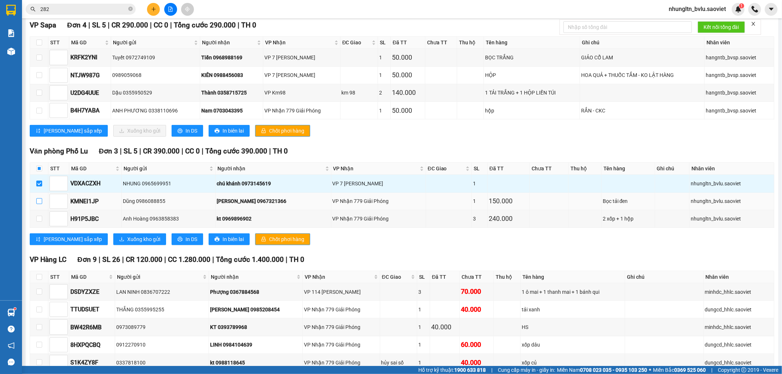
click at [39, 205] on label at bounding box center [39, 201] width 6 height 8
click at [39, 204] on input "checkbox" at bounding box center [39, 201] width 6 height 6
checkbox input "true"
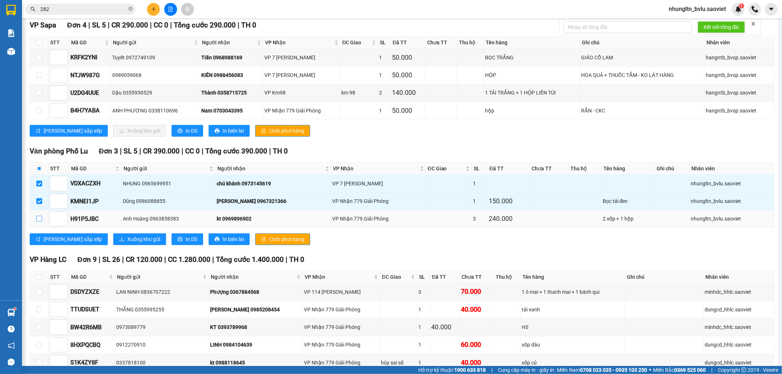
click at [39, 222] on input "checkbox" at bounding box center [39, 219] width 6 height 6
checkbox input "true"
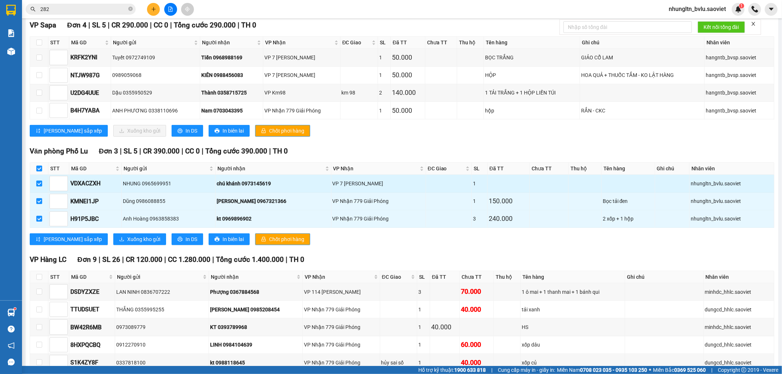
click at [39, 187] on input "checkbox" at bounding box center [39, 184] width 6 height 6
checkbox input "false"
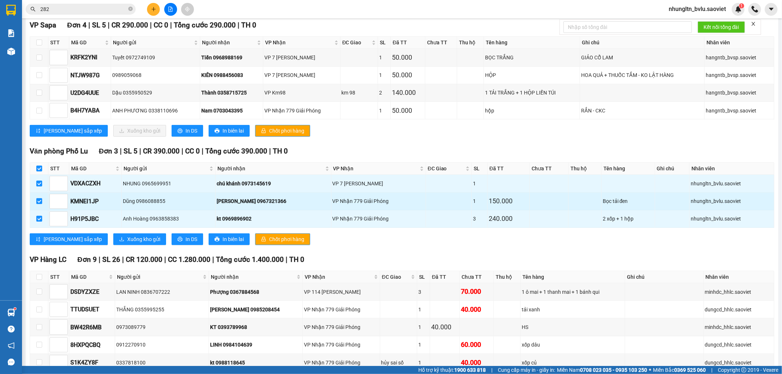
checkbox input "false"
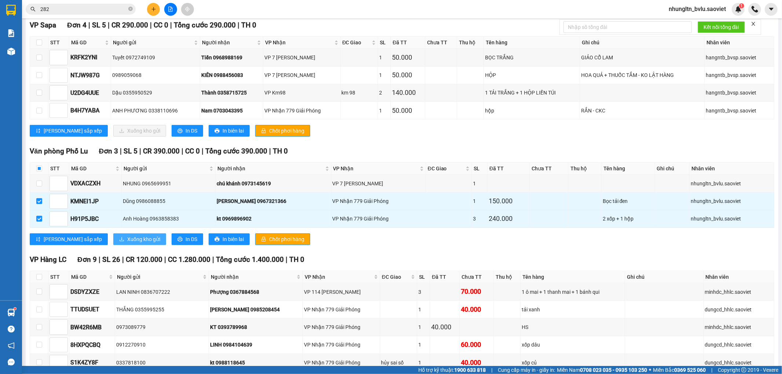
click at [127, 243] on span "Xuống kho gửi" at bounding box center [143, 239] width 33 height 8
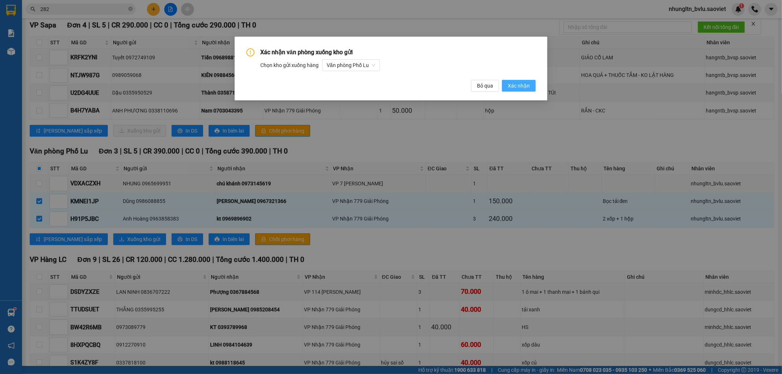
click at [508, 85] on button "Xác nhận" at bounding box center [519, 86] width 34 height 12
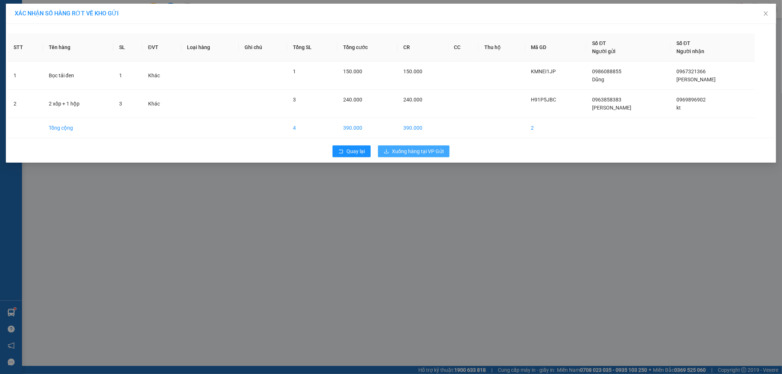
click at [418, 153] on span "Xuống hàng tại VP Gửi" at bounding box center [418, 151] width 52 height 8
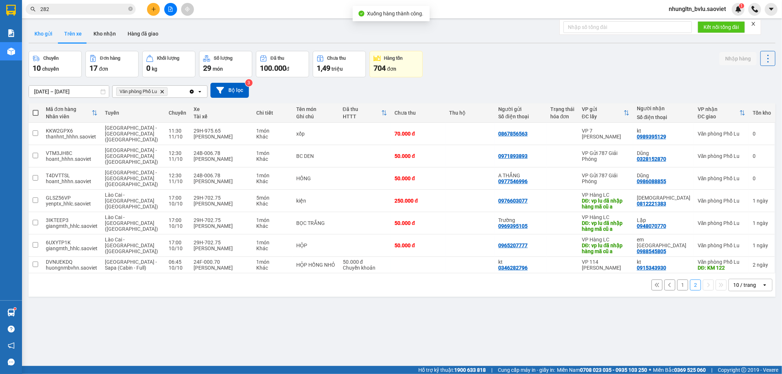
click at [39, 33] on button "Kho gửi" at bounding box center [44, 34] width 30 height 18
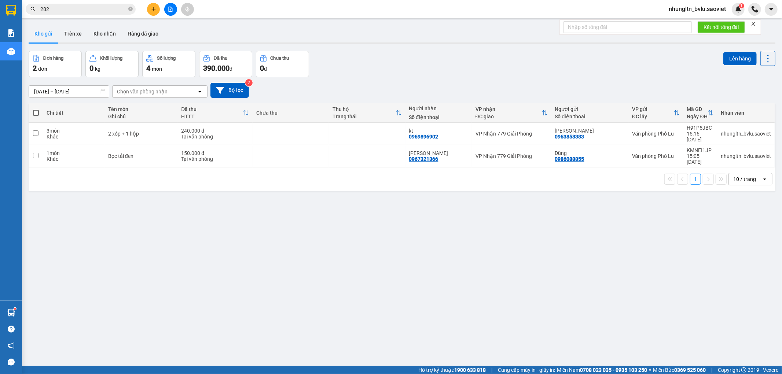
click at [85, 11] on input "282" at bounding box center [83, 9] width 87 height 8
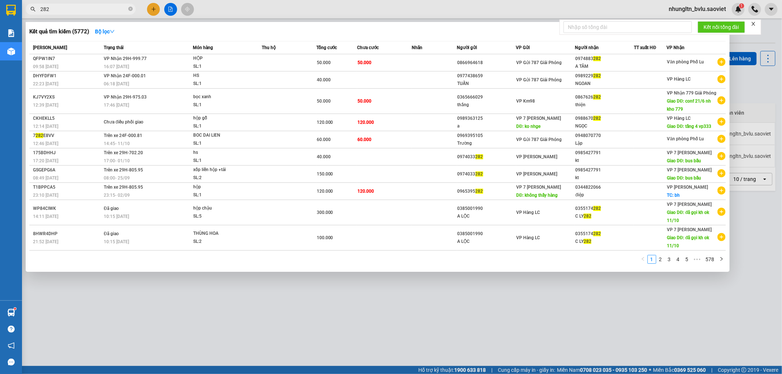
click at [85, 11] on input "282" at bounding box center [83, 9] width 87 height 8
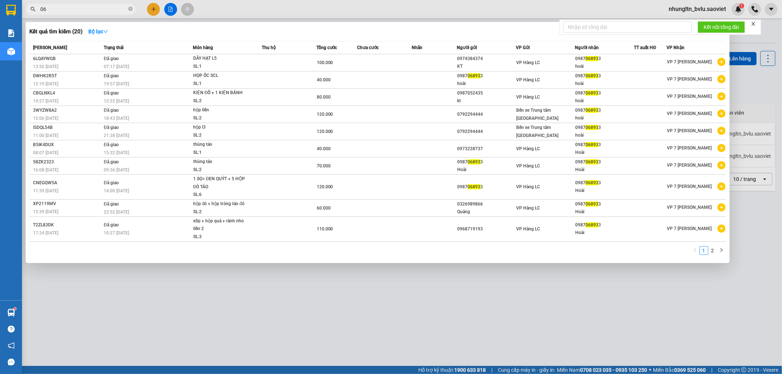
type input "0"
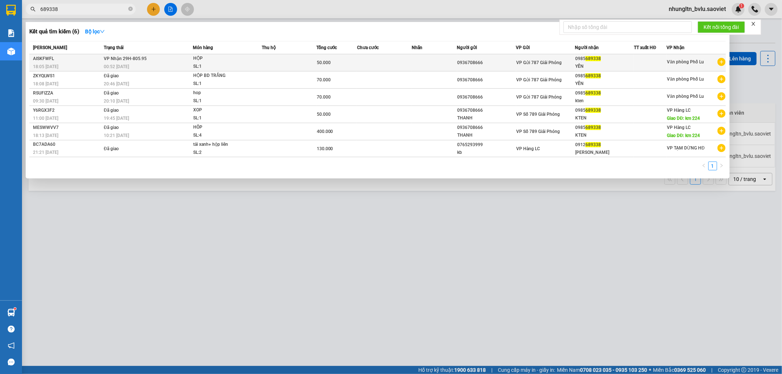
type input "689338"
click at [278, 63] on td at bounding box center [289, 62] width 55 height 17
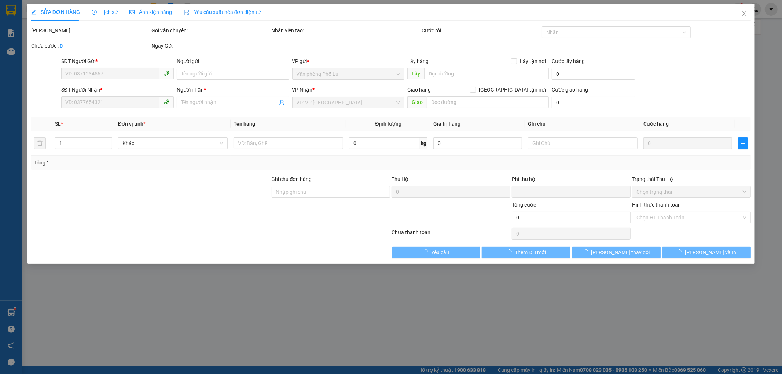
type input "0936708666"
type input "0985689338"
type input "YẾN"
type input "0"
type input "50.000"
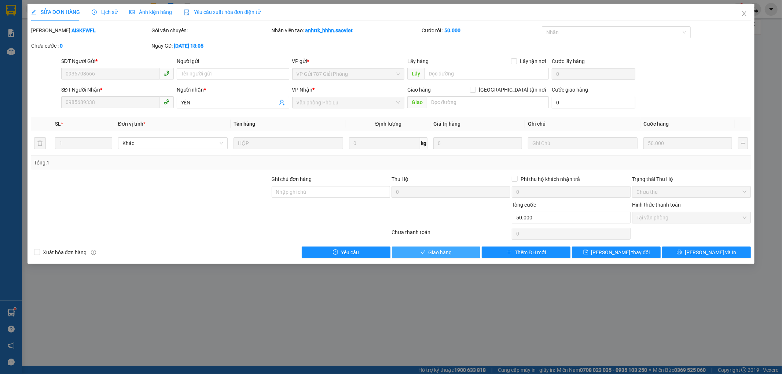
click at [434, 250] on span "Giao hàng" at bounding box center [440, 253] width 23 height 8
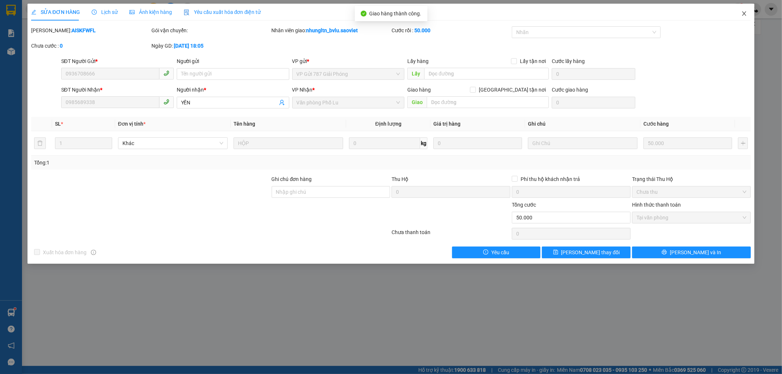
click at [748, 15] on span "Close" at bounding box center [744, 14] width 21 height 21
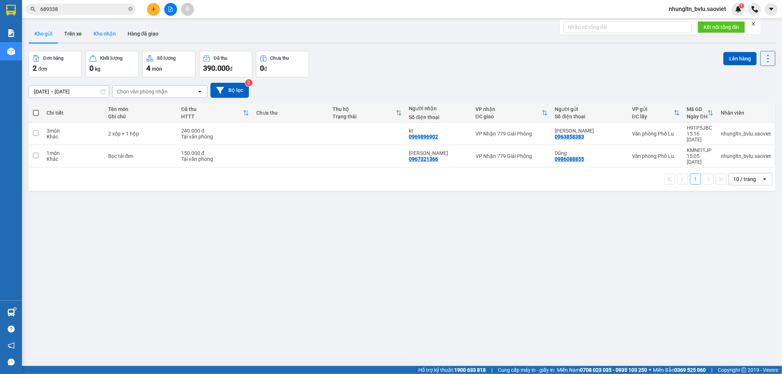
click at [104, 29] on button "Kho nhận" at bounding box center [105, 34] width 34 height 18
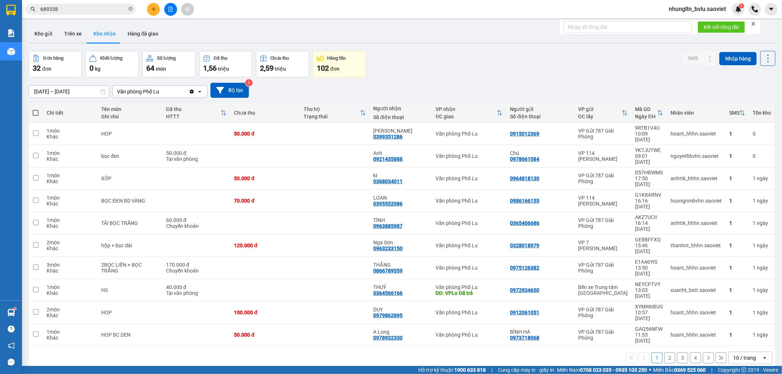
click at [690, 353] on button "4" at bounding box center [695, 358] width 11 height 11
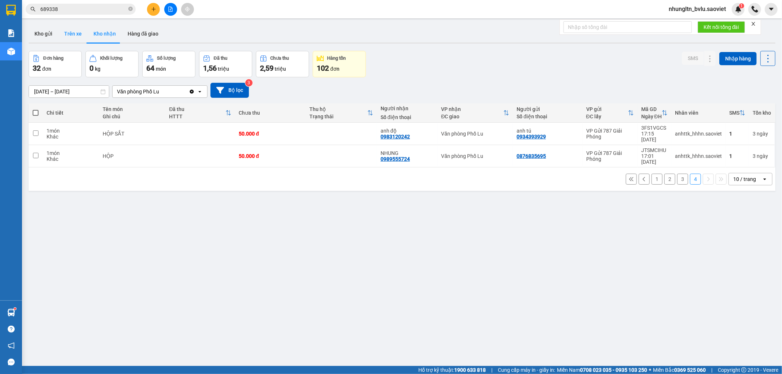
click at [65, 35] on button "Trên xe" at bounding box center [72, 34] width 29 height 18
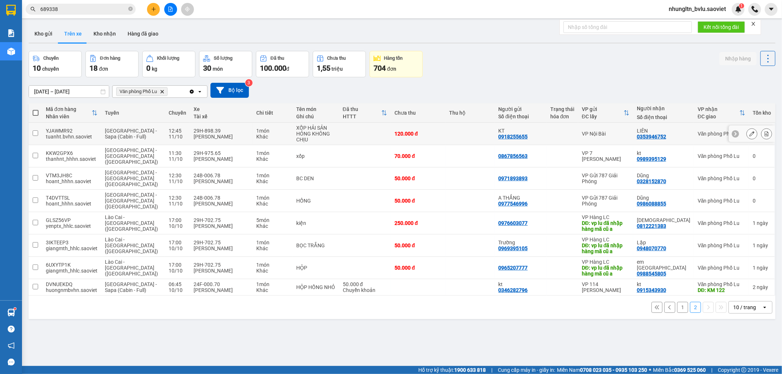
click at [361, 136] on td at bounding box center [365, 134] width 52 height 22
checkbox input "true"
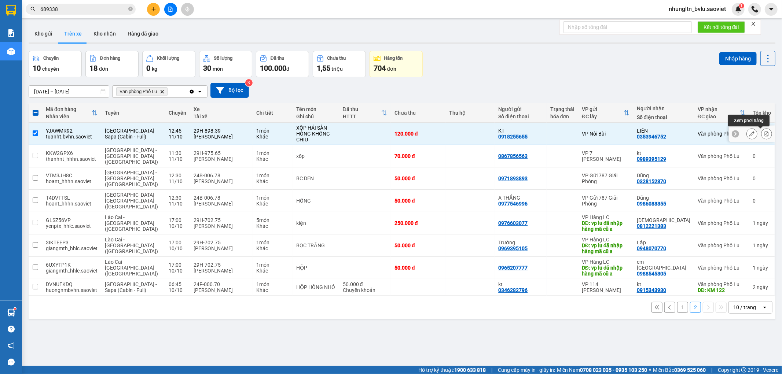
click at [764, 135] on button at bounding box center [766, 134] width 10 height 13
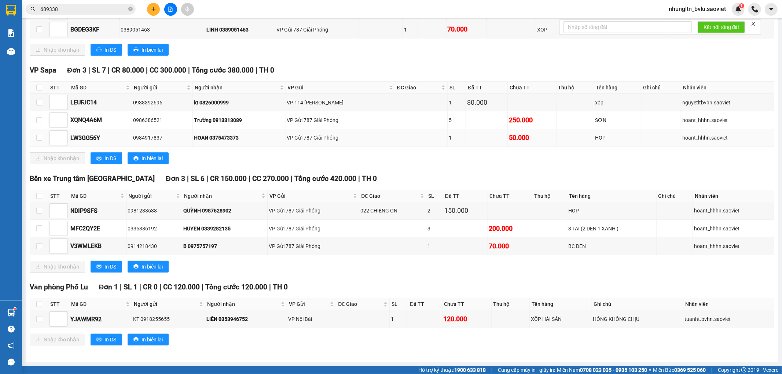
scroll to position [246, 0]
click at [39, 319] on input "checkbox" at bounding box center [39, 319] width 6 height 6
checkbox input "true"
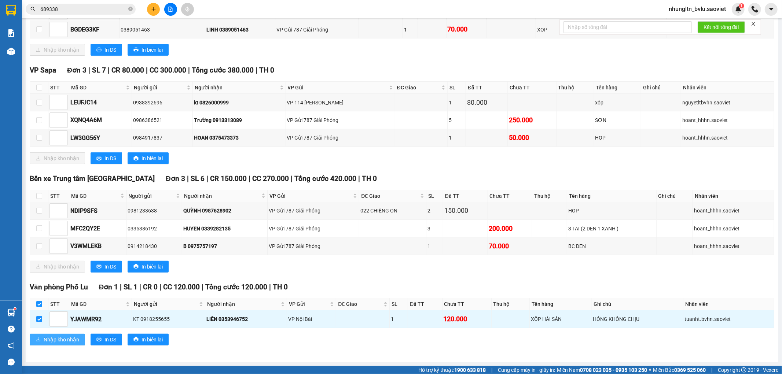
click at [40, 341] on icon "download" at bounding box center [38, 339] width 5 height 5
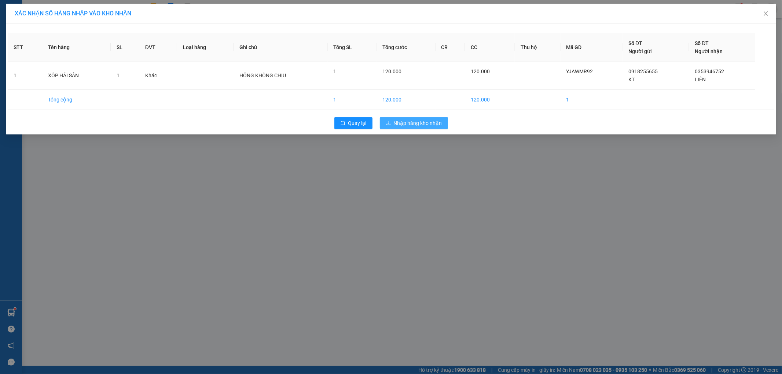
click at [437, 127] on button "Nhập hàng kho nhận" at bounding box center [414, 123] width 68 height 12
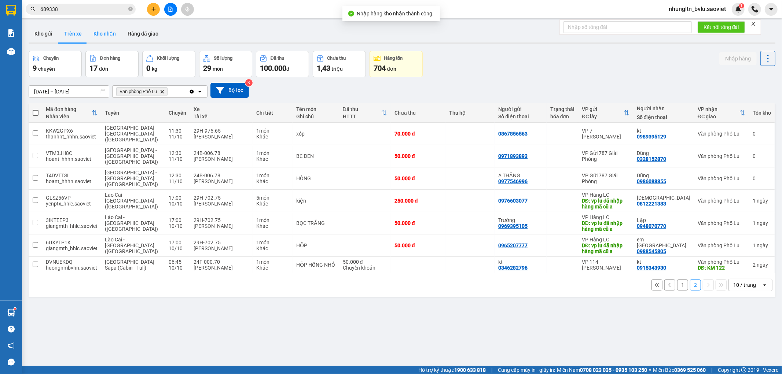
click at [105, 34] on button "Kho nhận" at bounding box center [105, 34] width 34 height 18
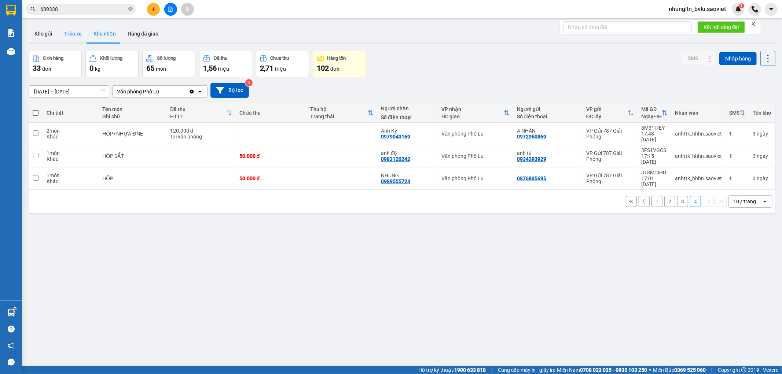
click at [68, 35] on button "Trên xe" at bounding box center [72, 34] width 29 height 18
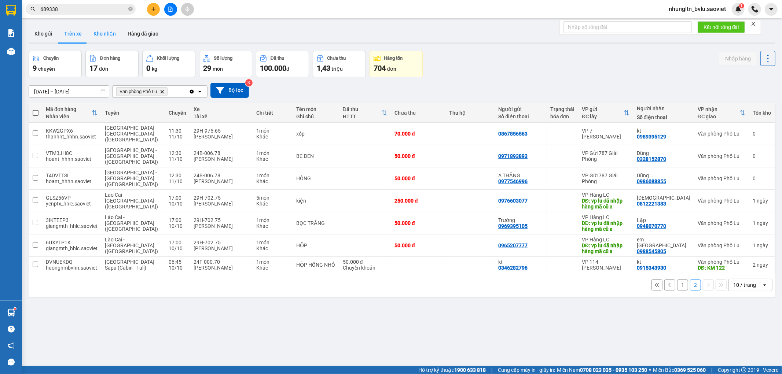
click at [107, 32] on button "Kho nhận" at bounding box center [105, 34] width 34 height 18
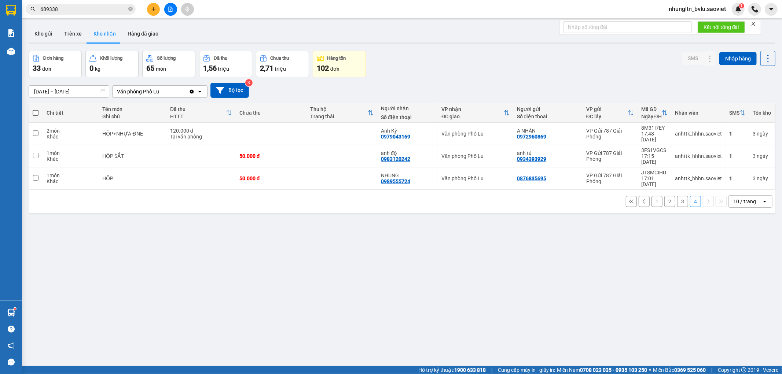
click at [651, 196] on button "1" at bounding box center [656, 201] width 11 height 11
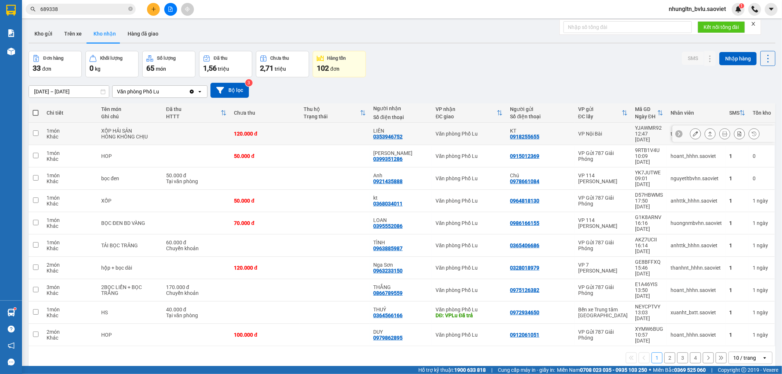
click at [187, 133] on td at bounding box center [196, 134] width 68 height 22
checkbox input "true"
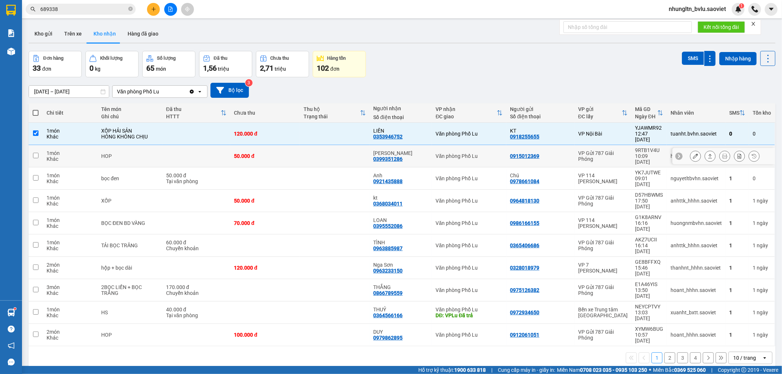
click at [186, 148] on td at bounding box center [196, 156] width 68 height 22
checkbox input "true"
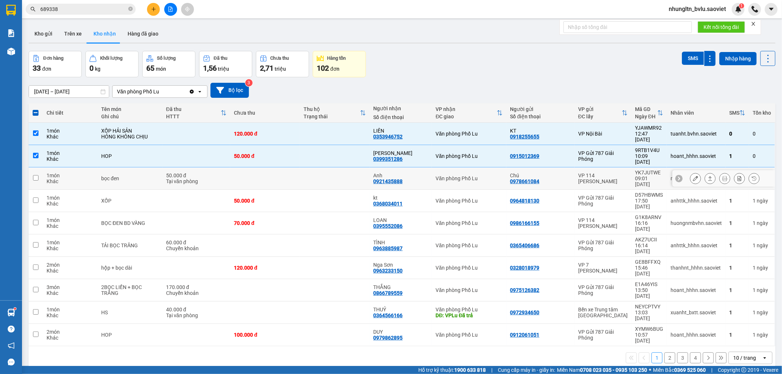
click at [217, 179] on div "Tại văn phòng" at bounding box center [196, 182] width 61 height 6
checkbox input "true"
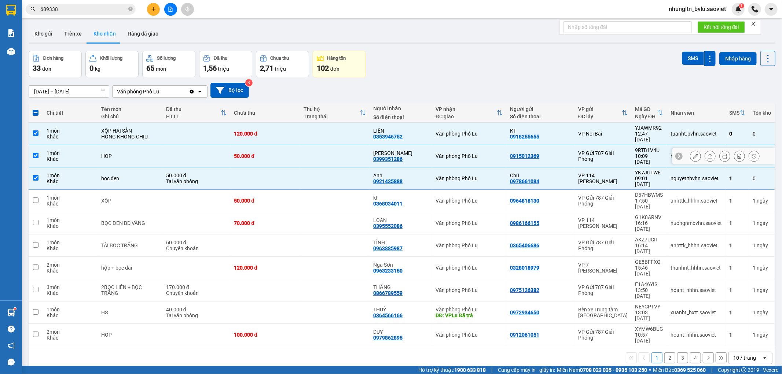
drag, startPoint x: 203, startPoint y: 151, endPoint x: 204, endPoint y: 160, distance: 9.6
click at [203, 151] on td at bounding box center [196, 156] width 68 height 22
checkbox input "false"
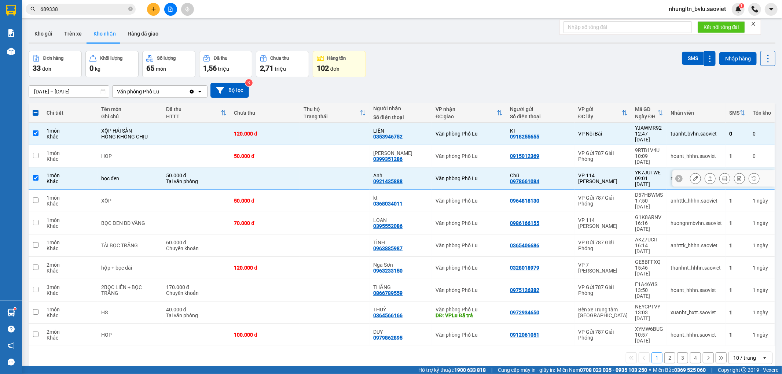
click at [205, 179] on div "Tại văn phòng" at bounding box center [196, 182] width 61 height 6
checkbox input "false"
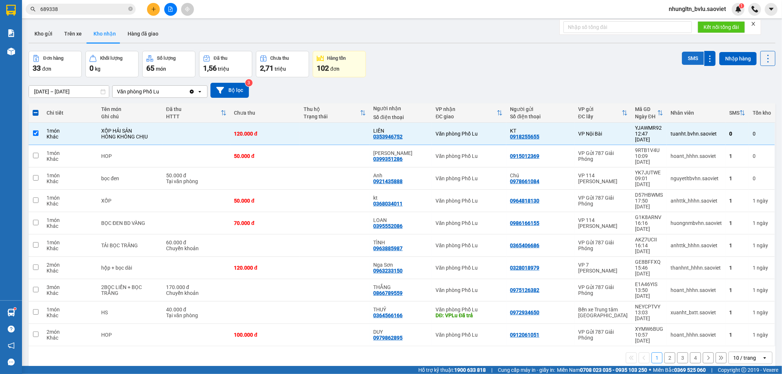
click at [682, 54] on button "SMS" at bounding box center [693, 58] width 22 height 13
click at [73, 10] on input "689338" at bounding box center [83, 9] width 87 height 8
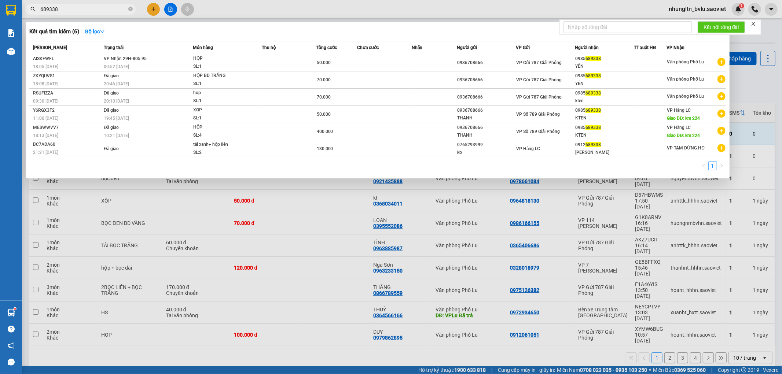
click at [73, 10] on input "689338" at bounding box center [83, 9] width 87 height 8
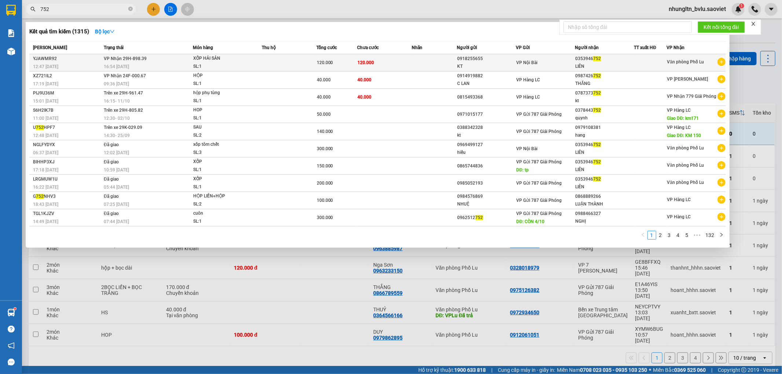
type input "752"
click at [272, 60] on td at bounding box center [289, 62] width 55 height 17
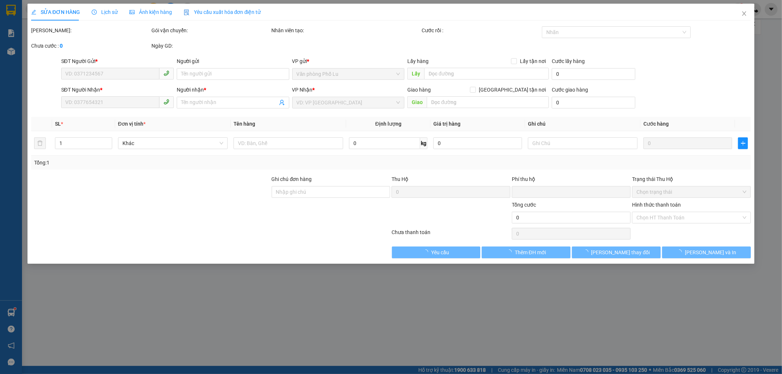
type input "0918255655"
type input "KT"
type input "0353946752"
type input "LIÊN"
type input "0"
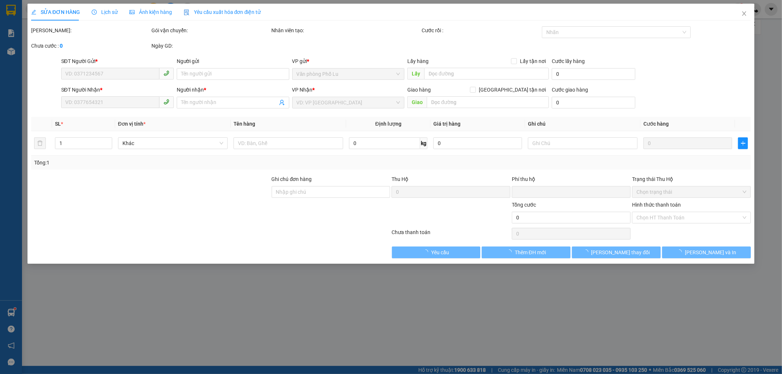
type input "120.000"
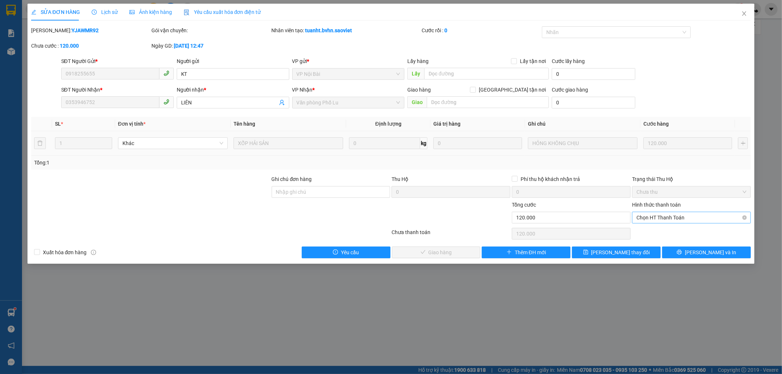
click at [684, 219] on span "Chọn HT Thanh Toán" at bounding box center [691, 217] width 110 height 11
click at [686, 230] on div "Tại văn phòng" at bounding box center [692, 232] width 110 height 8
type input "0"
click at [455, 254] on span "Lưu và Giao hàng" at bounding box center [441, 253] width 70 height 8
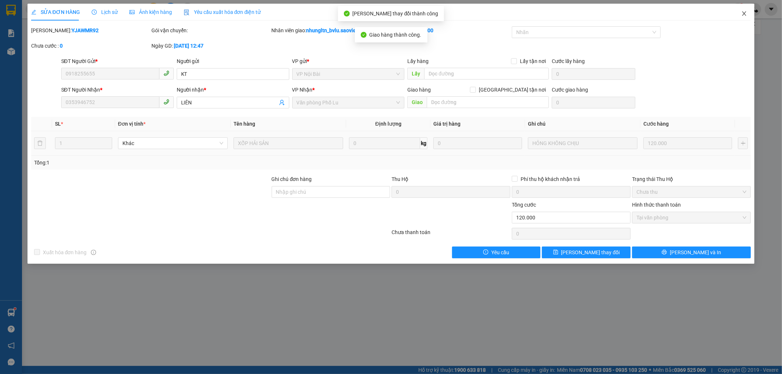
click at [742, 15] on icon "close" at bounding box center [744, 14] width 6 height 6
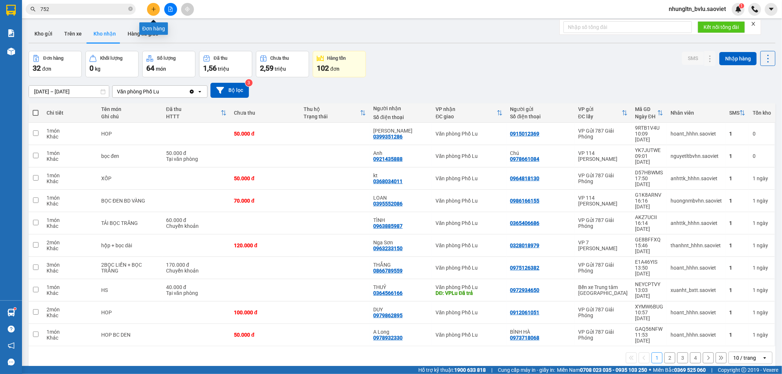
click at [155, 7] on icon "plus" at bounding box center [153, 9] width 5 height 5
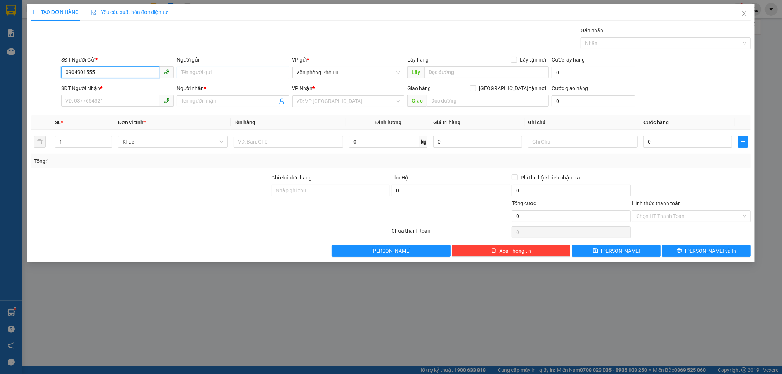
type input "0904901555"
click at [199, 75] on input "Người gửi" at bounding box center [233, 73] width 113 height 12
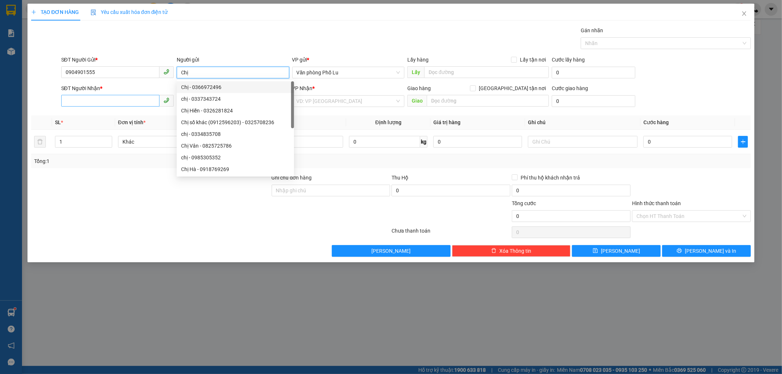
type input "Chị"
click at [123, 96] on input "SĐT Người Nhận *" at bounding box center [110, 101] width 98 height 12
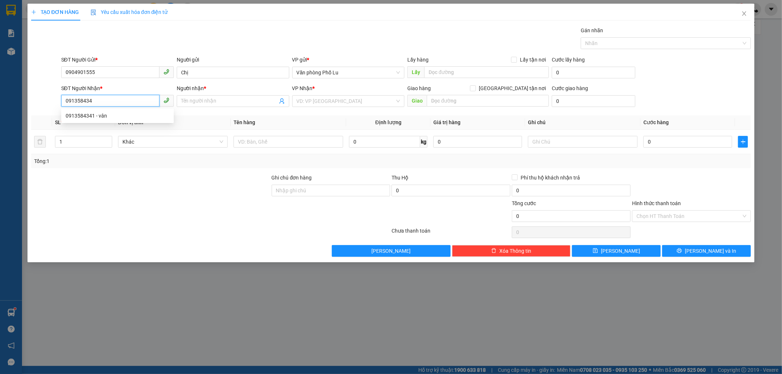
type input "0913584341"
click at [120, 114] on div "0913584341 - vân" at bounding box center [118, 116] width 104 height 8
type input "vân"
type input "0913584341"
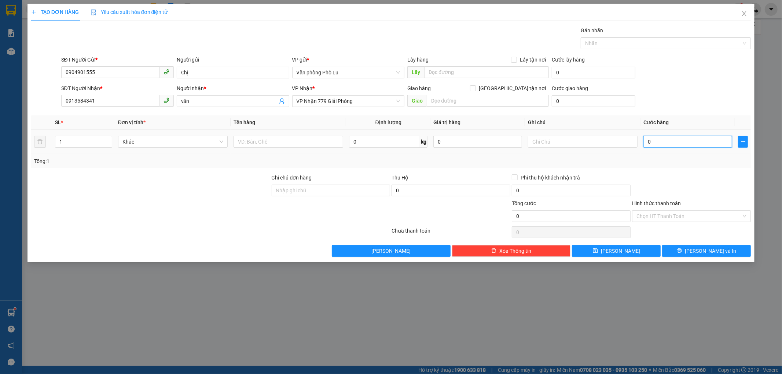
click at [661, 141] on input "0" at bounding box center [687, 142] width 89 height 12
type input "5"
type input "50"
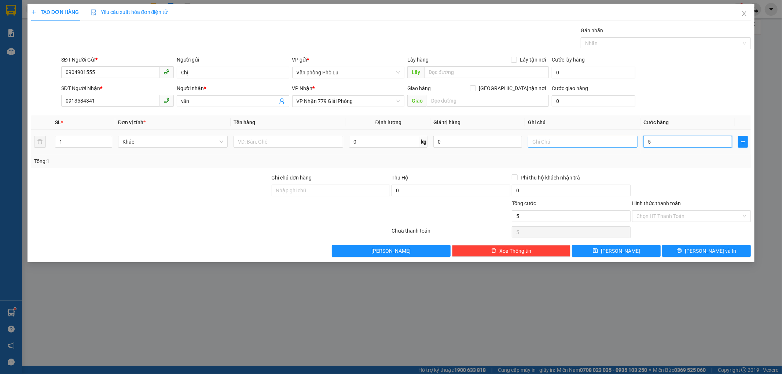
type input "50"
type input "50.000"
click at [708, 168] on div "Tổng: 1" at bounding box center [391, 161] width 720 height 14
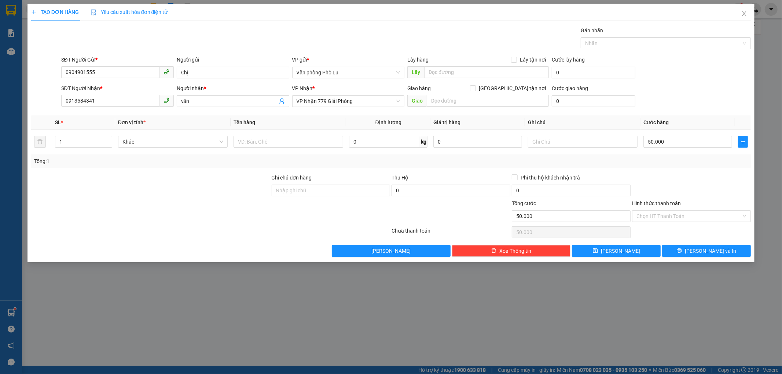
click at [705, 222] on div "Hình thức thanh toán Chọn HT Thanh Toán" at bounding box center [691, 212] width 119 height 26
click at [696, 217] on input "Hình thức thanh toán" at bounding box center [688, 216] width 105 height 11
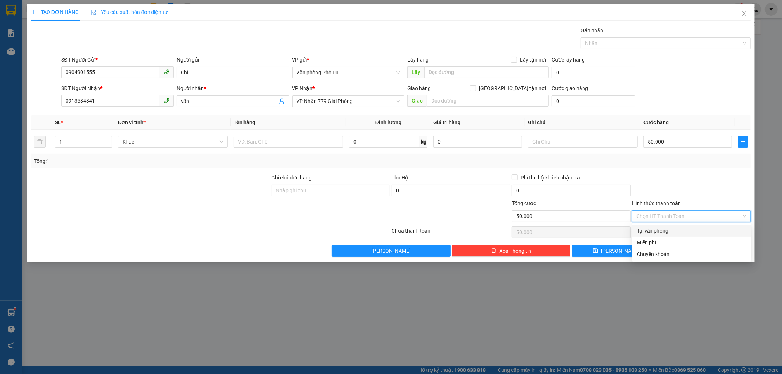
click at [687, 232] on div "Tại văn phòng" at bounding box center [692, 231] width 110 height 8
type input "0"
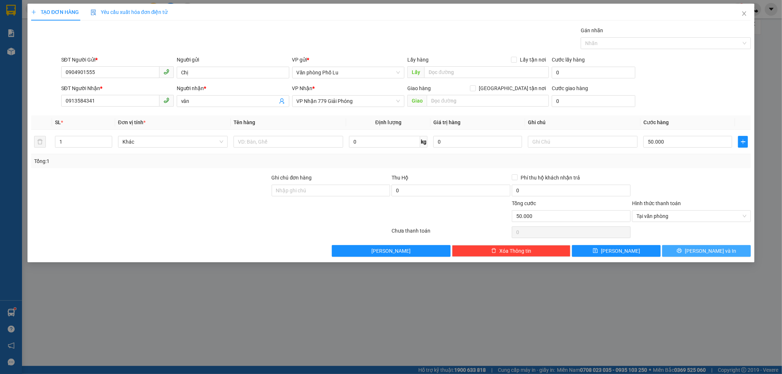
click at [716, 254] on span "Lưu và In" at bounding box center [710, 251] width 51 height 8
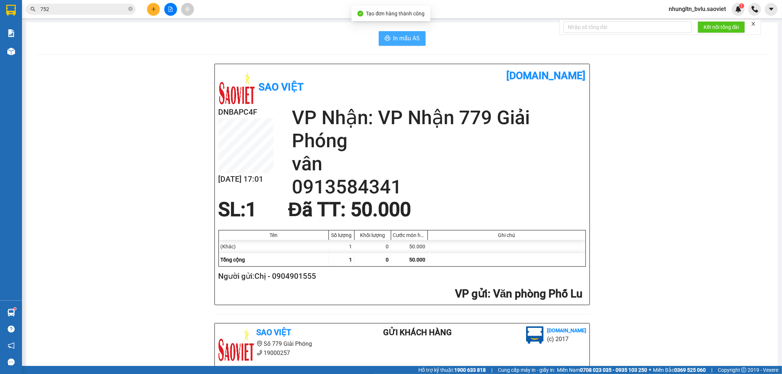
click at [409, 42] on span "In mẫu A5" at bounding box center [406, 38] width 26 height 9
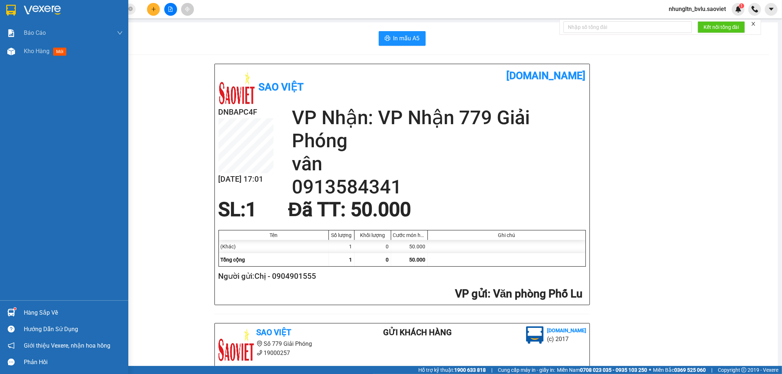
drag, startPoint x: 38, startPoint y: 54, endPoint x: 0, endPoint y: 19, distance: 51.1
click at [38, 53] on span "Kho hàng" at bounding box center [37, 51] width 26 height 7
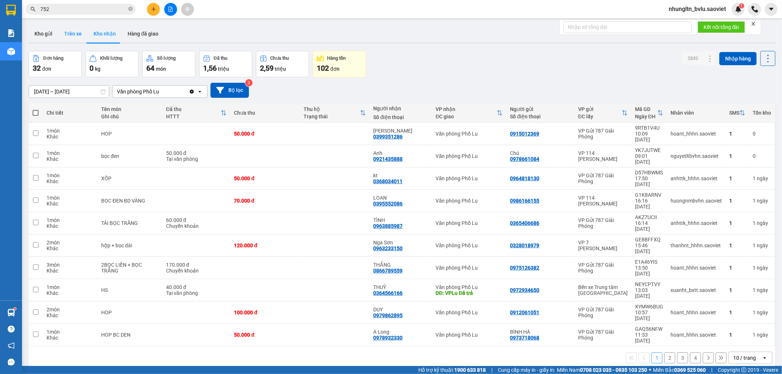
click at [70, 34] on button "Trên xe" at bounding box center [72, 34] width 29 height 18
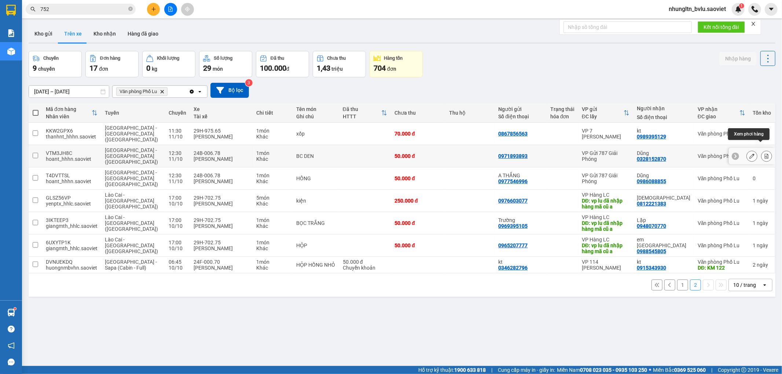
click at [763, 150] on button at bounding box center [766, 156] width 10 height 13
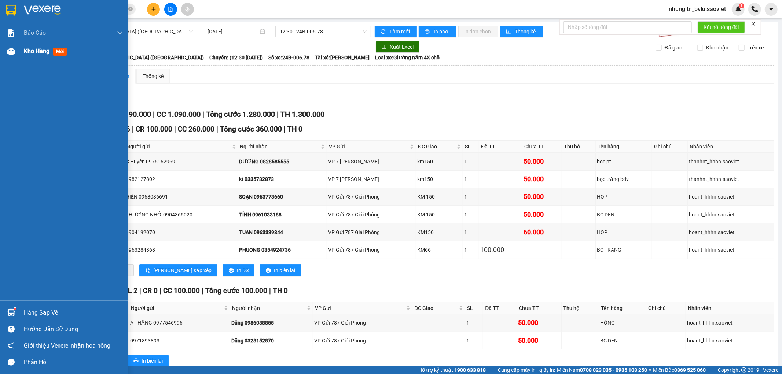
click at [34, 48] on span "Kho hàng" at bounding box center [37, 51] width 26 height 7
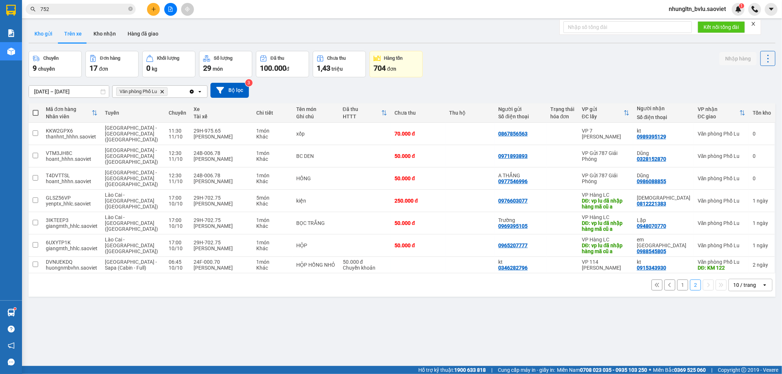
click at [44, 33] on button "Kho gửi" at bounding box center [44, 34] width 30 height 18
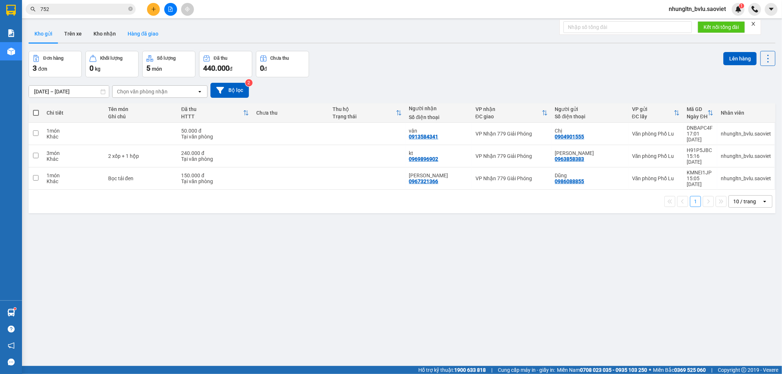
click at [147, 30] on button "Hàng đã giao" at bounding box center [143, 34] width 43 height 18
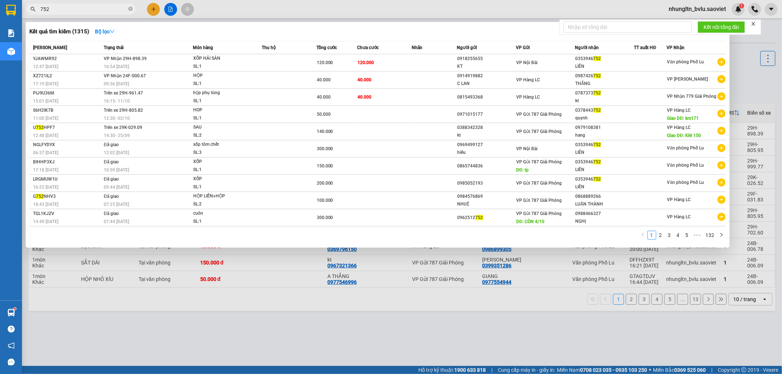
click at [70, 4] on span "752" at bounding box center [81, 9] width 110 height 11
click at [62, 9] on input "752" at bounding box center [83, 9] width 87 height 8
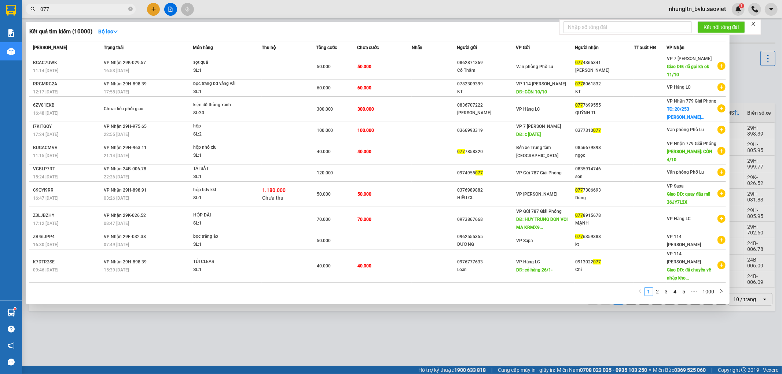
type input "077"
click at [39, 8] on span "077" at bounding box center [81, 9] width 110 height 11
click at [115, 31] on icon "down" at bounding box center [115, 31] width 5 height 5
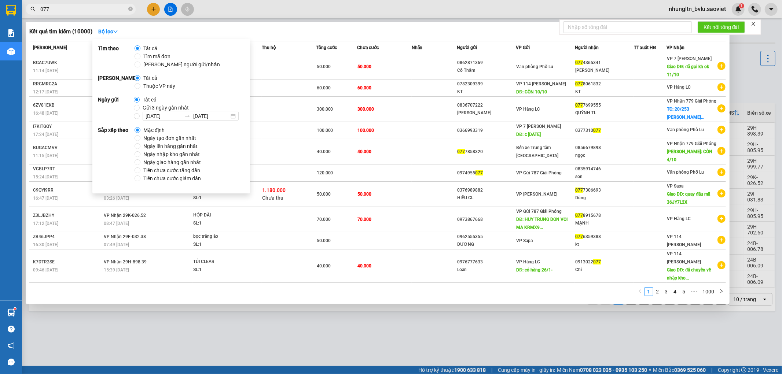
click at [166, 87] on span "Thuộc VP này" at bounding box center [159, 86] width 38 height 8
click at [140, 87] on input "Thuộc VP này" at bounding box center [138, 86] width 6 height 6
radio input "true"
radio input "false"
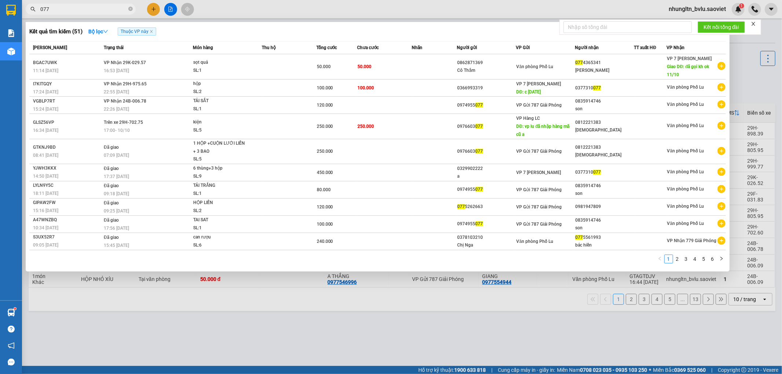
click at [354, 26] on div "Kết quả tìm kiếm ( 51 ) Bộ lọc Thuộc VP này" at bounding box center [377, 32] width 697 height 12
click at [41, 11] on input "077" at bounding box center [83, 9] width 87 height 8
click at [44, 9] on input "077" at bounding box center [83, 9] width 87 height 8
click at [66, 12] on span "077" at bounding box center [81, 9] width 110 height 11
click at [67, 8] on input "077" at bounding box center [83, 9] width 87 height 8
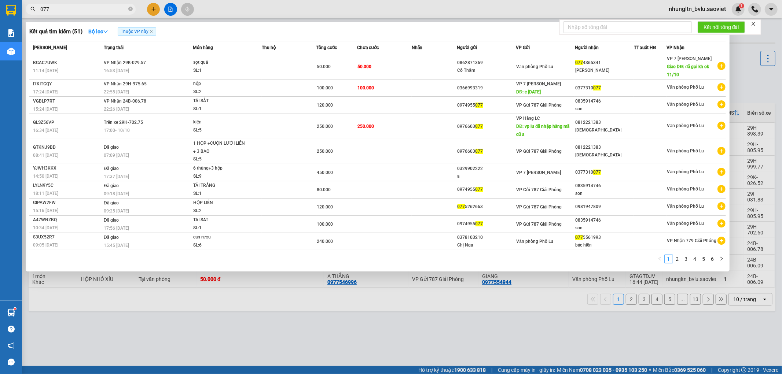
click at [67, 7] on input "077" at bounding box center [83, 9] width 87 height 8
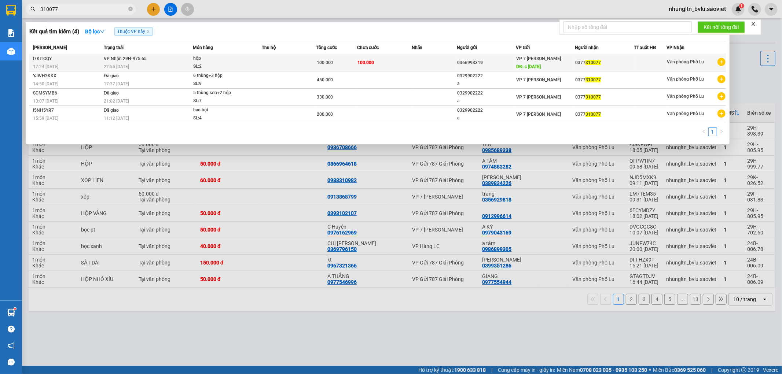
type input "310077"
click at [134, 59] on span "VP Nhận 29H-975.65" at bounding box center [125, 58] width 43 height 5
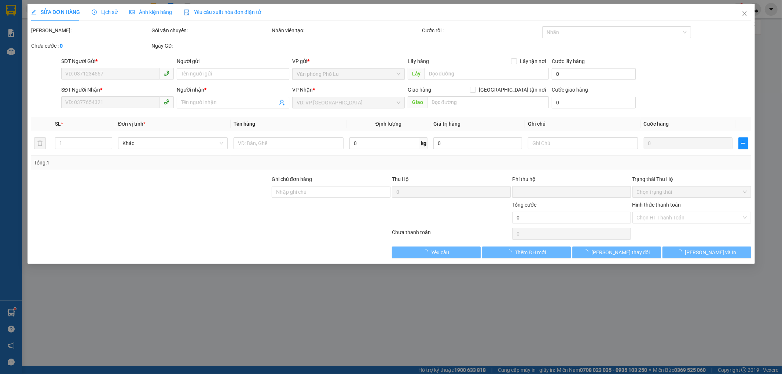
type input "0366993319"
type input "c 5/10/2025"
type input "0377310077"
type input "0"
type input "100.000"
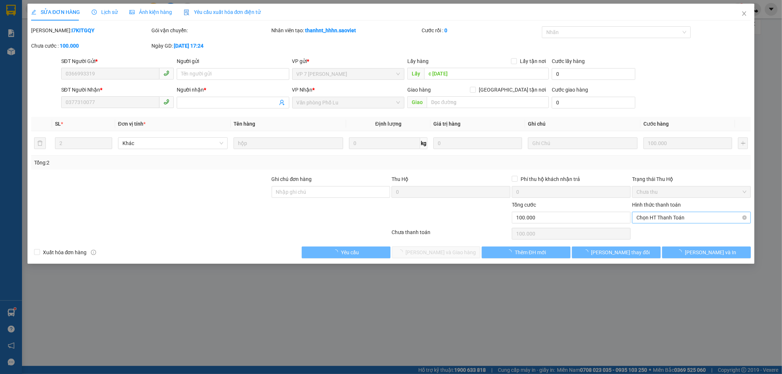
click at [684, 219] on span "Chọn HT Thanh Toán" at bounding box center [691, 217] width 110 height 11
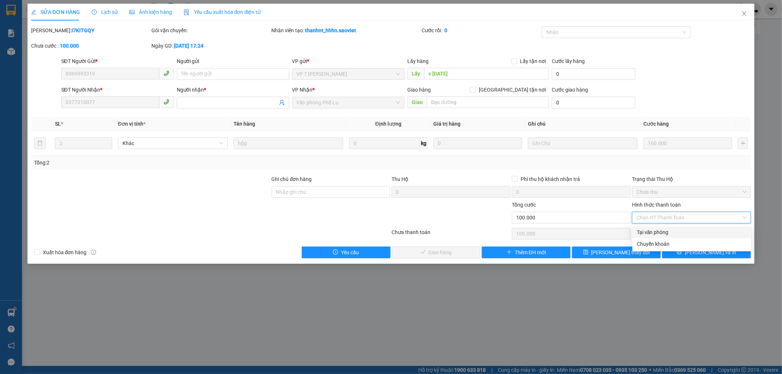
click at [683, 232] on div "Tại văn phòng" at bounding box center [692, 232] width 110 height 8
type input "0"
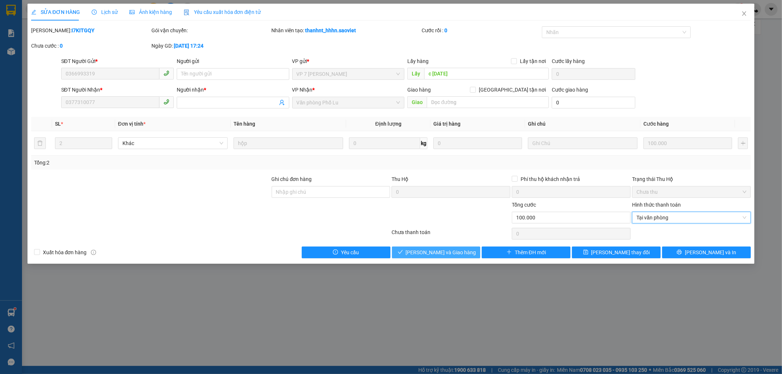
click at [438, 255] on span "Lưu và Giao hàng" at bounding box center [441, 253] width 70 height 8
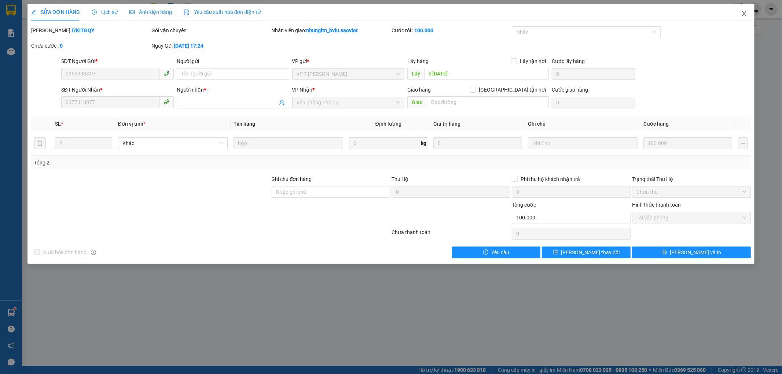
click at [745, 13] on icon "close" at bounding box center [744, 13] width 4 height 4
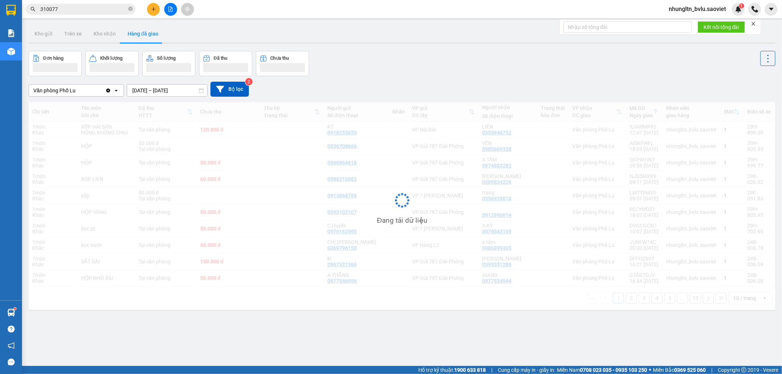
click at [96, 8] on input "310077" at bounding box center [83, 9] width 87 height 8
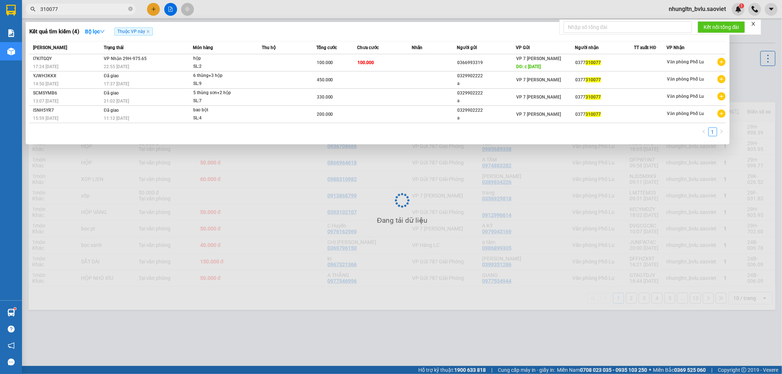
click at [96, 8] on input "310077" at bounding box center [83, 9] width 87 height 8
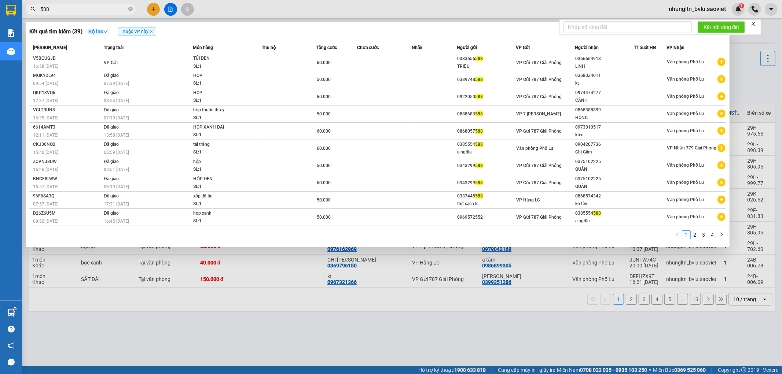
type input "588"
click at [406, 8] on div at bounding box center [391, 187] width 782 height 374
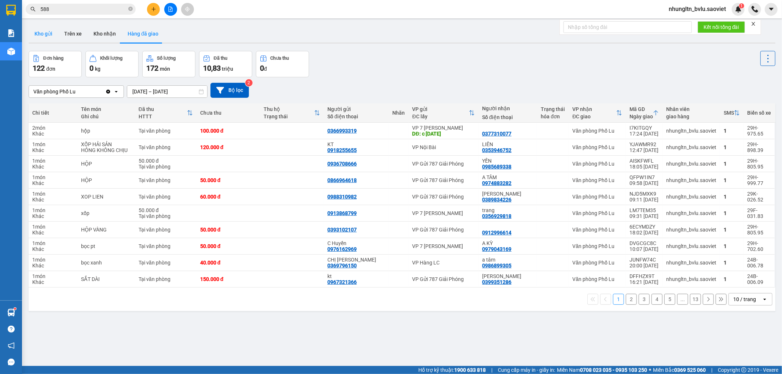
click at [44, 31] on button "Kho gửi" at bounding box center [44, 34] width 30 height 18
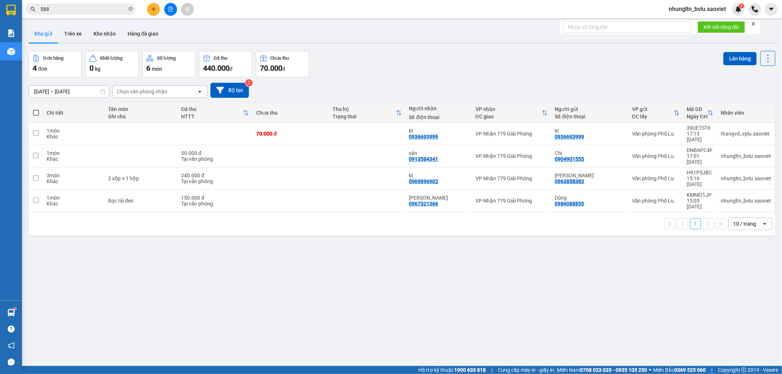
click at [310, 312] on div "ver 1.8.146 Kho gửi Trên xe Kho nhận Hàng đã giao Đơn hàng 4 đơn Khối lượng 0 k…" at bounding box center [402, 209] width 753 height 374
click at [708, 8] on span "nhungltn_bvlu.saoviet" at bounding box center [697, 8] width 69 height 9
click at [687, 22] on span "Đăng xuất" at bounding box center [700, 23] width 54 height 8
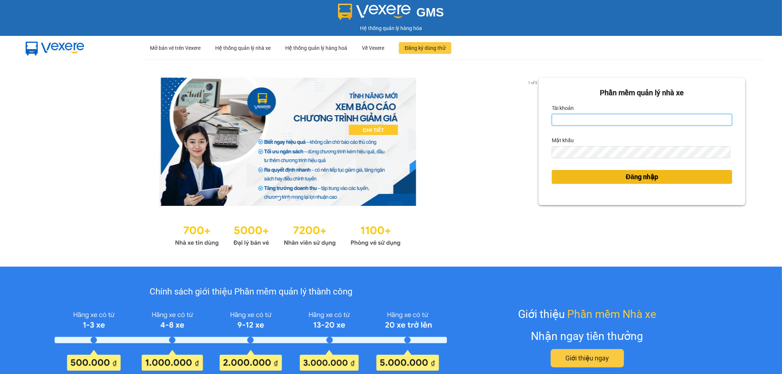
type input "thangvd_vplu.saoviet"
click at [593, 178] on button "Đăng nhập" at bounding box center [642, 177] width 180 height 14
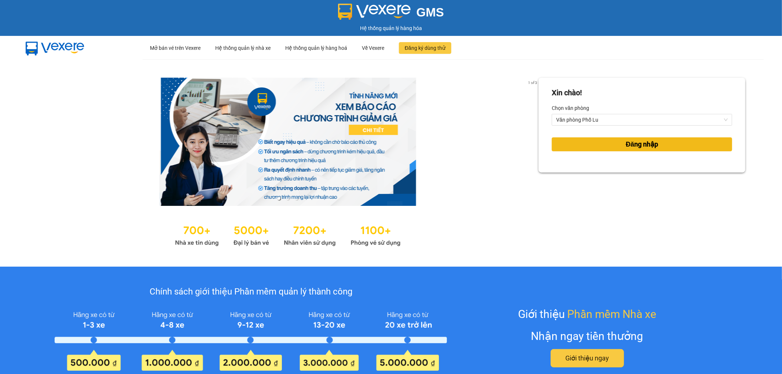
click at [601, 145] on button "Đăng nhập" at bounding box center [642, 144] width 180 height 14
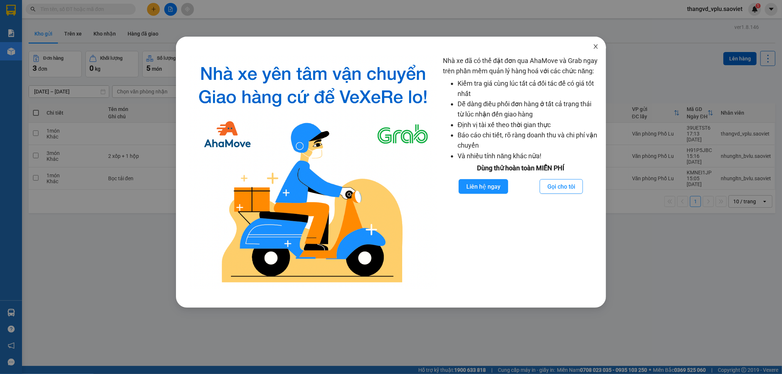
click at [595, 47] on icon "close" at bounding box center [596, 47] width 6 height 6
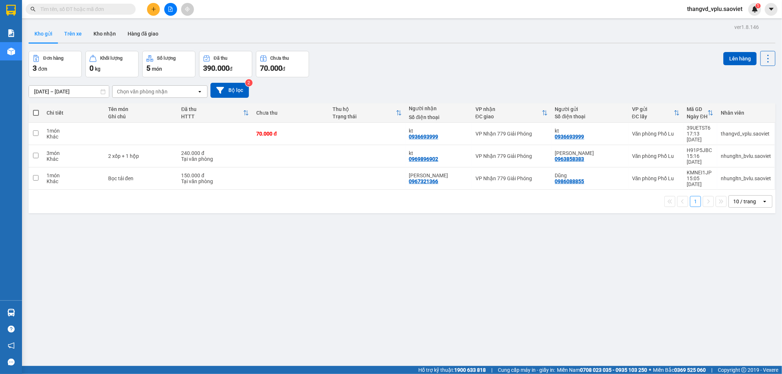
click at [84, 32] on button "Trên xe" at bounding box center [72, 34] width 29 height 18
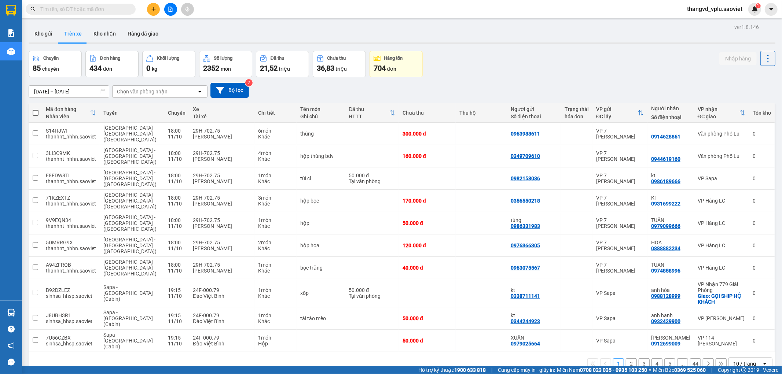
click at [158, 90] on div "Chọn văn phòng nhận" at bounding box center [142, 91] width 51 height 7
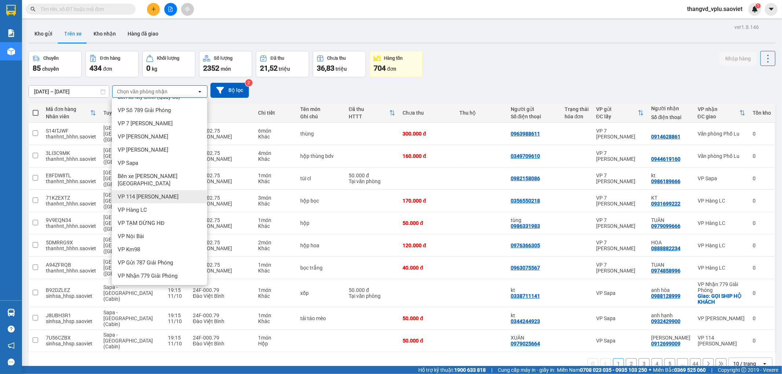
scroll to position [16, 0]
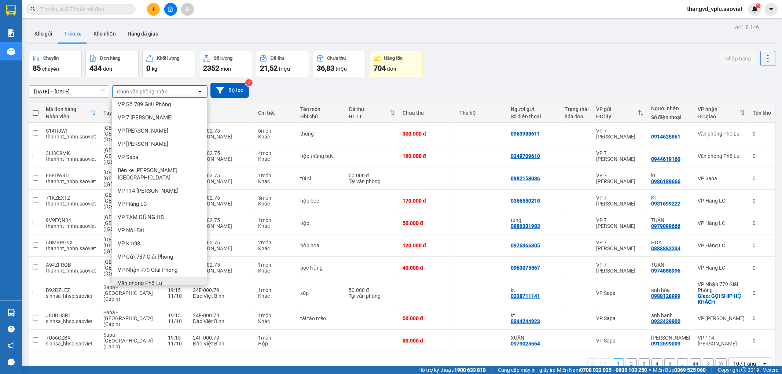
click at [151, 280] on span "Văn phòng Phố Lu" at bounding box center [140, 283] width 44 height 7
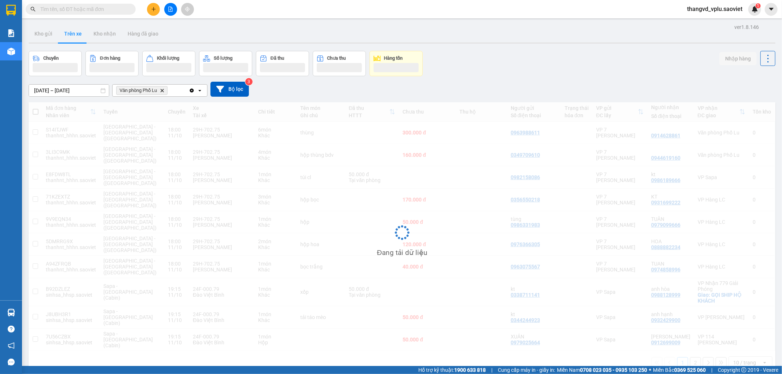
click at [80, 93] on div "ver 1.8.146 Kho gửi Trên xe [PERSON_NAME] Hàng đã giao Chuyến Đơn hàng [PERSON_…" at bounding box center [402, 209] width 753 height 374
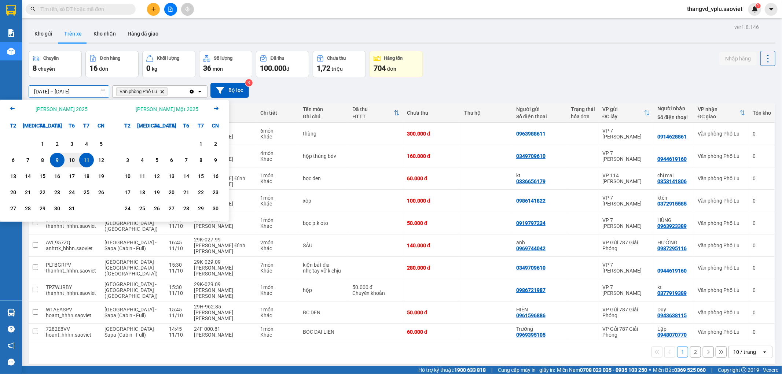
click at [87, 160] on div "11" at bounding box center [86, 160] width 10 height 9
type input "[DATE] – [DATE]"
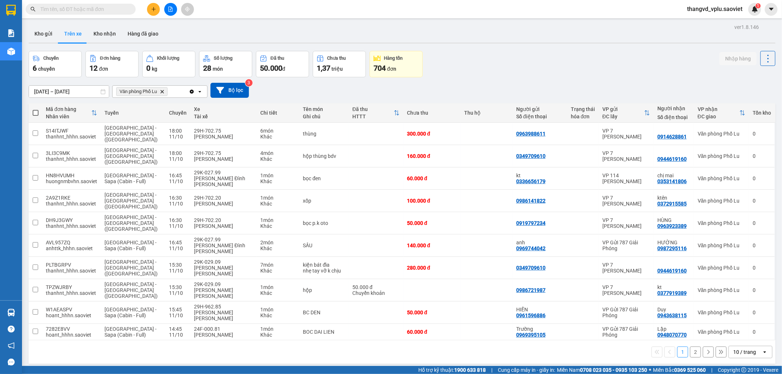
click at [690, 347] on button "2" at bounding box center [695, 352] width 11 height 11
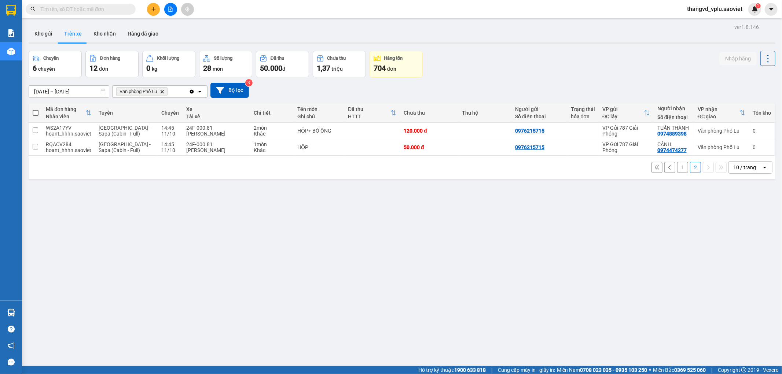
click at [677, 170] on button "1" at bounding box center [682, 167] width 11 height 11
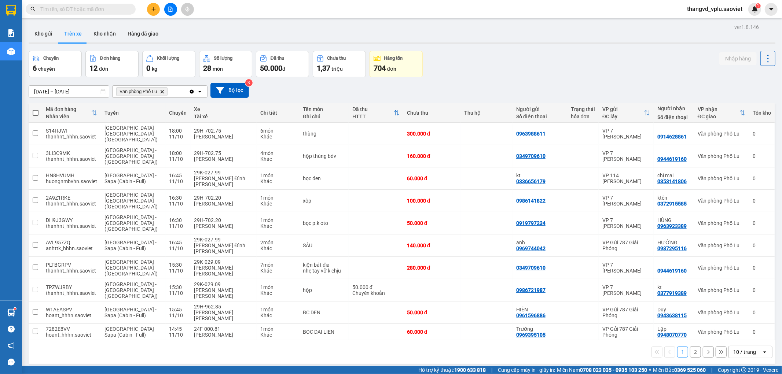
click at [690, 347] on button "2" at bounding box center [695, 352] width 11 height 11
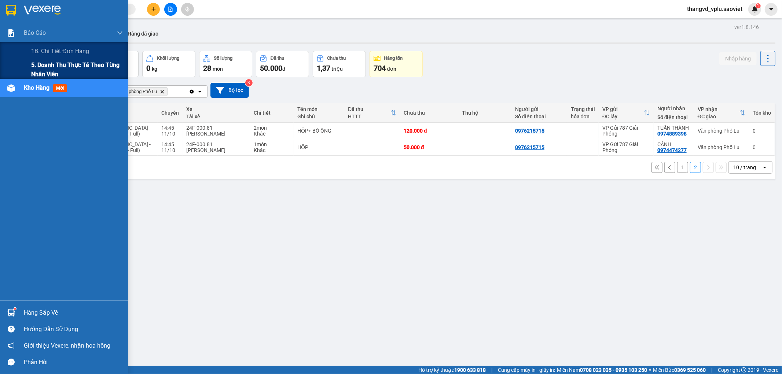
click at [48, 65] on span "5. Doanh thu thực tế theo từng nhân viên" at bounding box center [77, 69] width 92 height 18
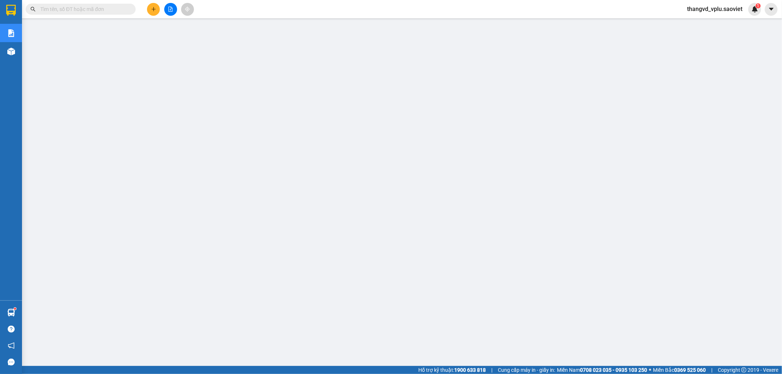
click at [67, 8] on input "text" at bounding box center [83, 9] width 87 height 8
paste input "L8J6TWSL"
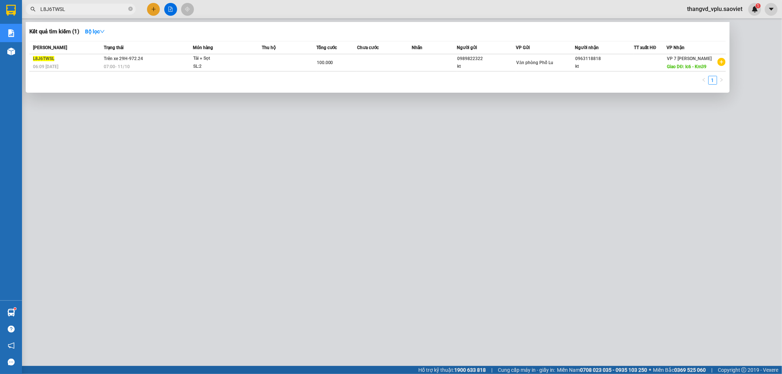
click at [194, 155] on div at bounding box center [391, 187] width 782 height 374
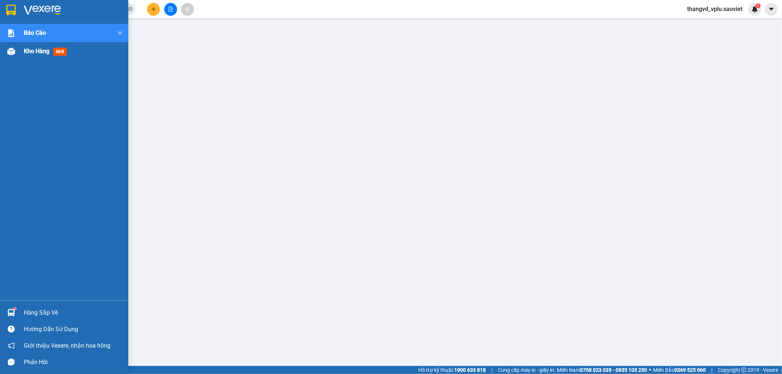
click at [20, 52] on div "Kho hàng mới" at bounding box center [64, 51] width 128 height 18
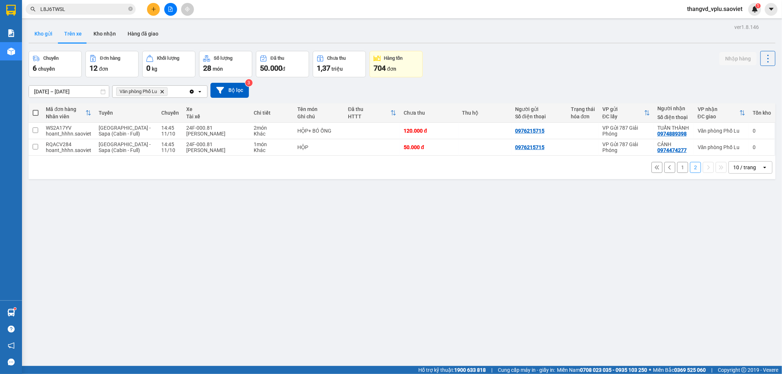
click at [45, 38] on button "Kho gửi" at bounding box center [44, 34] width 30 height 18
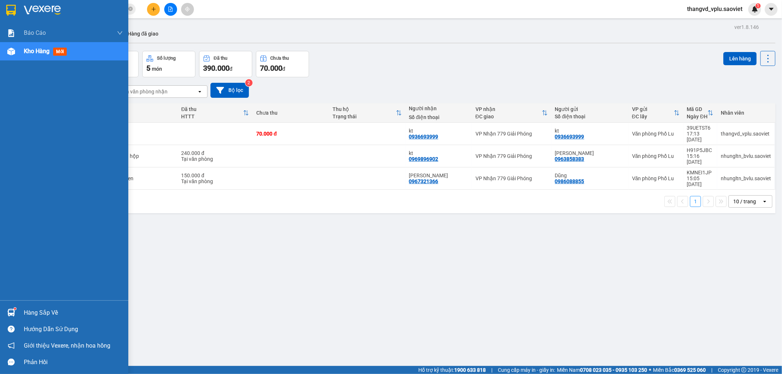
drag, startPoint x: 61, startPoint y: 9, endPoint x: 82, endPoint y: 11, distance: 21.7
click at [61, 9] on div at bounding box center [73, 10] width 99 height 11
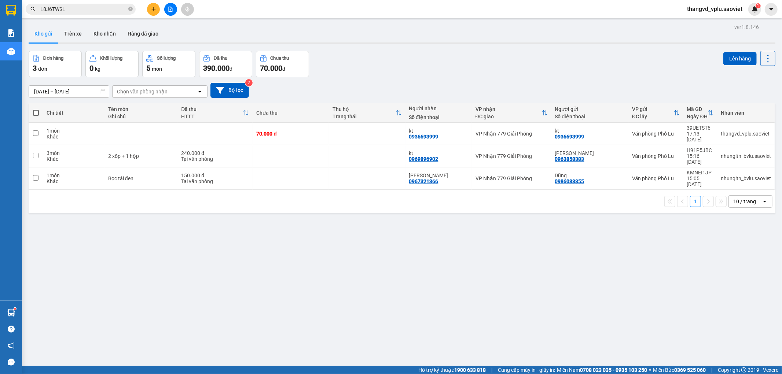
click at [92, 5] on input "L8J6TWSL" at bounding box center [83, 9] width 87 height 8
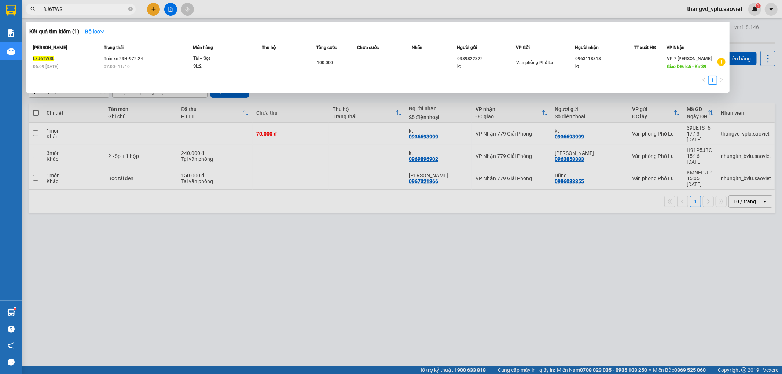
click at [92, 5] on input "L8J6TWSL" at bounding box center [83, 9] width 87 height 8
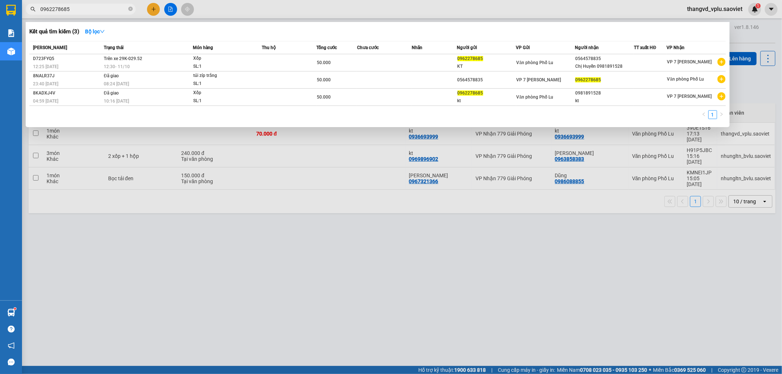
type input "0962278685"
click at [329, 216] on div at bounding box center [391, 187] width 782 height 374
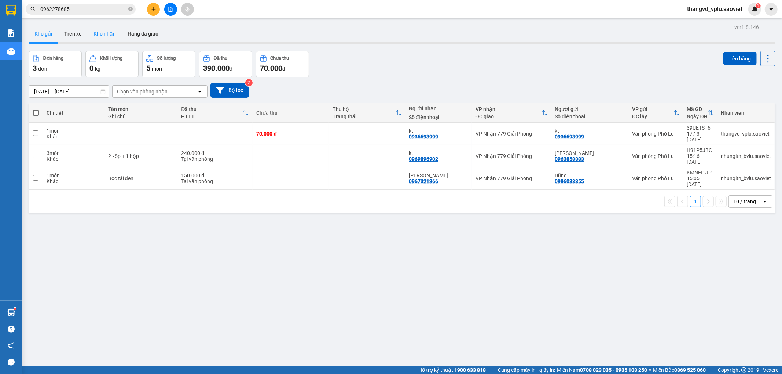
click at [107, 31] on button "Kho nhận" at bounding box center [105, 34] width 34 height 18
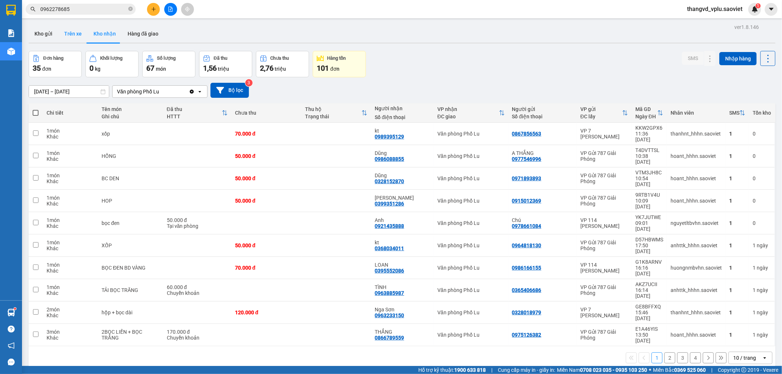
click at [76, 34] on button "Trên xe" at bounding box center [72, 34] width 29 height 18
type input "[DATE] – [DATE]"
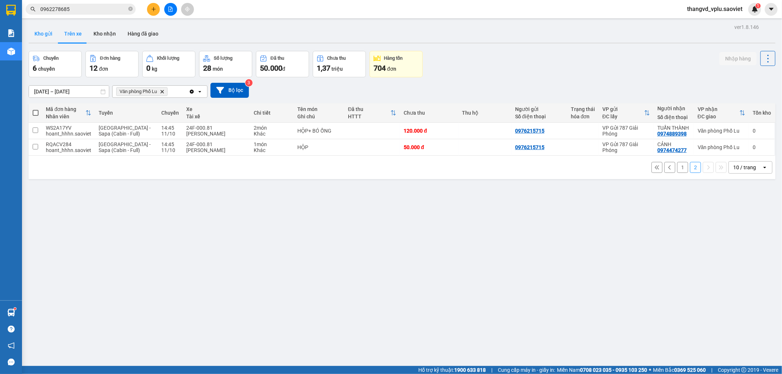
click at [48, 37] on button "Kho gửi" at bounding box center [44, 34] width 30 height 18
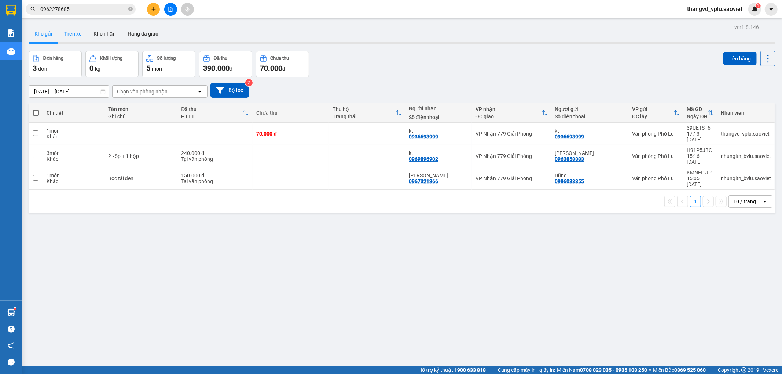
click at [79, 30] on button "Trên xe" at bounding box center [72, 34] width 29 height 18
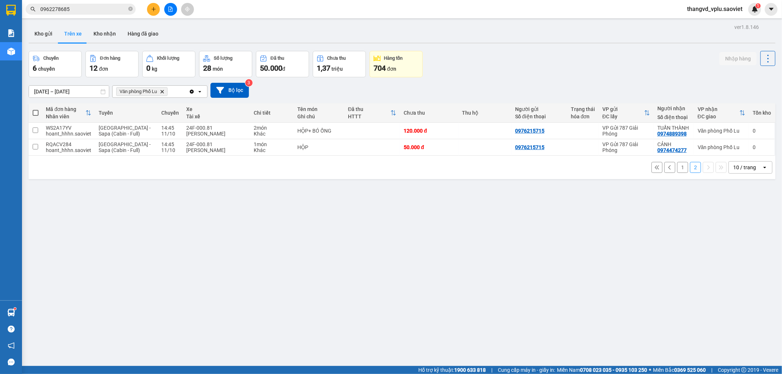
click at [677, 166] on button "1" at bounding box center [682, 167] width 11 height 11
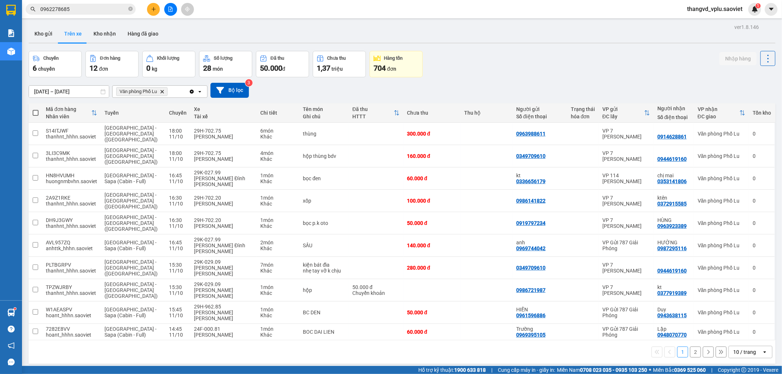
click at [83, 7] on input "0962278685" at bounding box center [83, 9] width 87 height 8
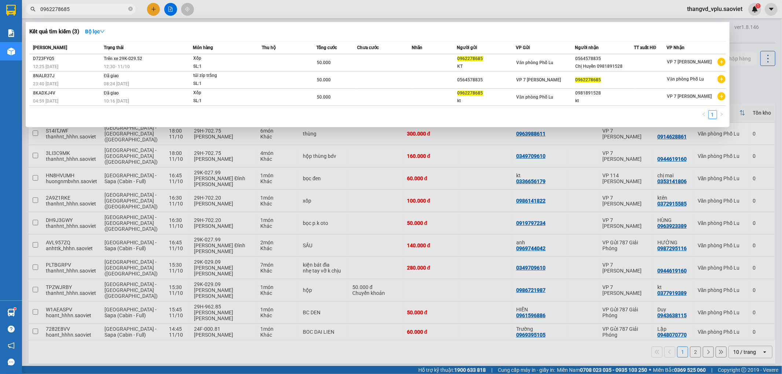
click at [83, 7] on input "0962278685" at bounding box center [83, 9] width 87 height 8
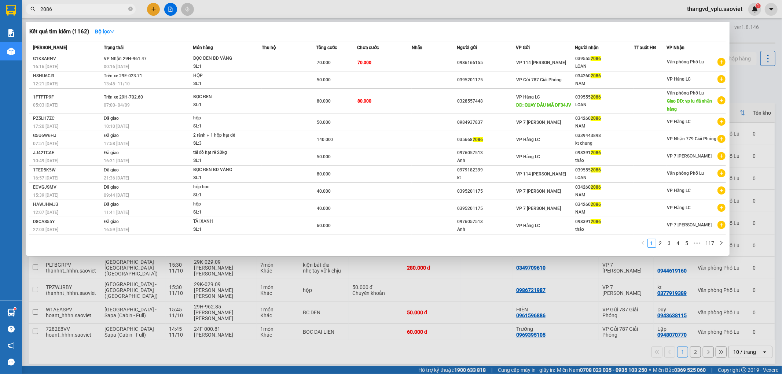
type input "2086"
click at [270, 308] on div at bounding box center [391, 187] width 782 height 374
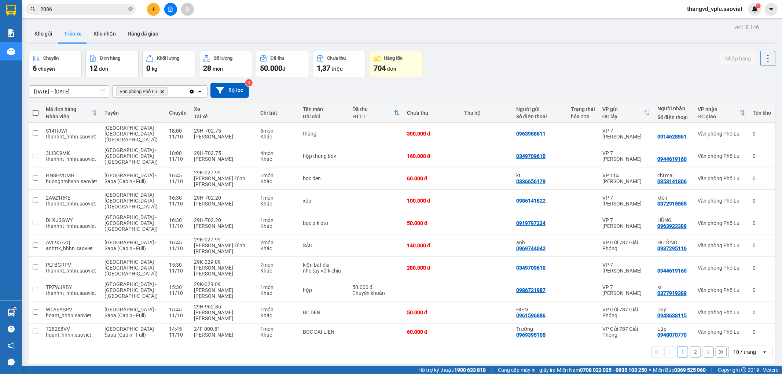
click at [690, 347] on button "2" at bounding box center [695, 352] width 11 height 11
